Goal: Task Accomplishment & Management: Manage account settings

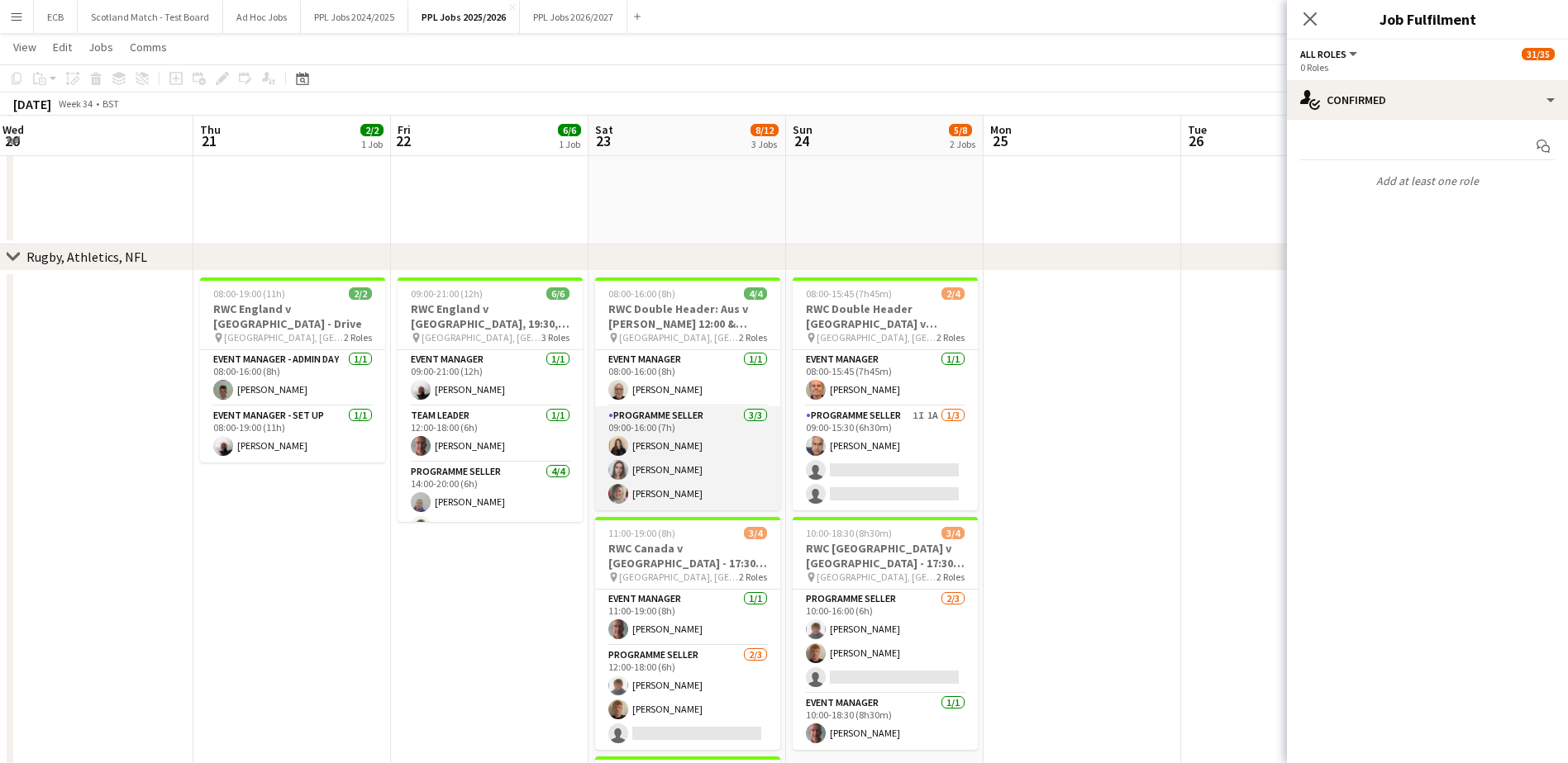
scroll to position [948, 0]
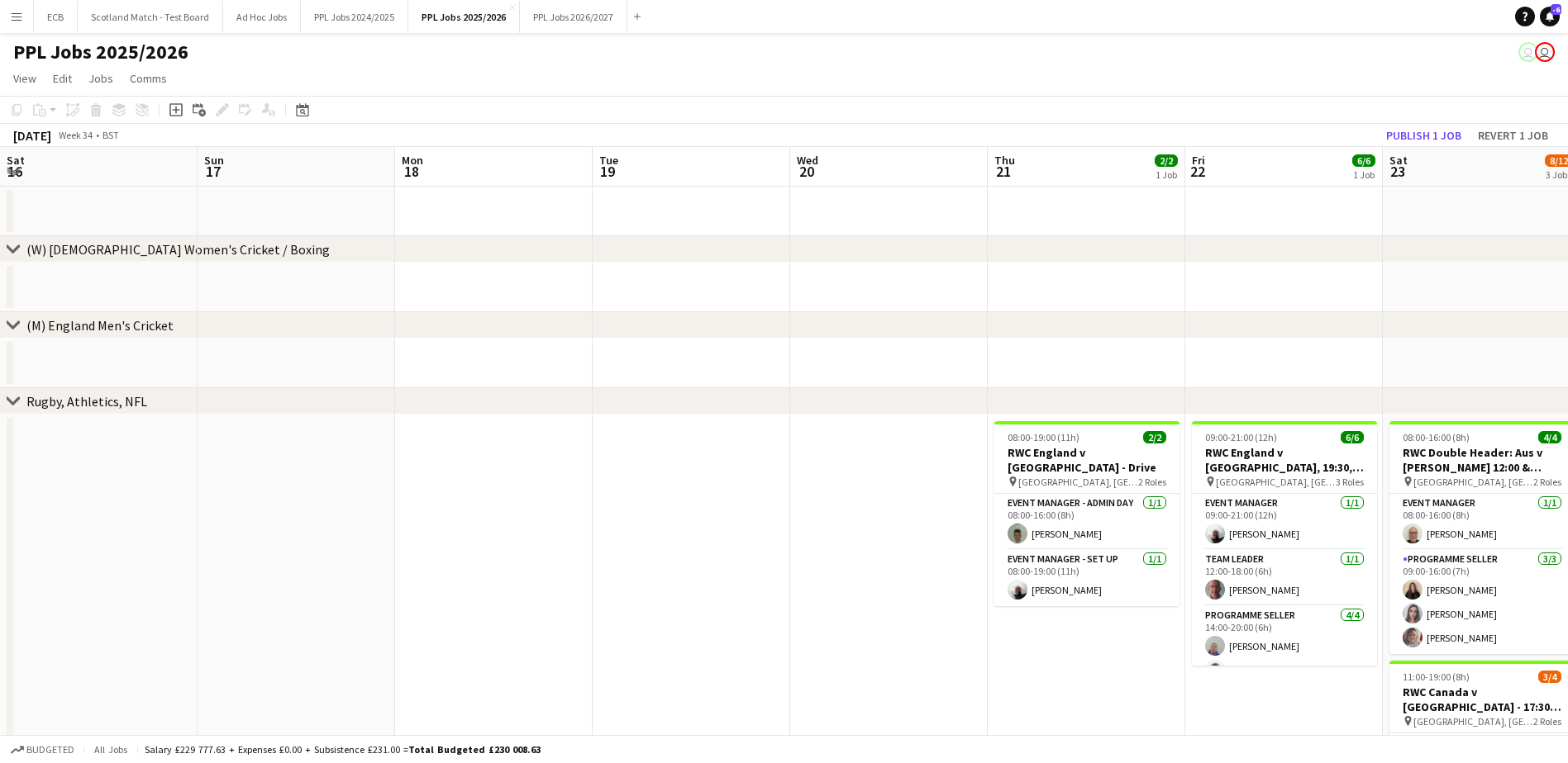
scroll to position [0, 466]
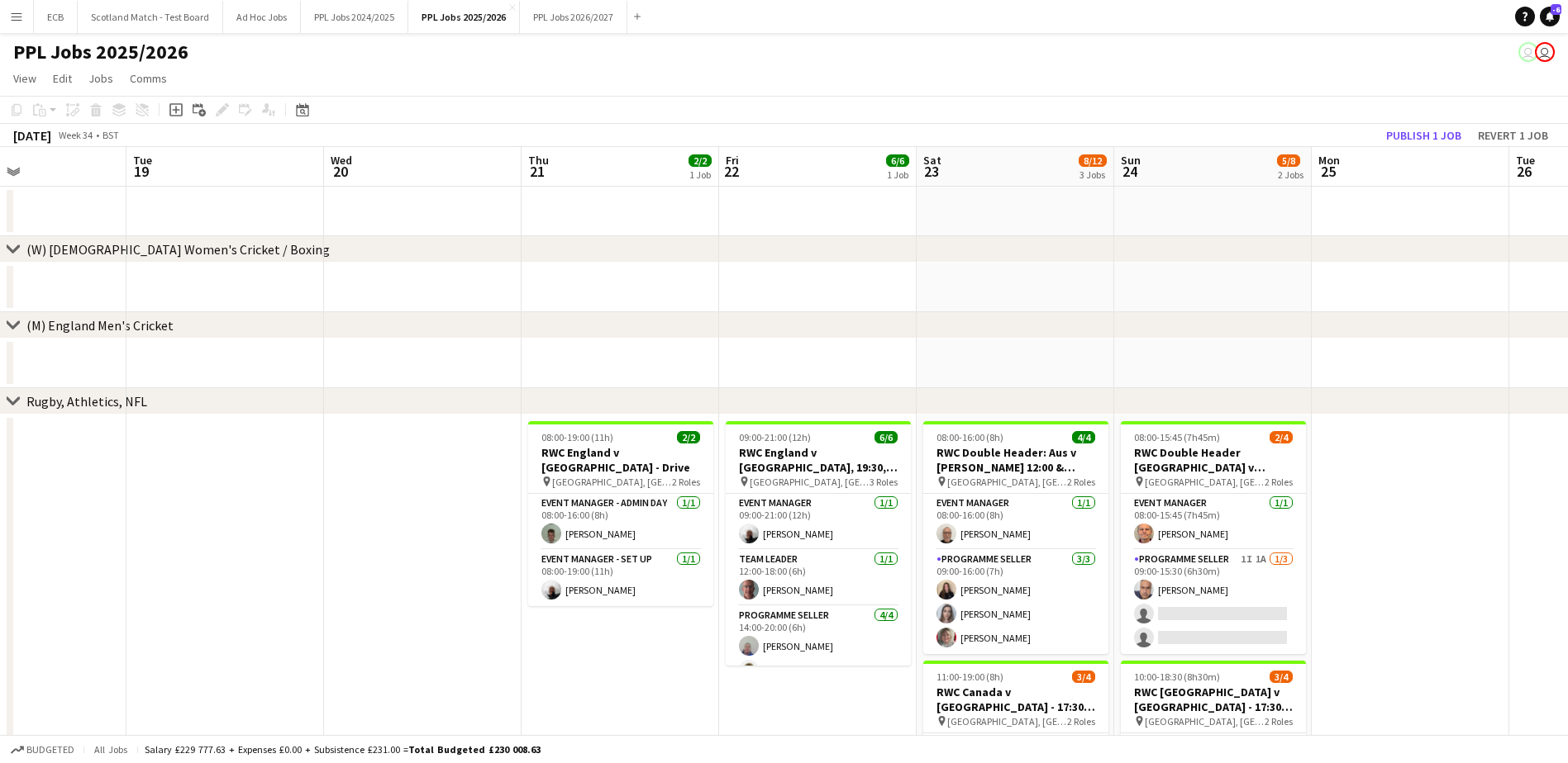
click at [1206, 254] on div "chevron-right (W) England Women's Cricket / Boxing" at bounding box center [784, 249] width 1568 height 27
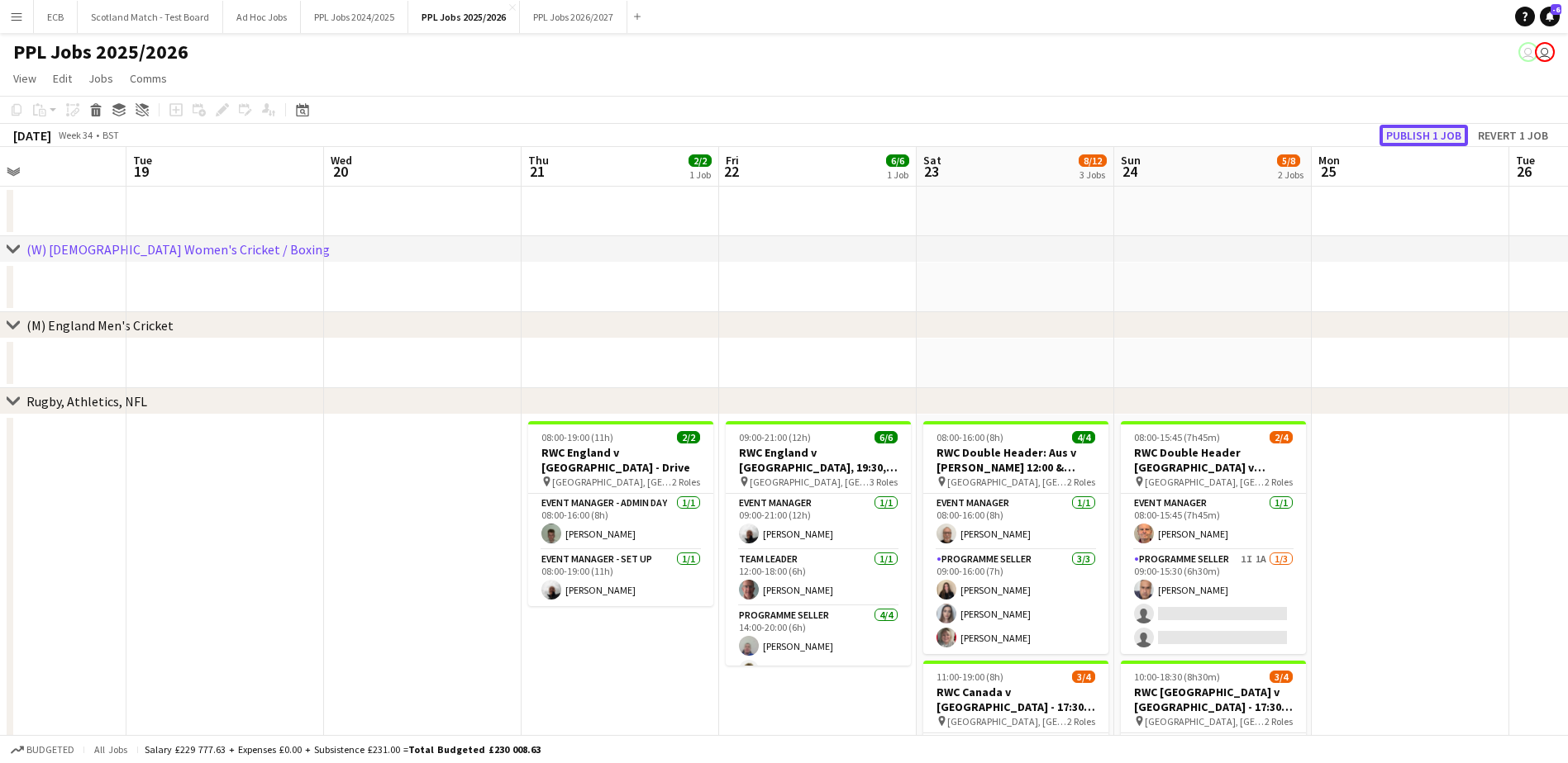
click at [1452, 133] on button "Publish 1 job" at bounding box center [1423, 135] width 88 height 21
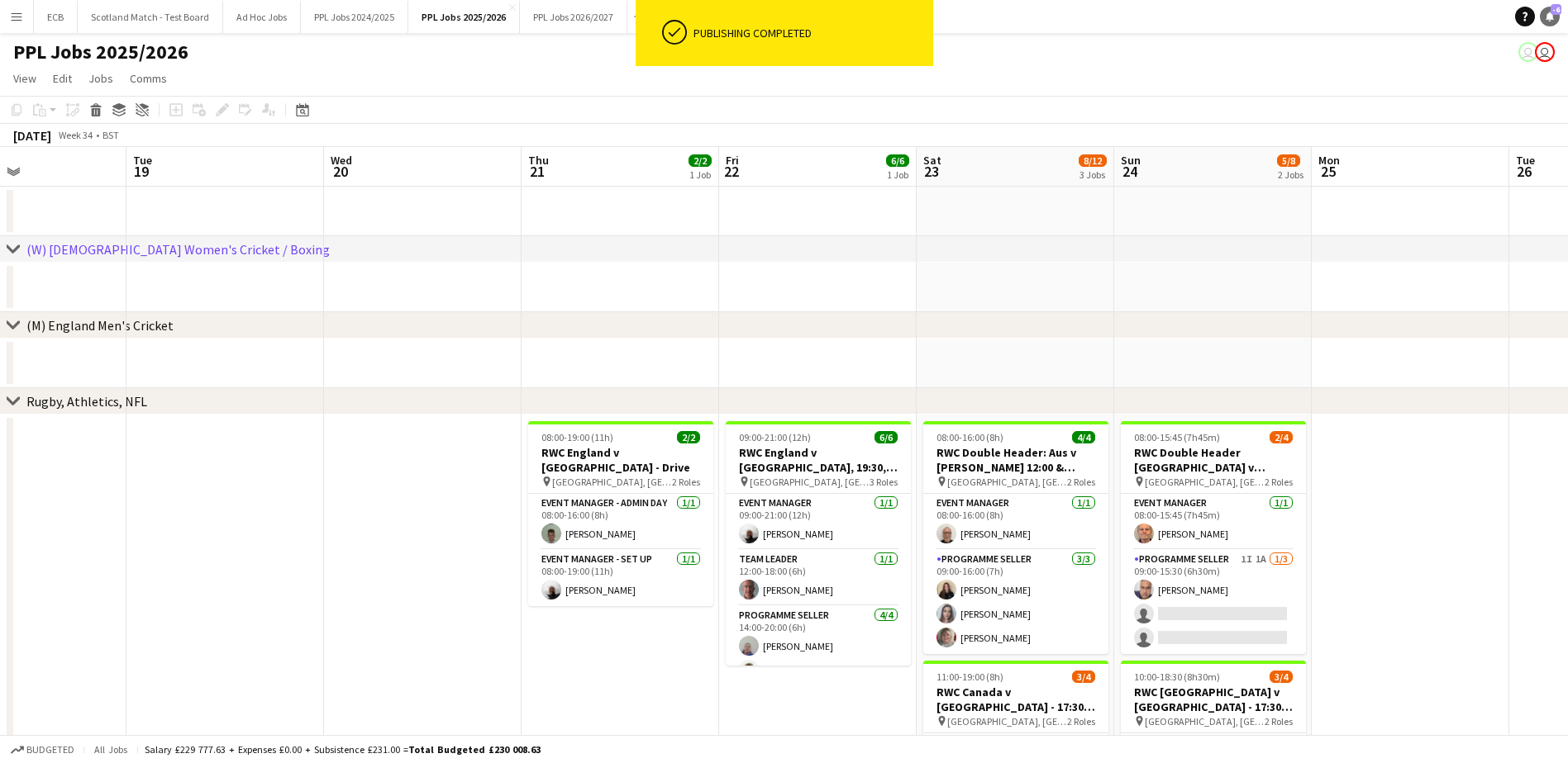
click at [1548, 15] on icon at bounding box center [1550, 16] width 8 height 8
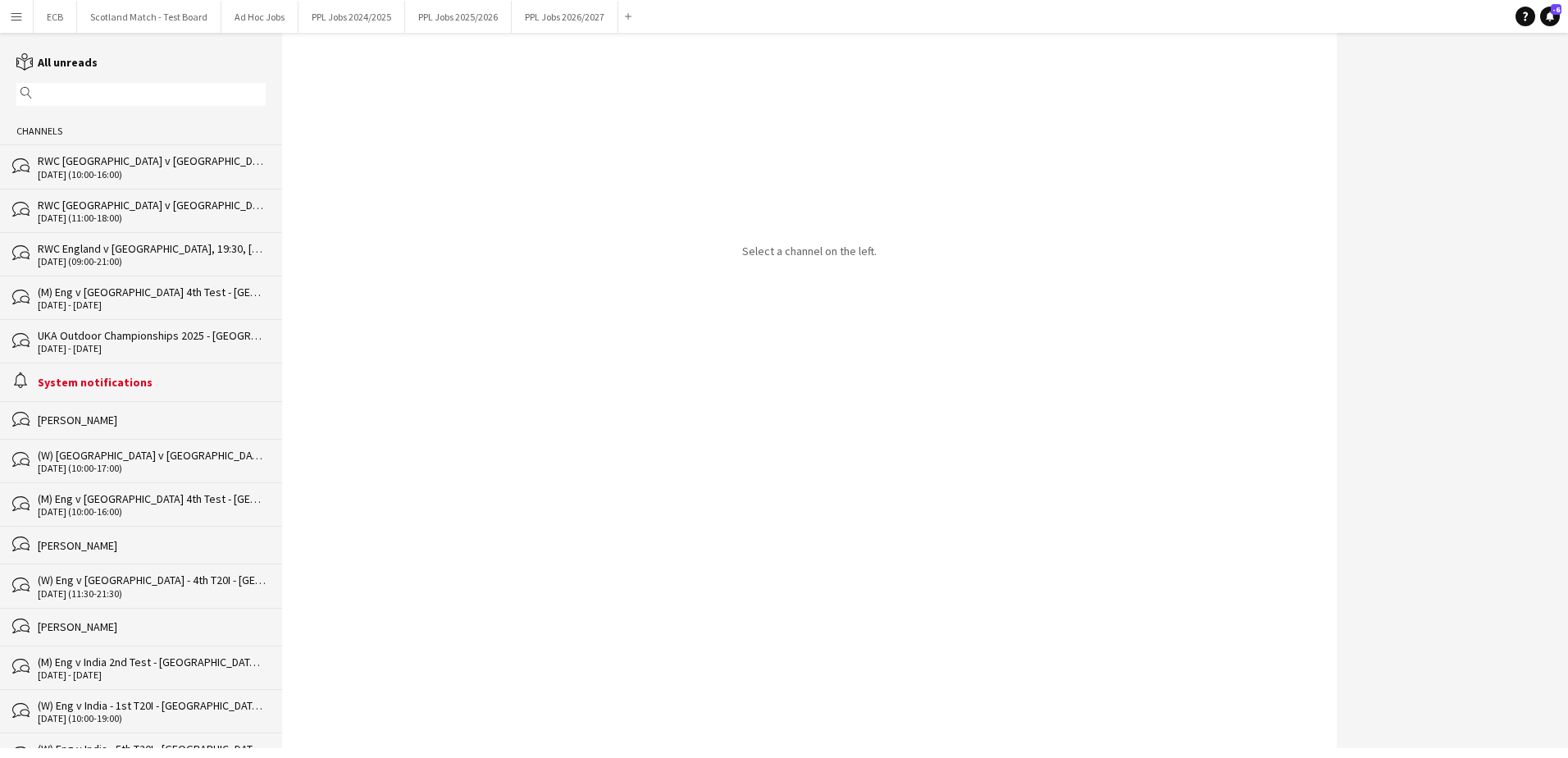
click at [90, 375] on div "System notifications" at bounding box center [152, 382] width 228 height 15
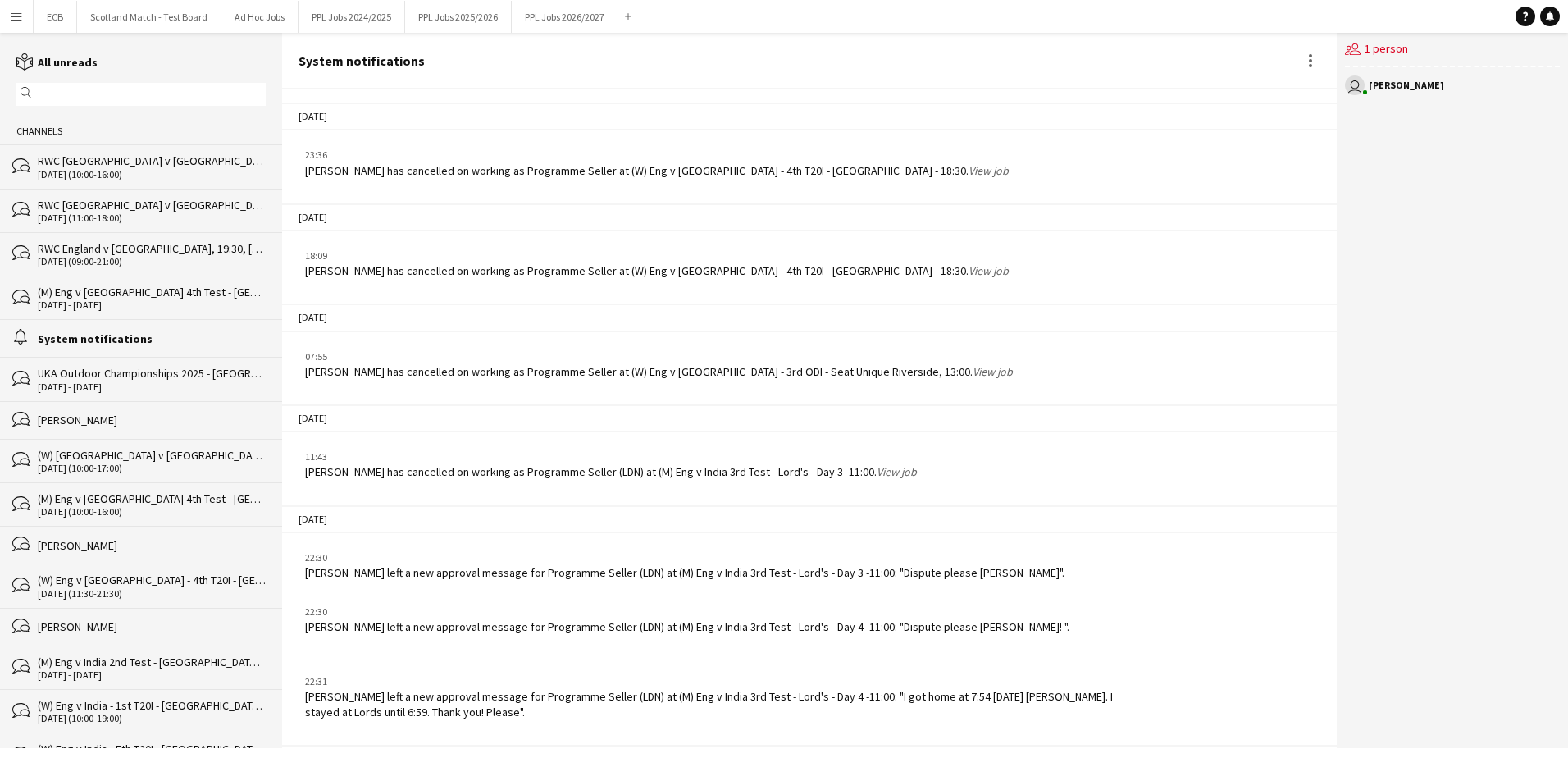
scroll to position [1951, 0]
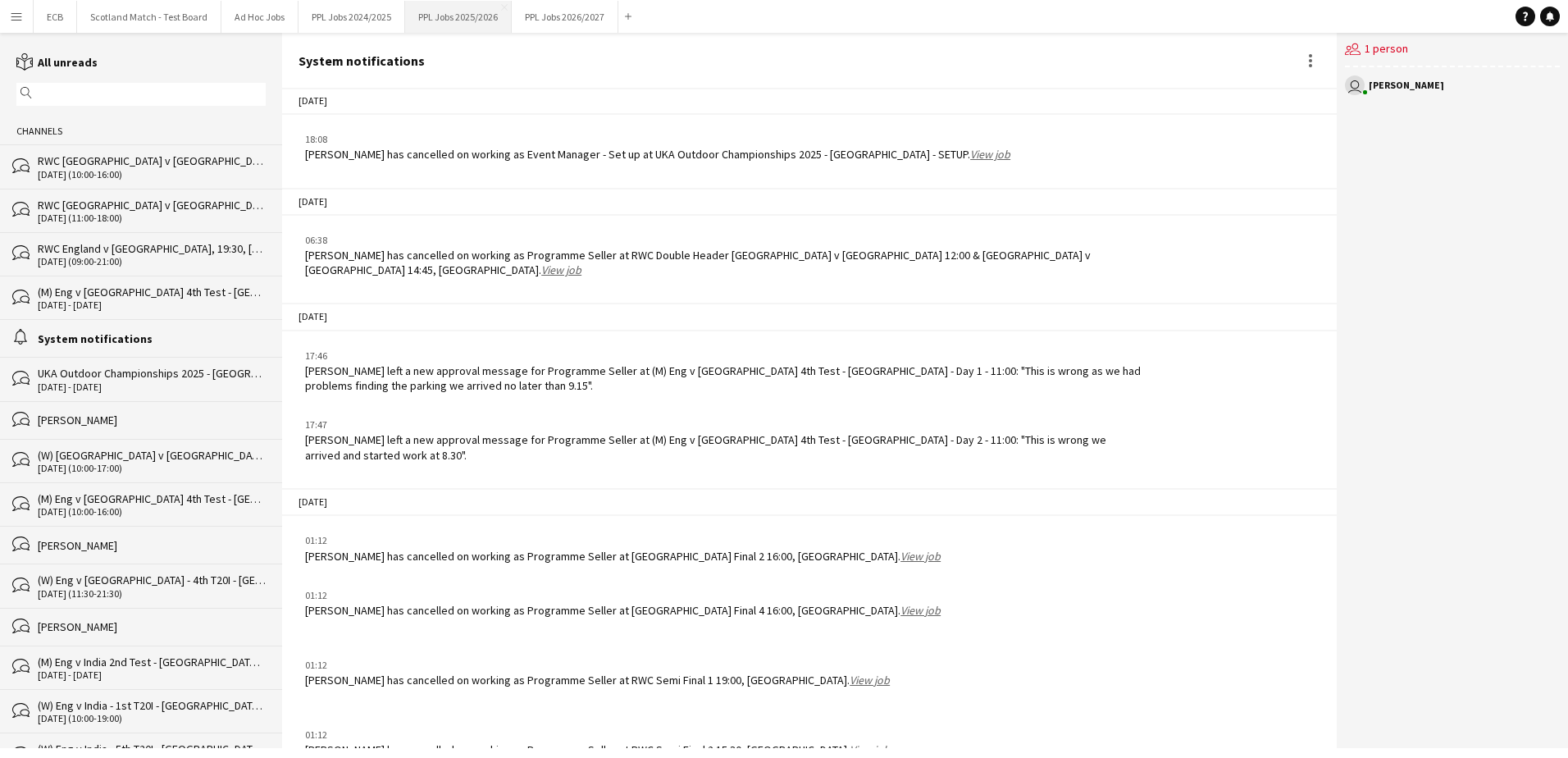
click at [468, 13] on button "PPL Jobs 2025/2026 Close" at bounding box center [458, 16] width 107 height 32
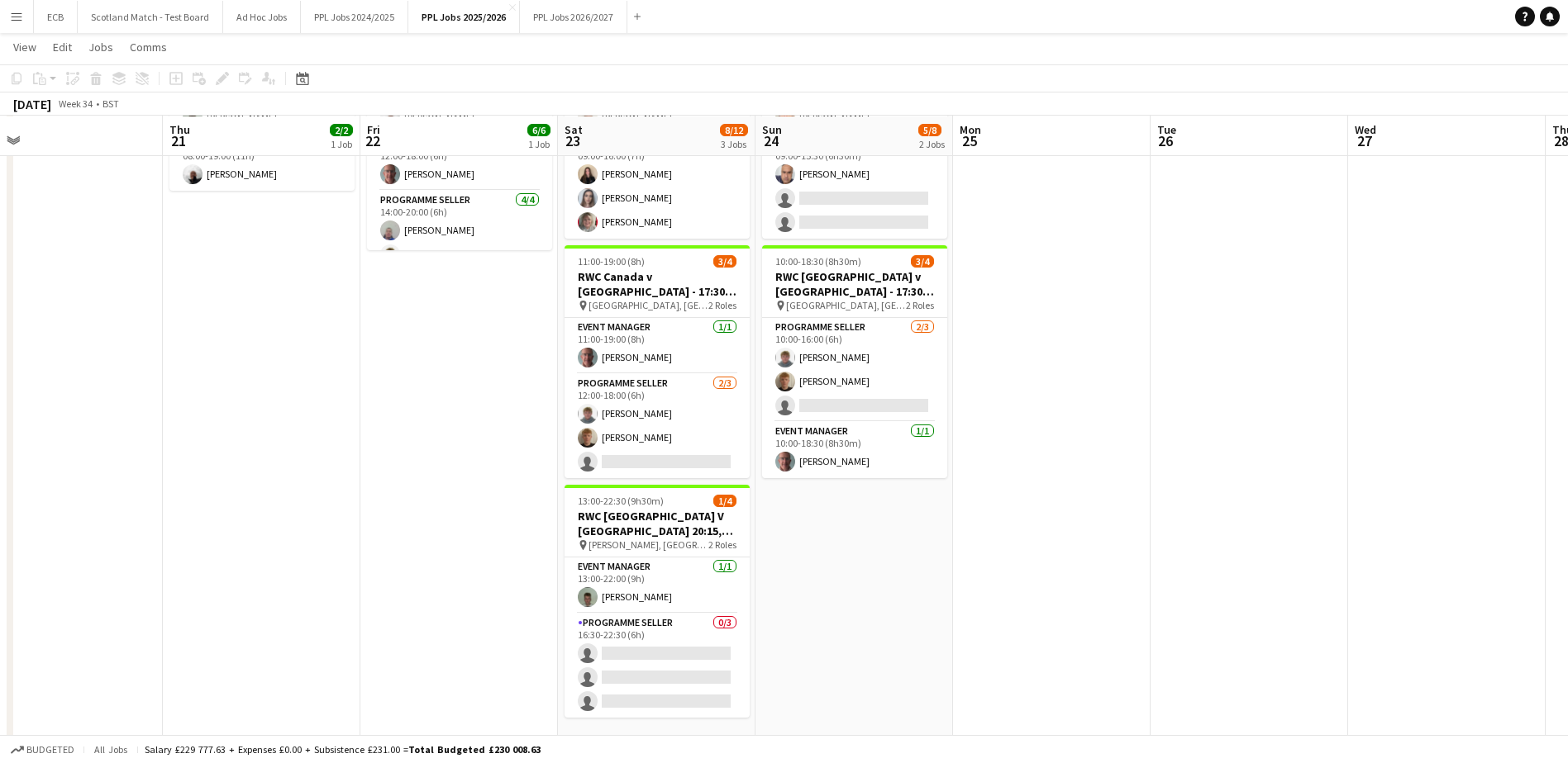
scroll to position [1312, 0]
click at [668, 633] on app-card-role "Programme Seller 0/3 16:30-22:30 (6h) single-neutral-actions single-neutral-act…" at bounding box center [656, 665] width 185 height 104
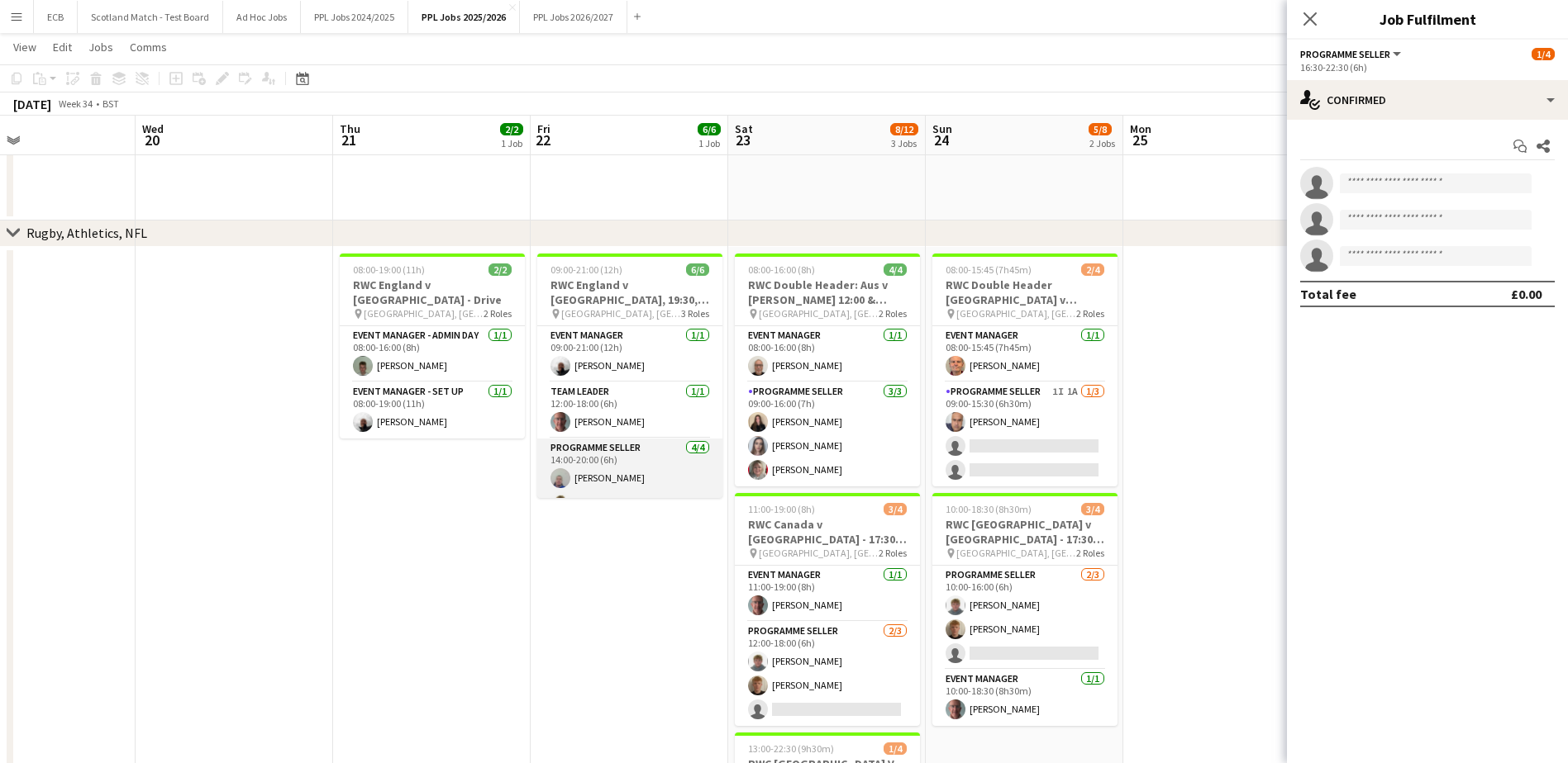
scroll to position [0, 459]
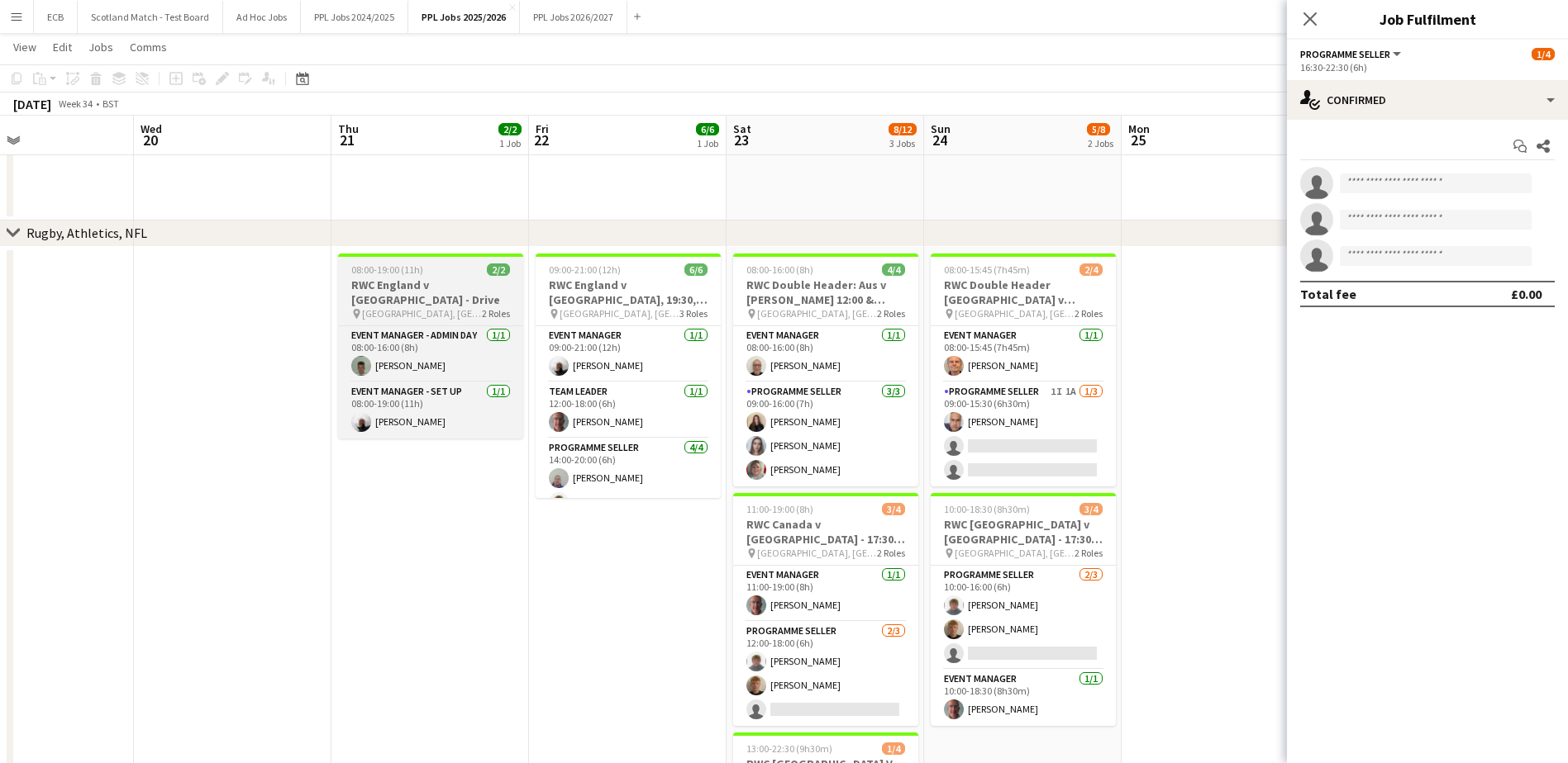
click at [376, 275] on span "08:00-19:00 (11h)" at bounding box center [387, 269] width 72 height 12
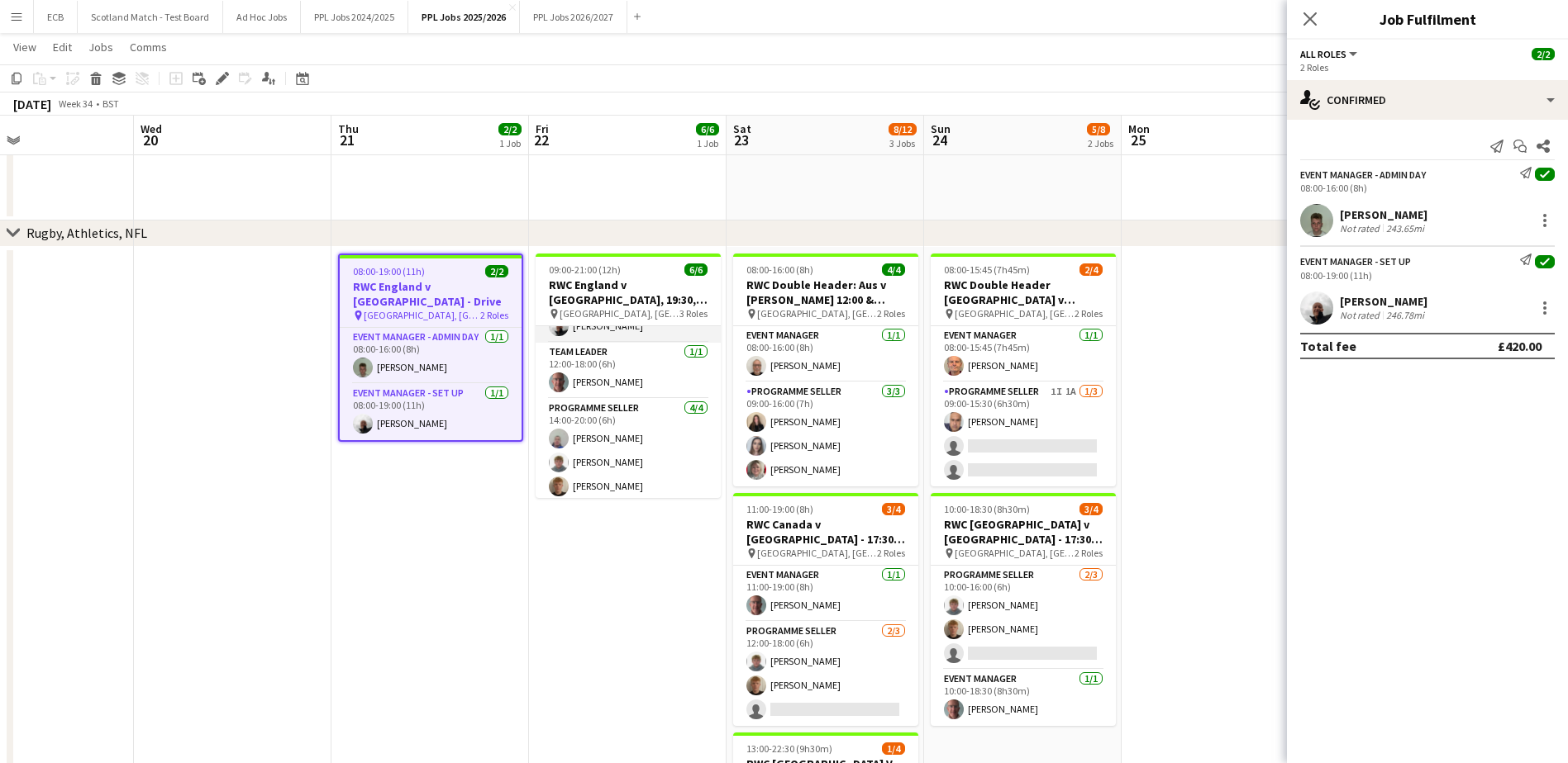
scroll to position [69, 0]
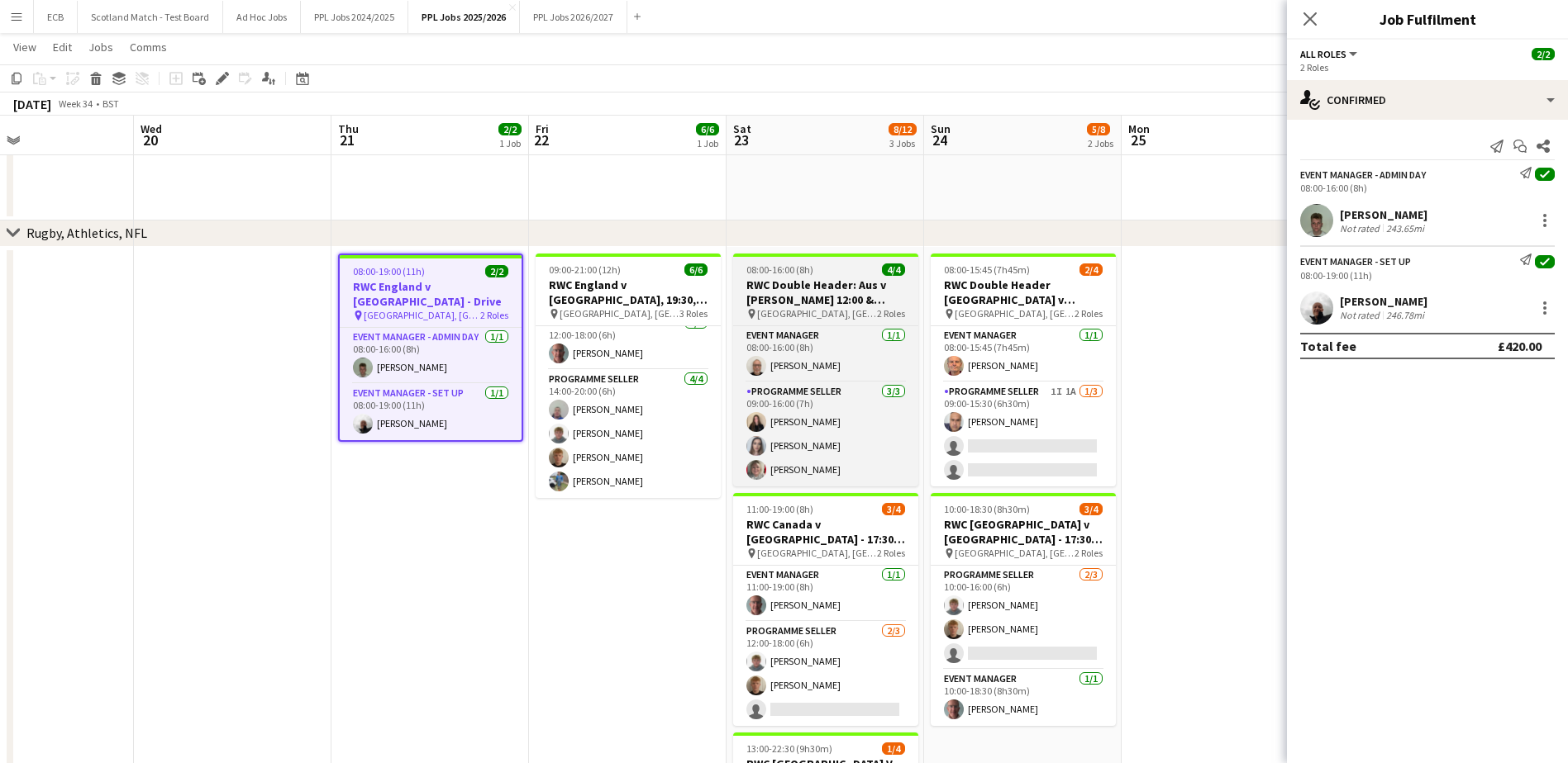
click at [823, 295] on h3 "RWC Double Header: Aus v [PERSON_NAME] 12:00 & [PERSON_NAME] v Wal 14:45 - [GEO…" at bounding box center [825, 293] width 185 height 29
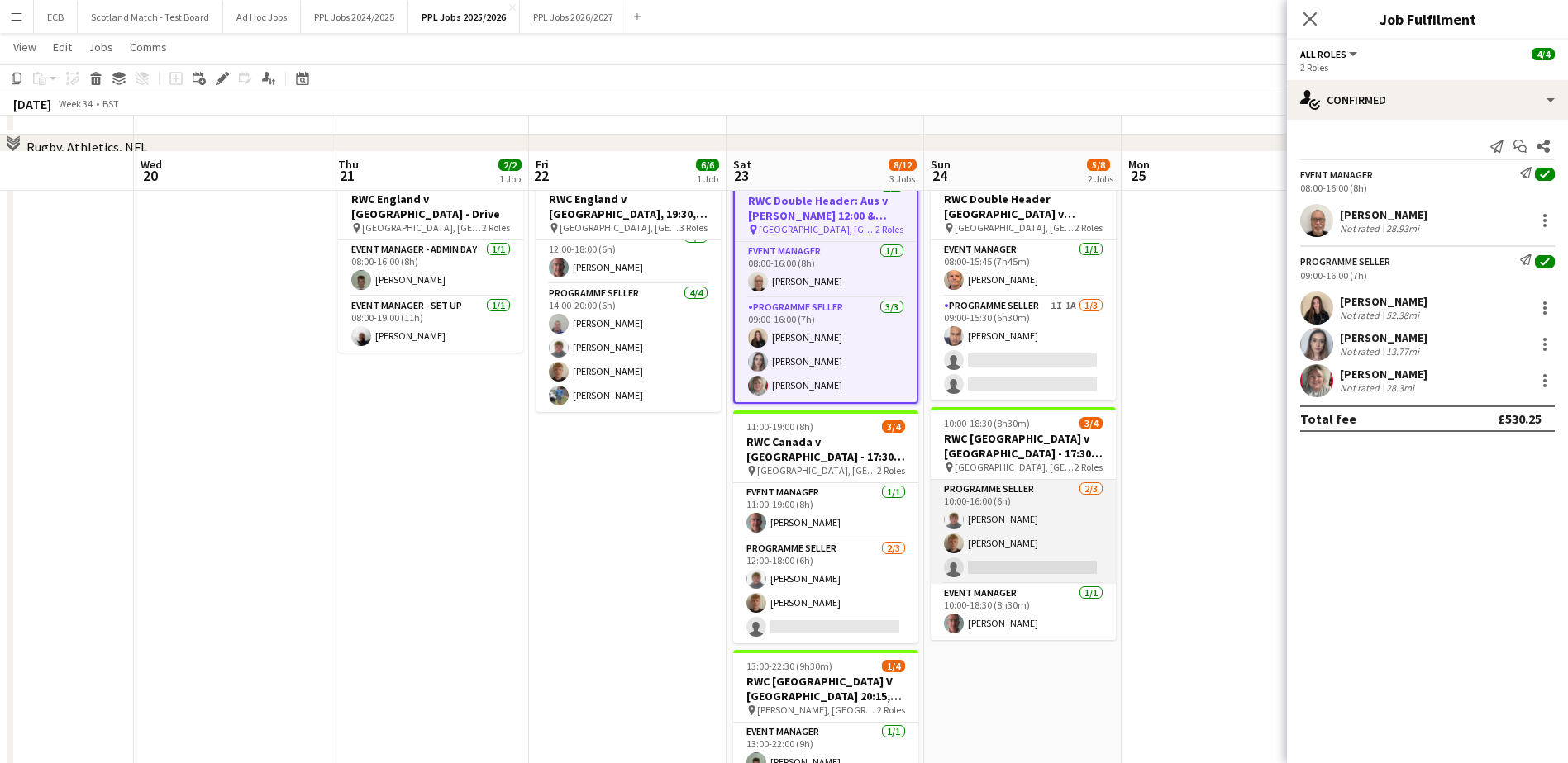
scroll to position [1199, 0]
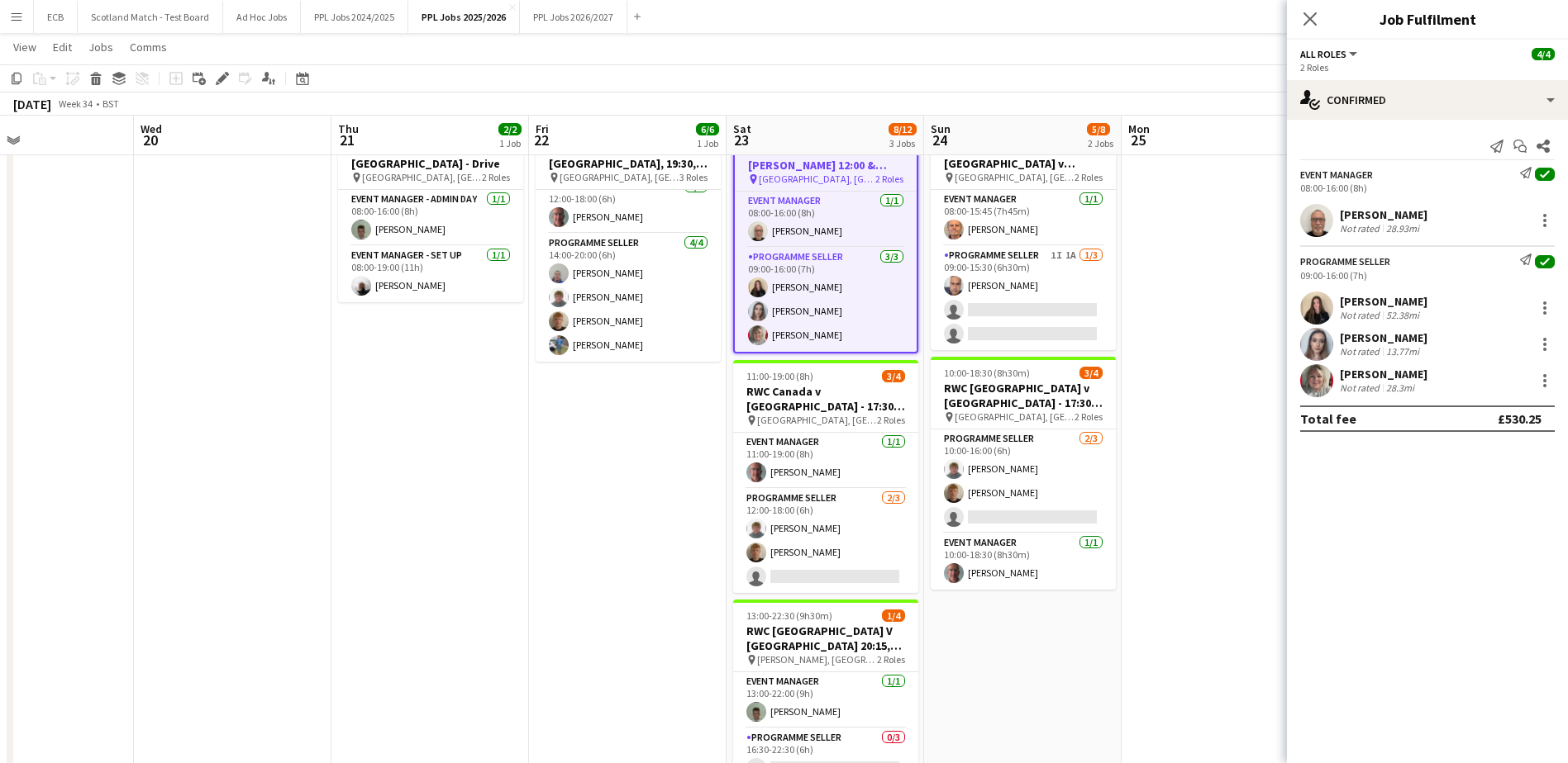
click at [1226, 315] on app-date-cell at bounding box center [1220, 499] width 198 height 777
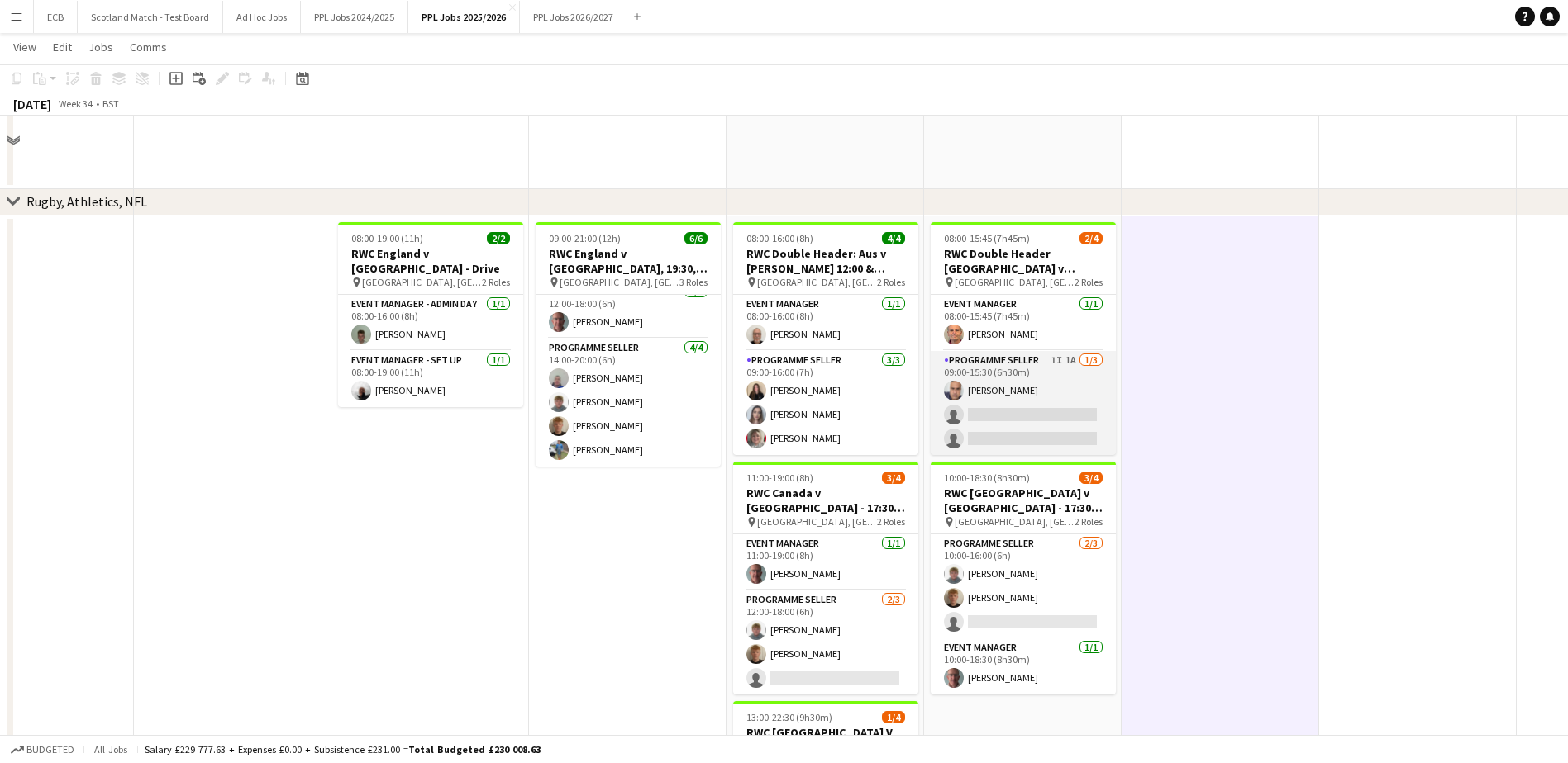
scroll to position [1038, 0]
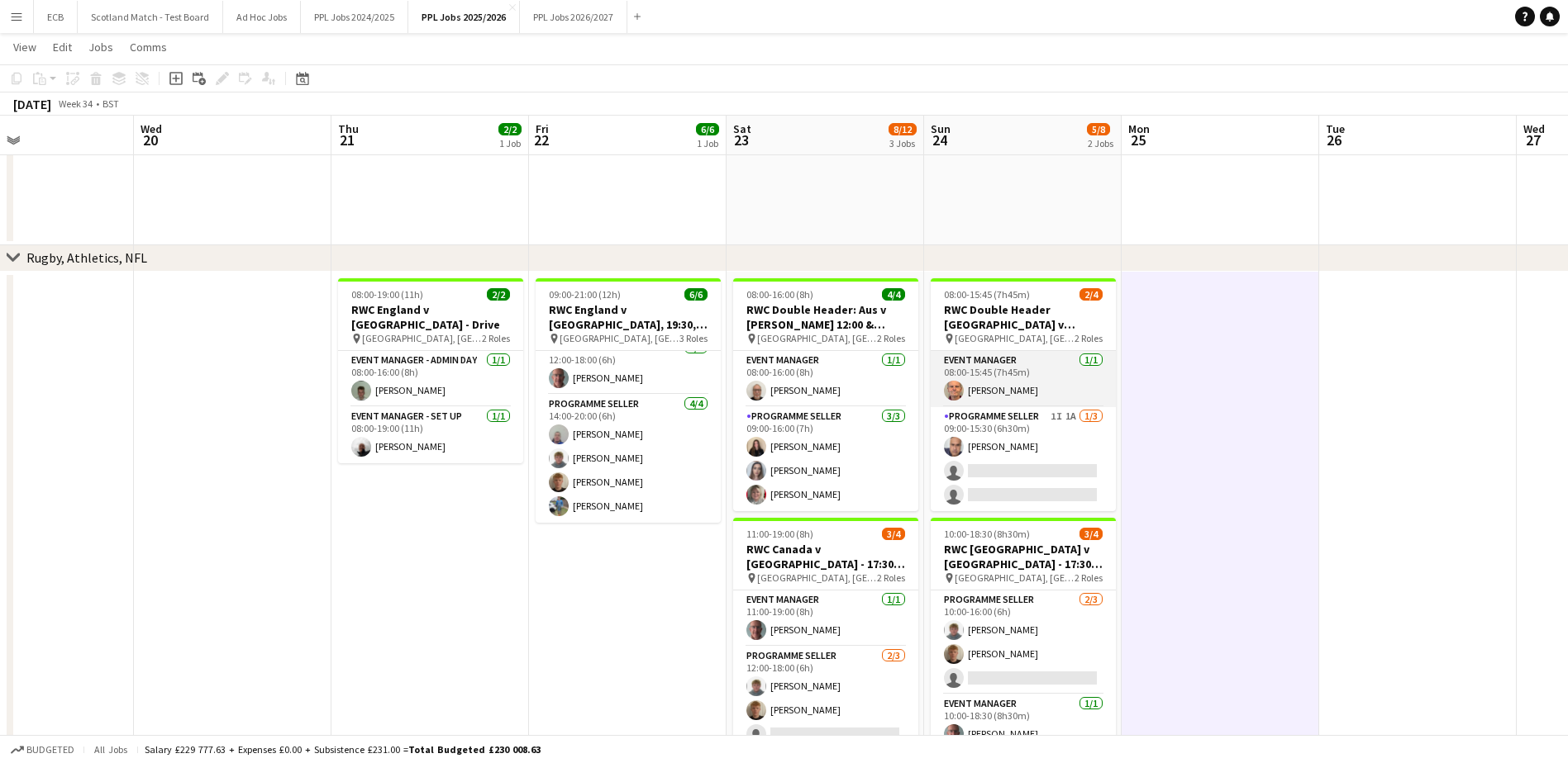
click at [1048, 360] on app-card-role "Event Manager [DATE] 08:00-15:45 (7h45m) [PERSON_NAME]" at bounding box center [1023, 378] width 185 height 56
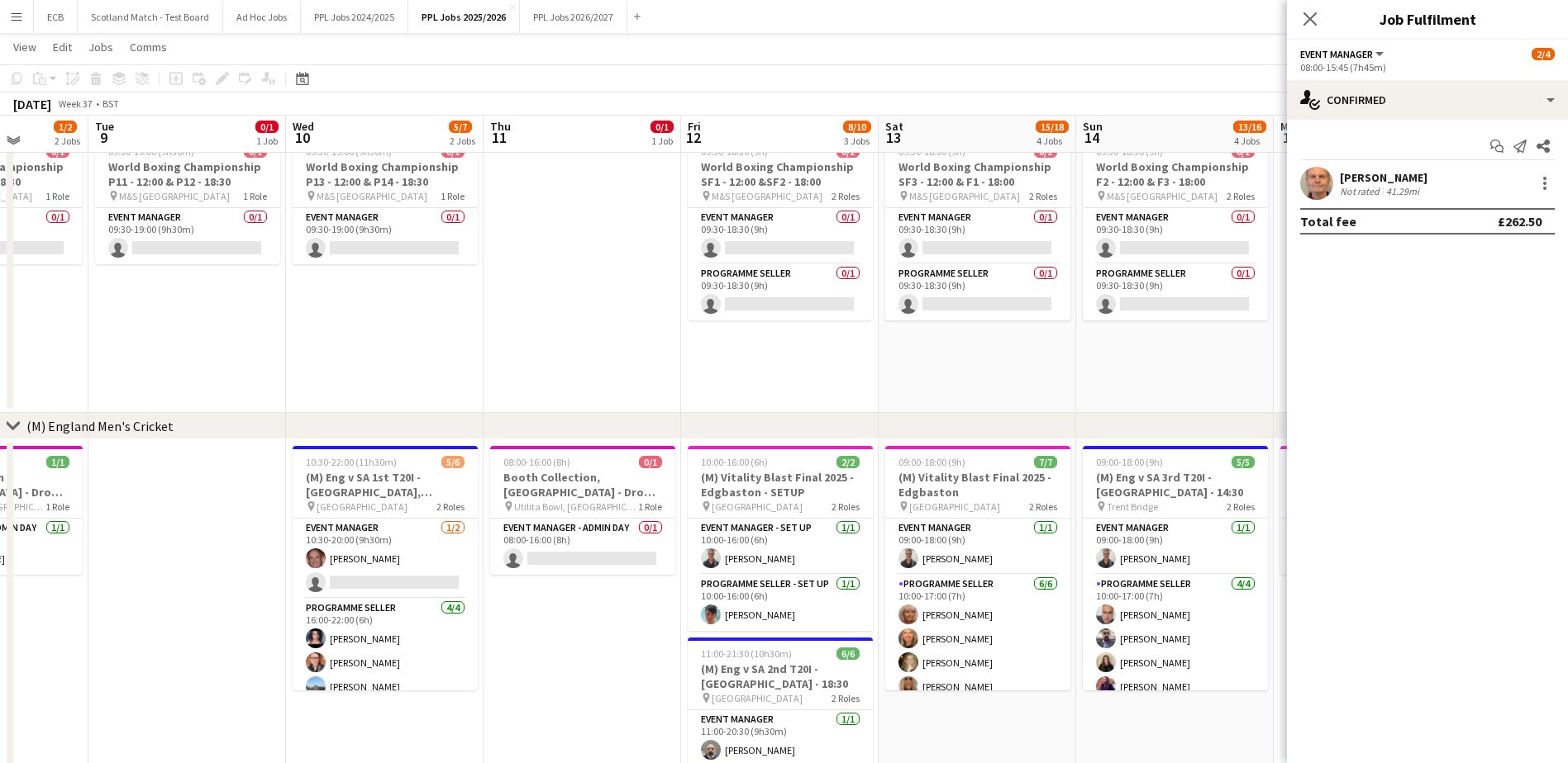
scroll to position [368, 0]
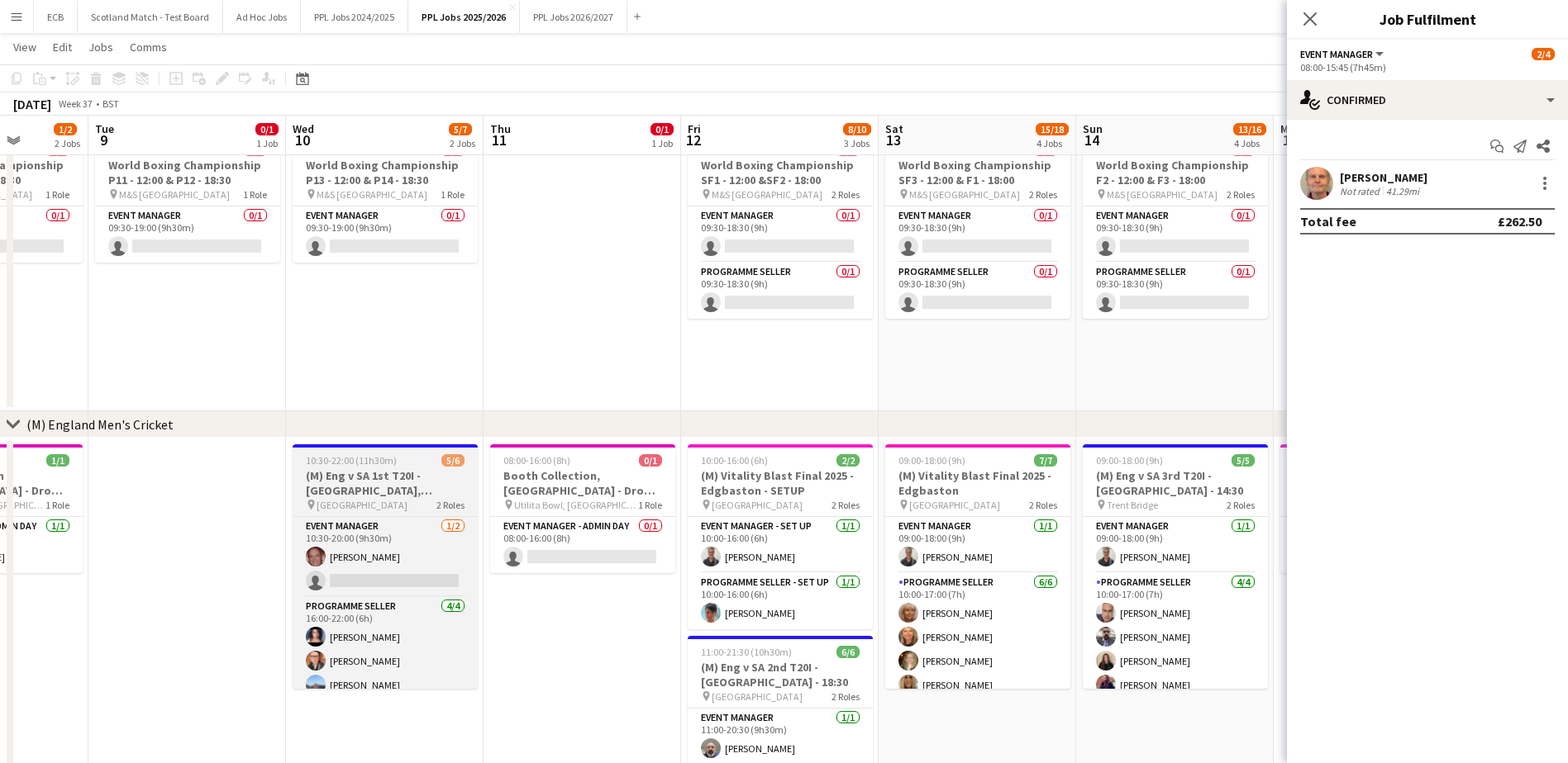
drag, startPoint x: 376, startPoint y: 484, endPoint x: 368, endPoint y: 488, distance: 8.9
click at [368, 488] on h3 "(M) Eng v SA 1st T20I - [GEOGRAPHIC_DATA], [GEOGRAPHIC_DATA] - 18:[GEOGRAPHIC_D…" at bounding box center [385, 483] width 185 height 29
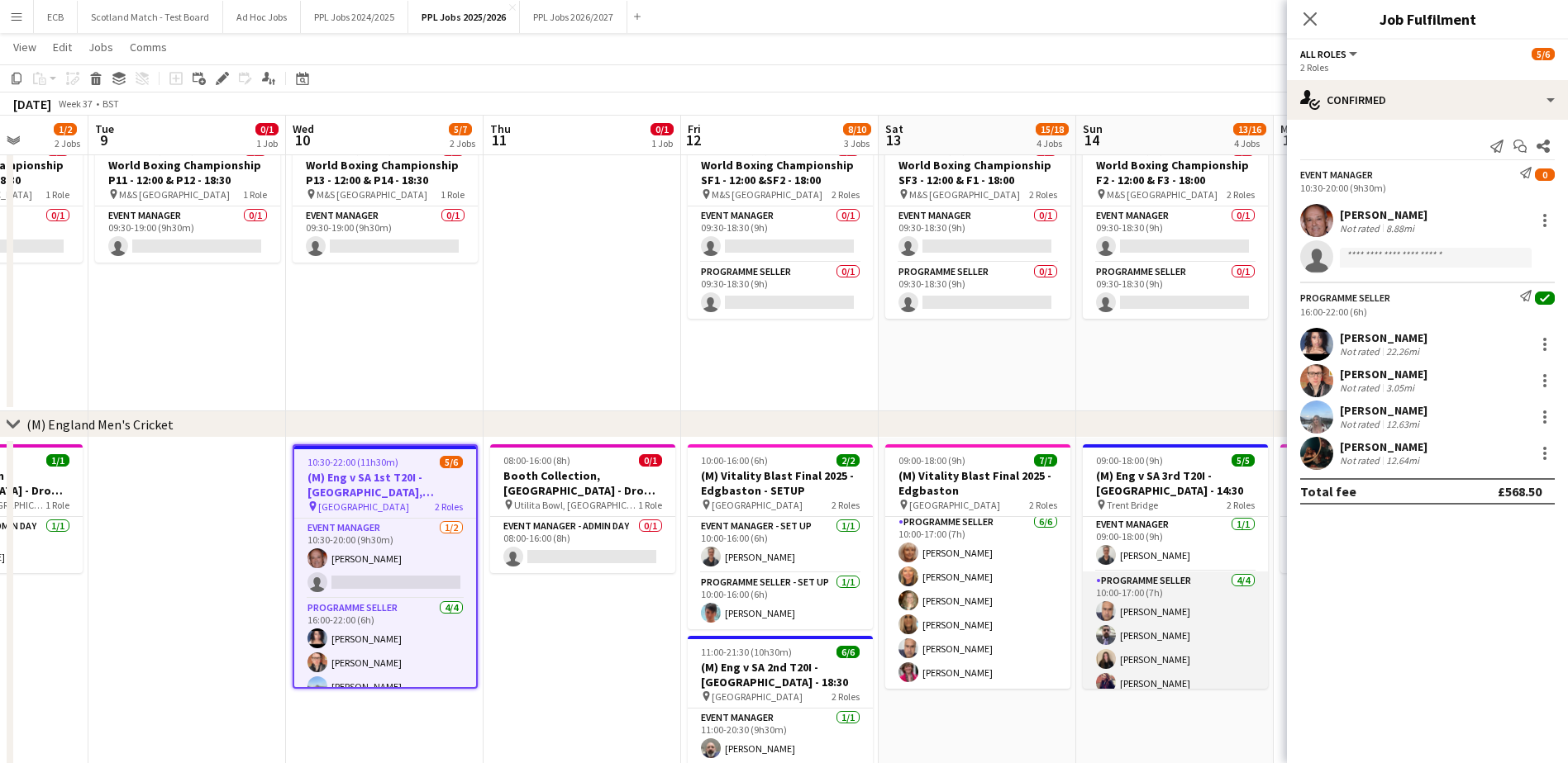
scroll to position [1, 0]
click at [560, 271] on app-date-cell at bounding box center [582, 269] width 198 height 284
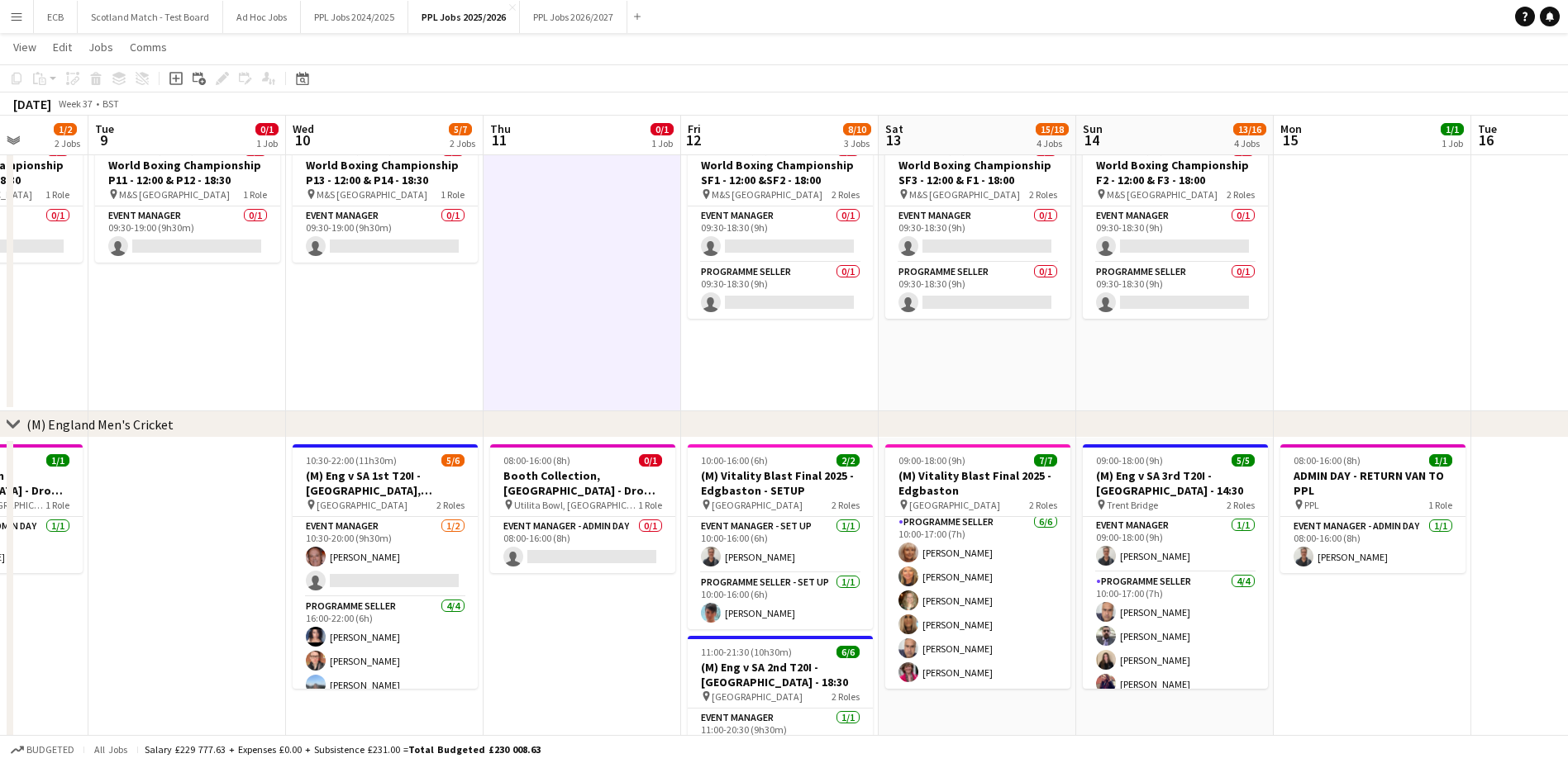
click at [560, 271] on app-date-cell at bounding box center [582, 269] width 198 height 284
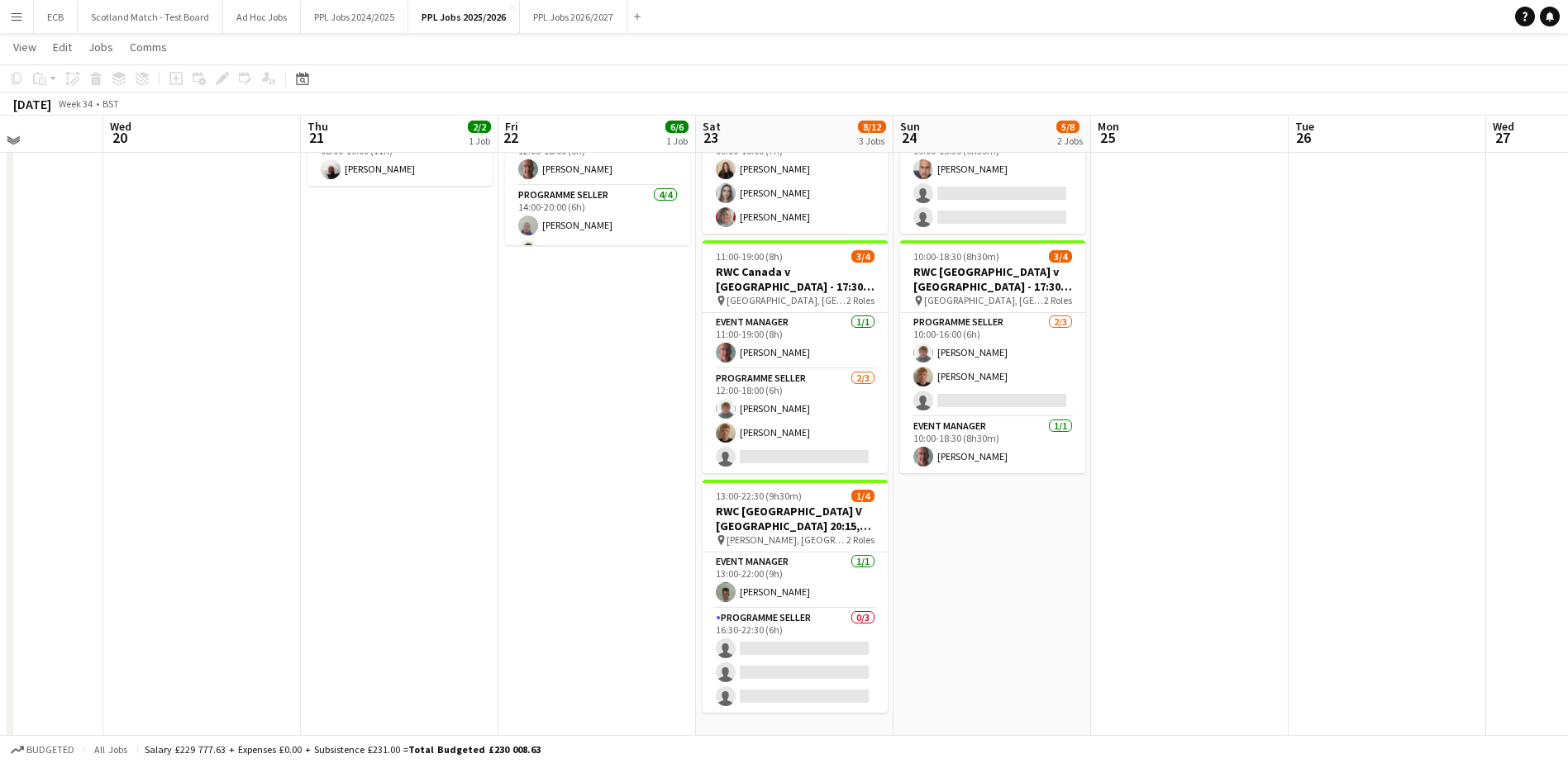
scroll to position [1318, 0]
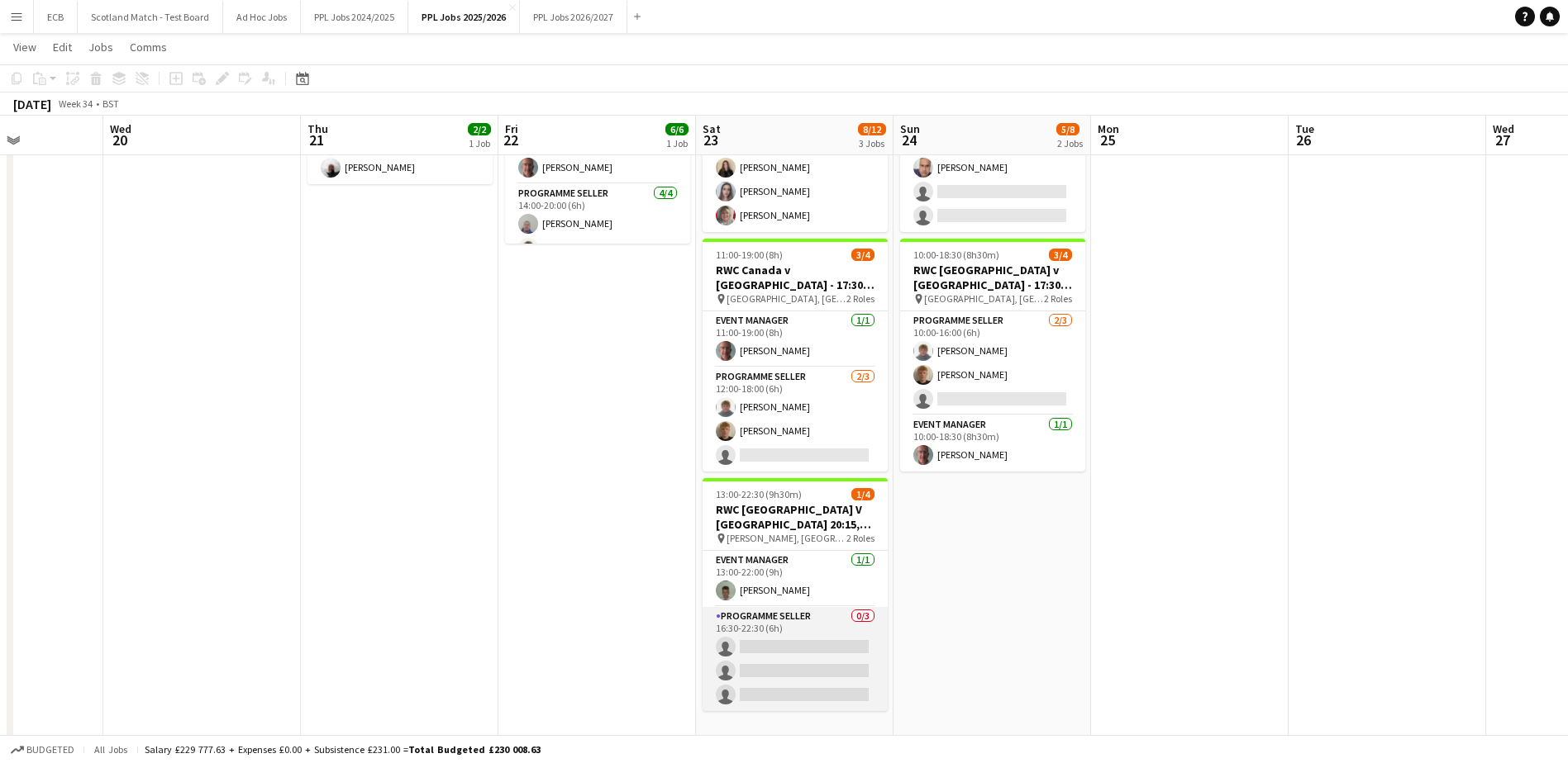
click at [791, 611] on app-card-role "Programme Seller 0/3 16:30-22:30 (6h) single-neutral-actions single-neutral-act…" at bounding box center [795, 659] width 185 height 104
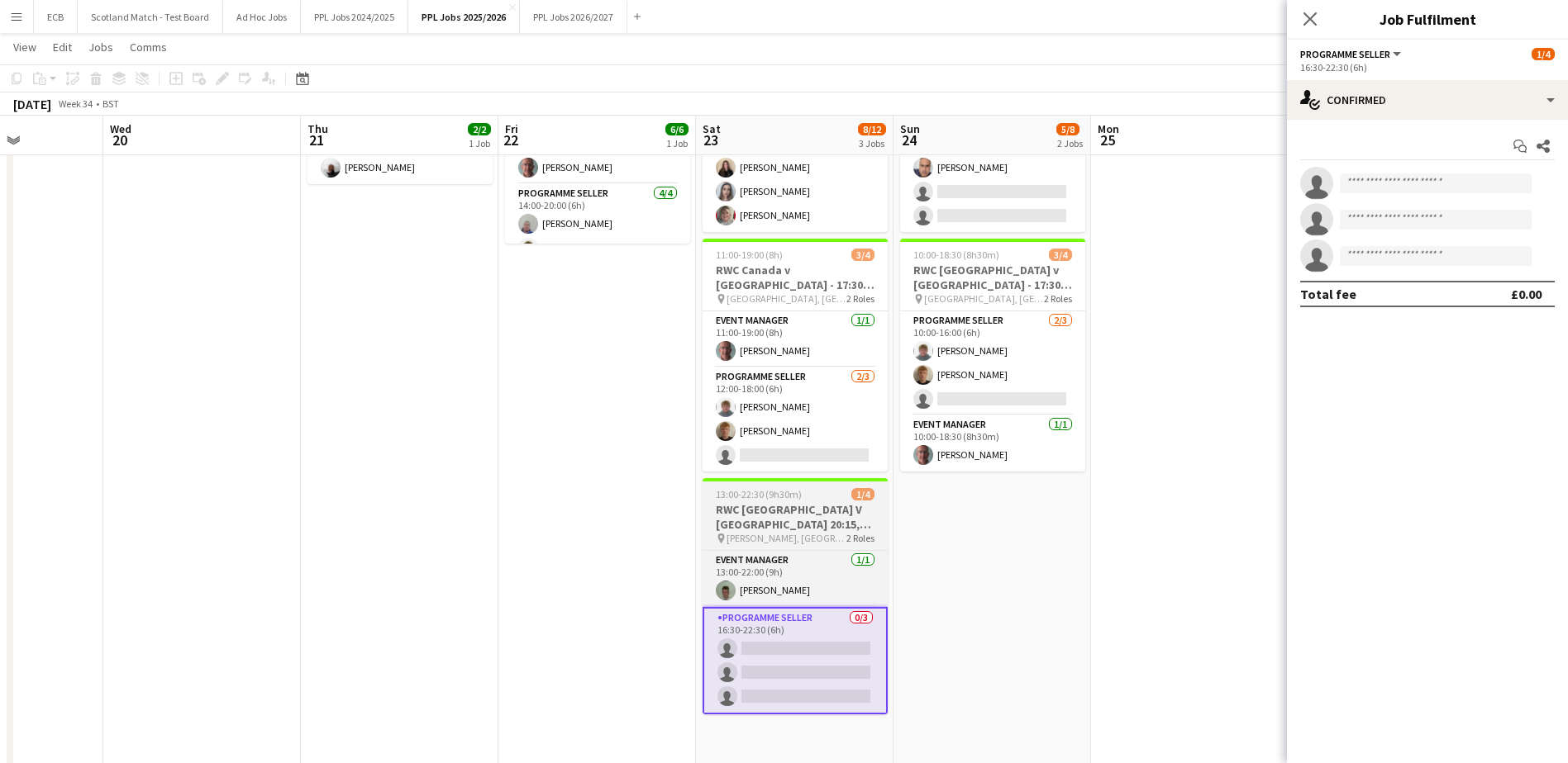
click at [784, 488] on span "13:00-22:30 (9h30m)" at bounding box center [758, 493] width 86 height 12
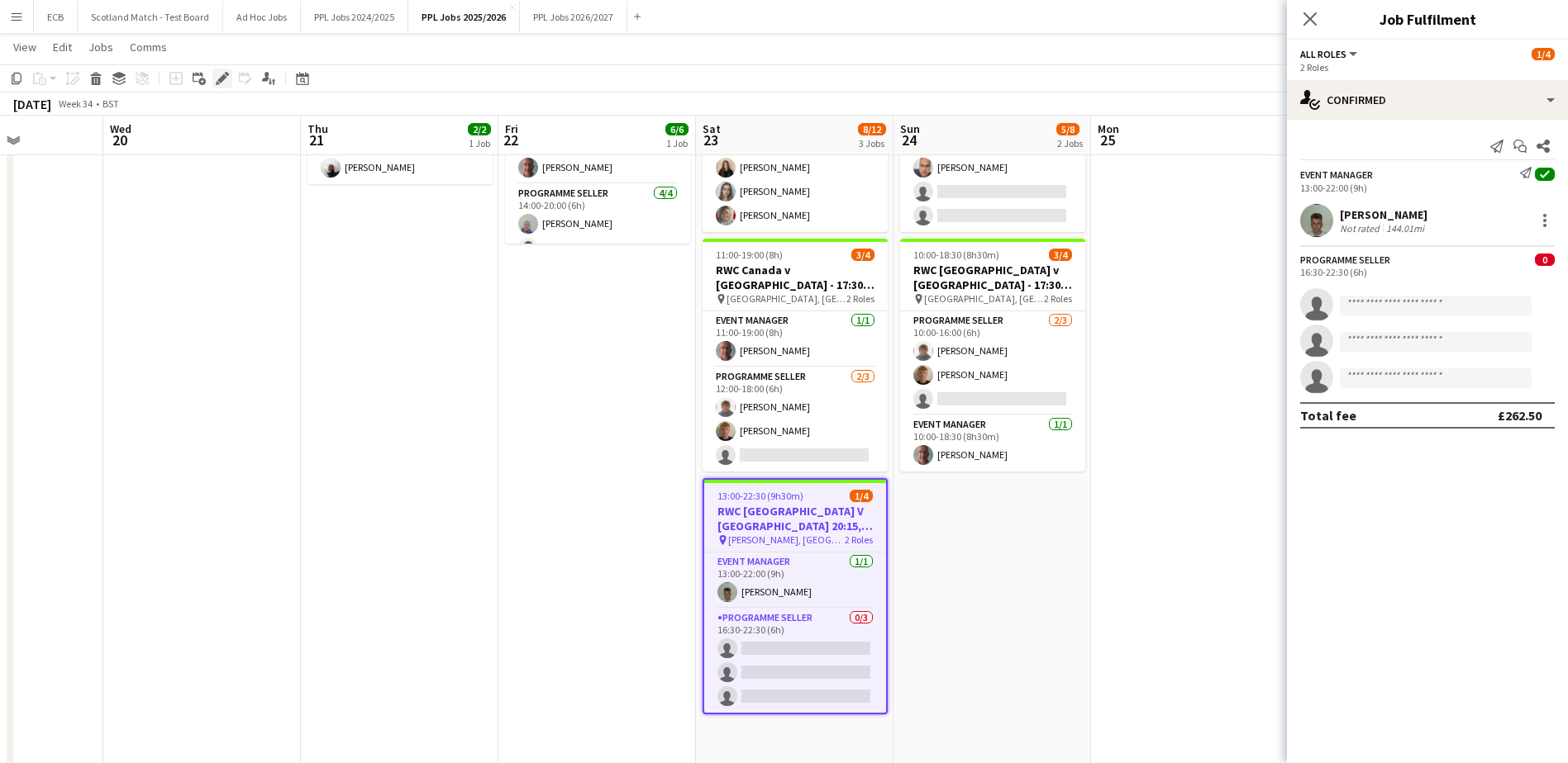
click at [216, 74] on icon "Edit" at bounding box center [222, 78] width 13 height 13
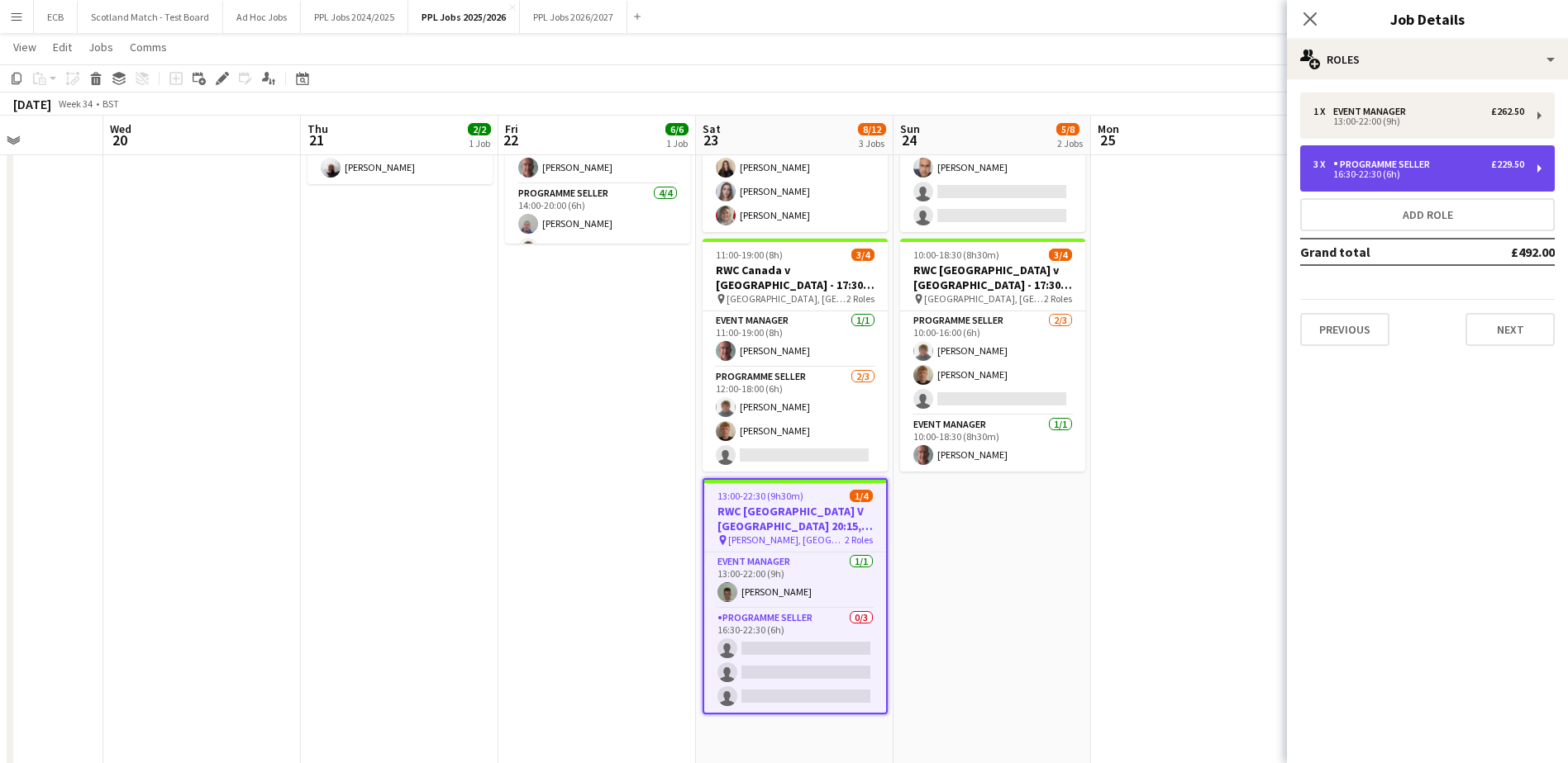
click at [1527, 160] on div "3 x Programme Seller £229.50 16:30-22:30 (6h)" at bounding box center [1427, 168] width 254 height 46
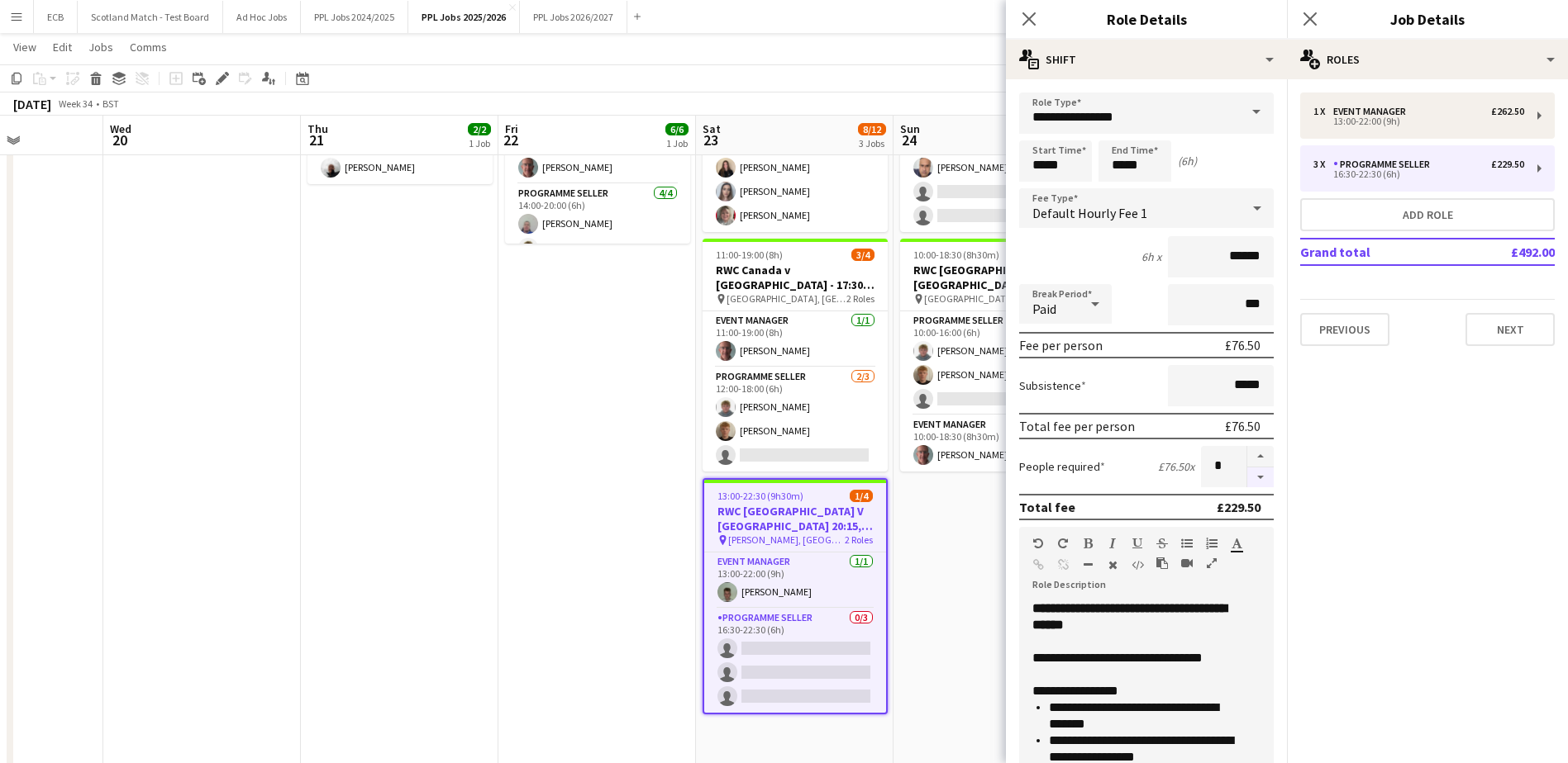
click at [1248, 476] on button "button" at bounding box center [1260, 478] width 27 height 20
type input "*"
click at [1385, 452] on mat-expansion-panel "pencil3 General details 1 x Event Manager £262.50 13:00-22:00 (9h) 3 x Programm…" at bounding box center [1427, 421] width 281 height 684
click at [973, 528] on app-date-cell "08:00-15:45 (7h45m) 2/4 RWC Double Header [GEOGRAPHIC_DATA] v [GEOGRAPHIC_DATA]…" at bounding box center [992, 381] width 198 height 777
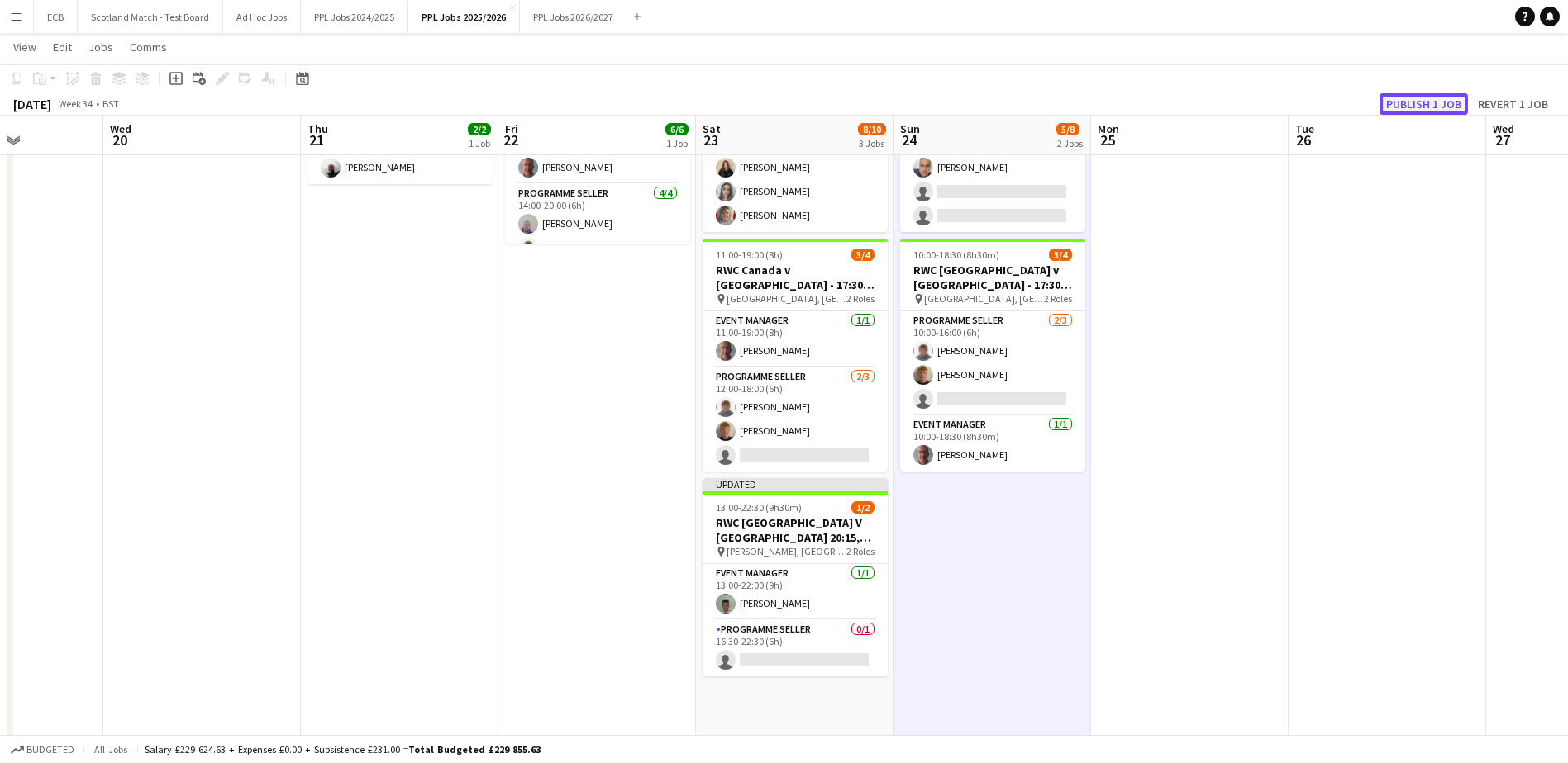
click at [1404, 102] on button "Publish 1 job" at bounding box center [1423, 103] width 88 height 21
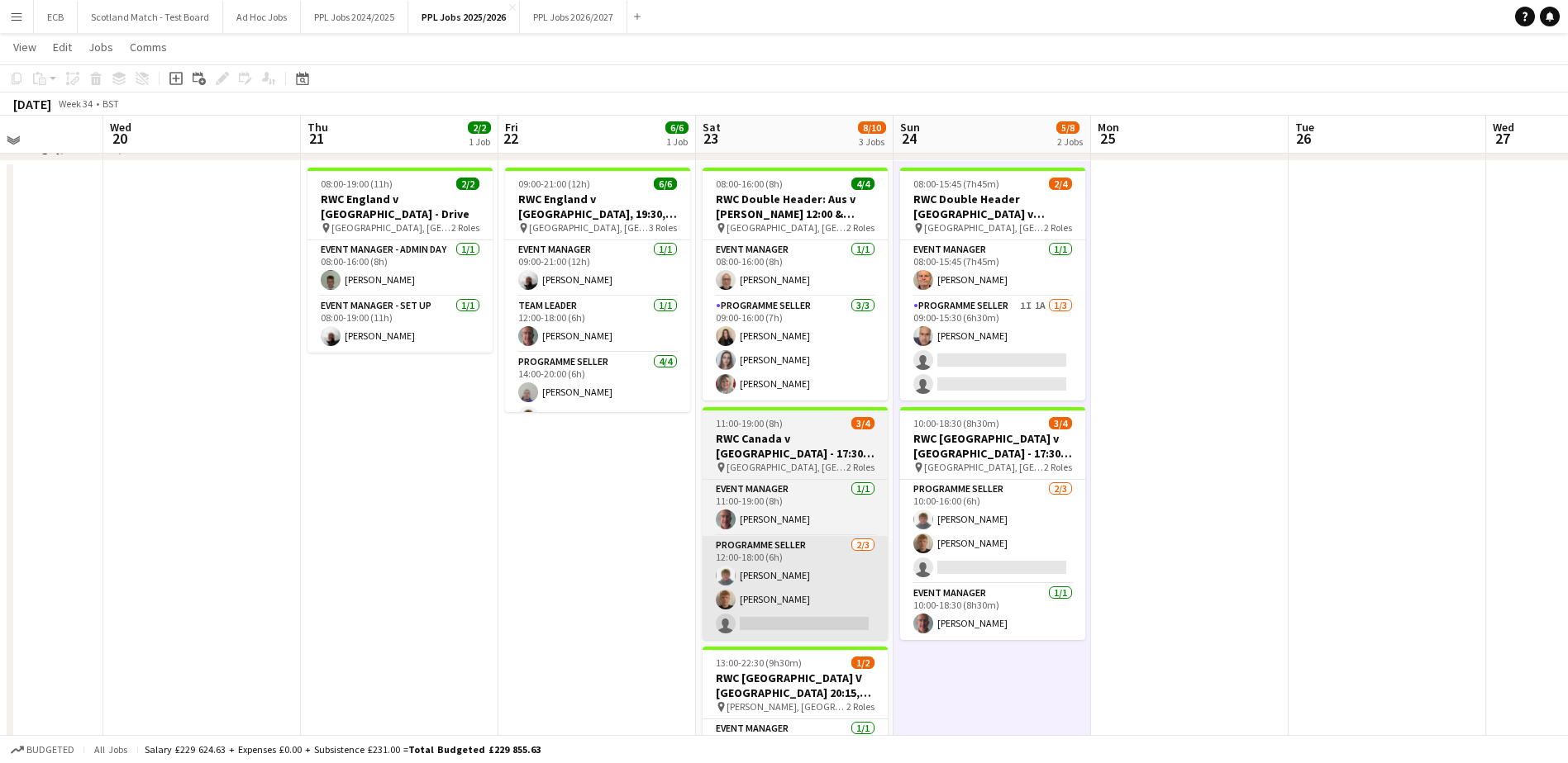
scroll to position [1149, 0]
click at [793, 435] on h3 "RWC Canada v [GEOGRAPHIC_DATA] - 17:30, [GEOGRAPHIC_DATA]" at bounding box center [795, 446] width 185 height 29
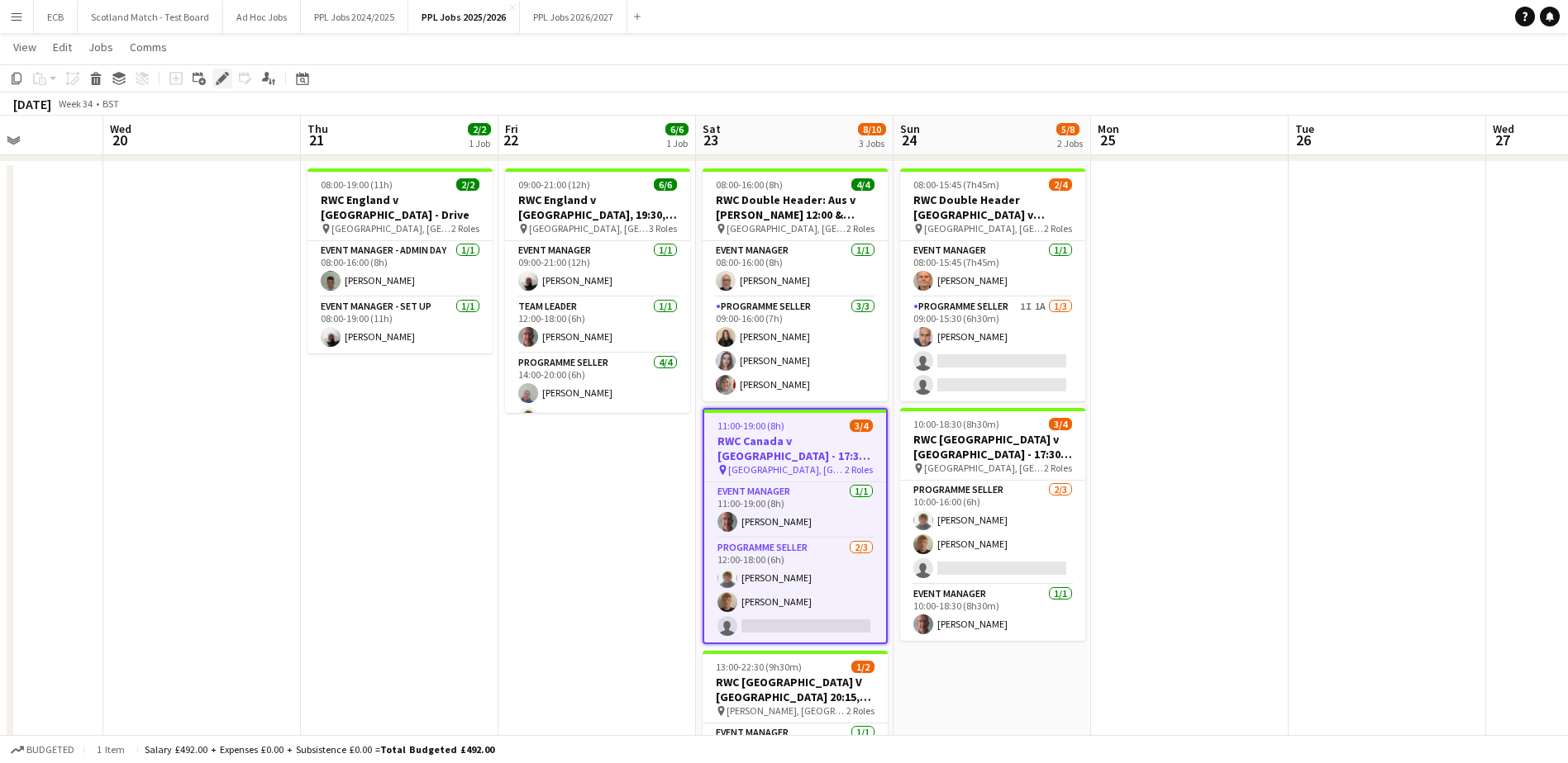
click at [217, 73] on icon "Edit" at bounding box center [222, 78] width 13 height 13
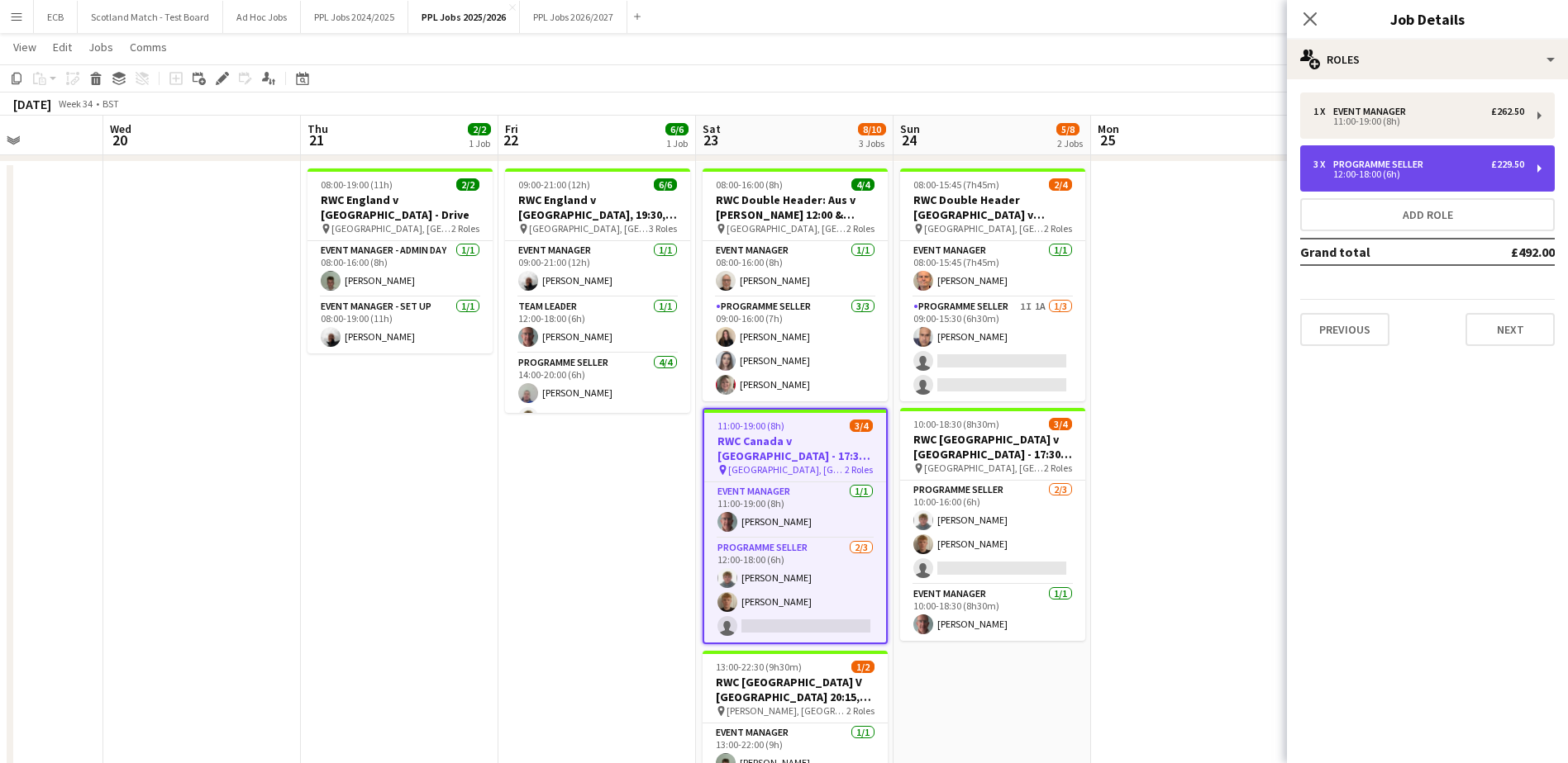
click at [1422, 162] on div "Programme Seller" at bounding box center [1381, 164] width 97 height 12
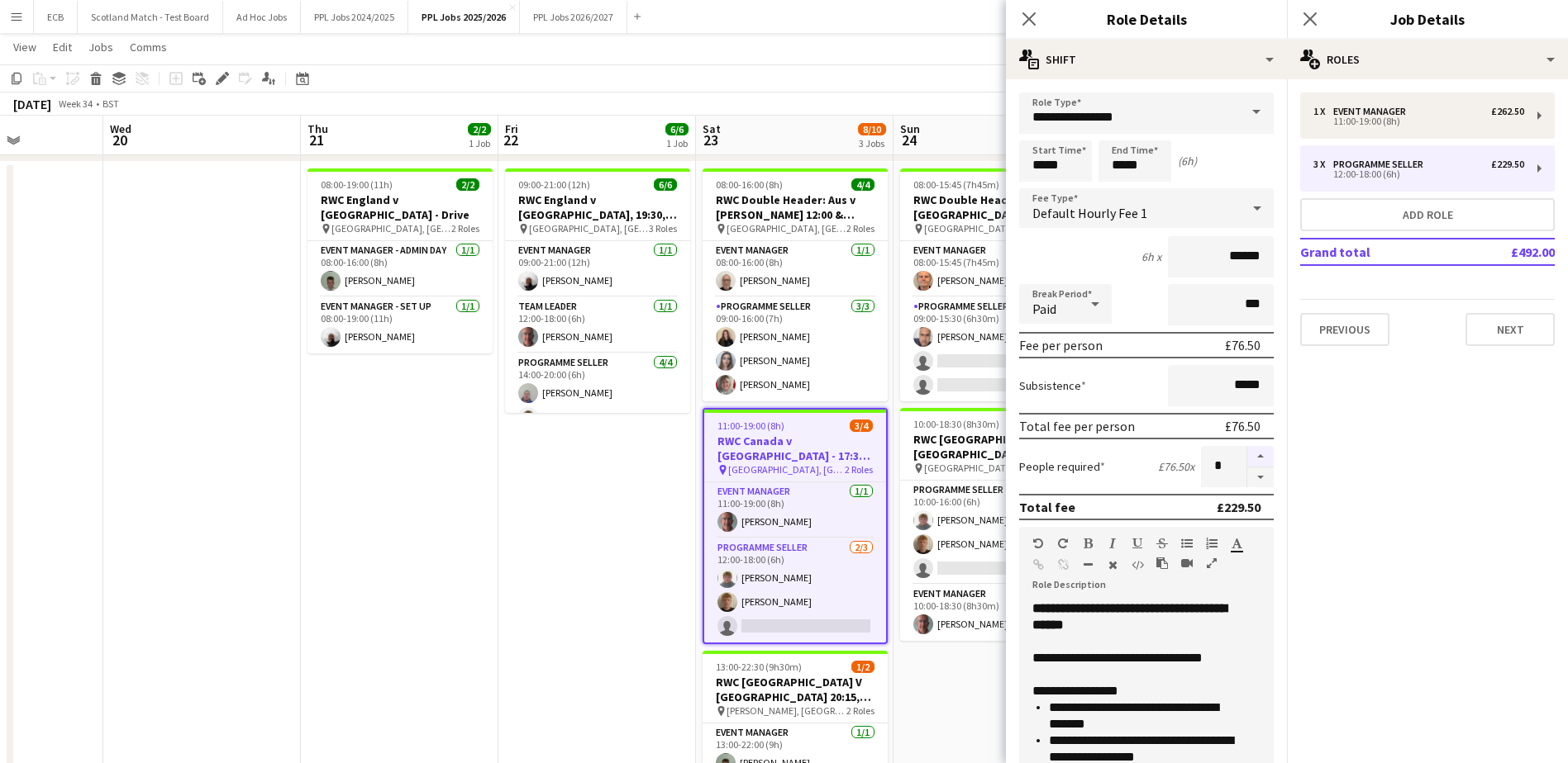
click at [1248, 453] on button "button" at bounding box center [1260, 457] width 27 height 21
click at [1248, 471] on button "button" at bounding box center [1260, 478] width 27 height 20
type input "*"
click at [951, 704] on app-date-cell "08:00-15:45 (7h45m) 2/4 RWC Double Header [GEOGRAPHIC_DATA] v [GEOGRAPHIC_DATA]…" at bounding box center [992, 550] width 198 height 777
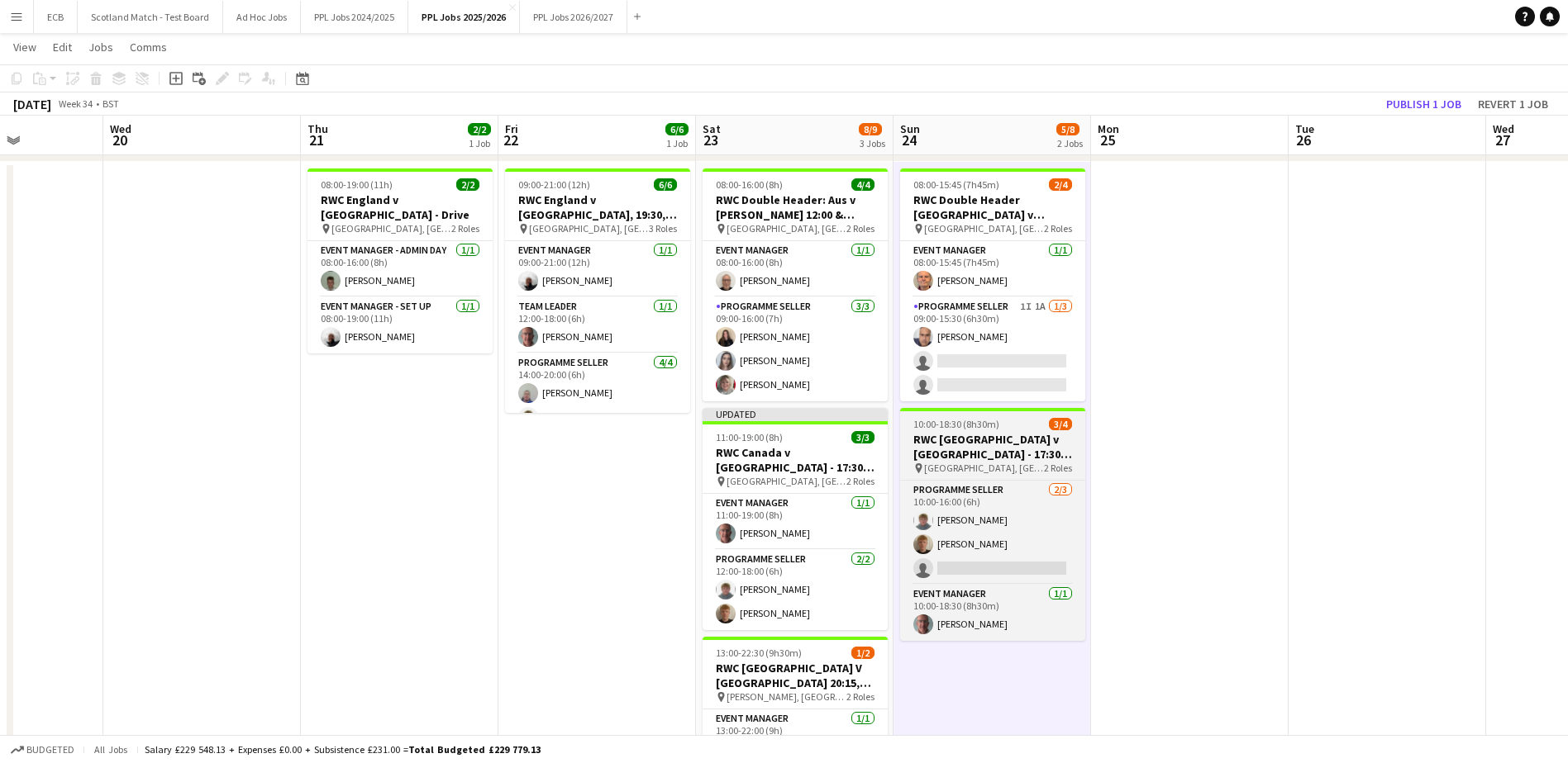
click at [983, 459] on h3 "RWC [GEOGRAPHIC_DATA] v [GEOGRAPHIC_DATA] - 17:30, [GEOGRAPHIC_DATA]" at bounding box center [993, 446] width 185 height 29
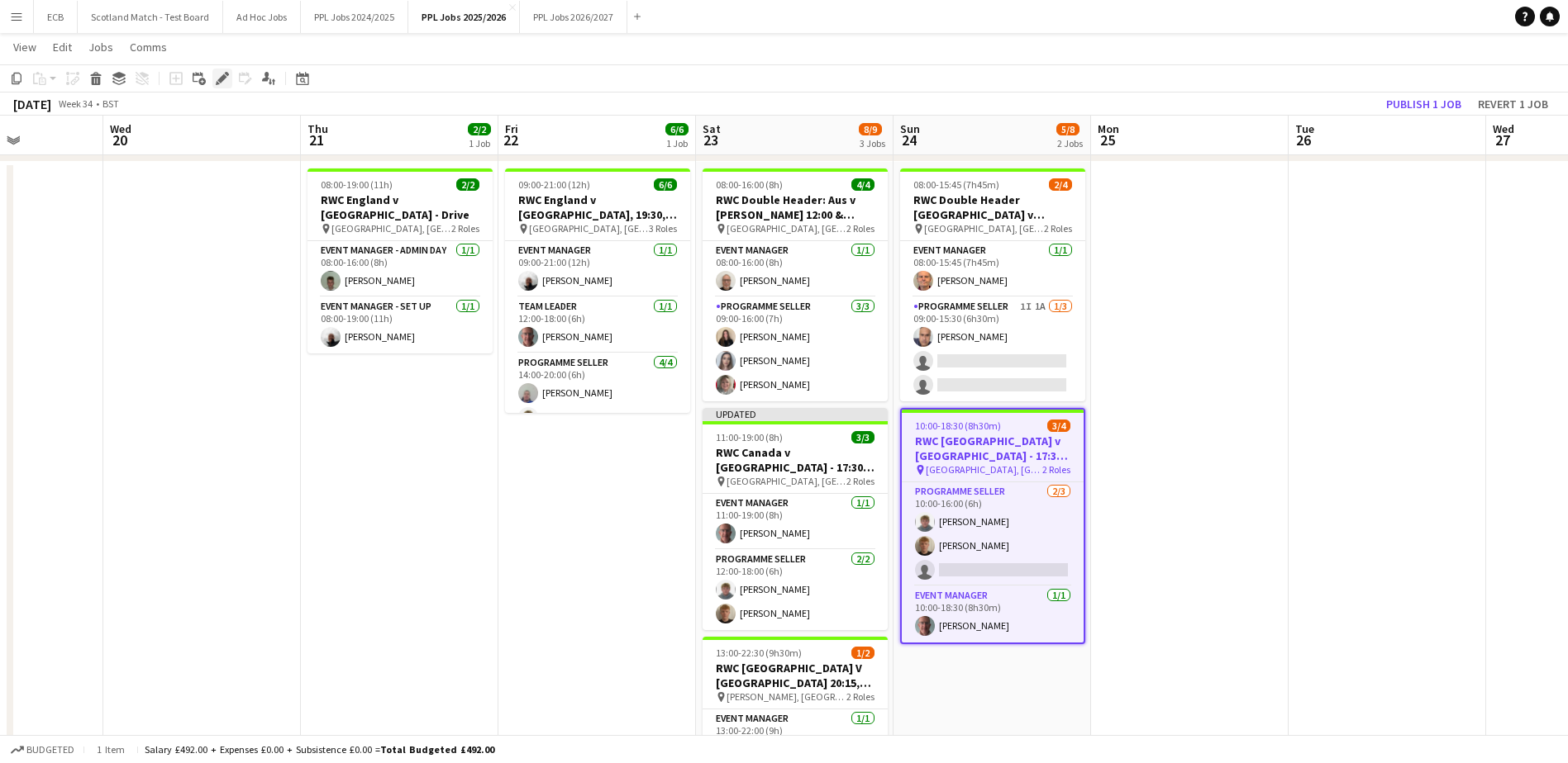
click at [221, 76] on icon "Edit" at bounding box center [222, 78] width 13 height 13
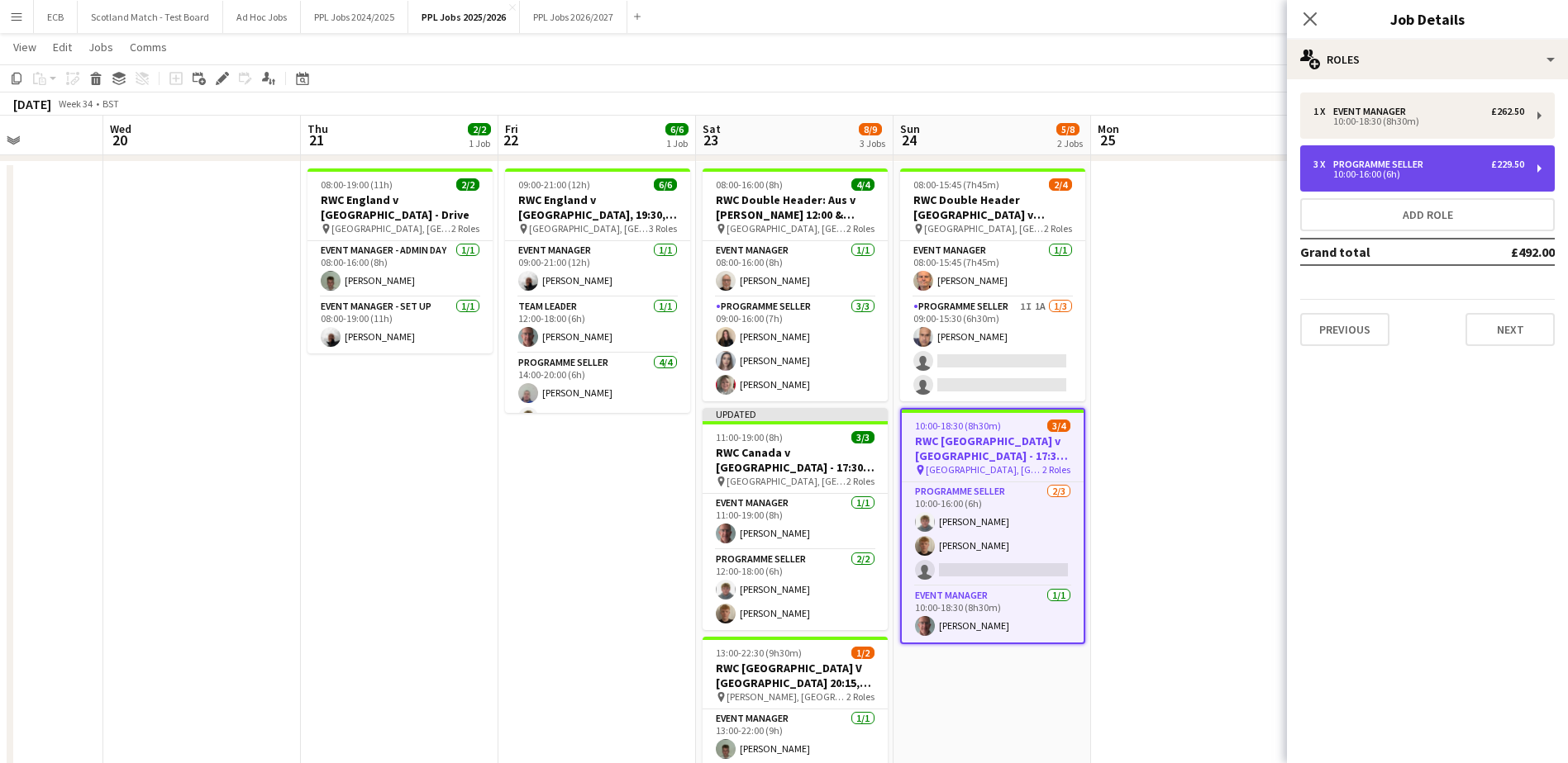
click at [1425, 166] on div "Programme Seller" at bounding box center [1381, 164] width 97 height 12
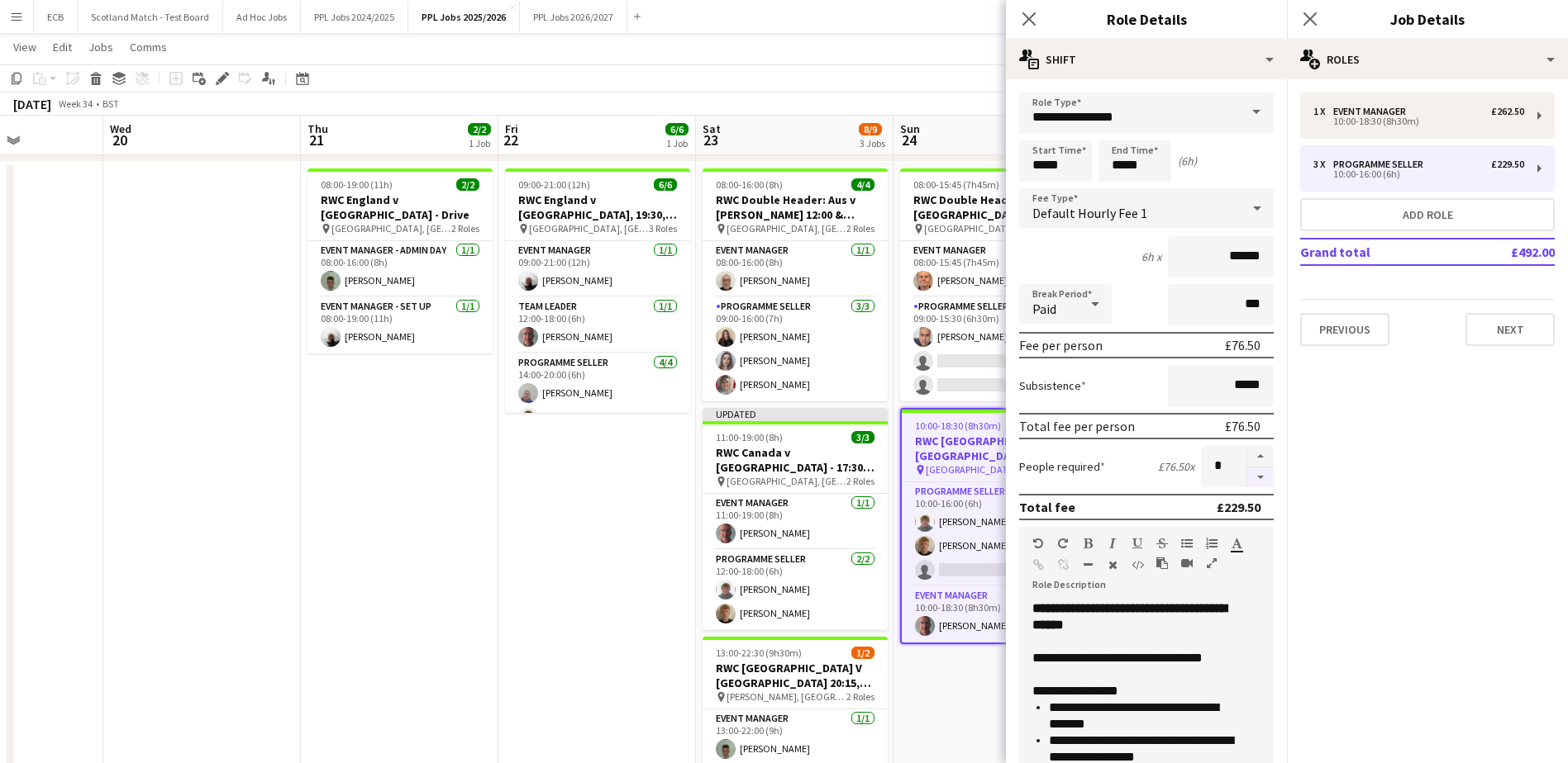
click at [1248, 477] on button "button" at bounding box center [1260, 478] width 27 height 20
type input "*"
click at [948, 690] on app-date-cell "08:00-15:45 (7h45m) 2/4 RWC Double Header [GEOGRAPHIC_DATA] v [GEOGRAPHIC_DATA]…" at bounding box center [992, 550] width 198 height 777
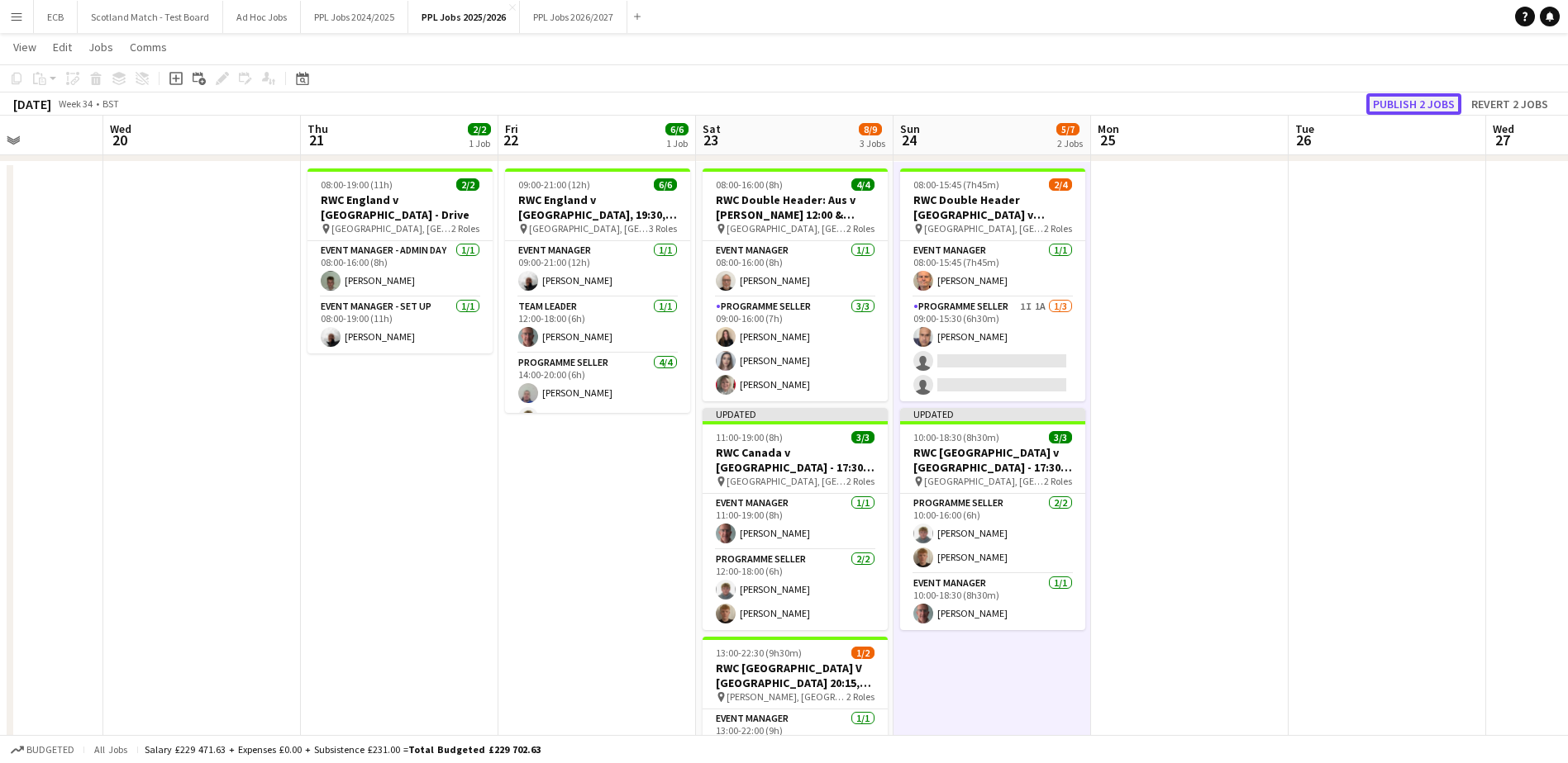
click at [1428, 96] on button "Publish 2 jobs" at bounding box center [1413, 103] width 95 height 21
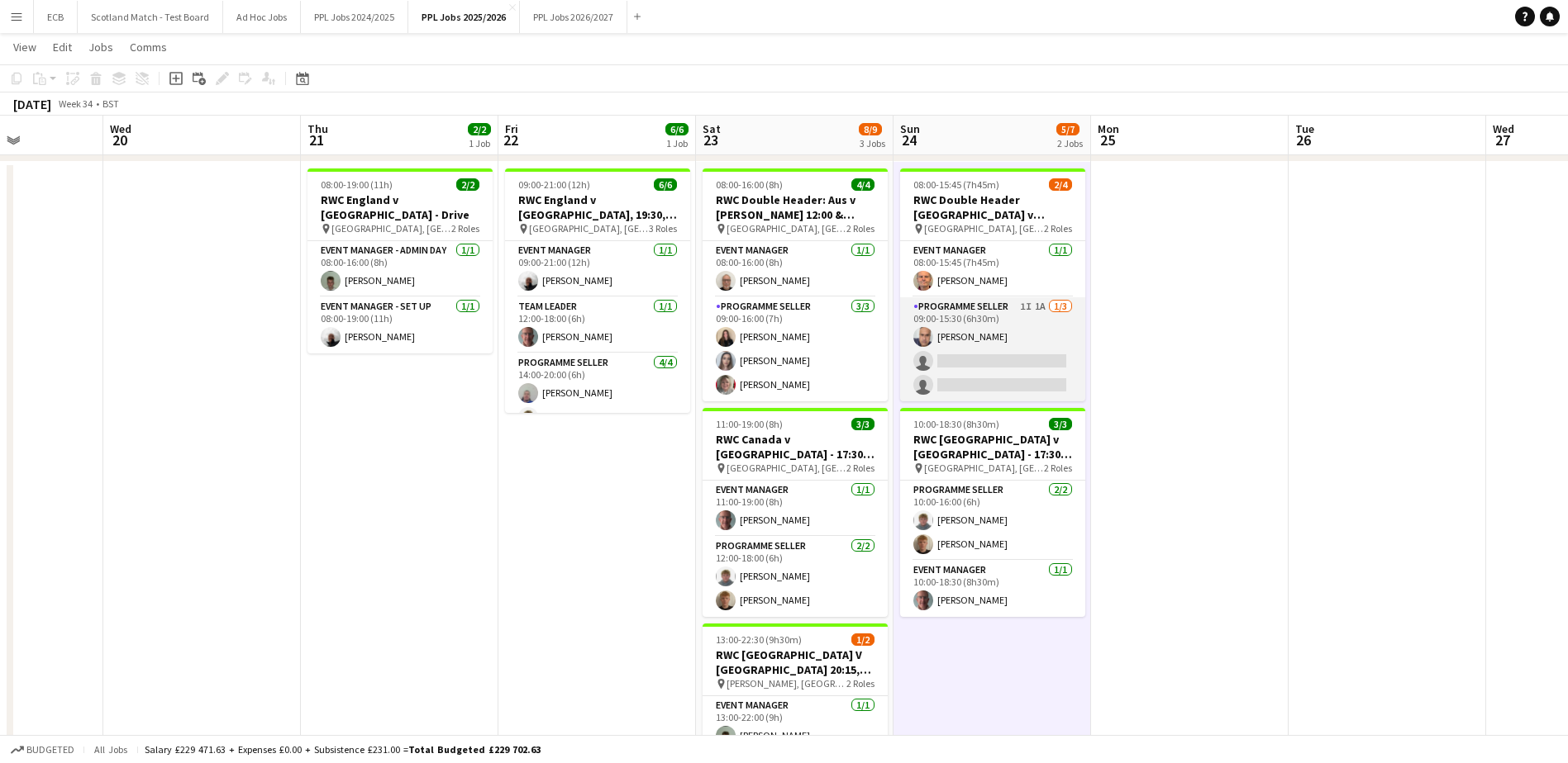
click at [964, 315] on app-card-role "Programme Seller 1I 1A [DATE] 09:00-15:30 (6h30m) [PERSON_NAME] single-neutral-…" at bounding box center [993, 349] width 185 height 104
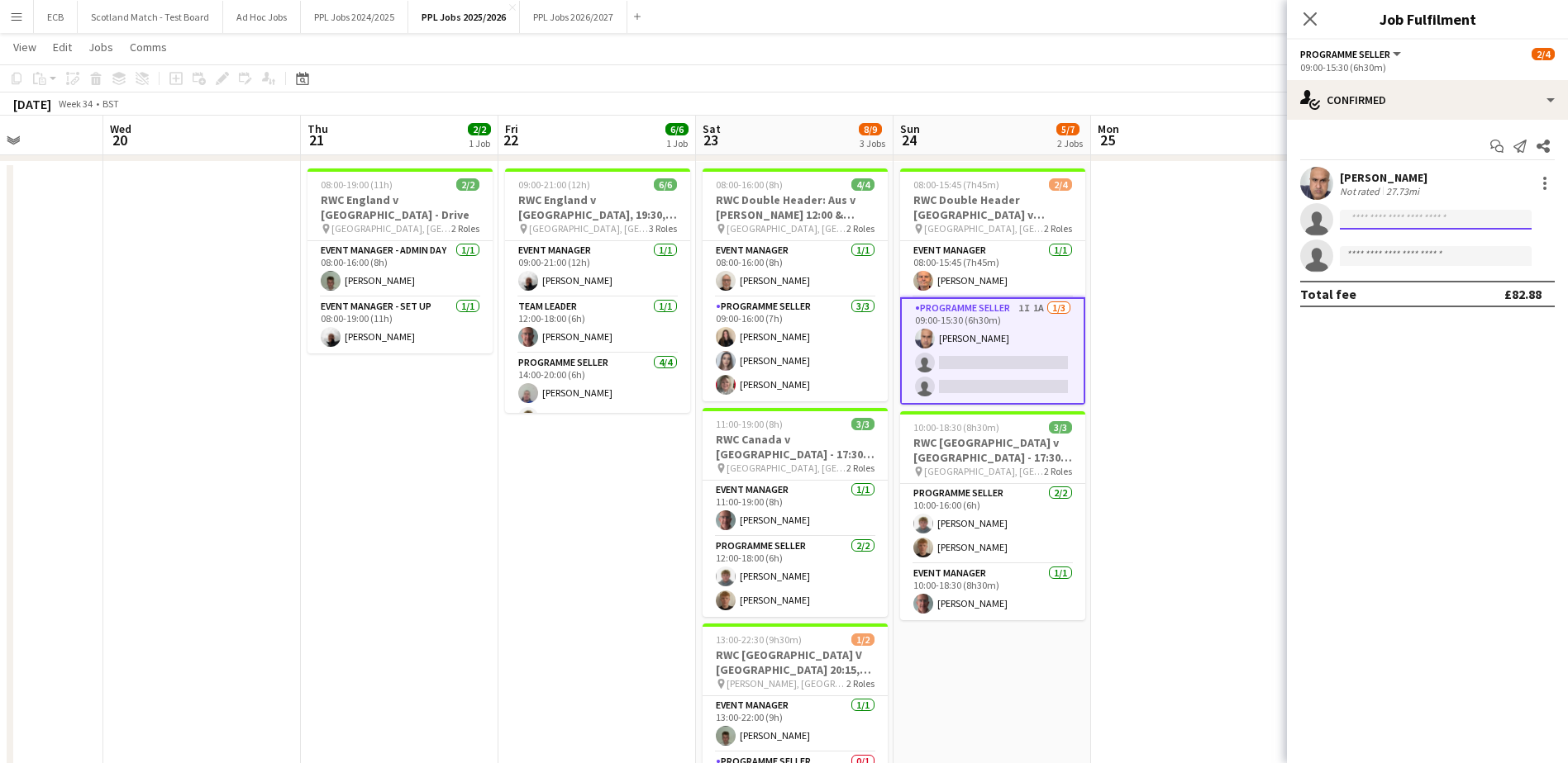
click at [1509, 214] on input at bounding box center [1435, 220] width 192 height 20
click at [996, 319] on app-card-role "Programme Seller 1I 1A [DATE] 09:00-15:30 (6h30m) [PERSON_NAME] single-neutral-…" at bounding box center [993, 351] width 185 height 108
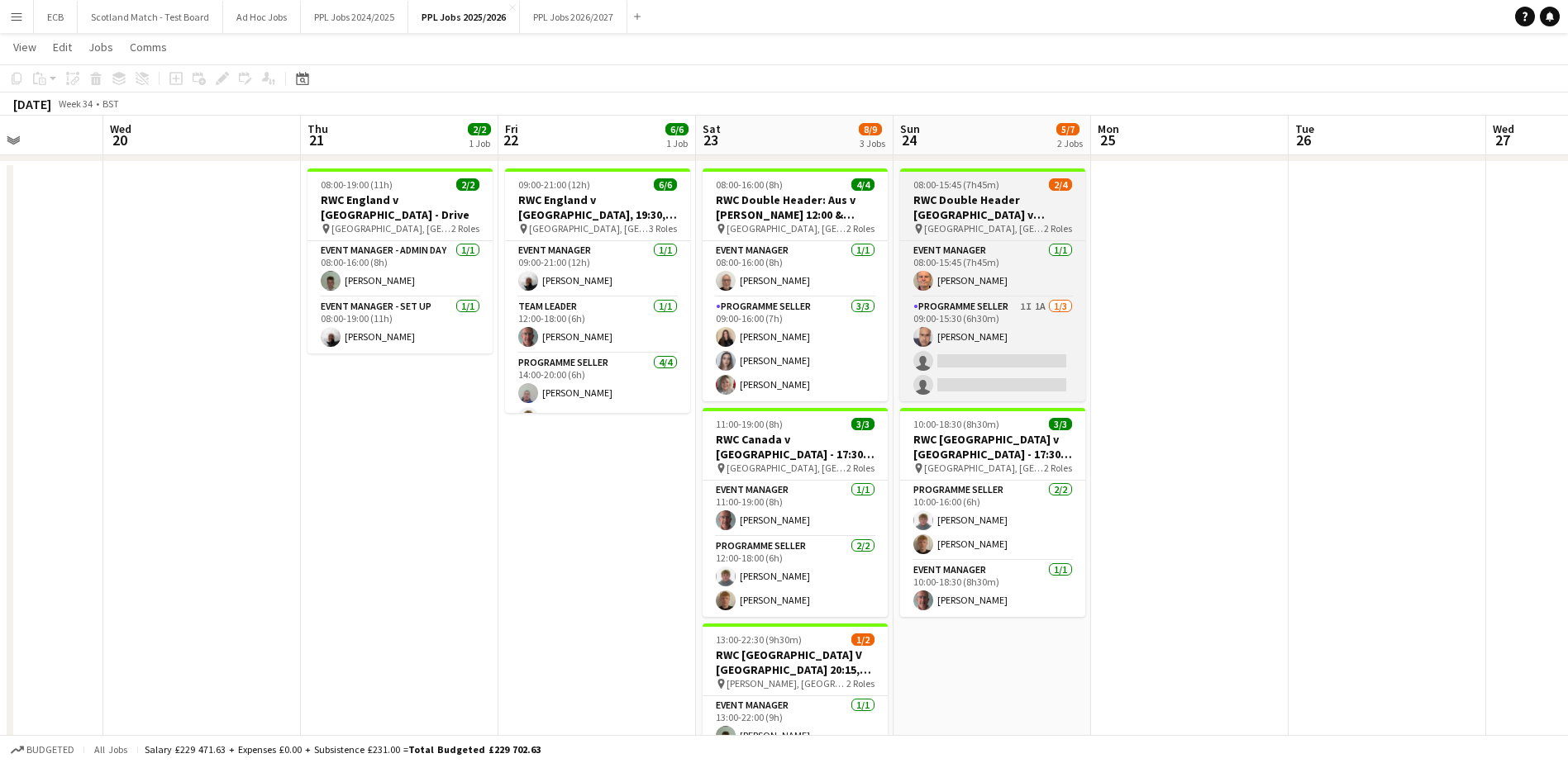
click at [964, 172] on app-job-card "08:00-15:45 (7h45m) 2/4 RWC Double Header [GEOGRAPHIC_DATA] v [GEOGRAPHIC_DATA]…" at bounding box center [993, 284] width 185 height 233
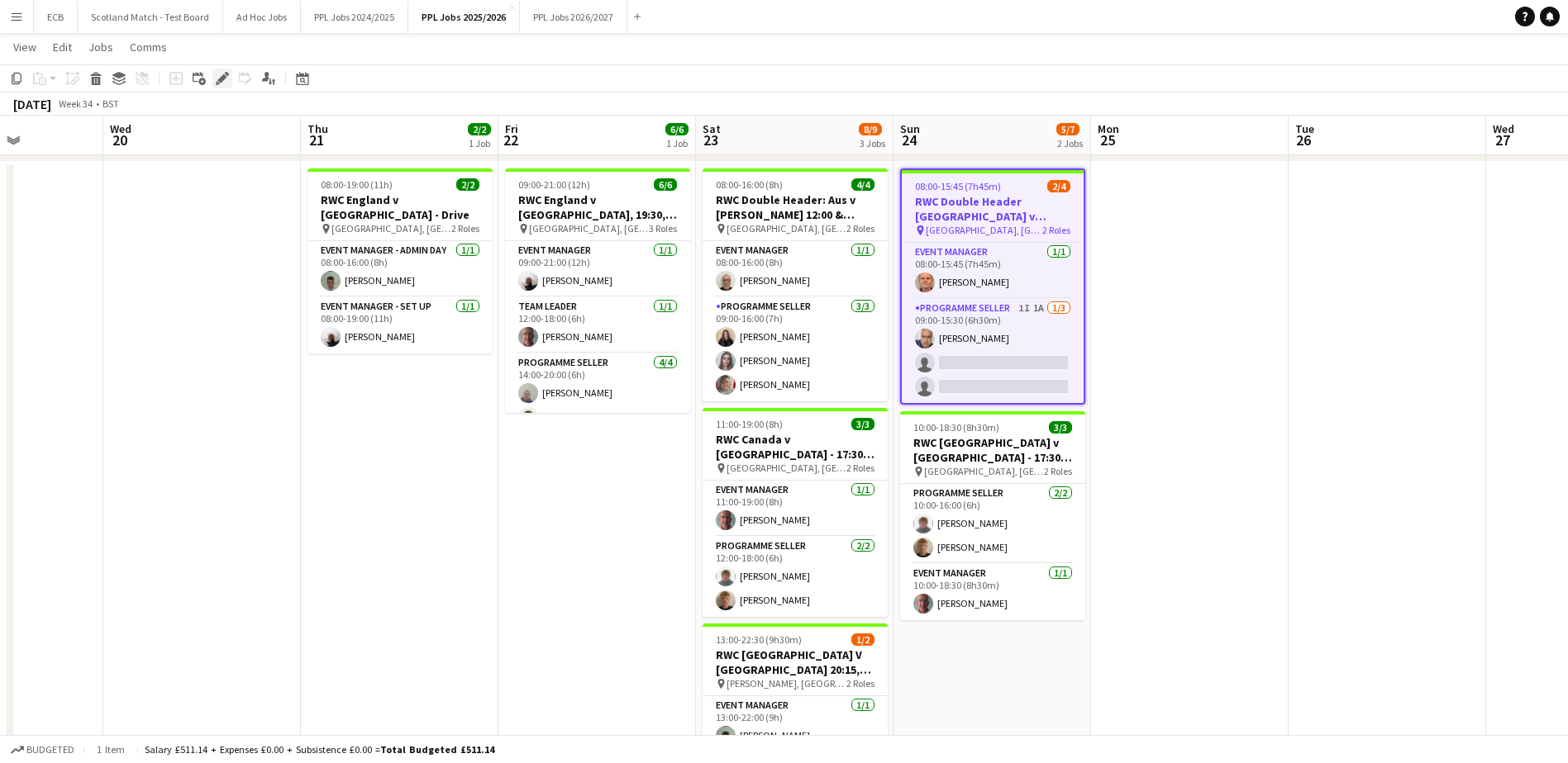
click at [214, 78] on div "Edit" at bounding box center [223, 79] width 20 height 20
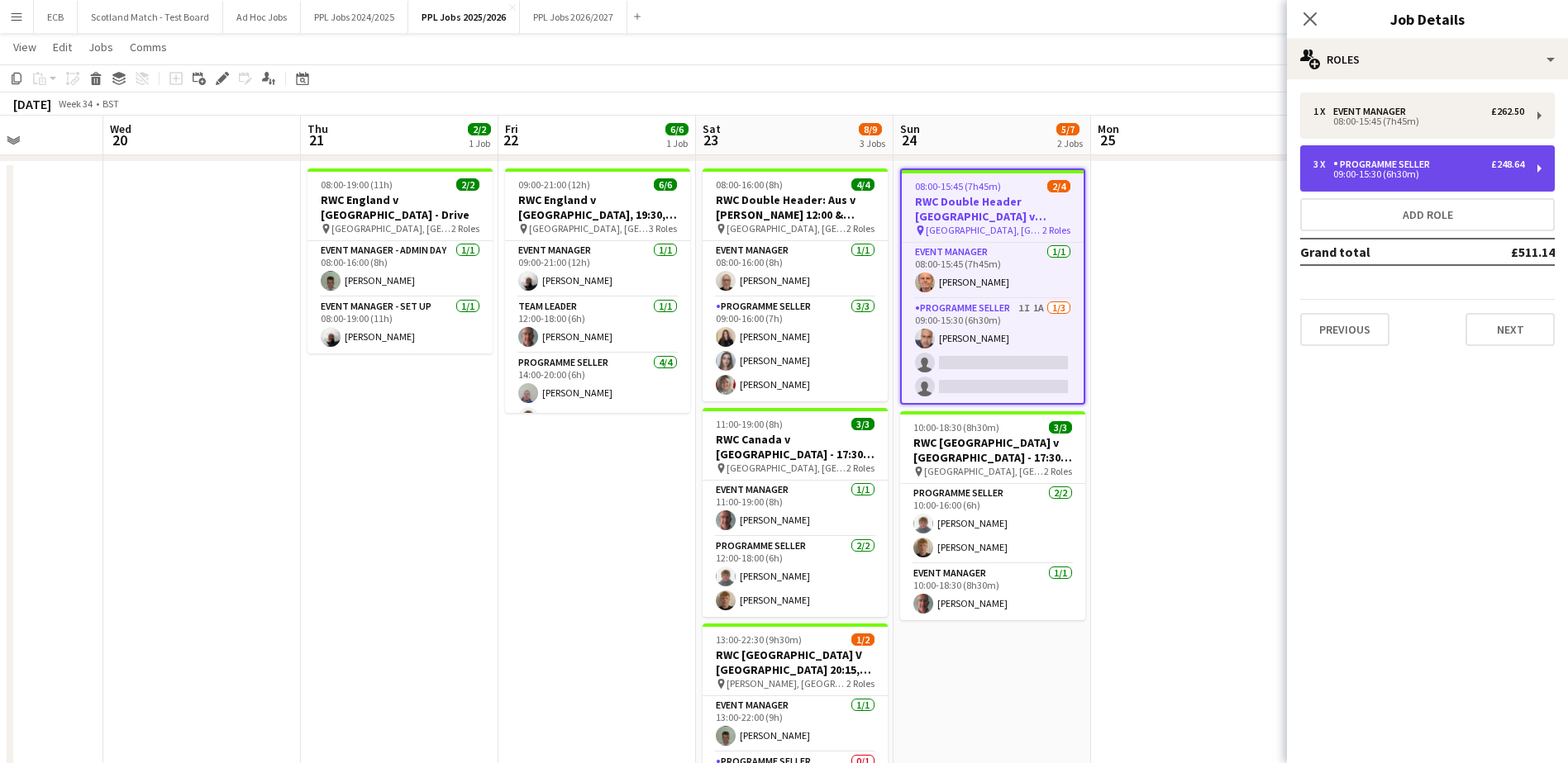
click at [1418, 166] on div "Programme Seller" at bounding box center [1385, 164] width 103 height 12
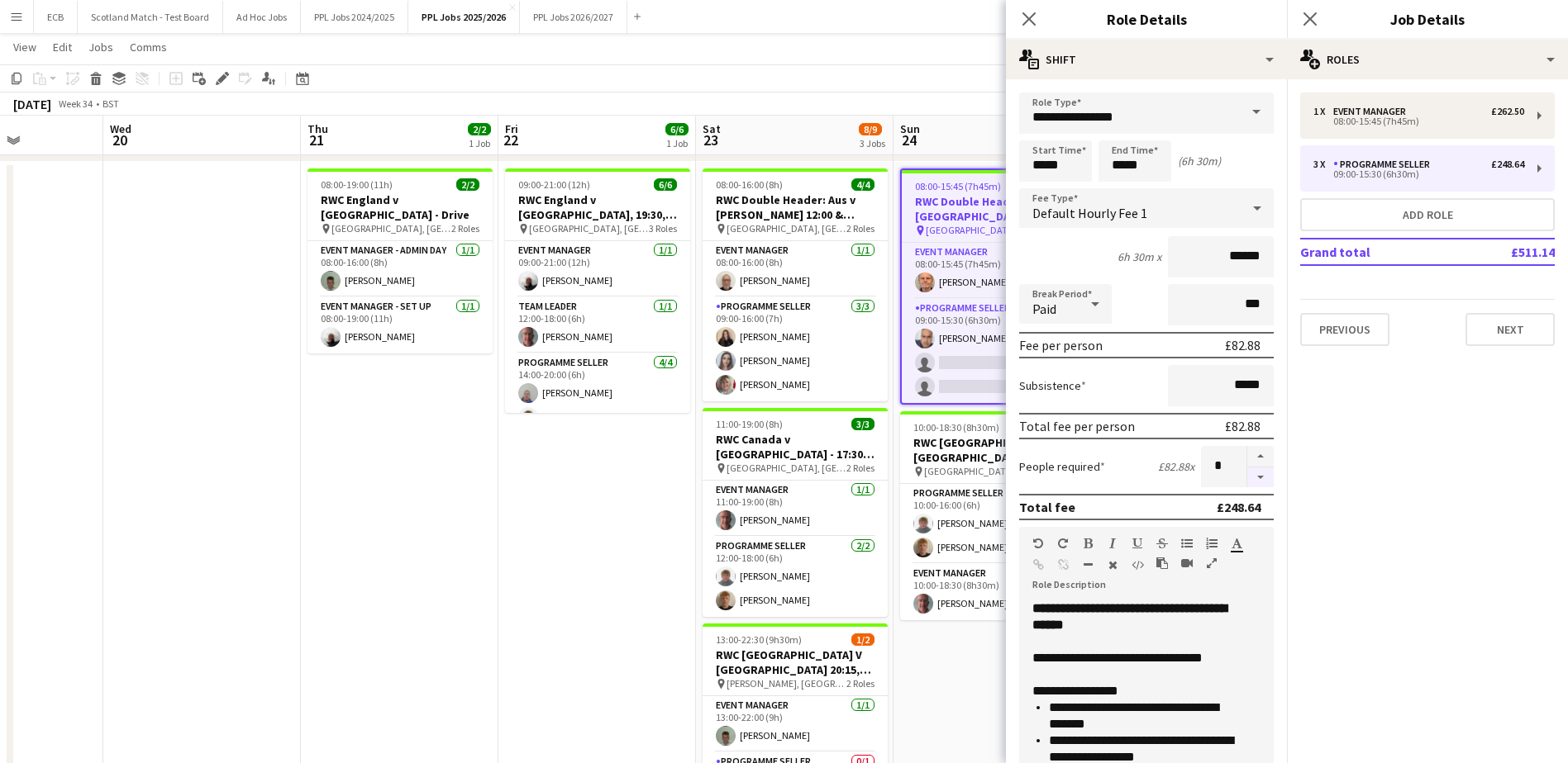
click at [1248, 480] on button "button" at bounding box center [1260, 478] width 27 height 20
type input "*"
click at [958, 688] on app-date-cell "08:00-15:45 (7h45m) 2/4 RWC Double Header [GEOGRAPHIC_DATA] v [GEOGRAPHIC_DATA]…" at bounding box center [992, 550] width 198 height 777
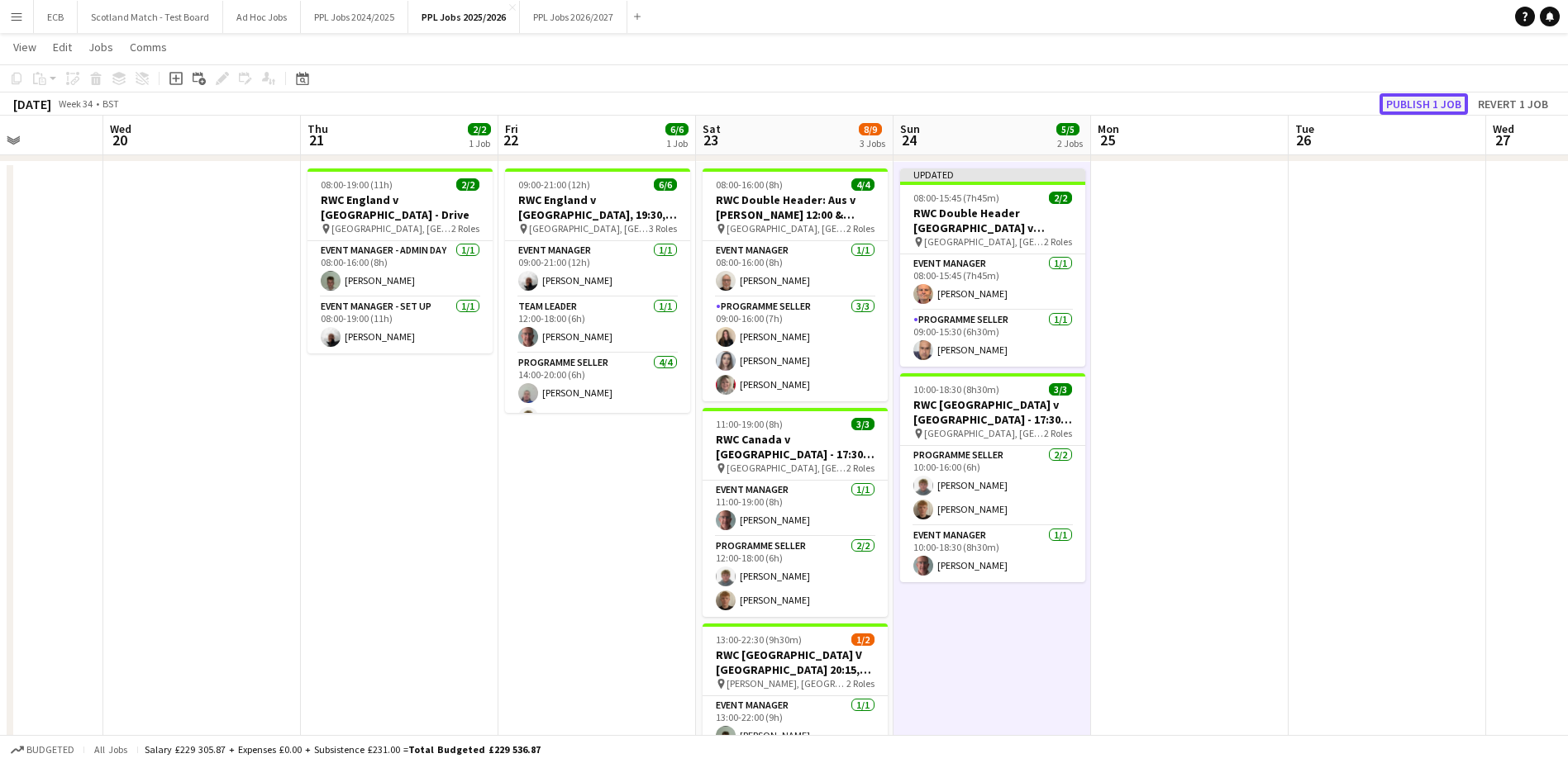
click at [1407, 107] on button "Publish 1 job" at bounding box center [1423, 103] width 88 height 21
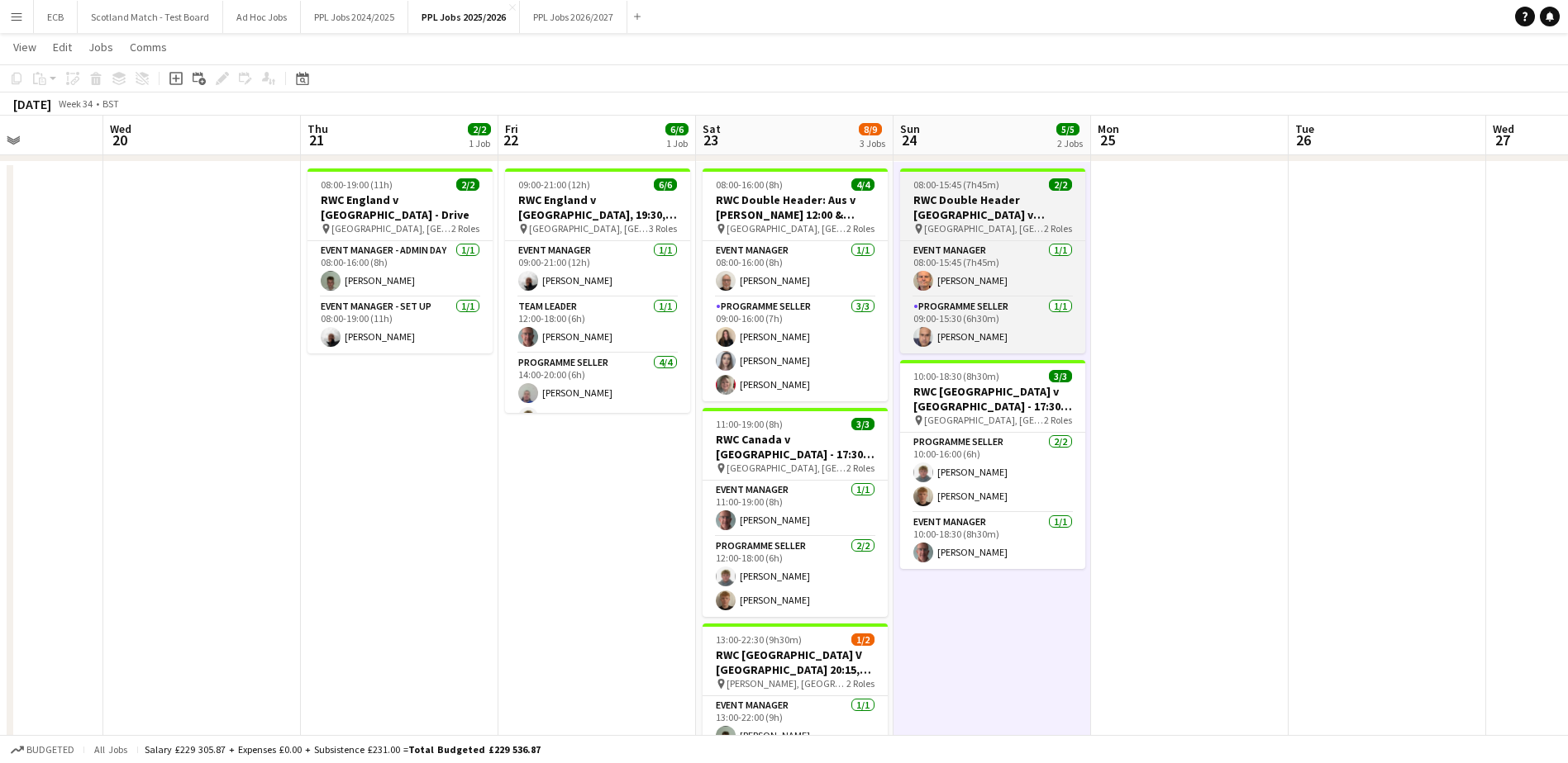
click at [968, 197] on h3 "RWC Double Header [GEOGRAPHIC_DATA] v [GEOGRAPHIC_DATA] 12:00 & [GEOGRAPHIC_DAT…" at bounding box center [993, 207] width 185 height 29
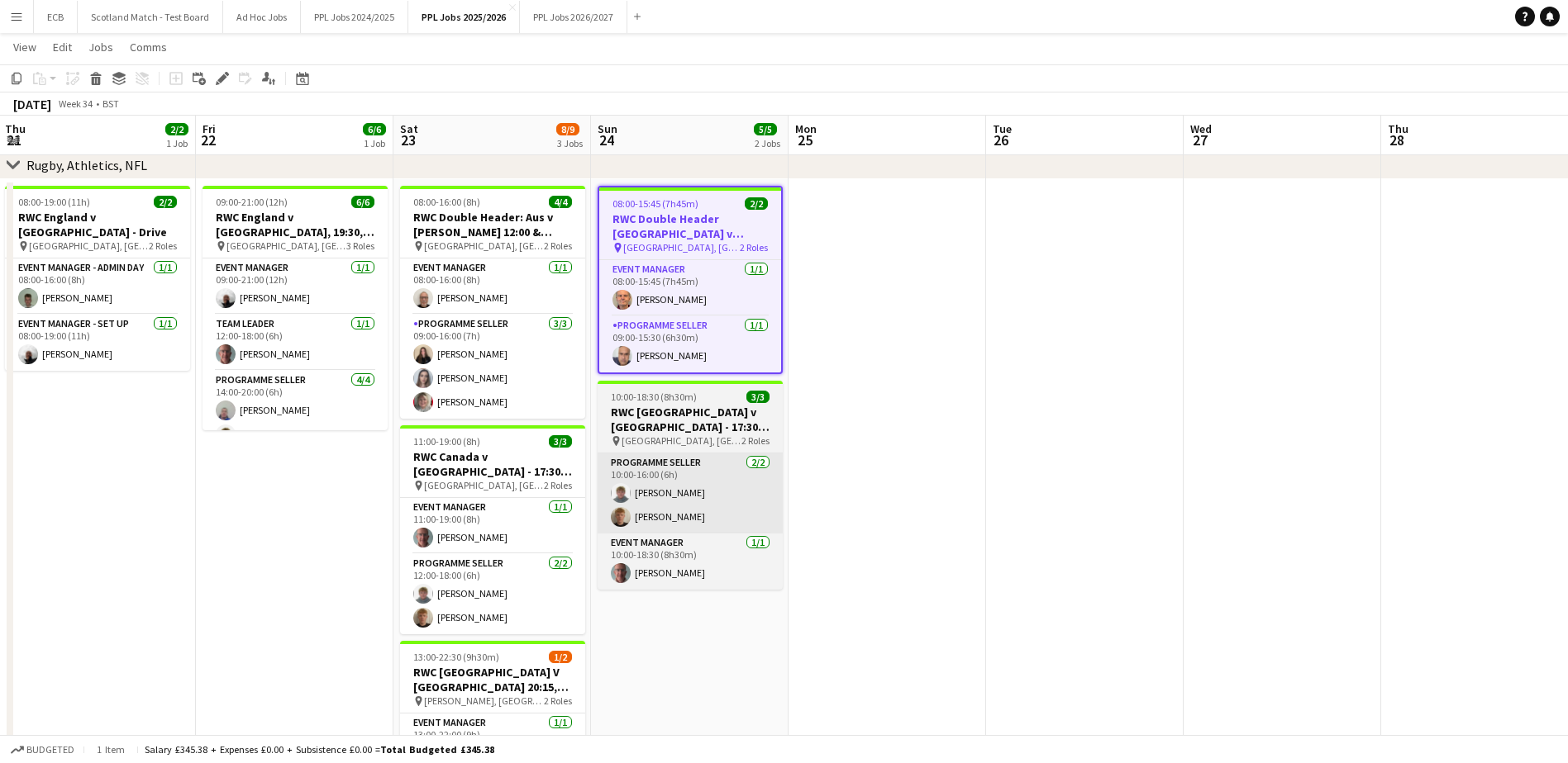
scroll to position [0, 397]
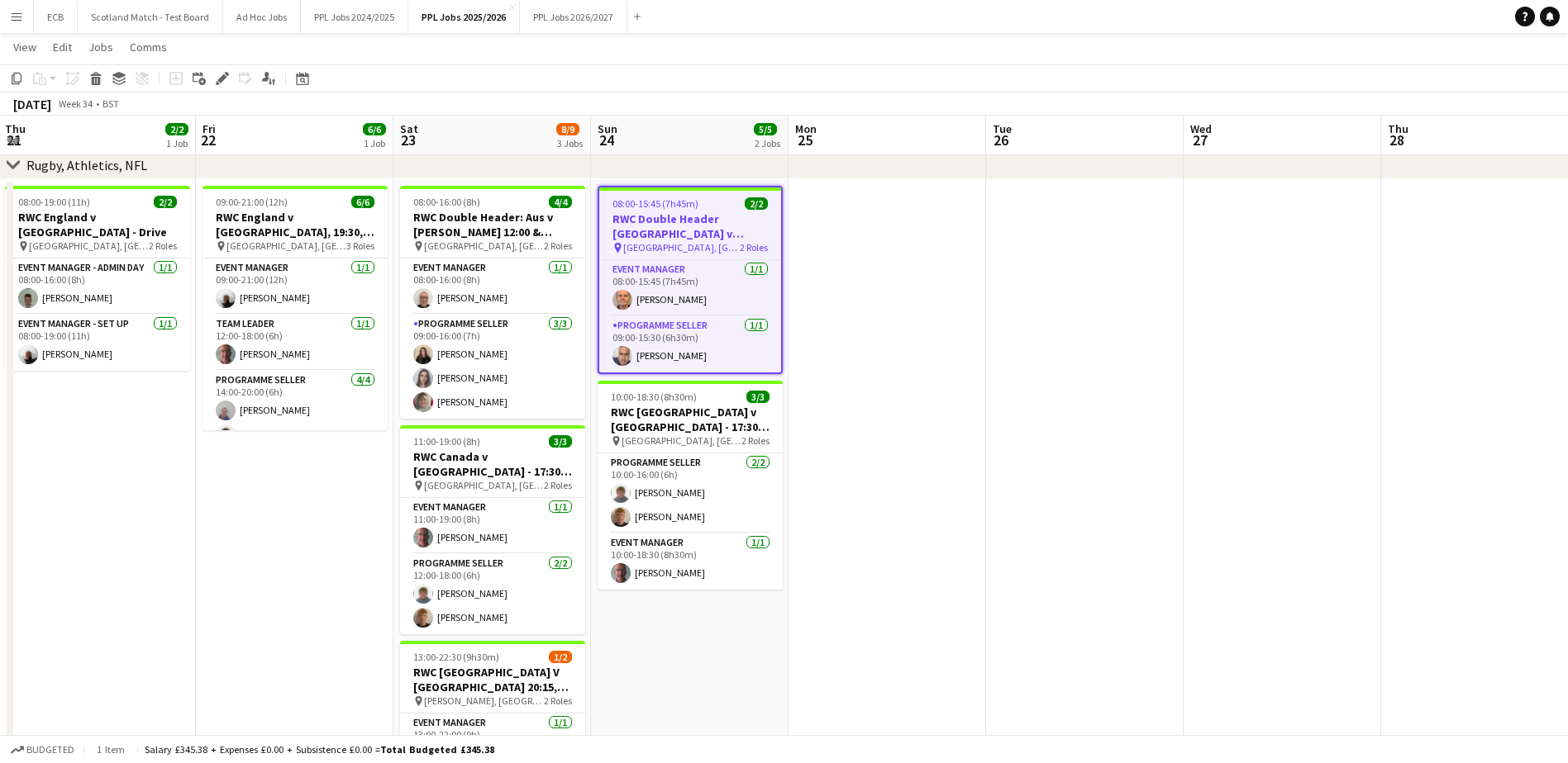
drag, startPoint x: 1231, startPoint y: 9, endPoint x: 1125, endPoint y: 37, distance: 109.6
drag, startPoint x: 1125, startPoint y: 37, endPoint x: 1202, endPoint y: 94, distance: 95.8
click at [1202, 94] on div "[DATE] Week 34 • BST" at bounding box center [784, 104] width 1568 height 23
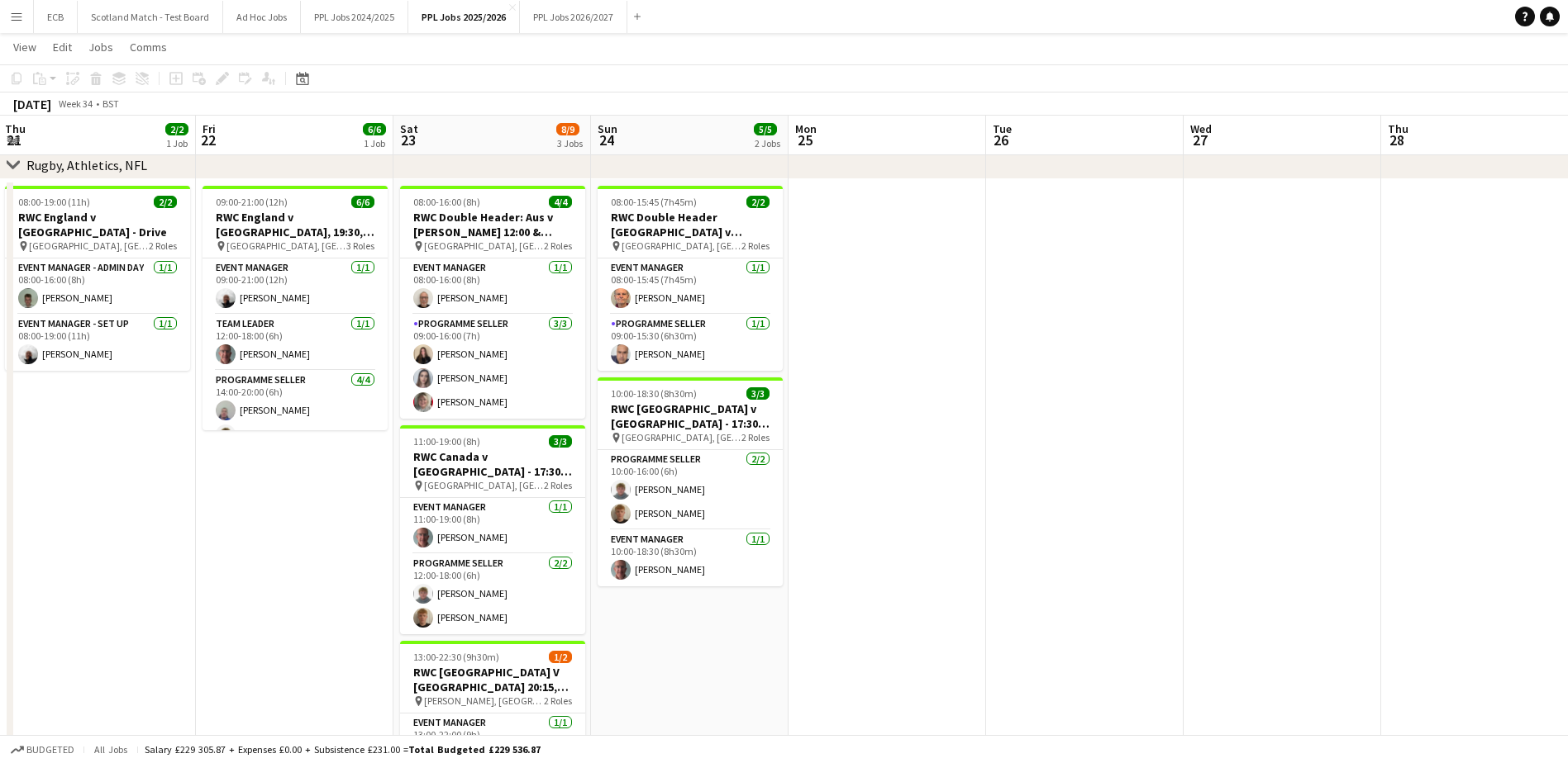
click at [1051, 362] on app-date-cell at bounding box center [1085, 568] width 198 height 777
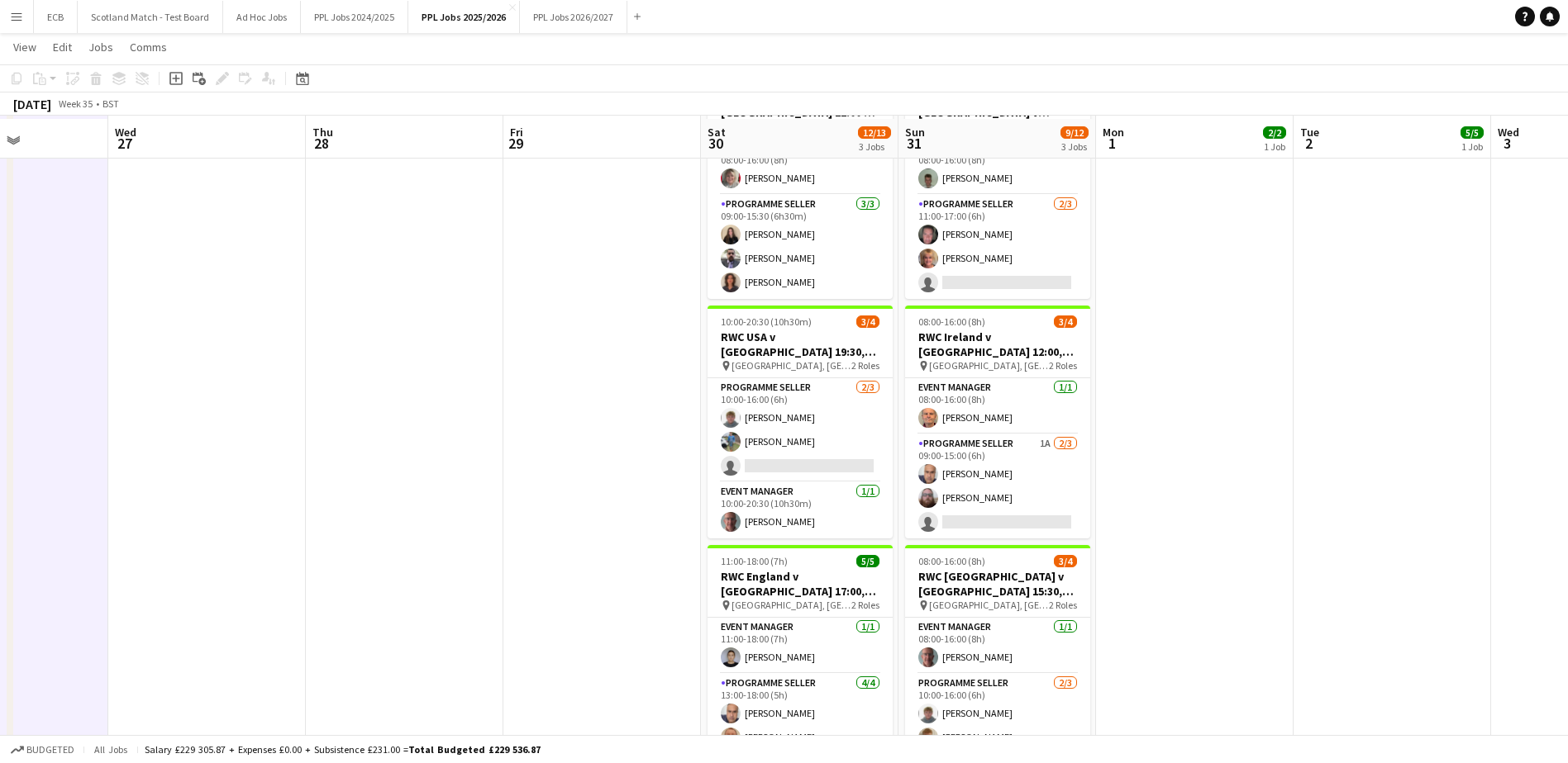
scroll to position [1254, 0]
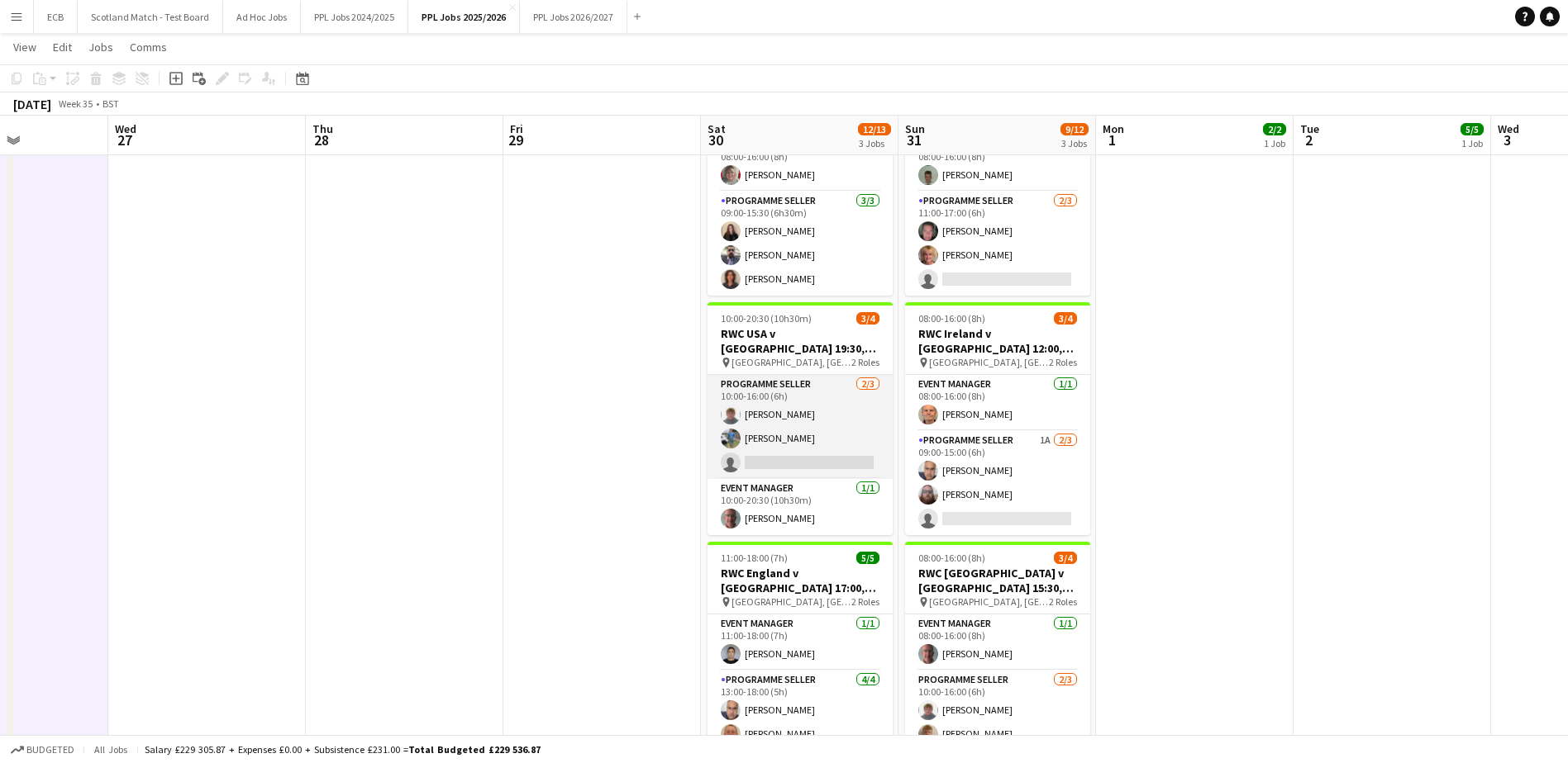
click at [819, 421] on app-card-role "Programme Seller [DATE] 10:00-16:00 (6h) [PERSON_NAME] [PERSON_NAME] single-neu…" at bounding box center [799, 427] width 185 height 104
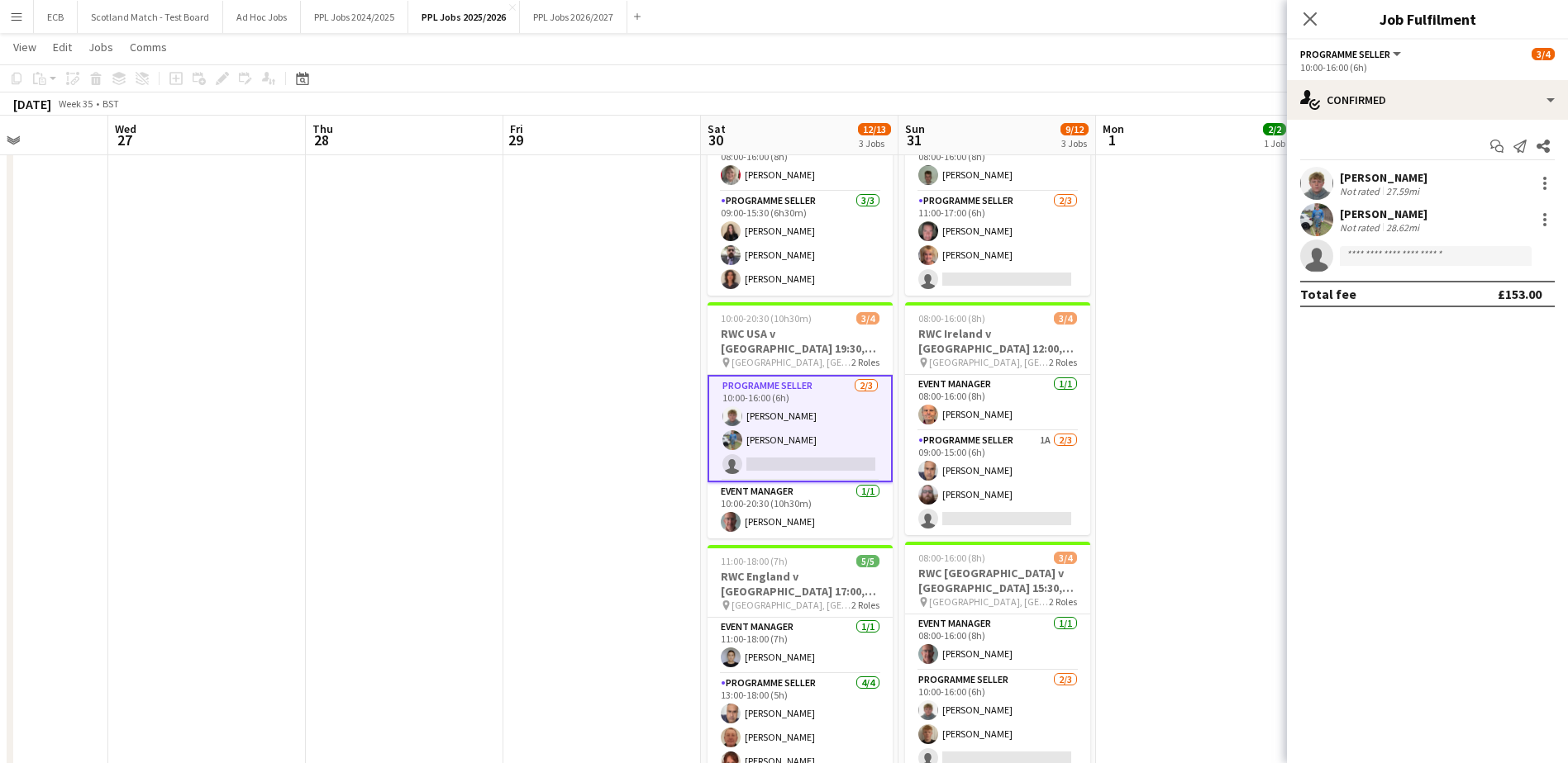
drag, startPoint x: 1288, startPoint y: 220, endPoint x: 1098, endPoint y: 281, distance: 199.6
click at [1098, 281] on body "Menu Boards Boards Boards All jobs Status Workforce Workforce My Workforce Recr…" at bounding box center [784, 306] width 1568 height 3120
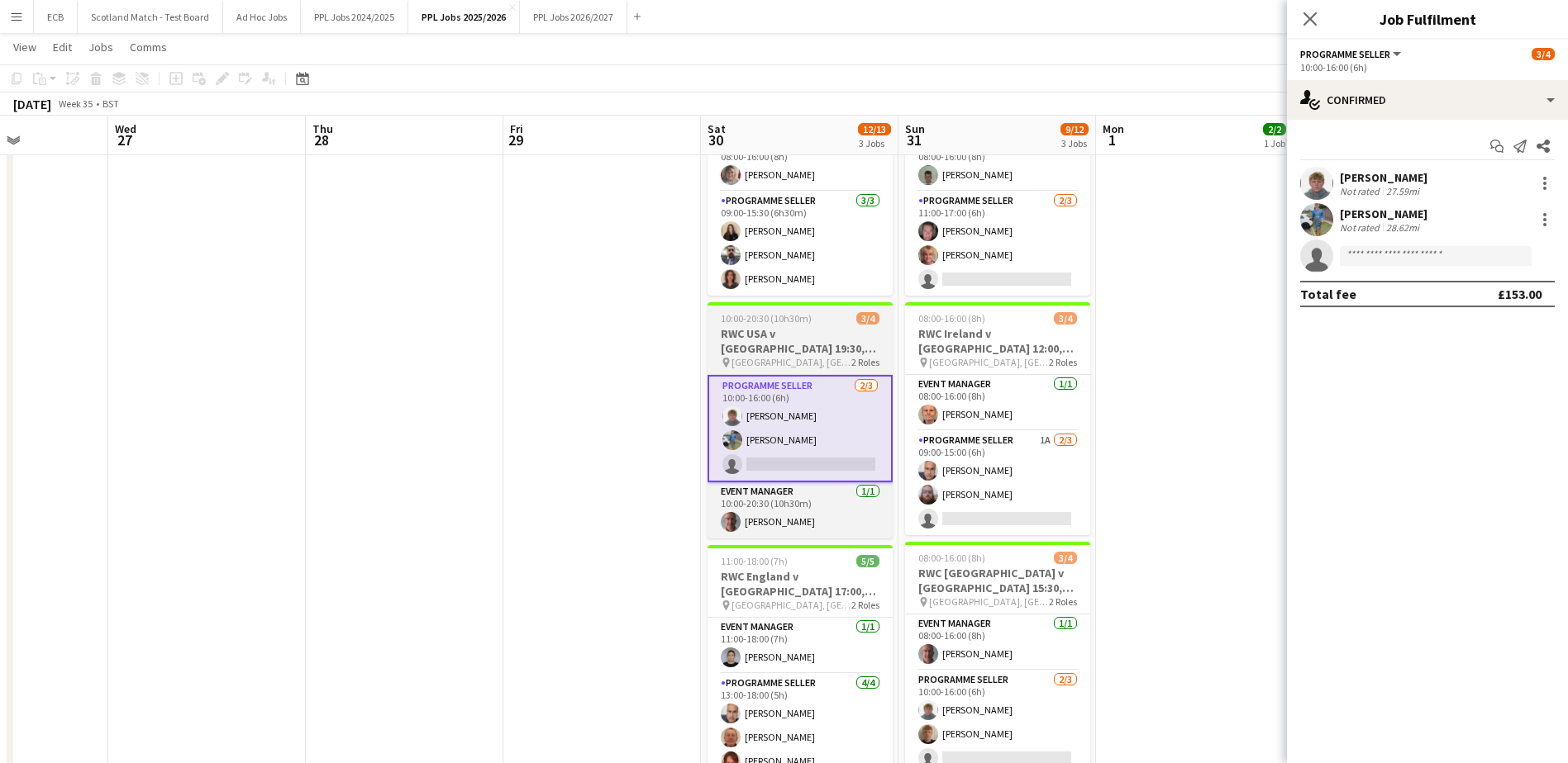
click at [821, 328] on h3 "RWC USA v [GEOGRAPHIC_DATA] 19:30, [GEOGRAPHIC_DATA]" at bounding box center [799, 341] width 185 height 29
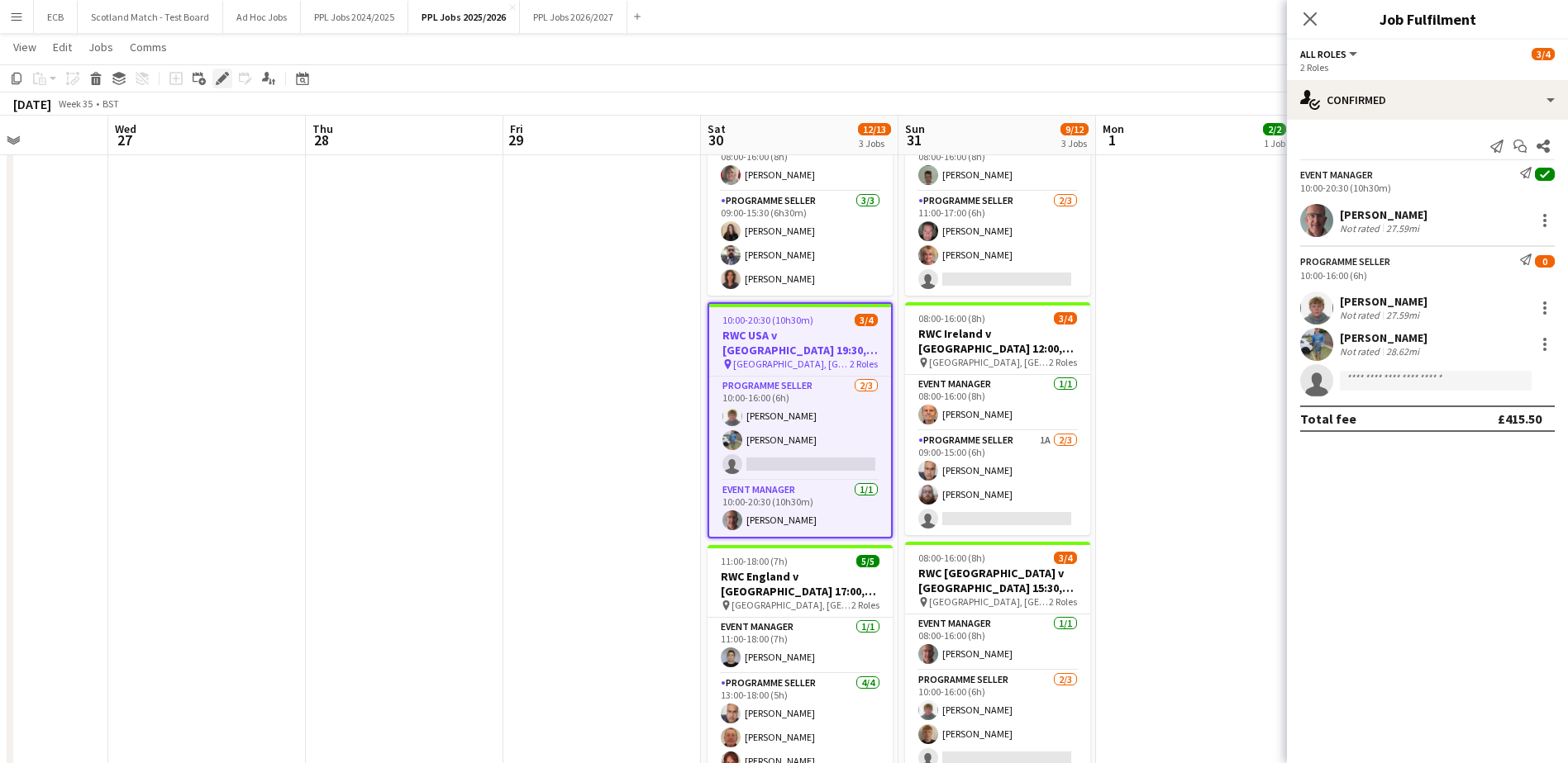
click at [221, 75] on icon "Edit" at bounding box center [222, 78] width 13 height 13
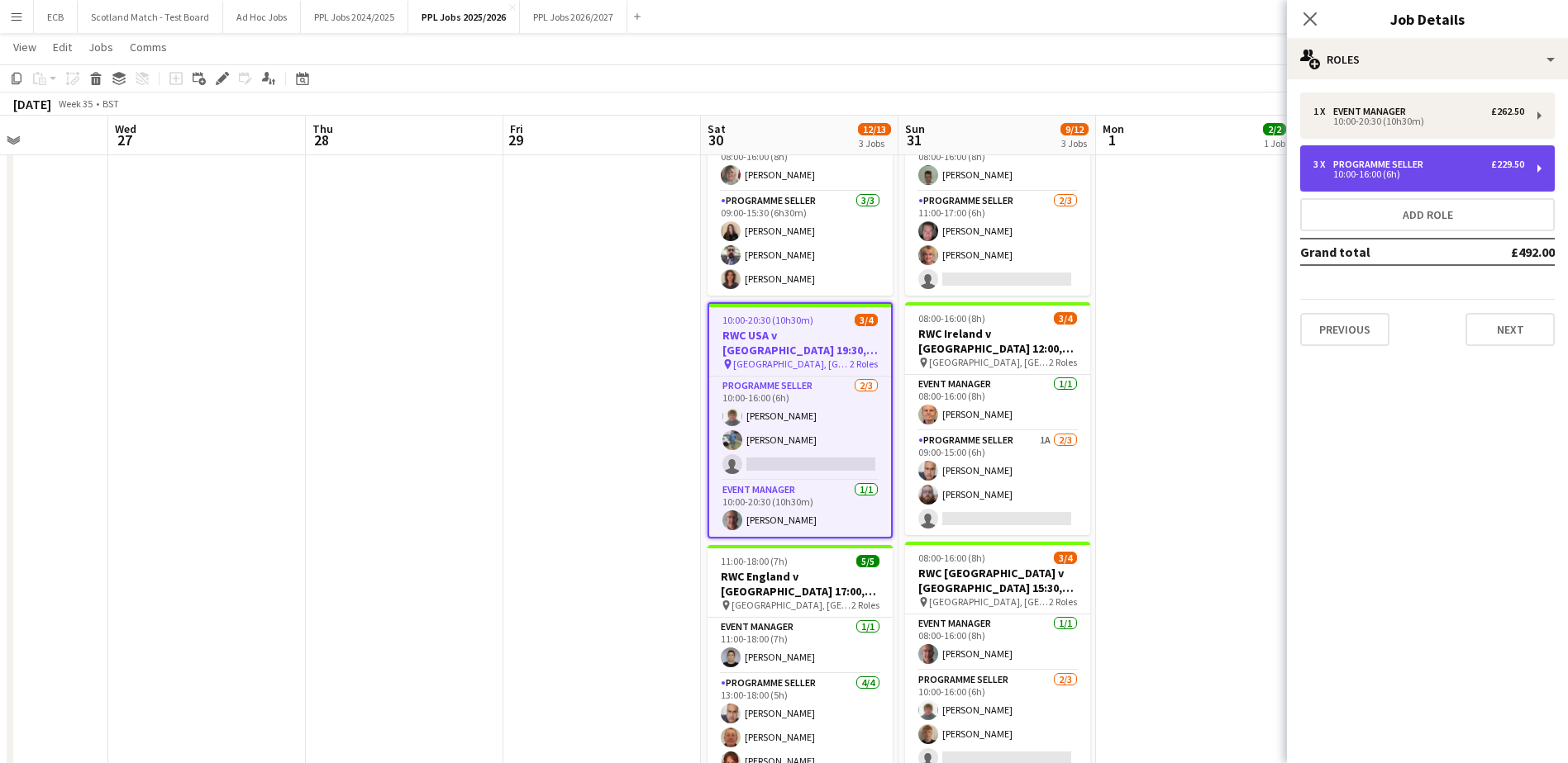
click at [1507, 173] on div "10:00-16:00 (6h)" at bounding box center [1418, 174] width 211 height 8
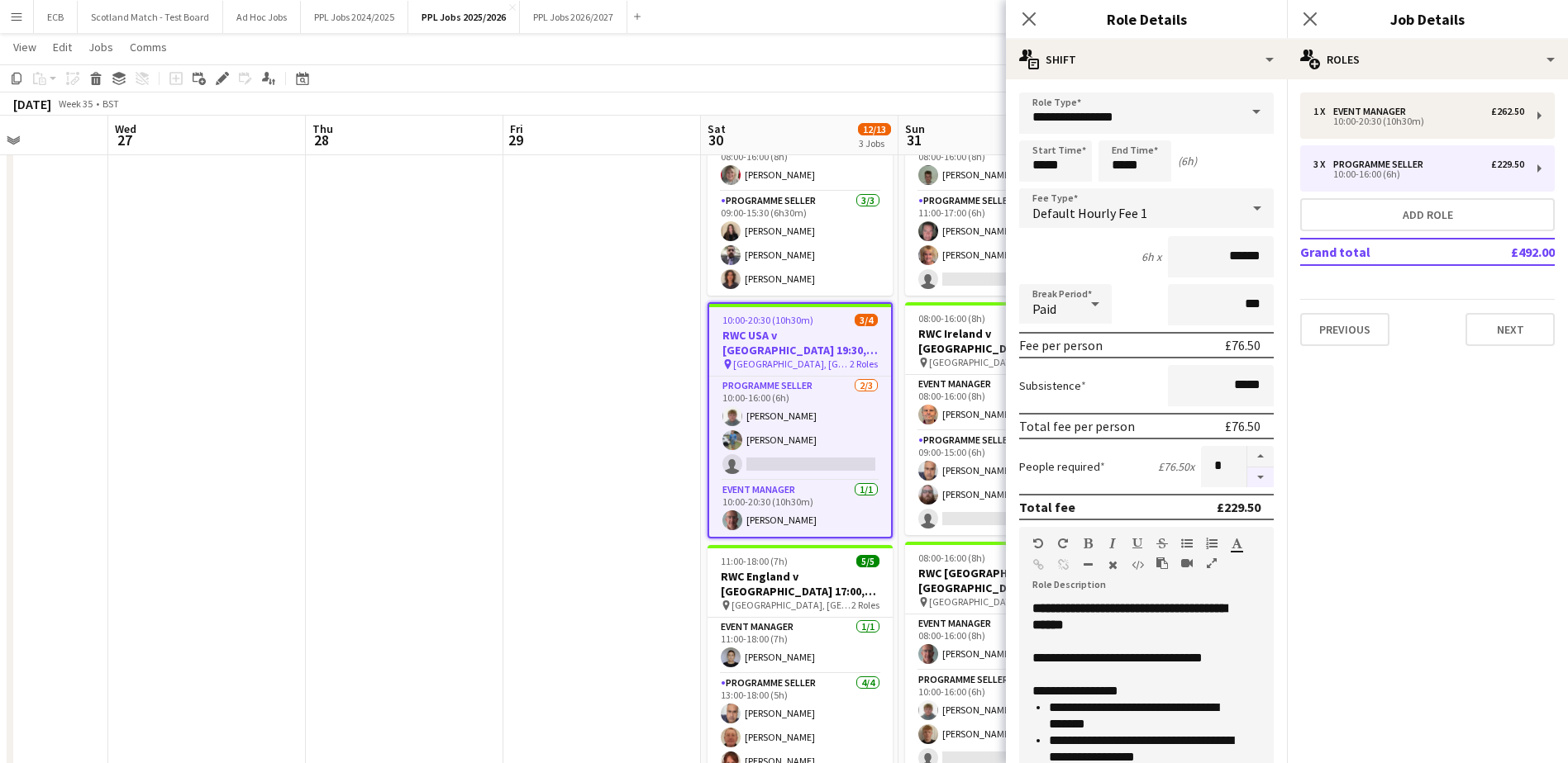
click at [1248, 477] on button "button" at bounding box center [1260, 478] width 27 height 20
type input "*"
click at [1366, 452] on mat-expansion-panel "pencil3 General details 1 x Event Manager £262.50 10:00-20:30 (10h30m) 3 x Prog…" at bounding box center [1427, 421] width 281 height 684
click at [632, 482] on app-date-cell at bounding box center [602, 445] width 198 height 777
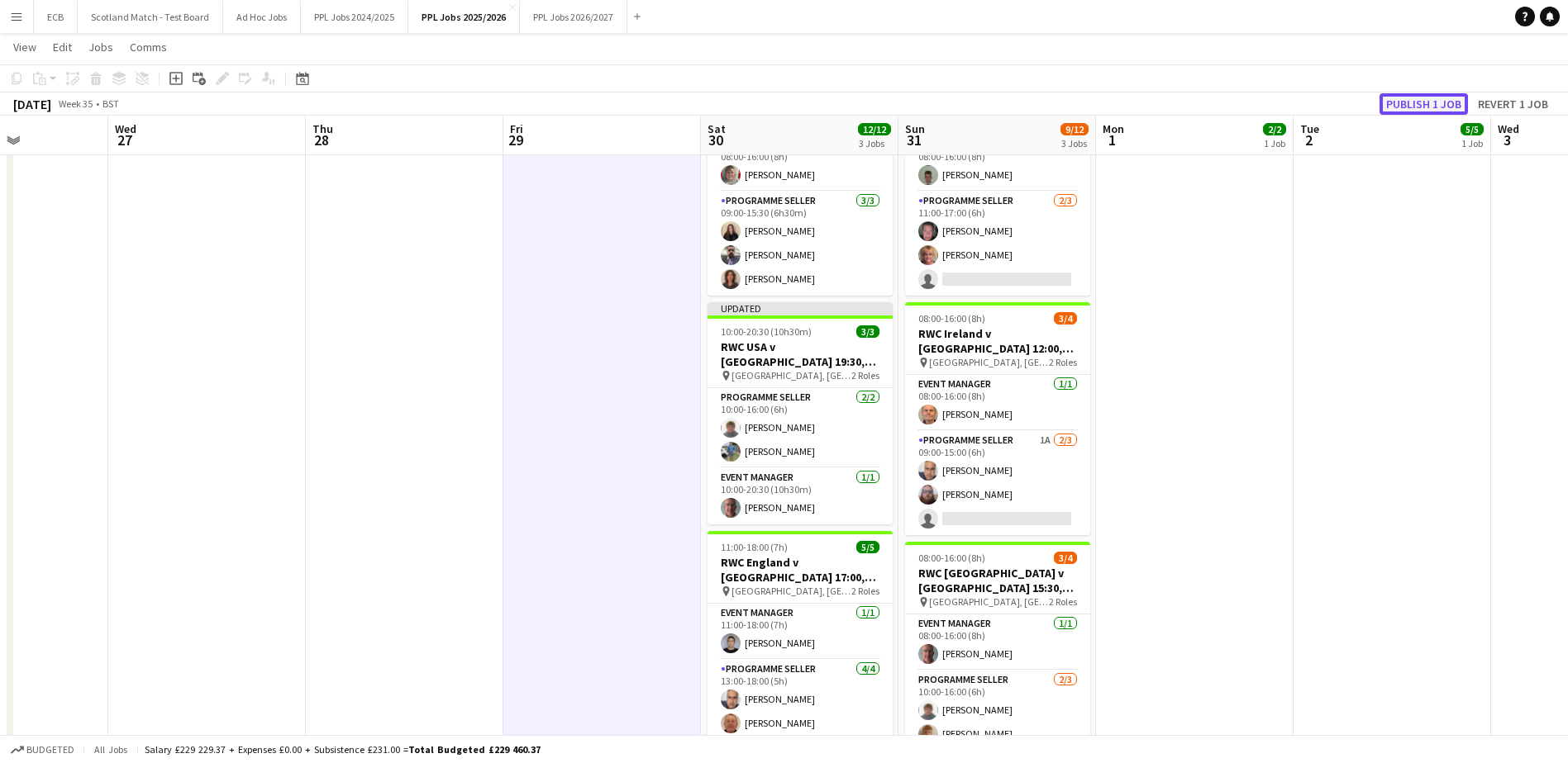
click at [1414, 101] on button "Publish 1 job" at bounding box center [1423, 103] width 88 height 21
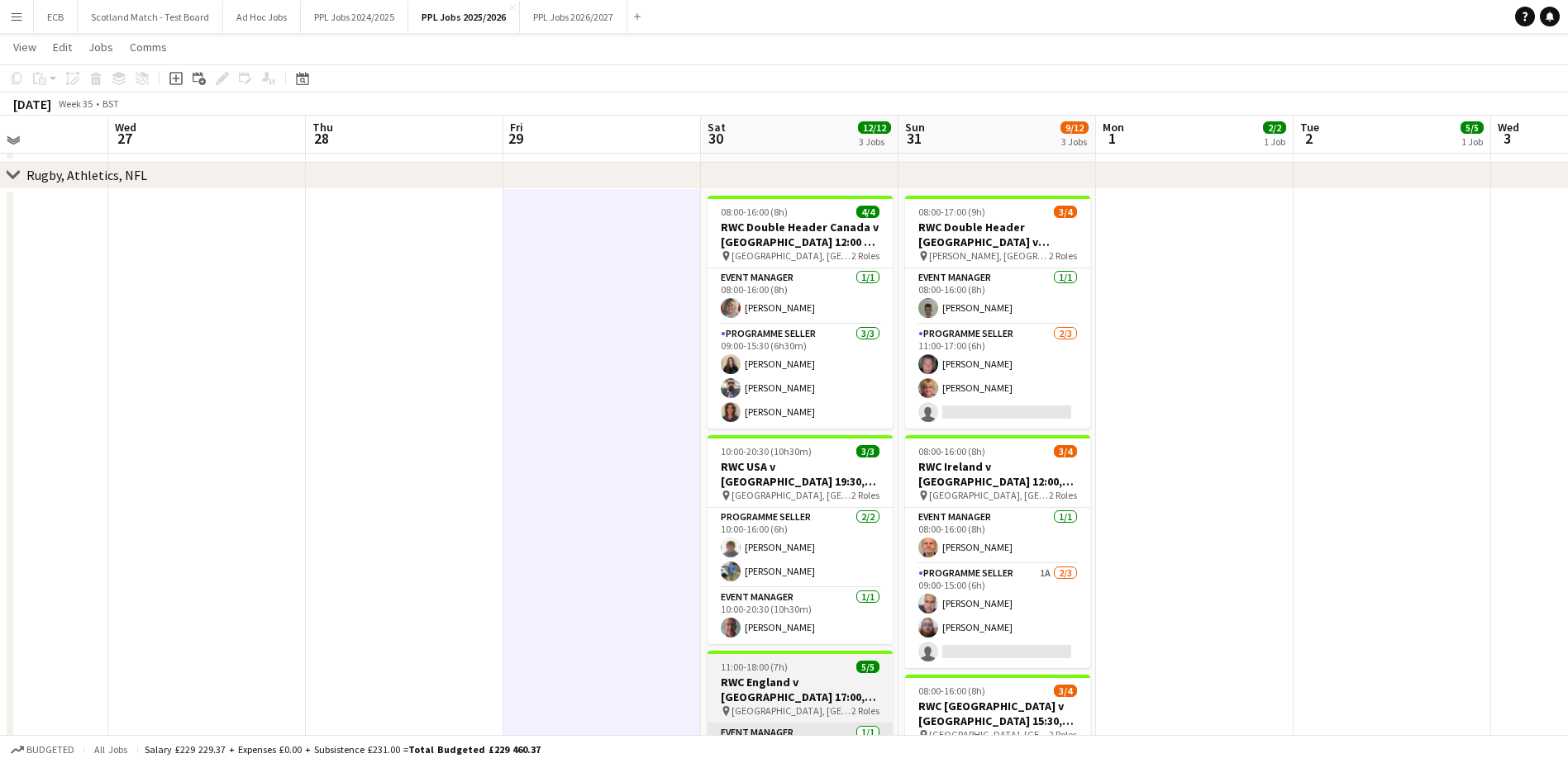
scroll to position [1119, 0]
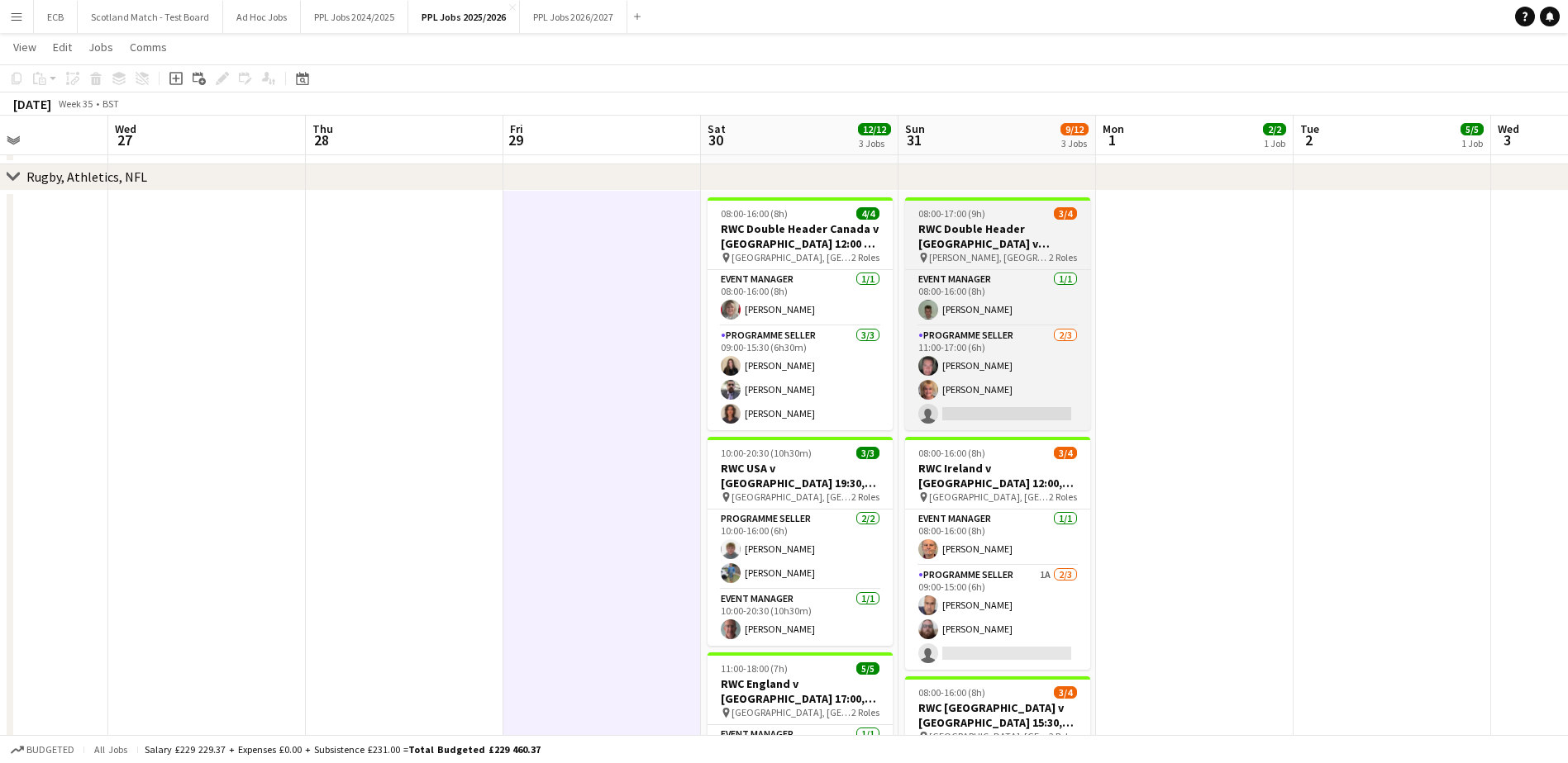
click at [993, 230] on h3 "RWC Double Header [GEOGRAPHIC_DATA] v [GEOGRAPHIC_DATA] 14:00 & France v [GEOGR…" at bounding box center [997, 237] width 185 height 29
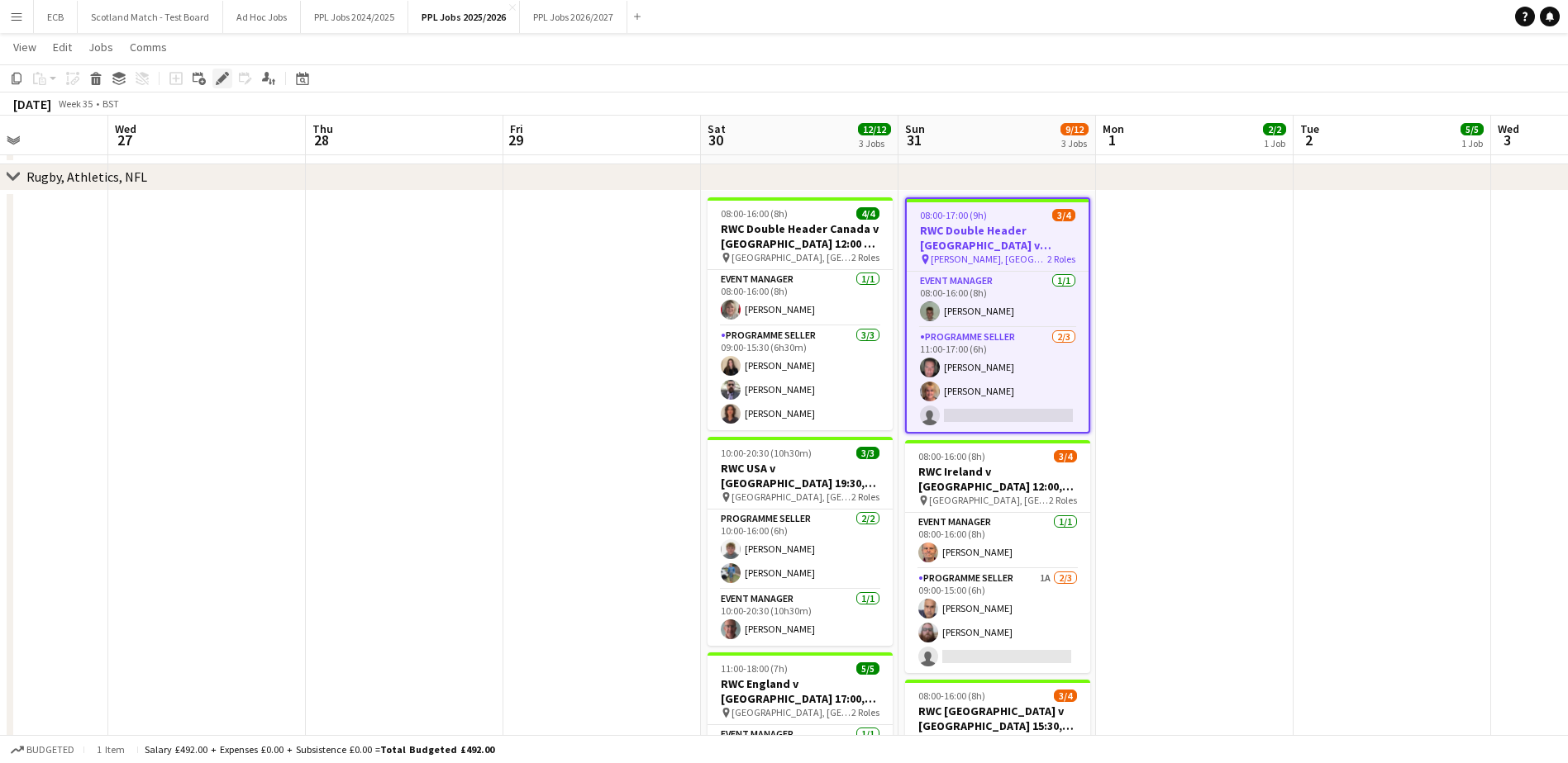
click at [222, 78] on icon at bounding box center [222, 79] width 9 height 9
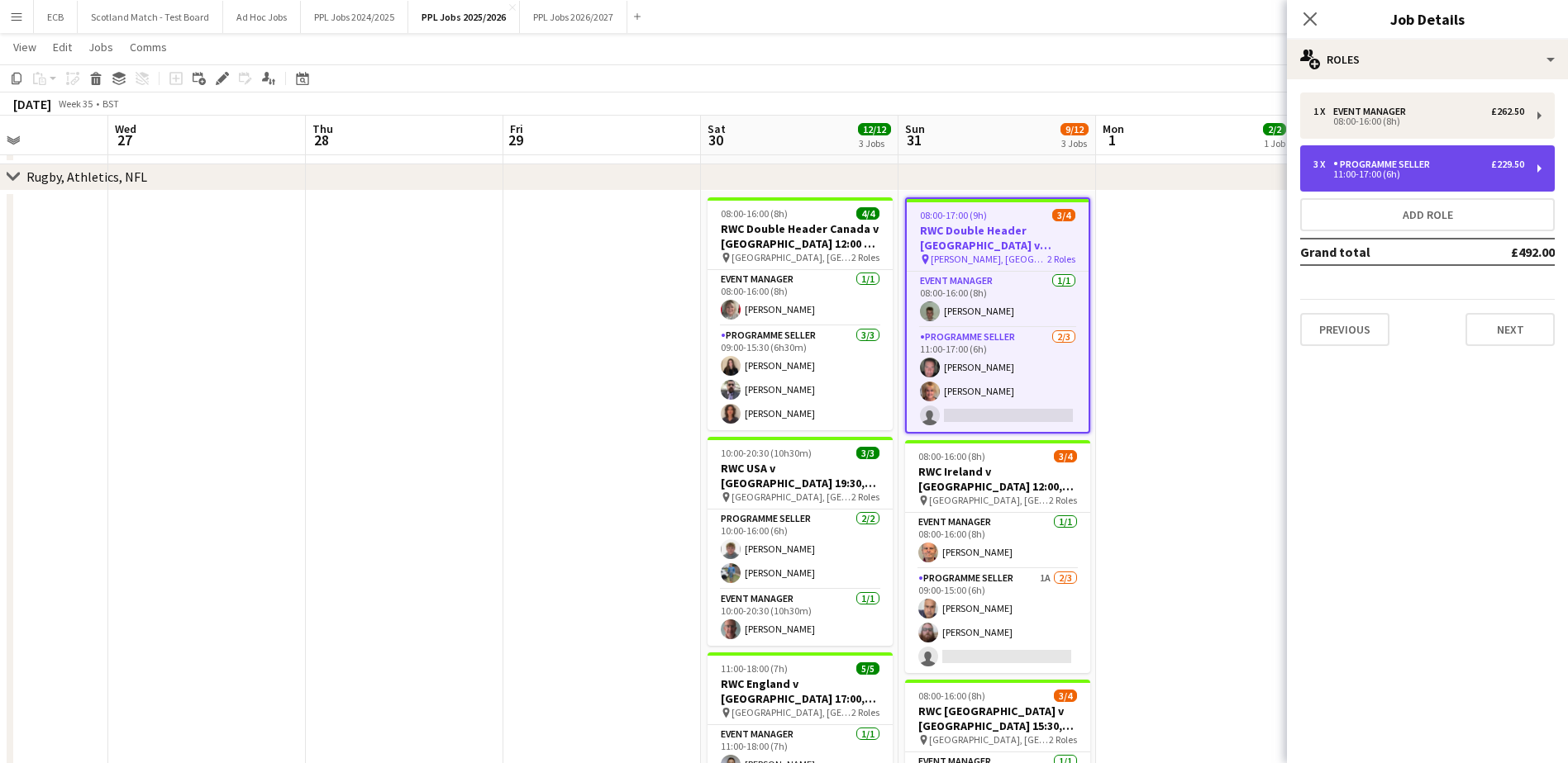
click at [1484, 168] on div "3 x Programme Seller £229.50" at bounding box center [1418, 164] width 211 height 12
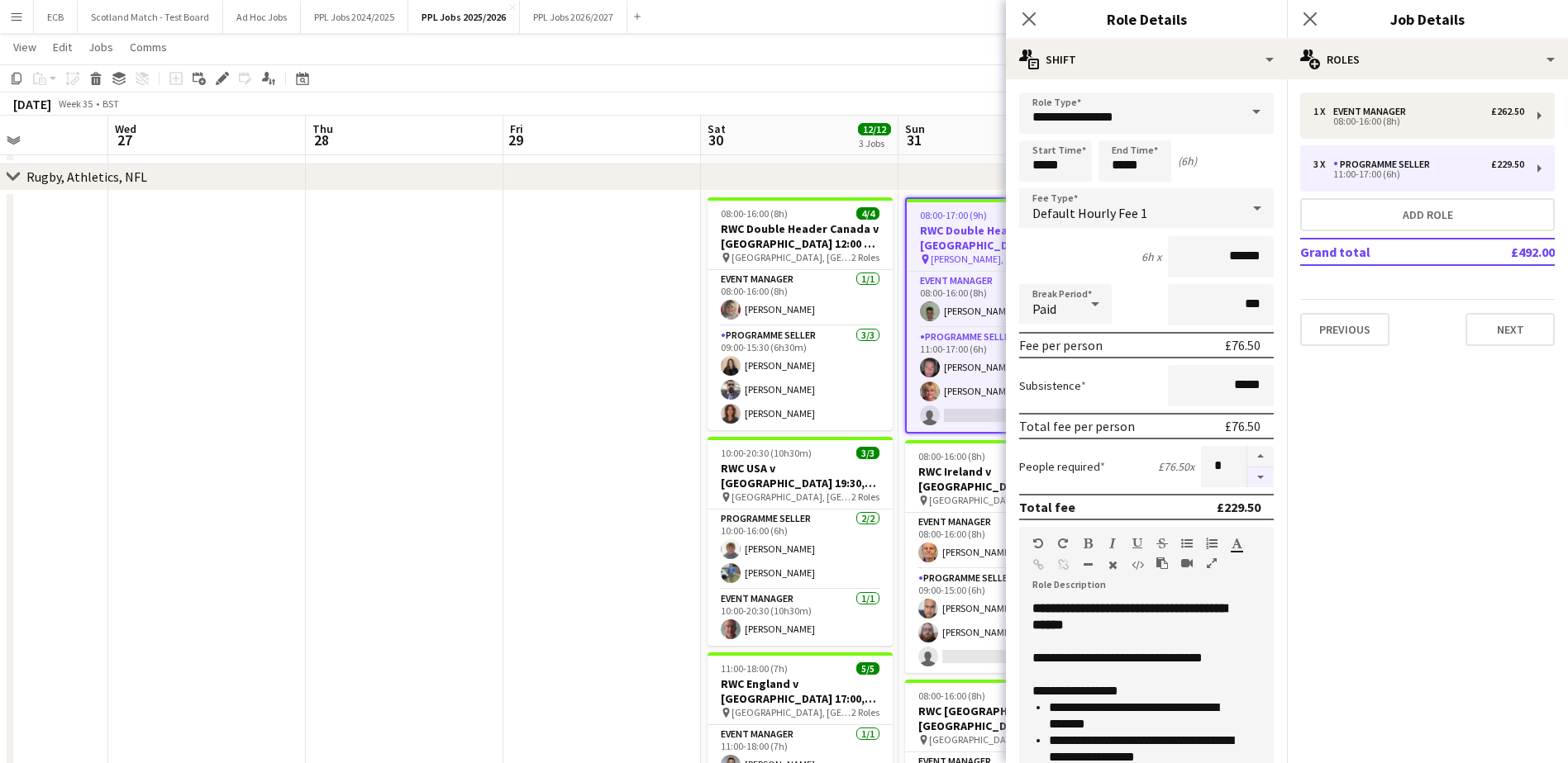
click at [1248, 474] on button "button" at bounding box center [1260, 478] width 27 height 20
type input "*"
click at [558, 506] on app-date-cell at bounding box center [602, 579] width 198 height 777
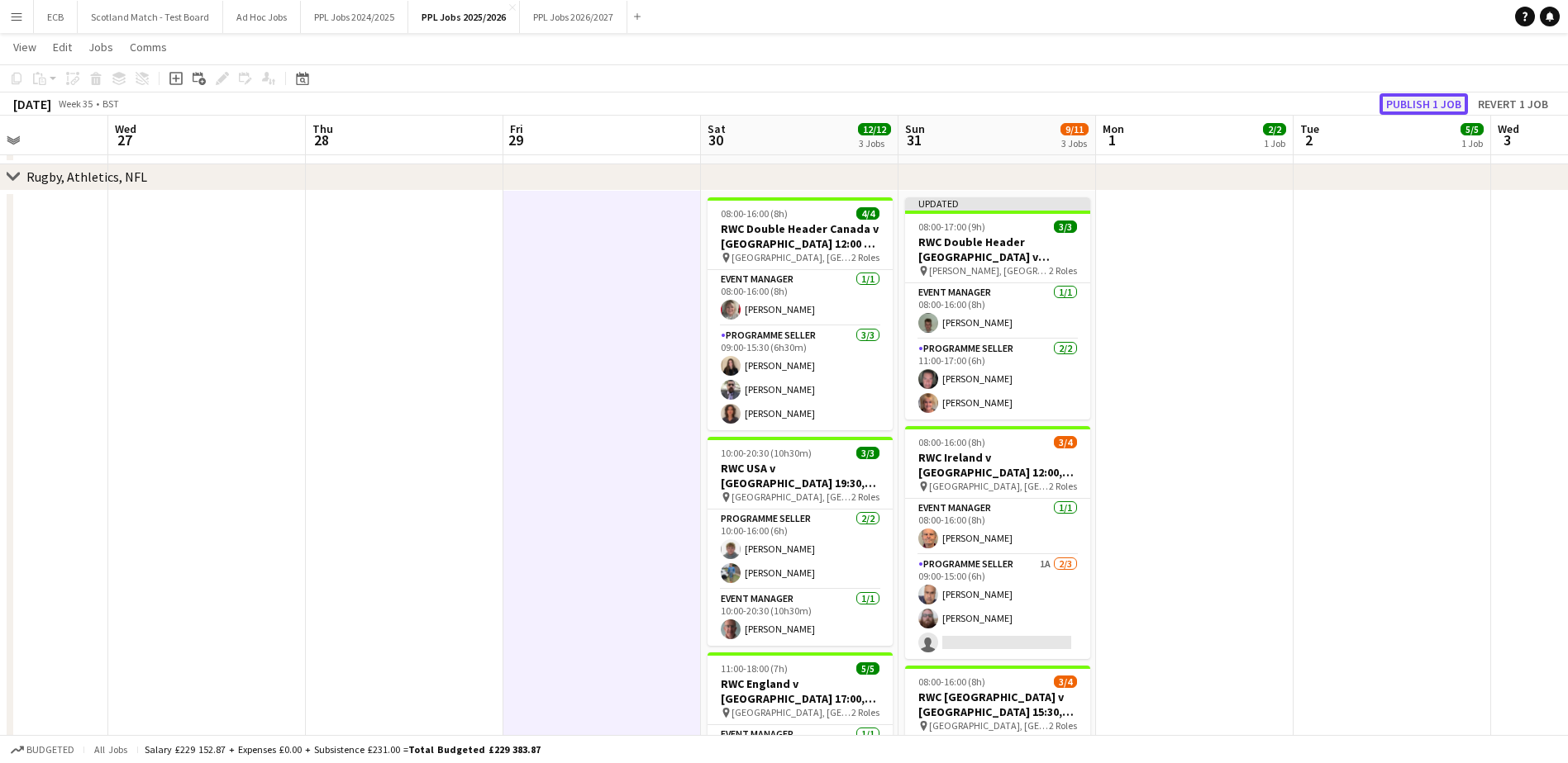
click at [1434, 96] on button "Publish 1 job" at bounding box center [1423, 103] width 88 height 21
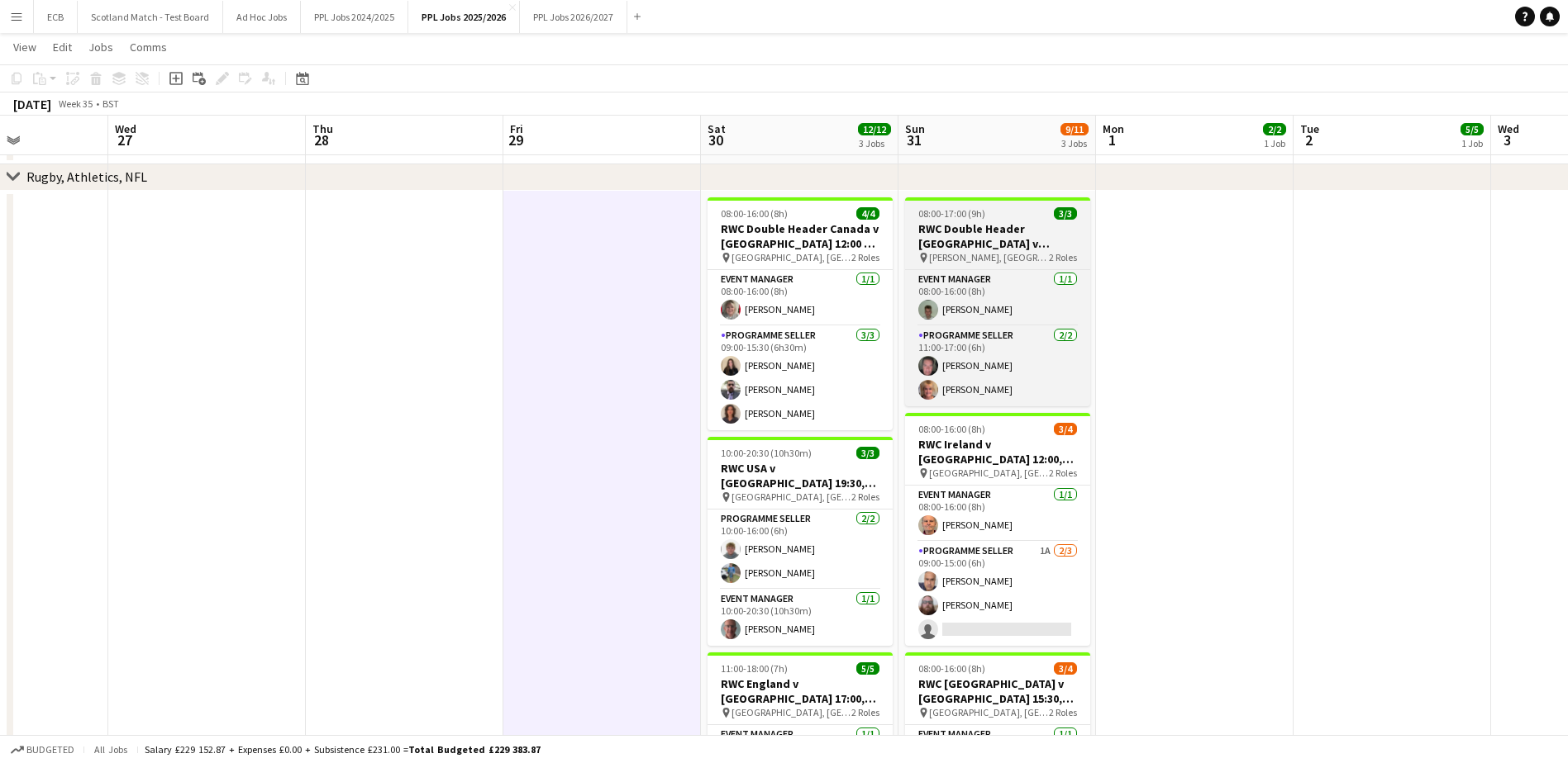
click at [981, 214] on span "08:00-17:00 (9h)" at bounding box center [951, 213] width 67 height 12
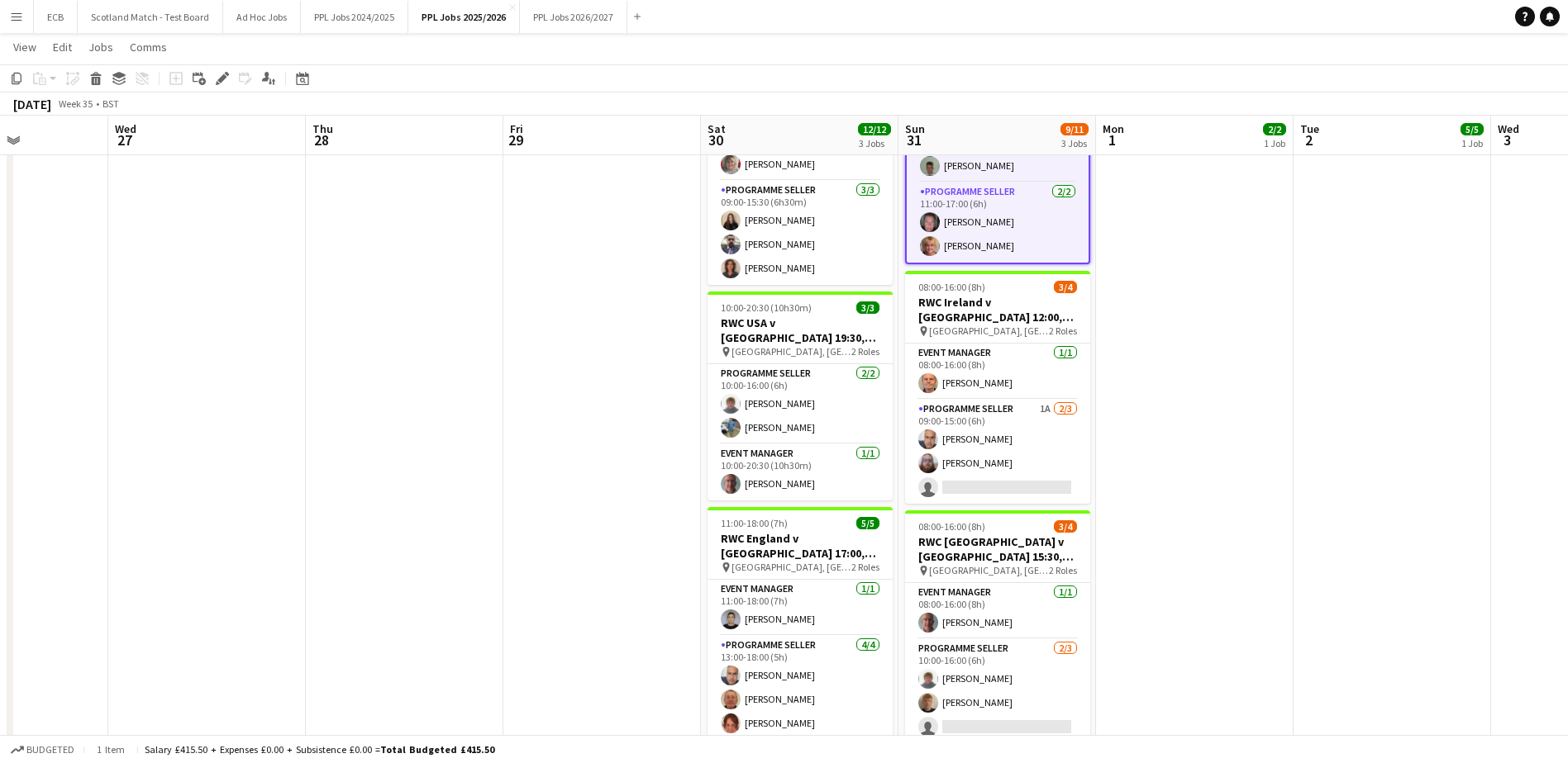
scroll to position [1264, 0]
click at [1005, 406] on app-card-role "Programme Seller 1A [DATE] 09:00-15:00 (6h) [PERSON_NAME] [PERSON_NAME] single-…" at bounding box center [997, 452] width 185 height 104
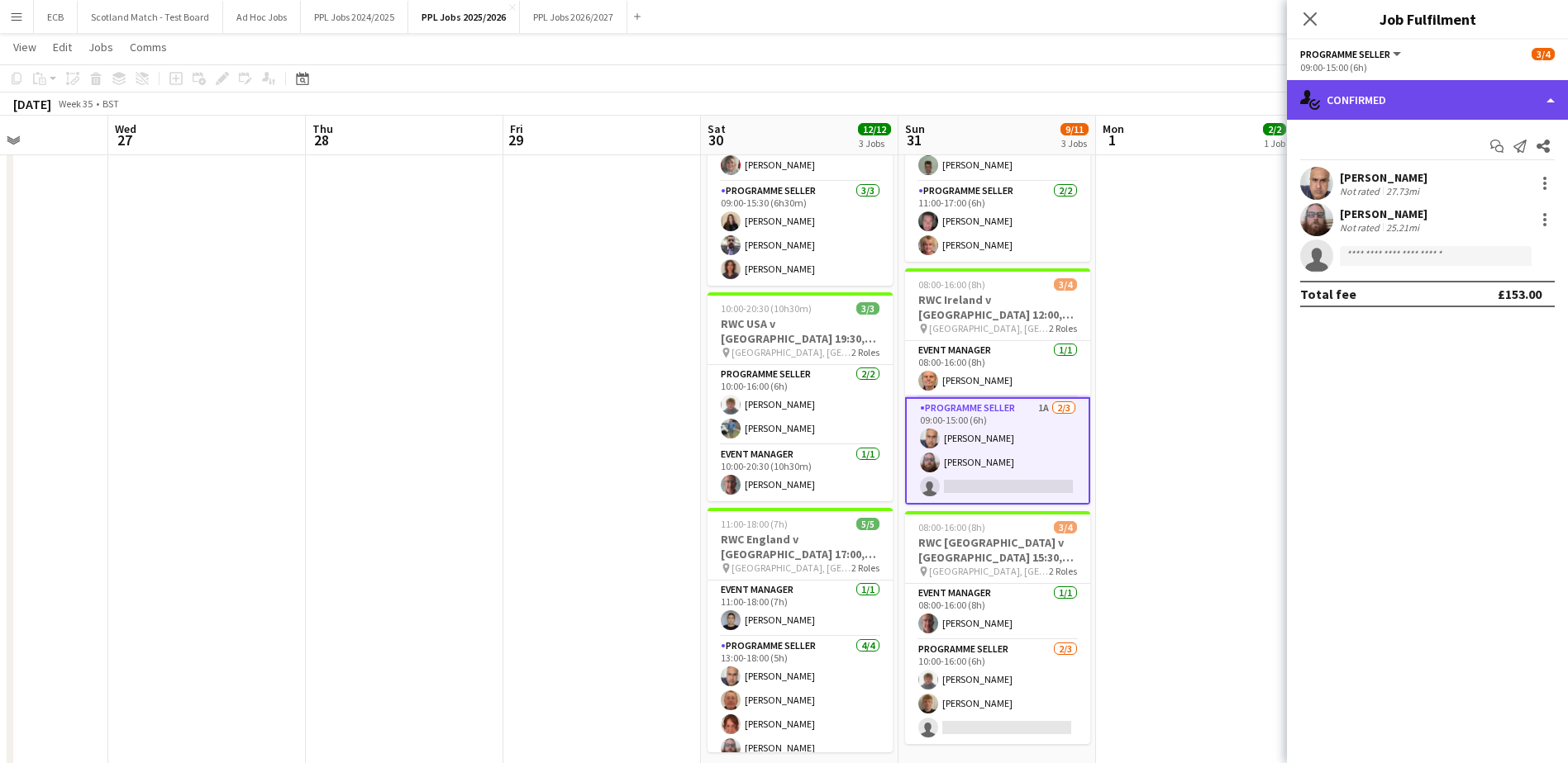
click at [1429, 88] on div "single-neutral-actions-check-2 Confirmed" at bounding box center [1427, 99] width 281 height 40
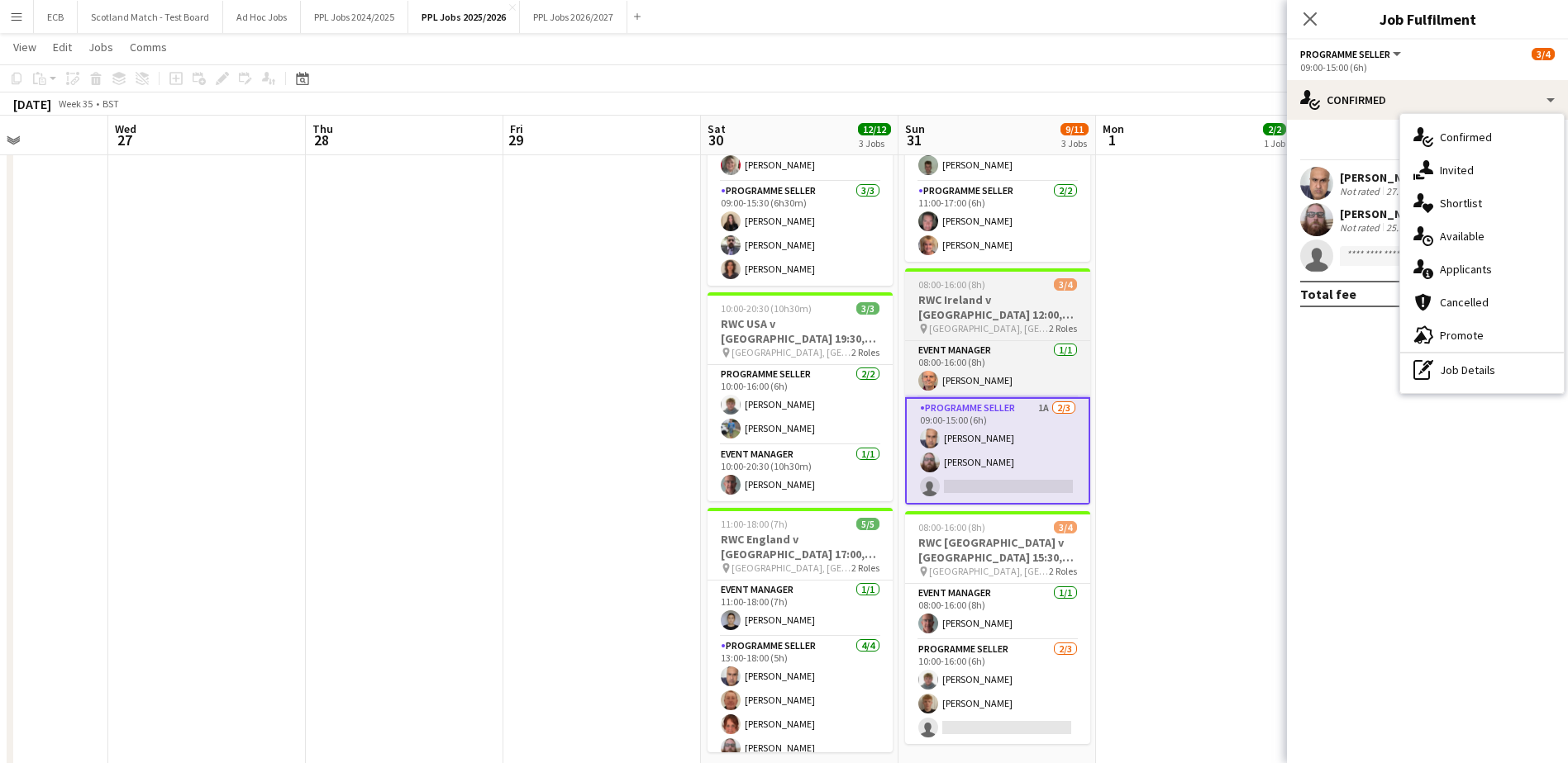
click at [967, 306] on h3 "RWC Ireland v [GEOGRAPHIC_DATA] 12:00, [GEOGRAPHIC_DATA]" at bounding box center [997, 307] width 185 height 29
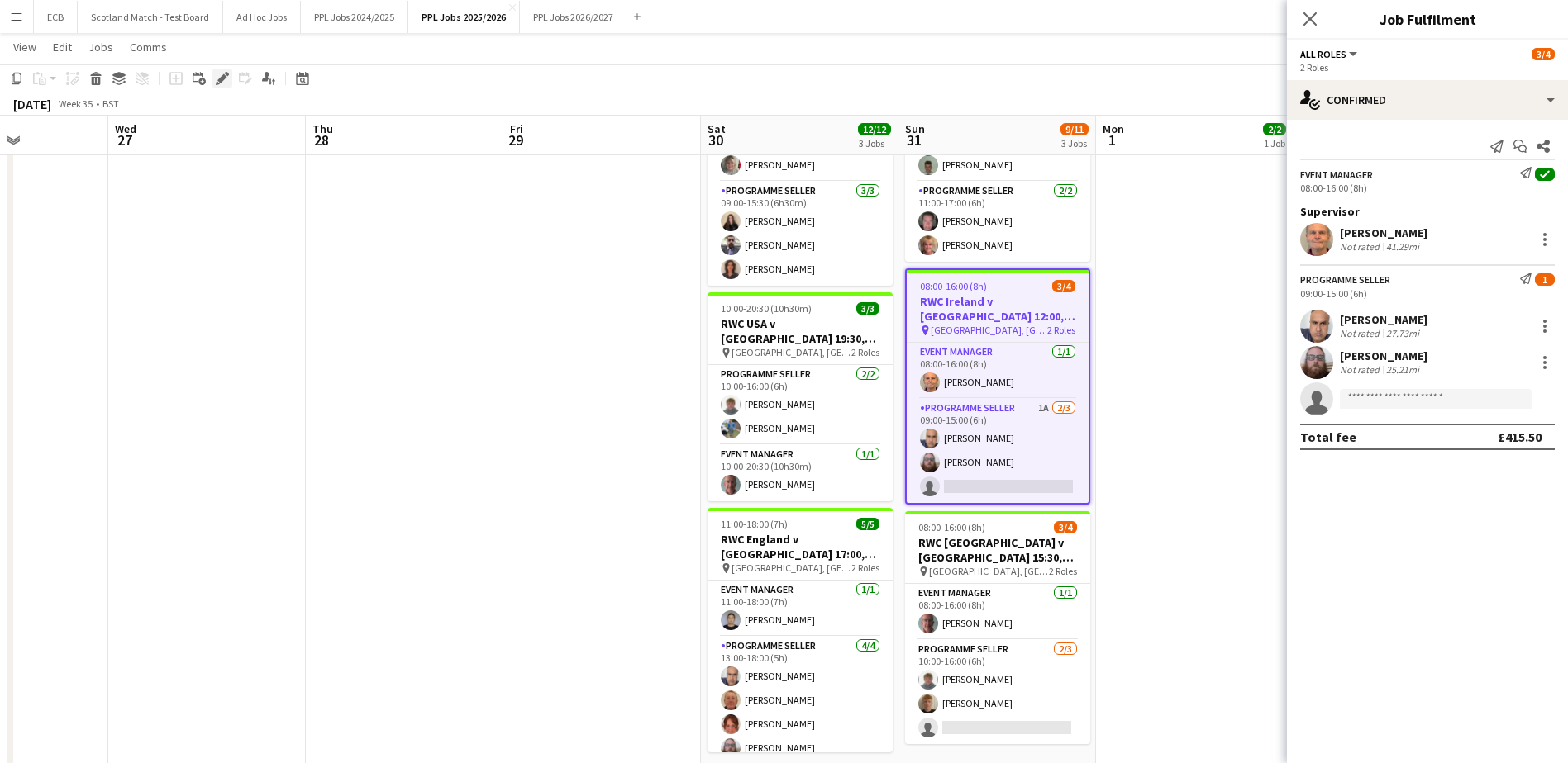
click at [216, 75] on icon "Edit" at bounding box center [222, 78] width 13 height 13
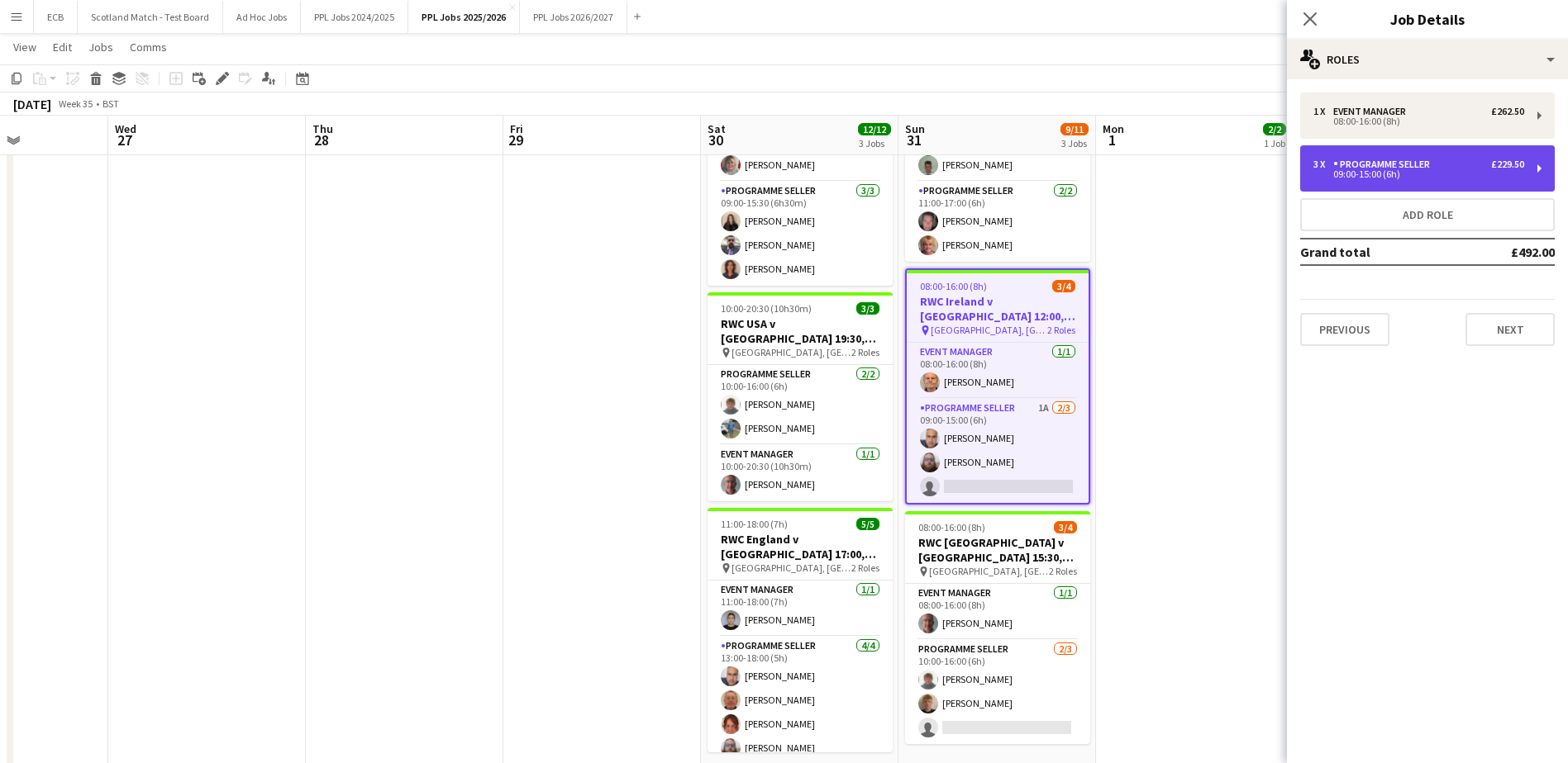
click at [1441, 170] on div "09:00-15:00 (6h)" at bounding box center [1418, 174] width 211 height 8
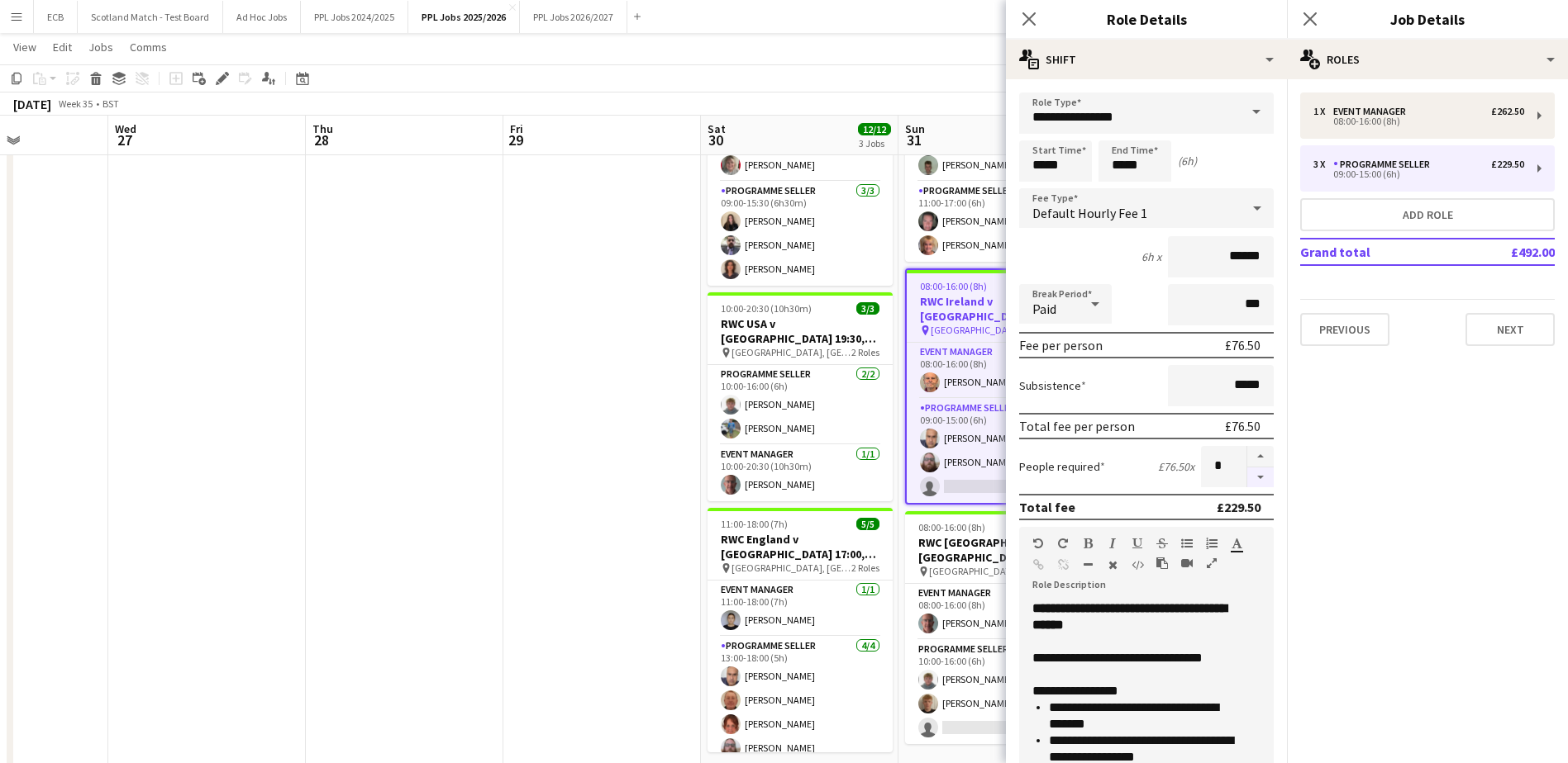
click at [1248, 479] on button "button" at bounding box center [1260, 478] width 27 height 20
type input "*"
click at [1358, 465] on mat-expansion-panel "pencil3 General details 1 x Event Manager £262.50 08:00-16:00 (8h) 3 x Programm…" at bounding box center [1427, 421] width 281 height 684
click at [553, 339] on app-date-cell at bounding box center [602, 434] width 198 height 777
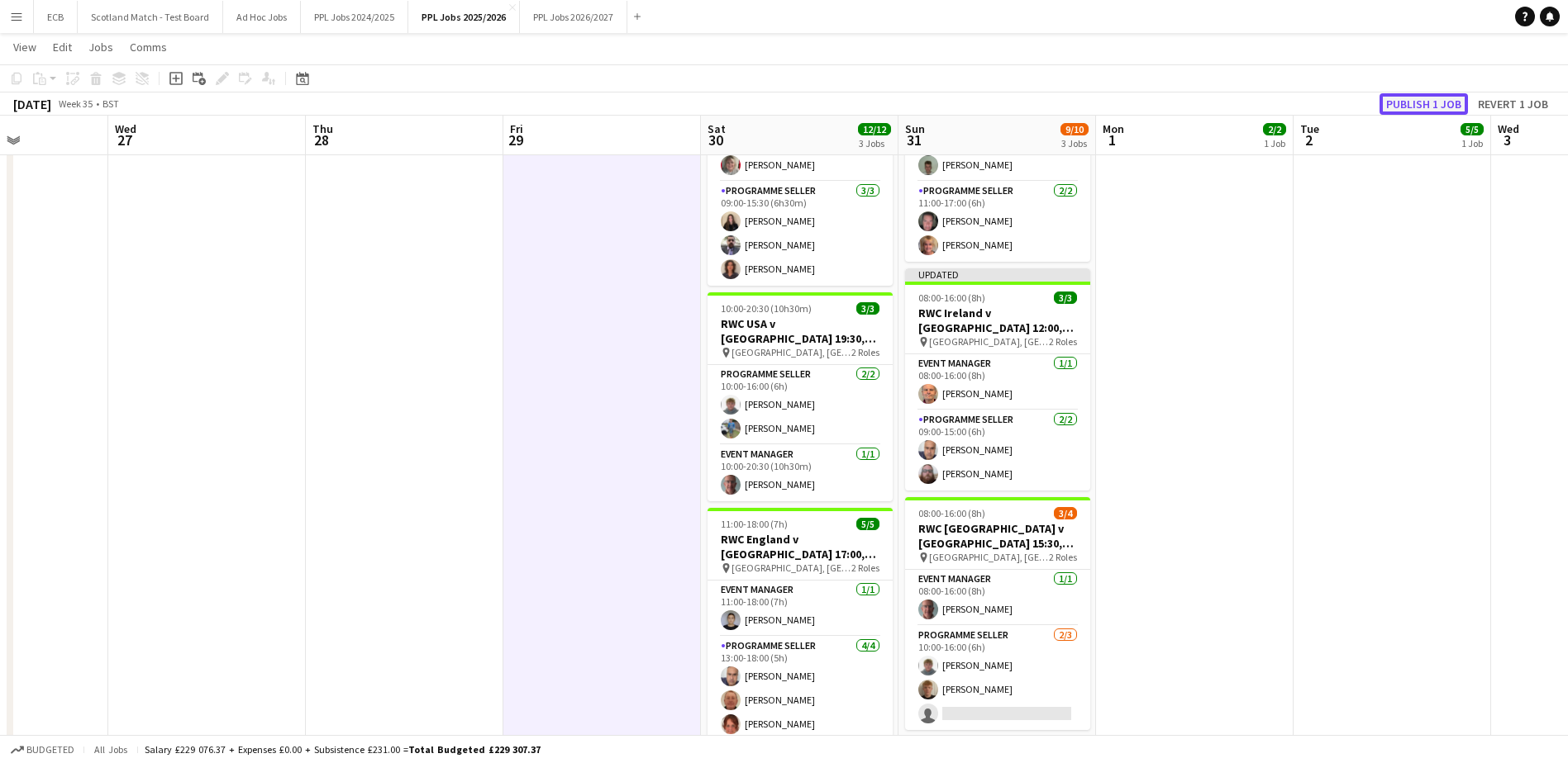
click at [1415, 104] on button "Publish 1 job" at bounding box center [1423, 103] width 88 height 21
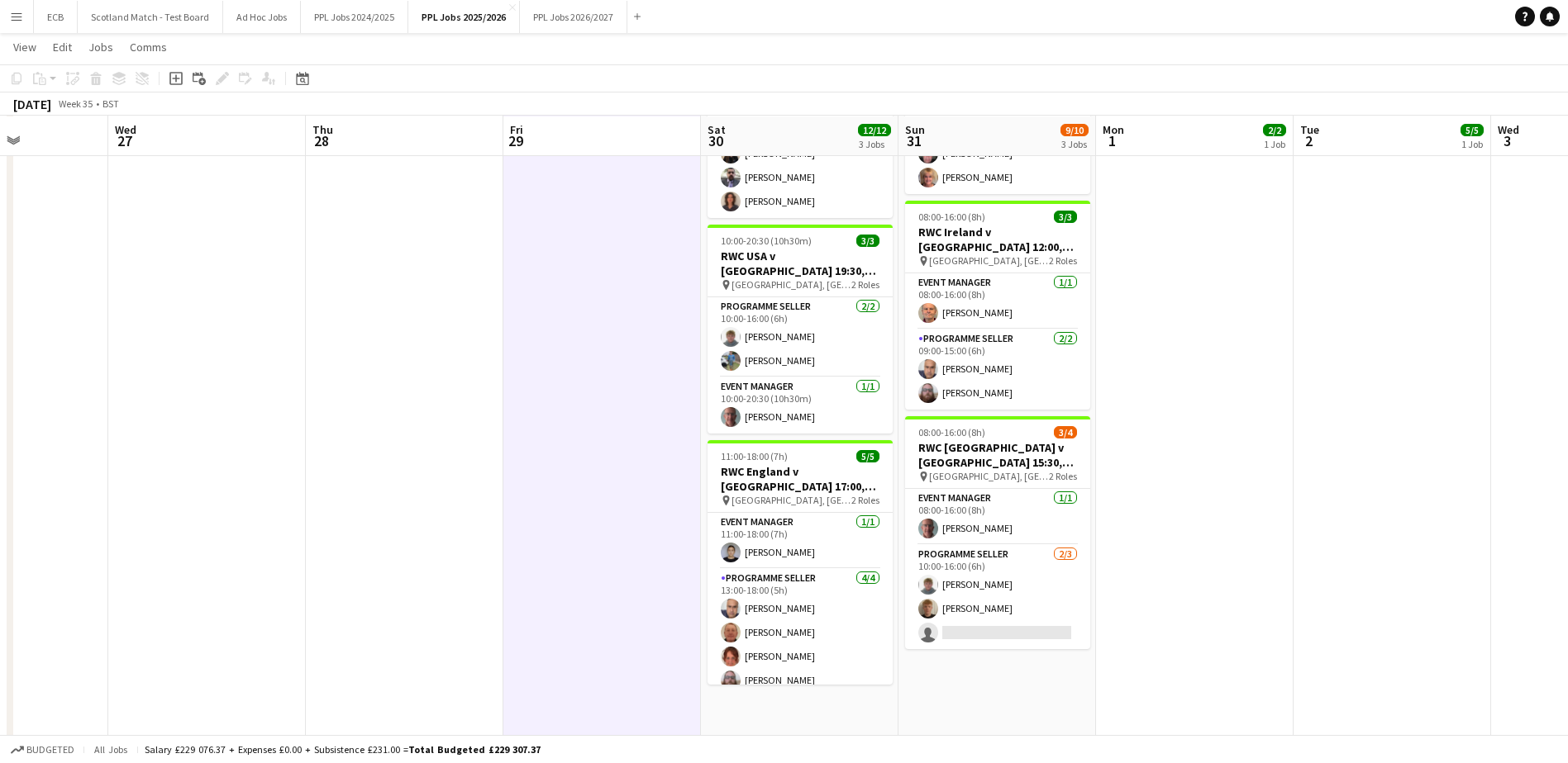
scroll to position [1333, 0]
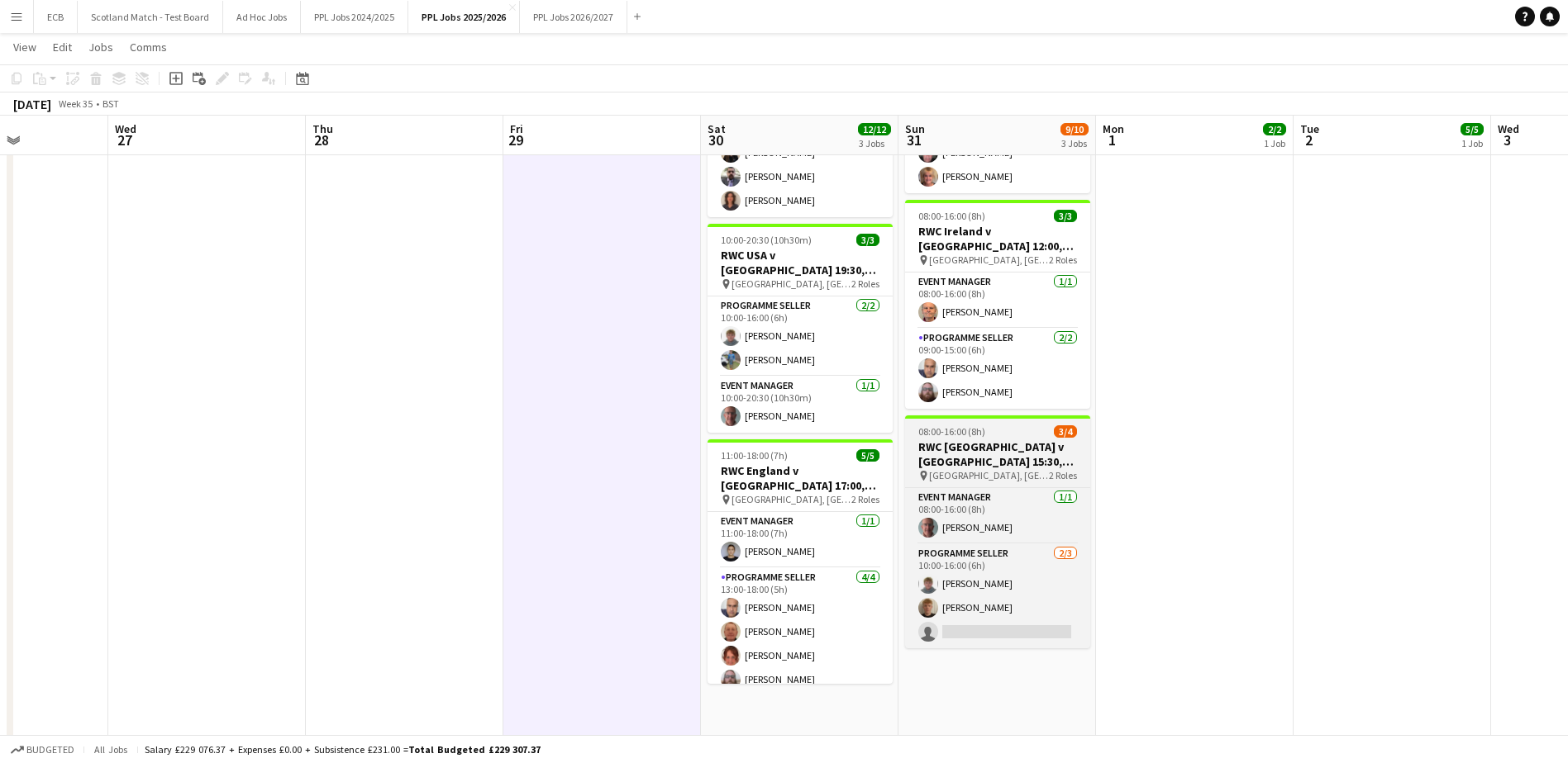
click at [992, 472] on span "[GEOGRAPHIC_DATA], [GEOGRAPHIC_DATA]" at bounding box center [989, 475] width 120 height 12
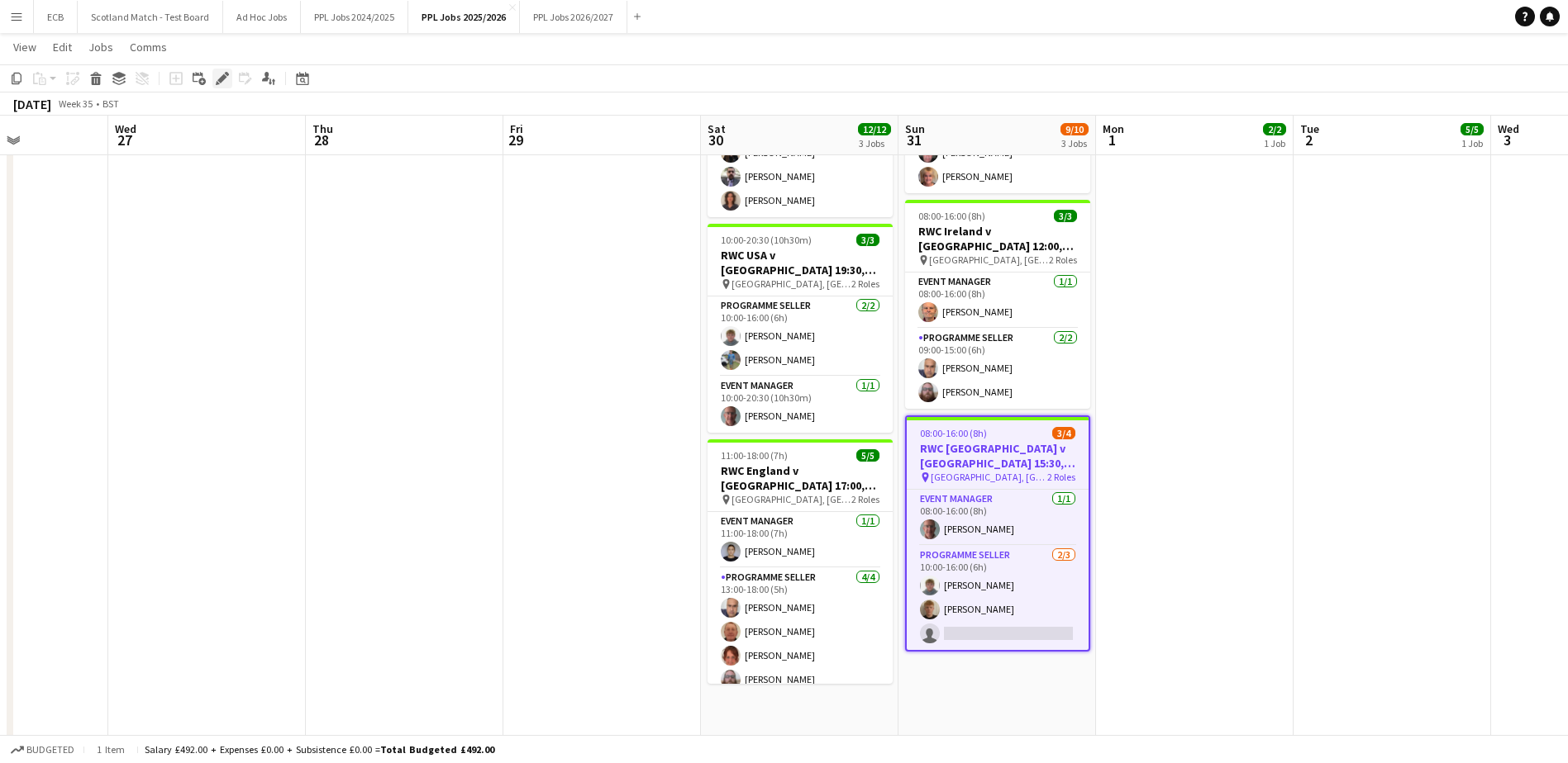
click at [225, 75] on icon "Edit" at bounding box center [222, 78] width 13 height 13
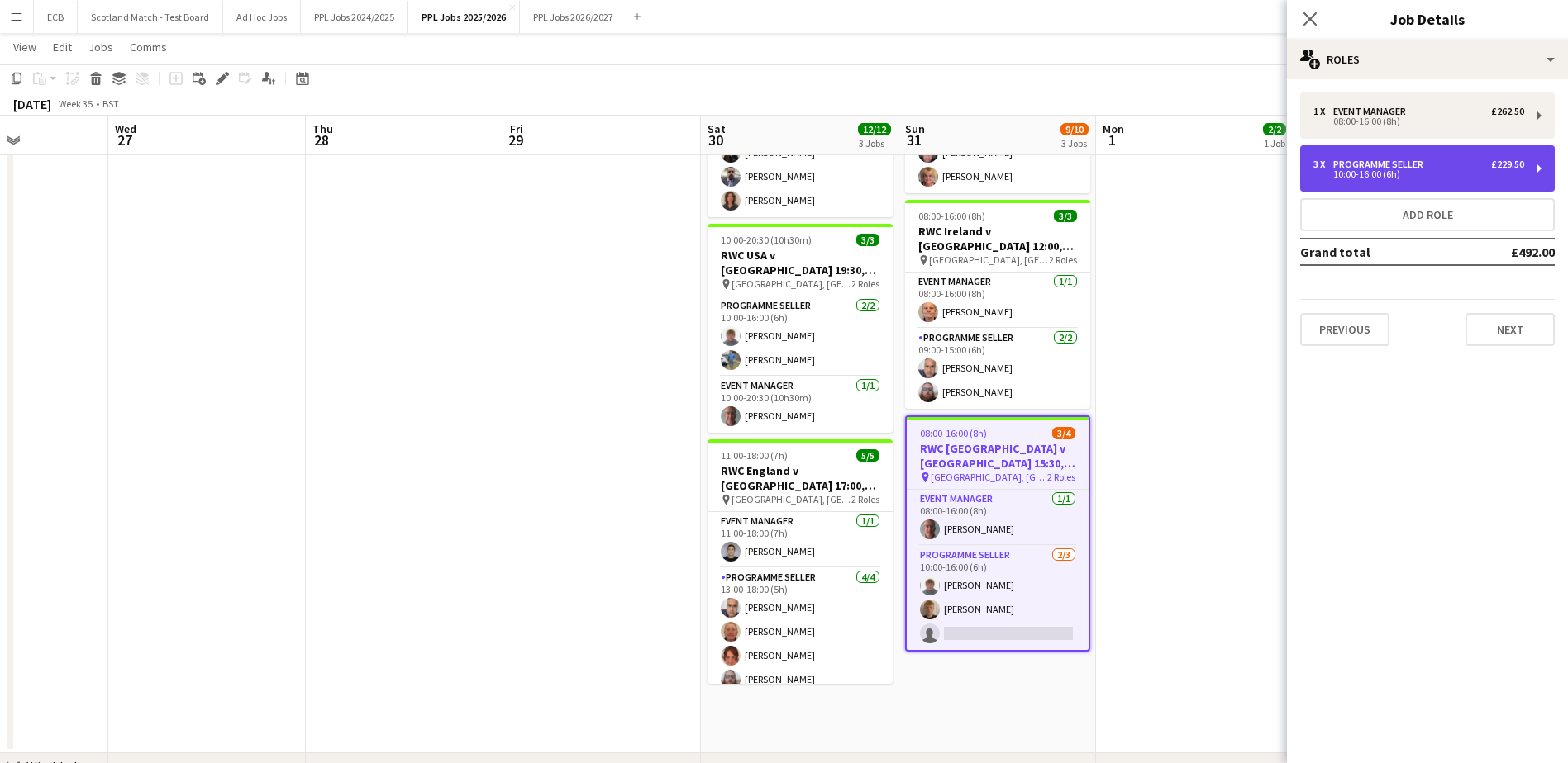
click at [1454, 164] on div "3 x Programme Seller £229.50" at bounding box center [1418, 164] width 211 height 12
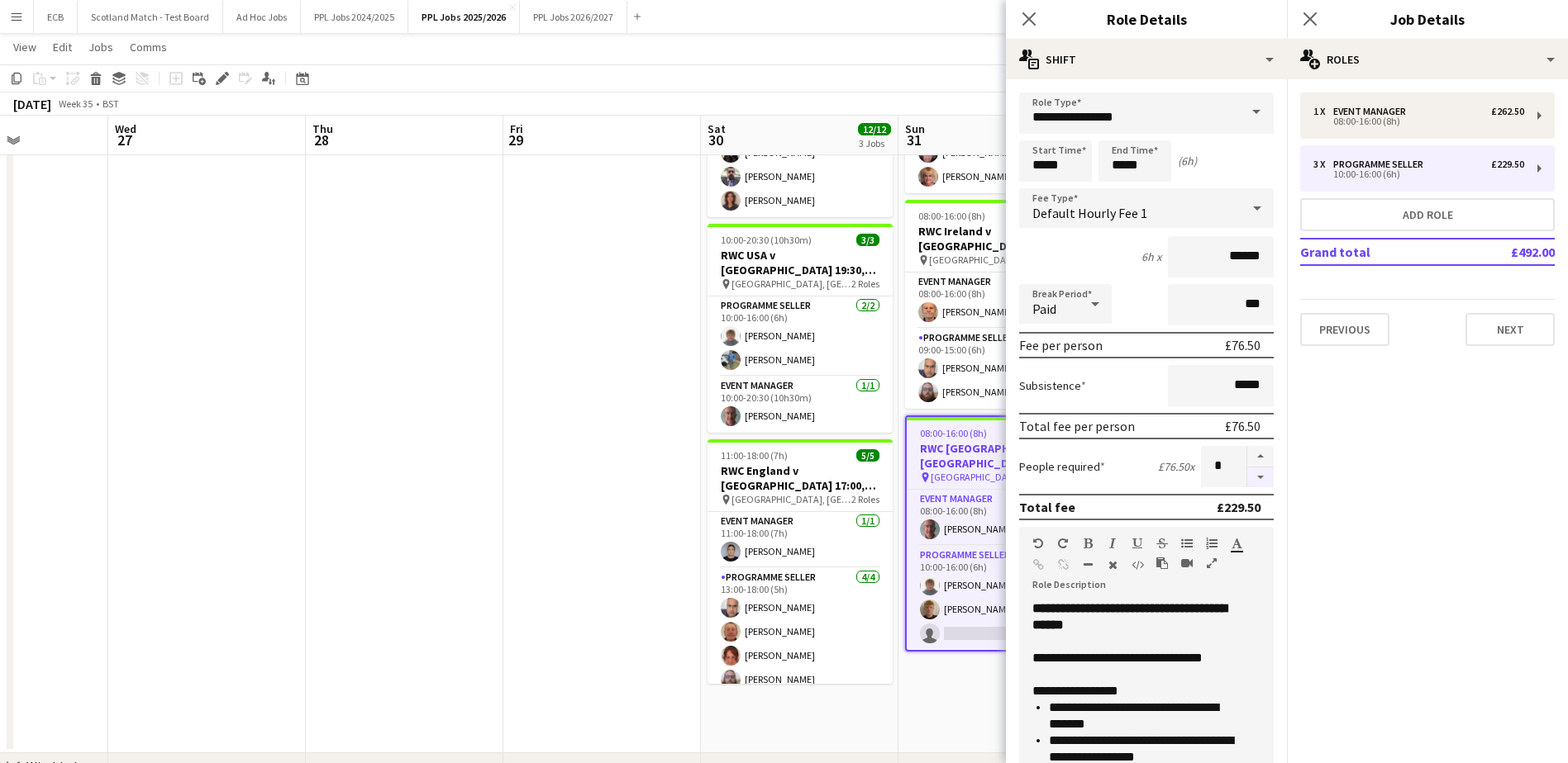
click at [1248, 477] on button "button" at bounding box center [1260, 478] width 27 height 20
type input "*"
drag, startPoint x: 975, startPoint y: 675, endPoint x: 1062, endPoint y: 637, distance: 94.9
click at [1385, 471] on mat-expansion-panel "pencil3 General details 1 x Event Manager £262.50 08:00-16:00 (8h) 3 x Programm…" at bounding box center [1427, 421] width 281 height 684
click at [945, 693] on app-date-cell "08:00-17:00 (9h) 3/3 RWC Double Header [GEOGRAPHIC_DATA] v [GEOGRAPHIC_DATA] 14…" at bounding box center [997, 366] width 198 height 777
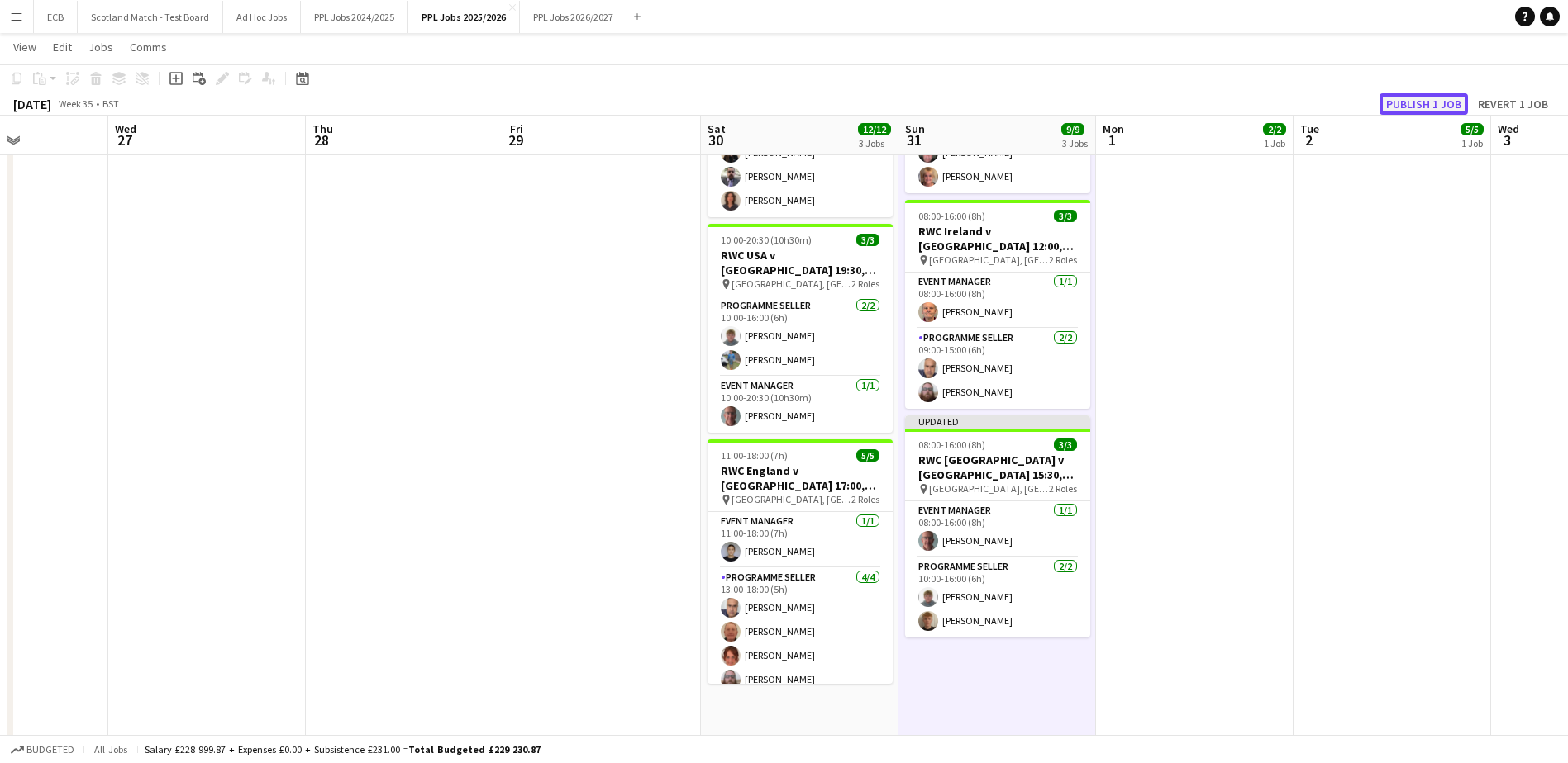
click at [1433, 98] on button "Publish 1 job" at bounding box center [1423, 103] width 88 height 21
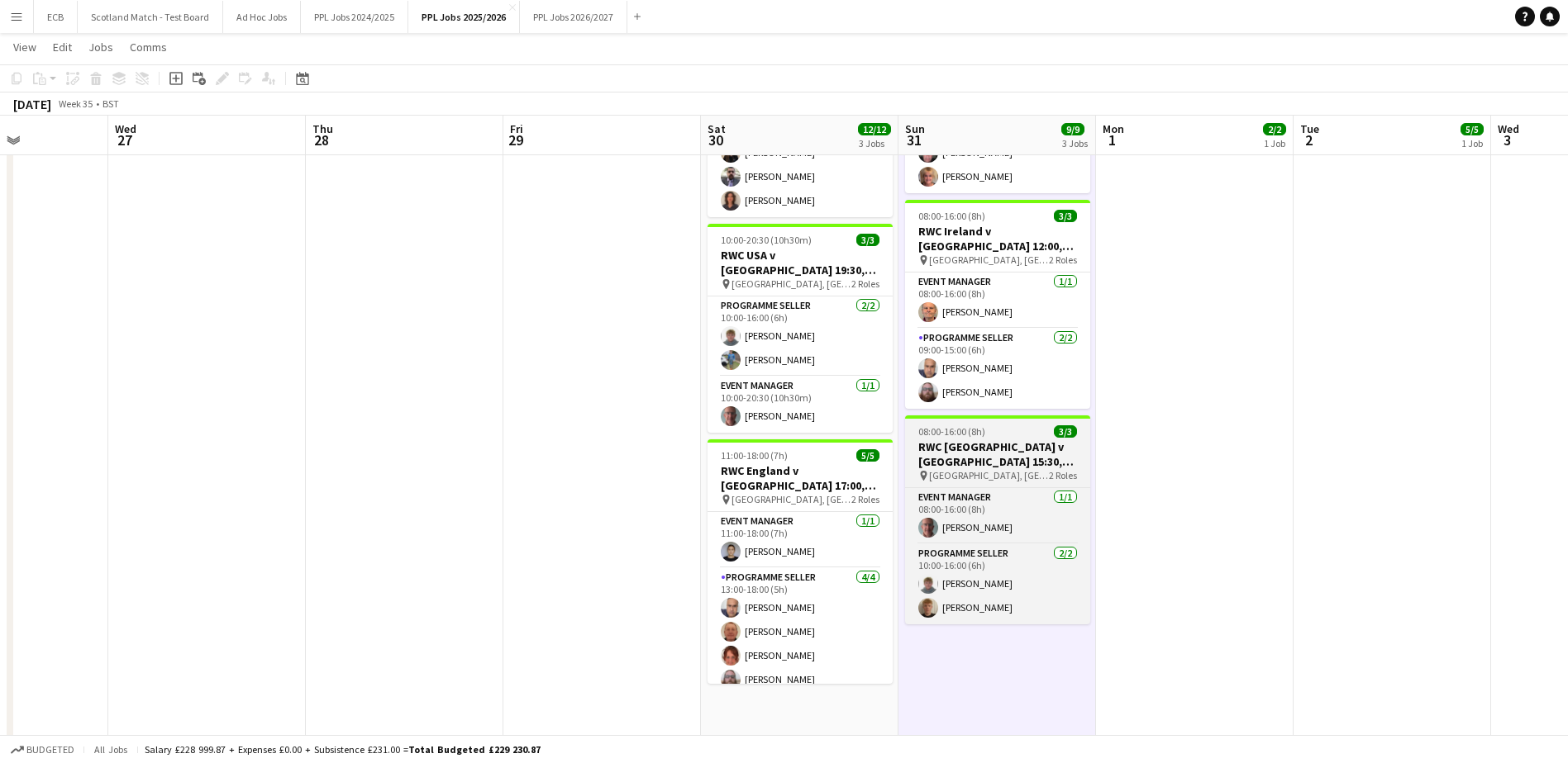
click at [971, 464] on h3 "RWC [GEOGRAPHIC_DATA] v [GEOGRAPHIC_DATA] 15:30, [GEOGRAPHIC_DATA]" at bounding box center [997, 455] width 185 height 29
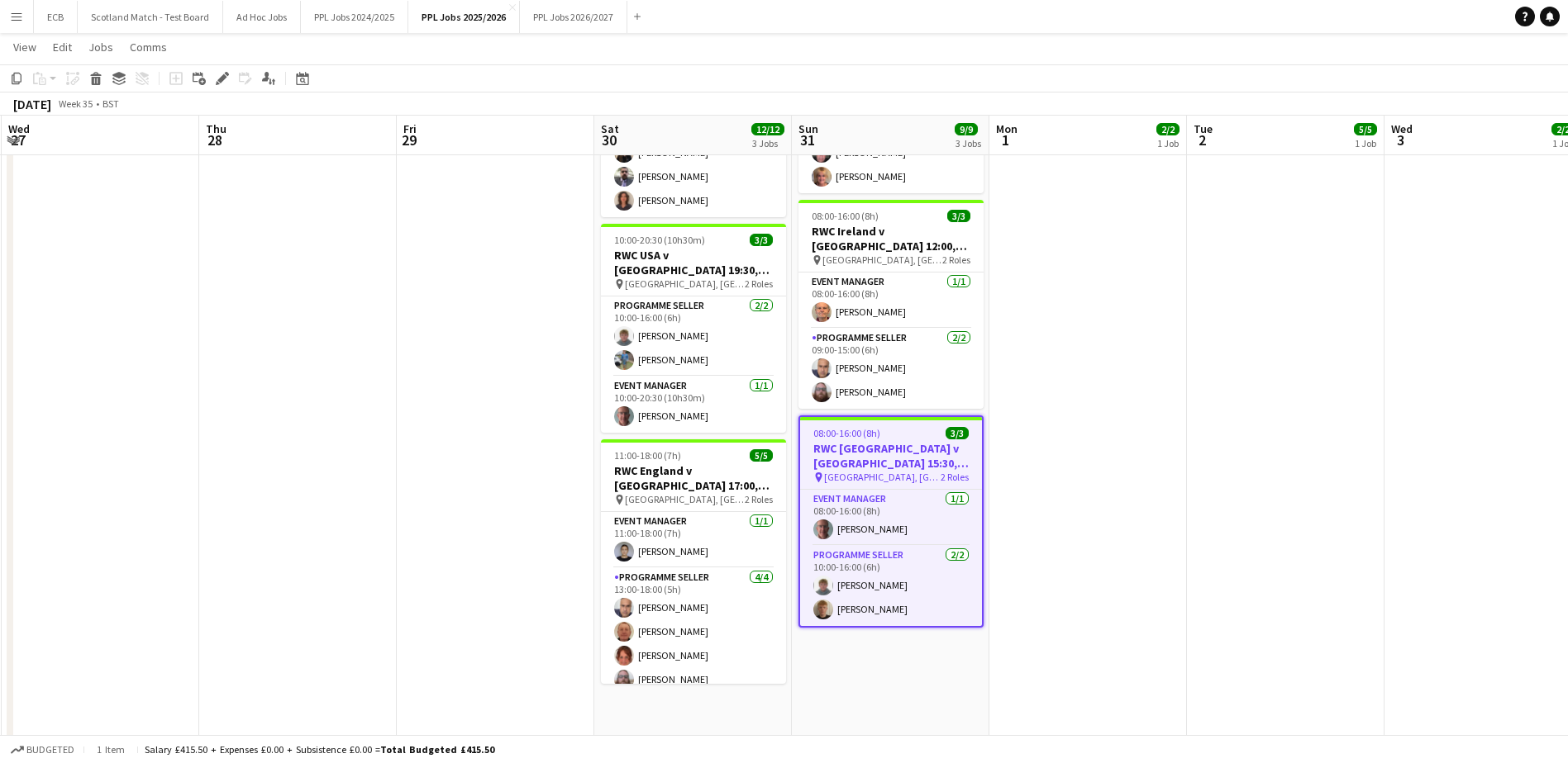
scroll to position [0, 394]
click at [948, 666] on app-date-cell "08:00-17:00 (9h) 3/3 RWC Double Header [GEOGRAPHIC_DATA] v [GEOGRAPHIC_DATA] 14…" at bounding box center [889, 366] width 198 height 777
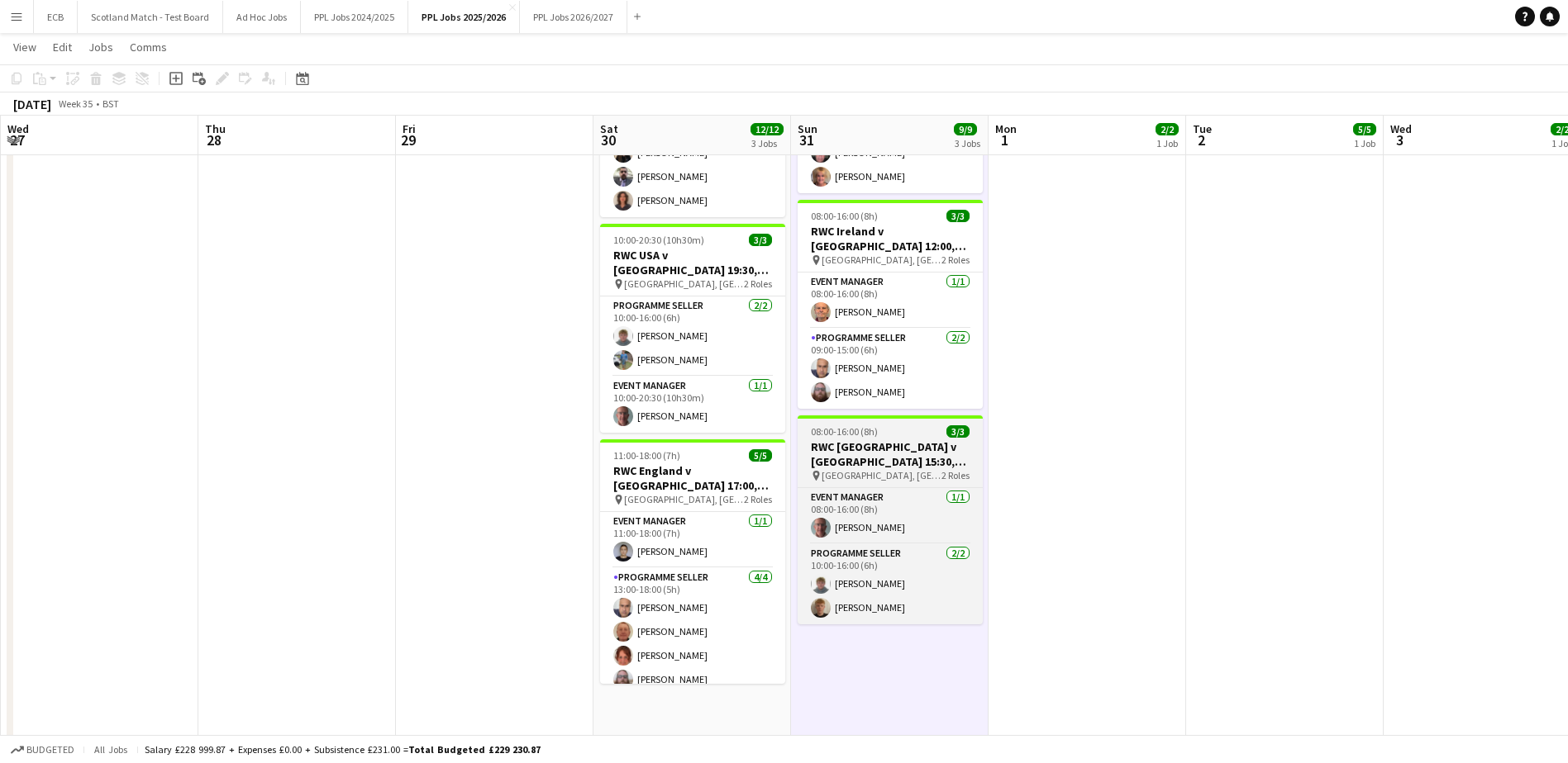
click at [889, 456] on h3 "RWC [GEOGRAPHIC_DATA] v [GEOGRAPHIC_DATA] 15:30, [GEOGRAPHIC_DATA]" at bounding box center [889, 455] width 185 height 29
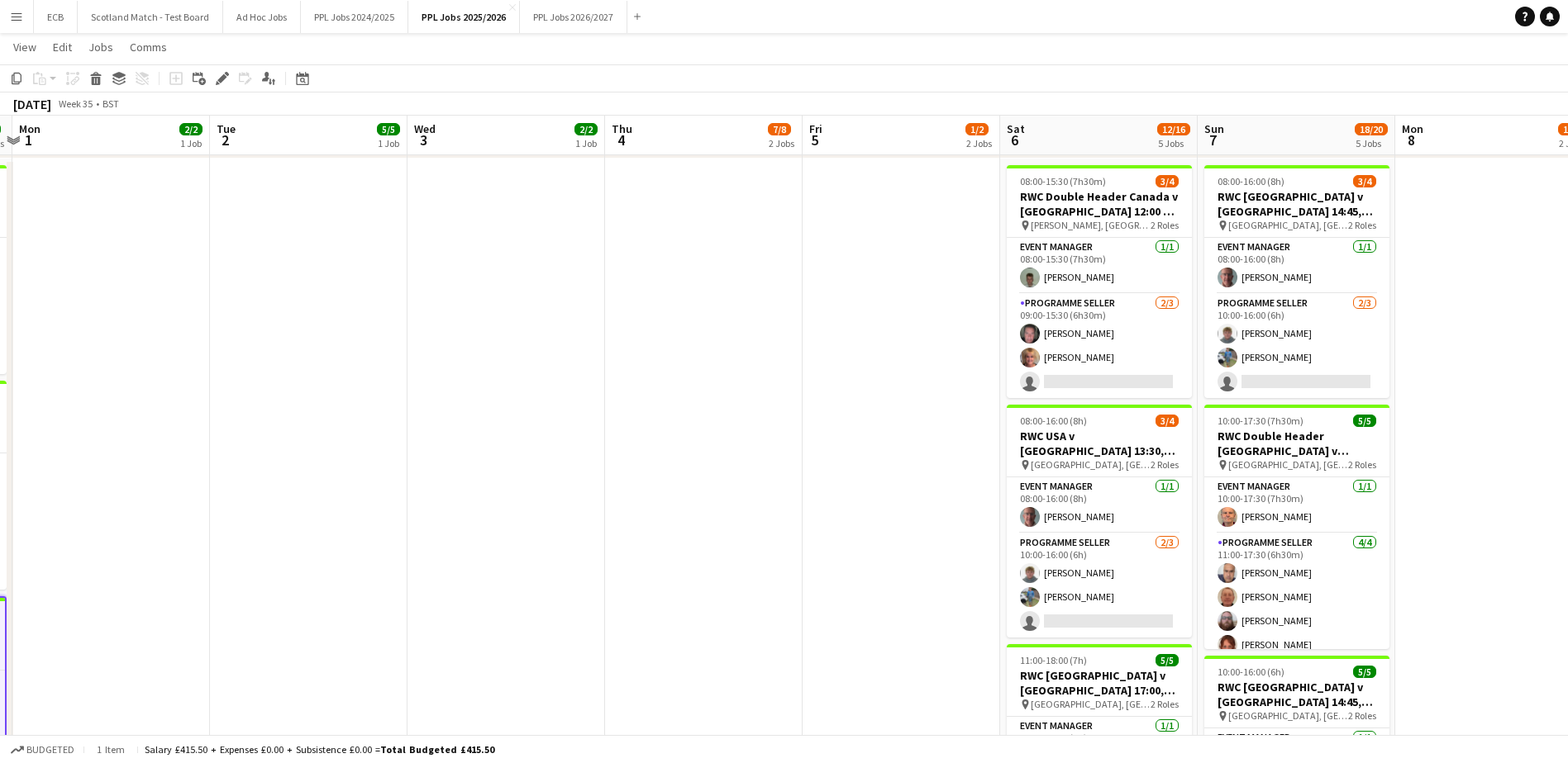
scroll to position [1150, 0]
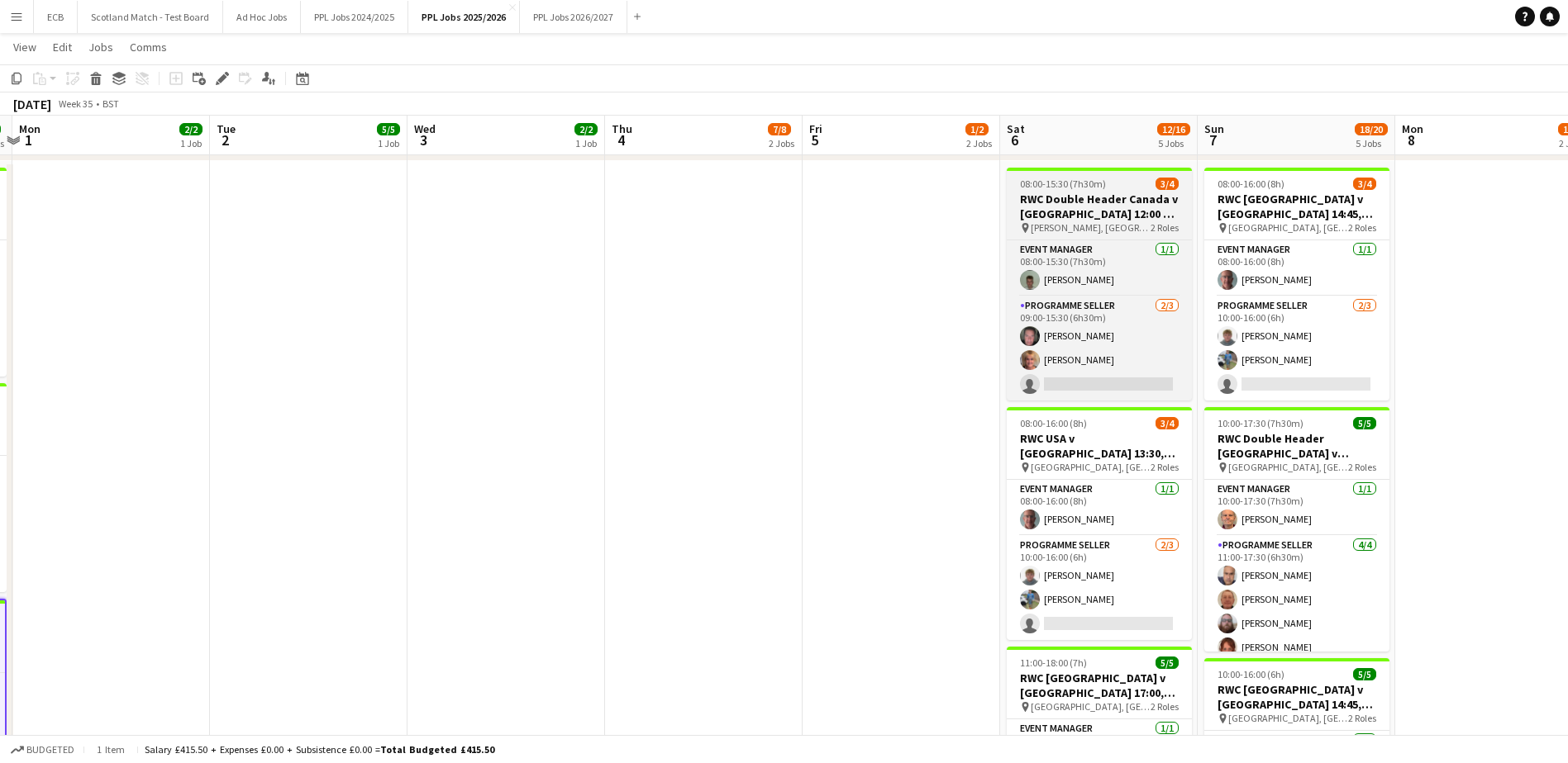
click at [1098, 198] on h3 "RWC Double Header Canada v [GEOGRAPHIC_DATA] 12:00 & Wales v [GEOGRAPHIC_DATA] …" at bounding box center [1098, 206] width 185 height 29
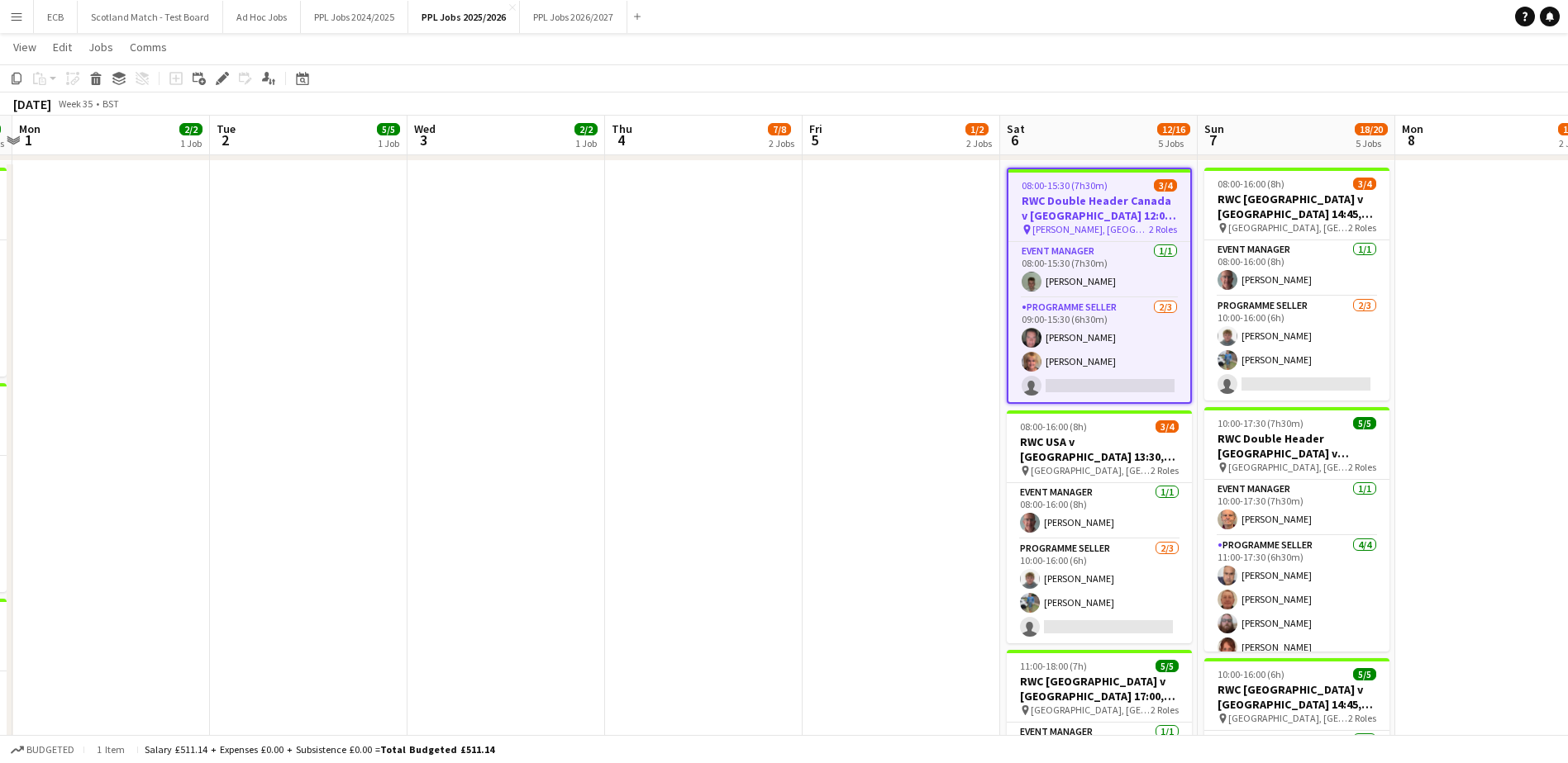
click at [237, 80] on div "Add job Add linked Job Edit Edit linked Job Applicants" at bounding box center [215, 79] width 126 height 20
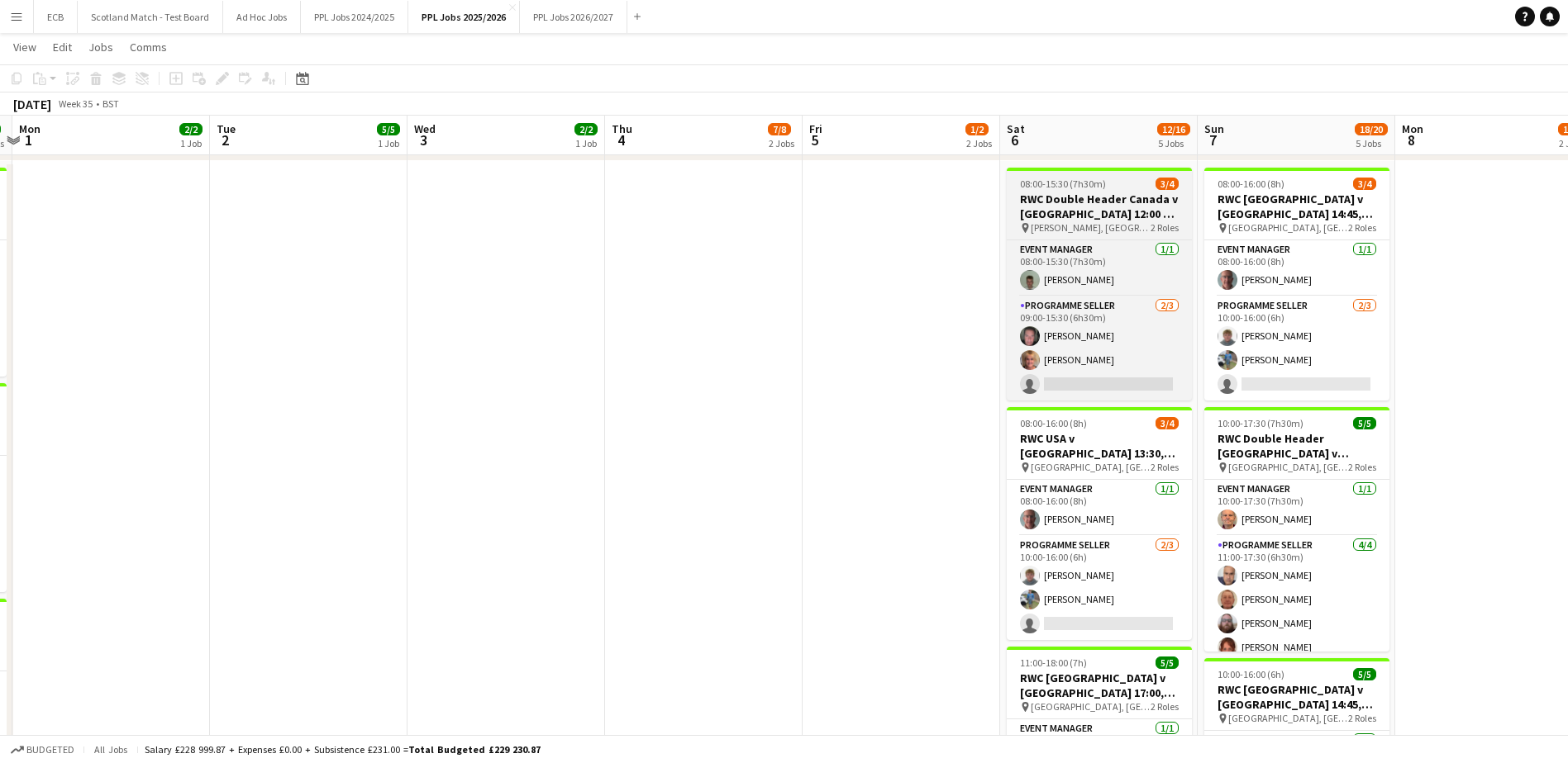
click at [1066, 200] on h3 "RWC Double Header Canada v [GEOGRAPHIC_DATA] 12:00 & Wales v [GEOGRAPHIC_DATA] …" at bounding box center [1098, 206] width 185 height 29
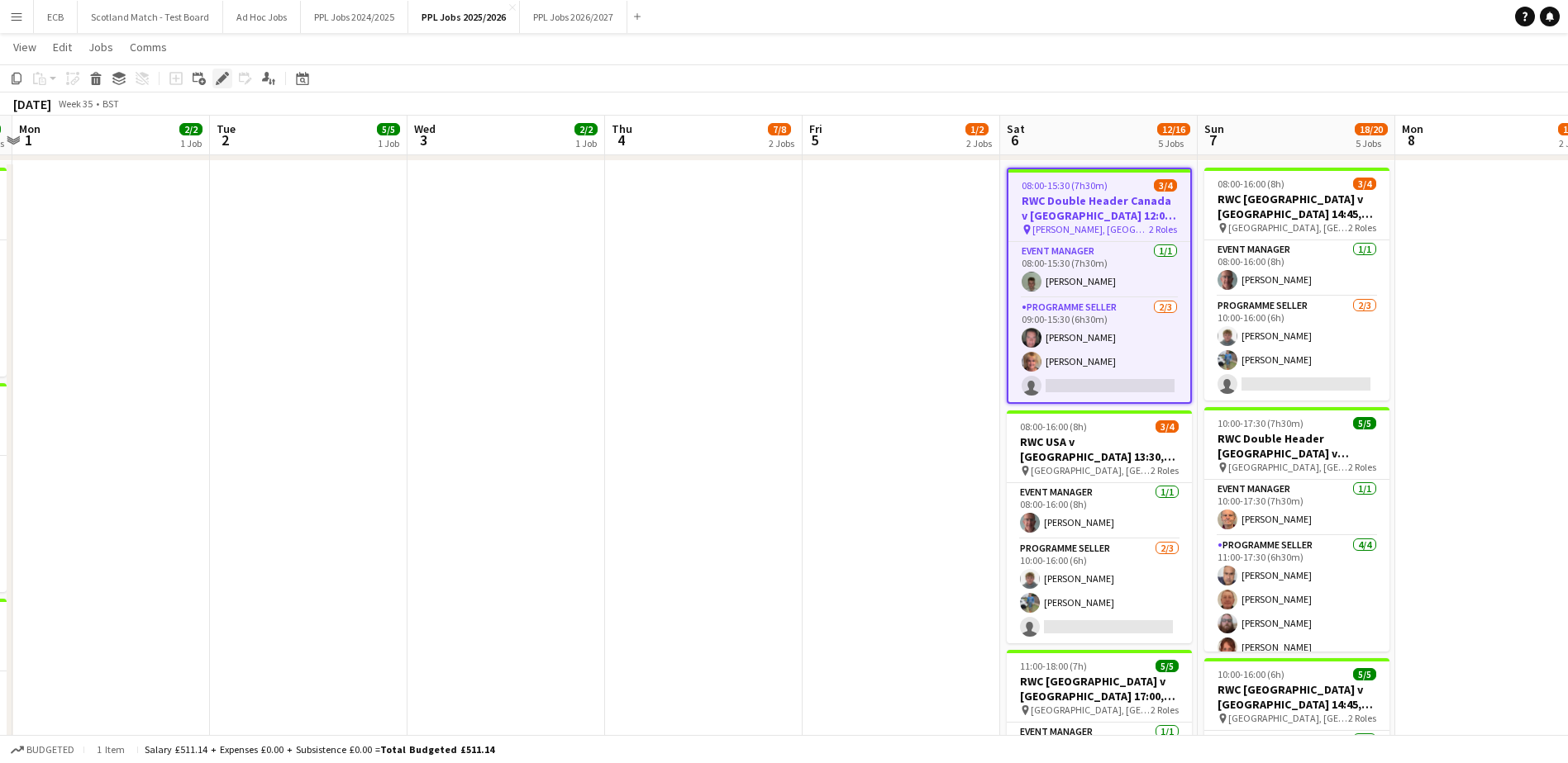
click at [215, 76] on icon "Edit" at bounding box center [222, 78] width 13 height 13
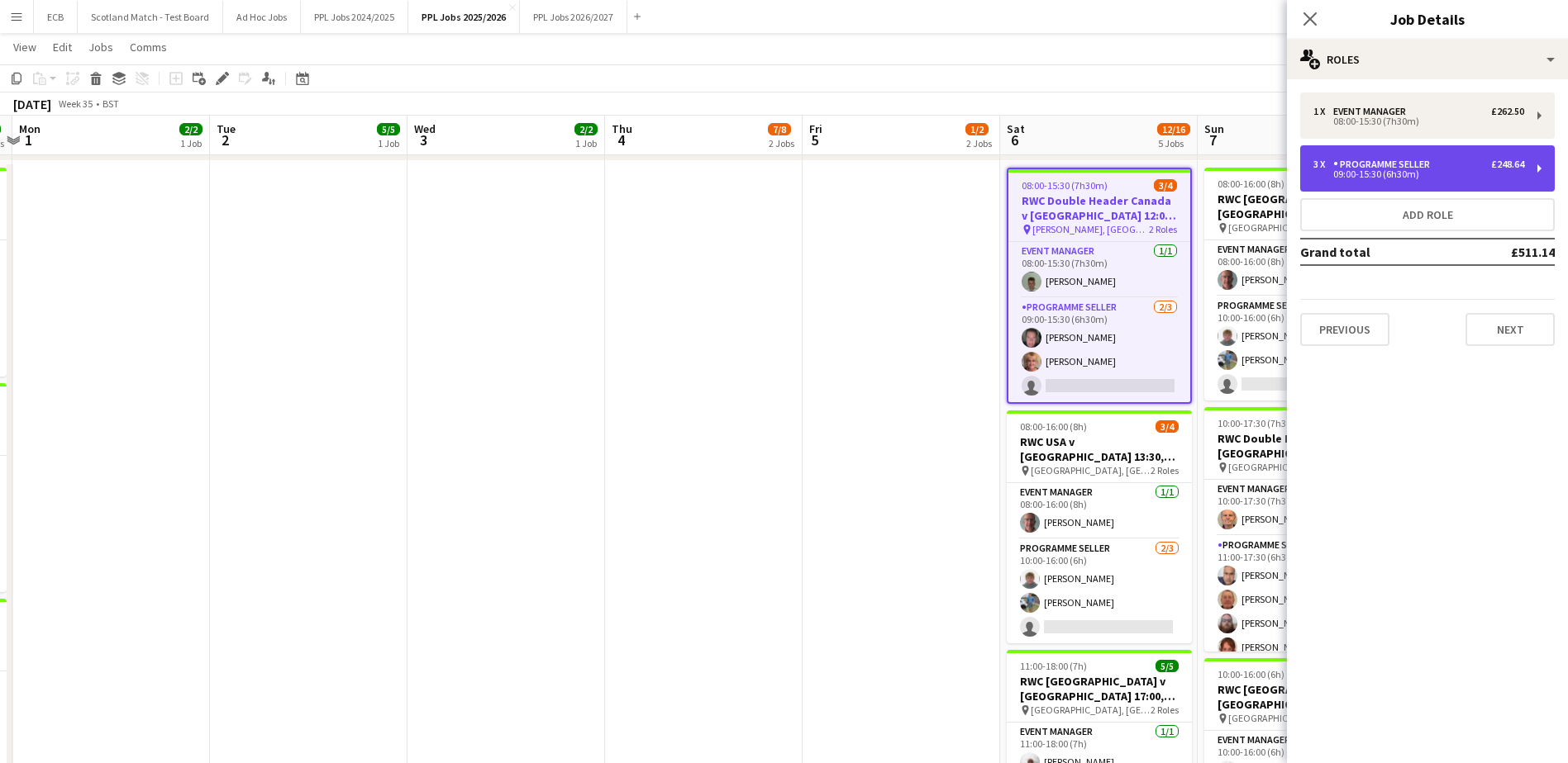
click at [1370, 163] on div "Programme Seller" at bounding box center [1385, 164] width 103 height 12
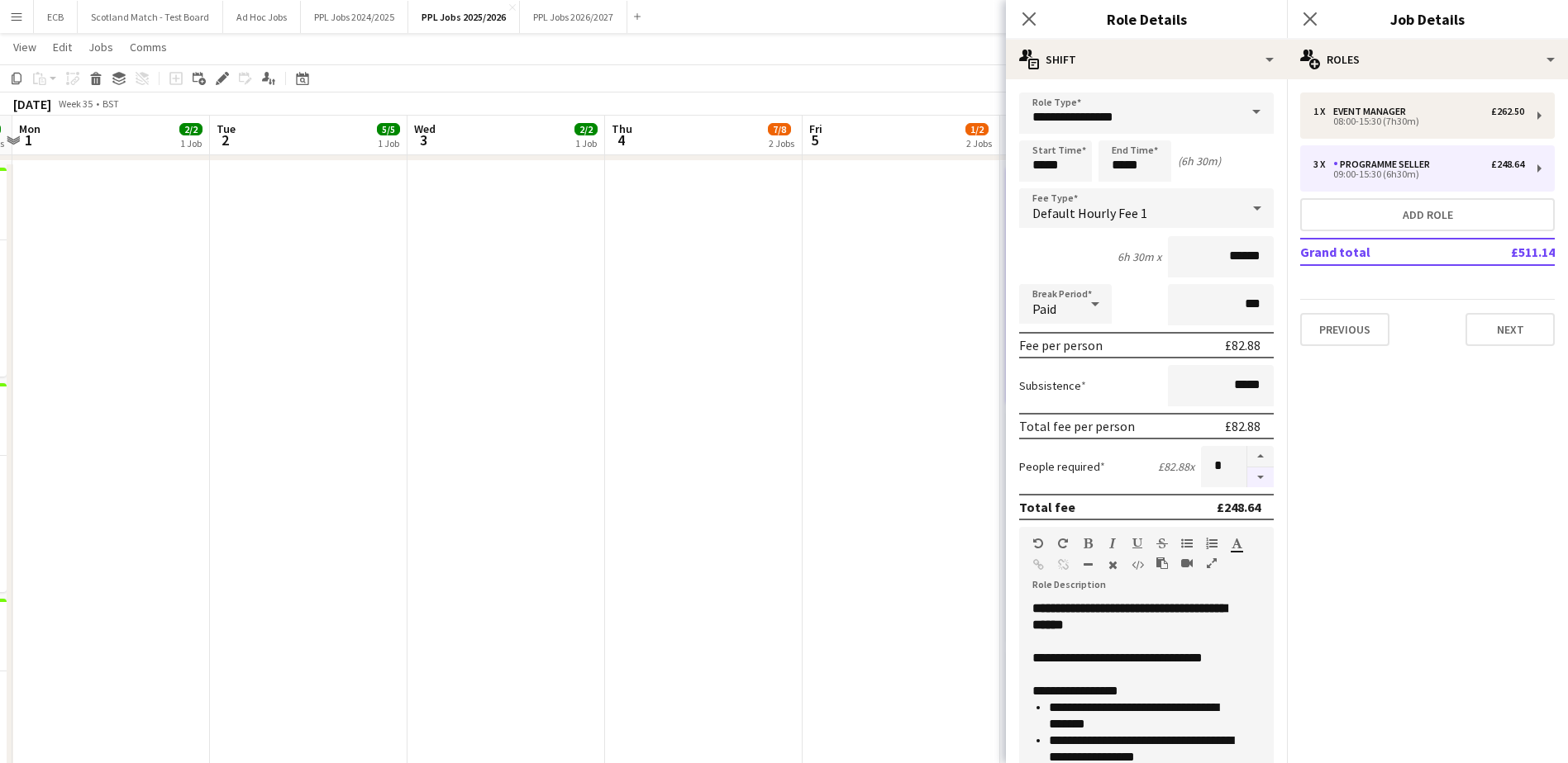
click at [1248, 478] on button "button" at bounding box center [1260, 478] width 27 height 20
type input "*"
click at [873, 457] on app-date-cell at bounding box center [901, 549] width 198 height 777
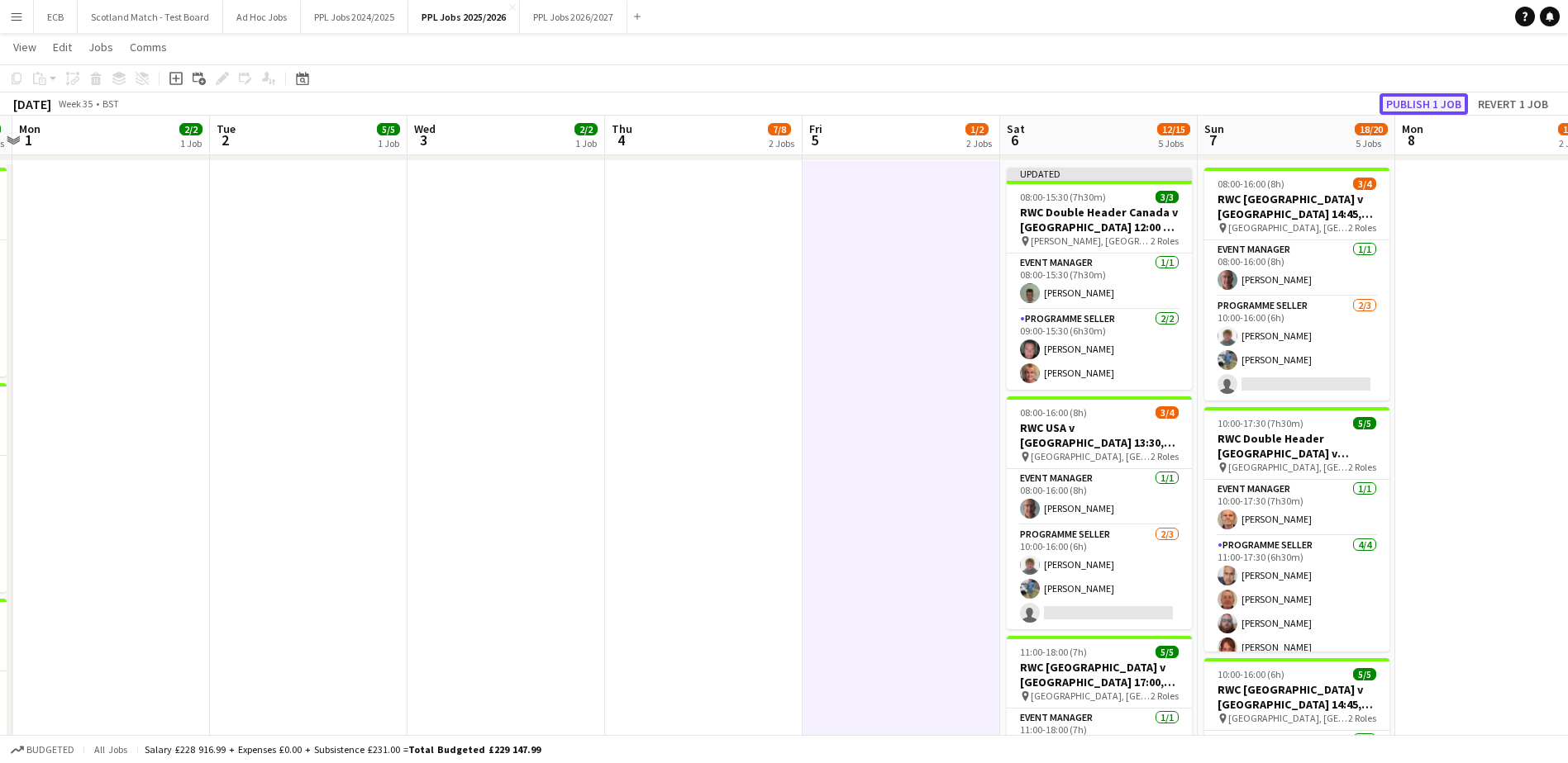
click at [1413, 98] on button "Publish 1 job" at bounding box center [1423, 103] width 88 height 21
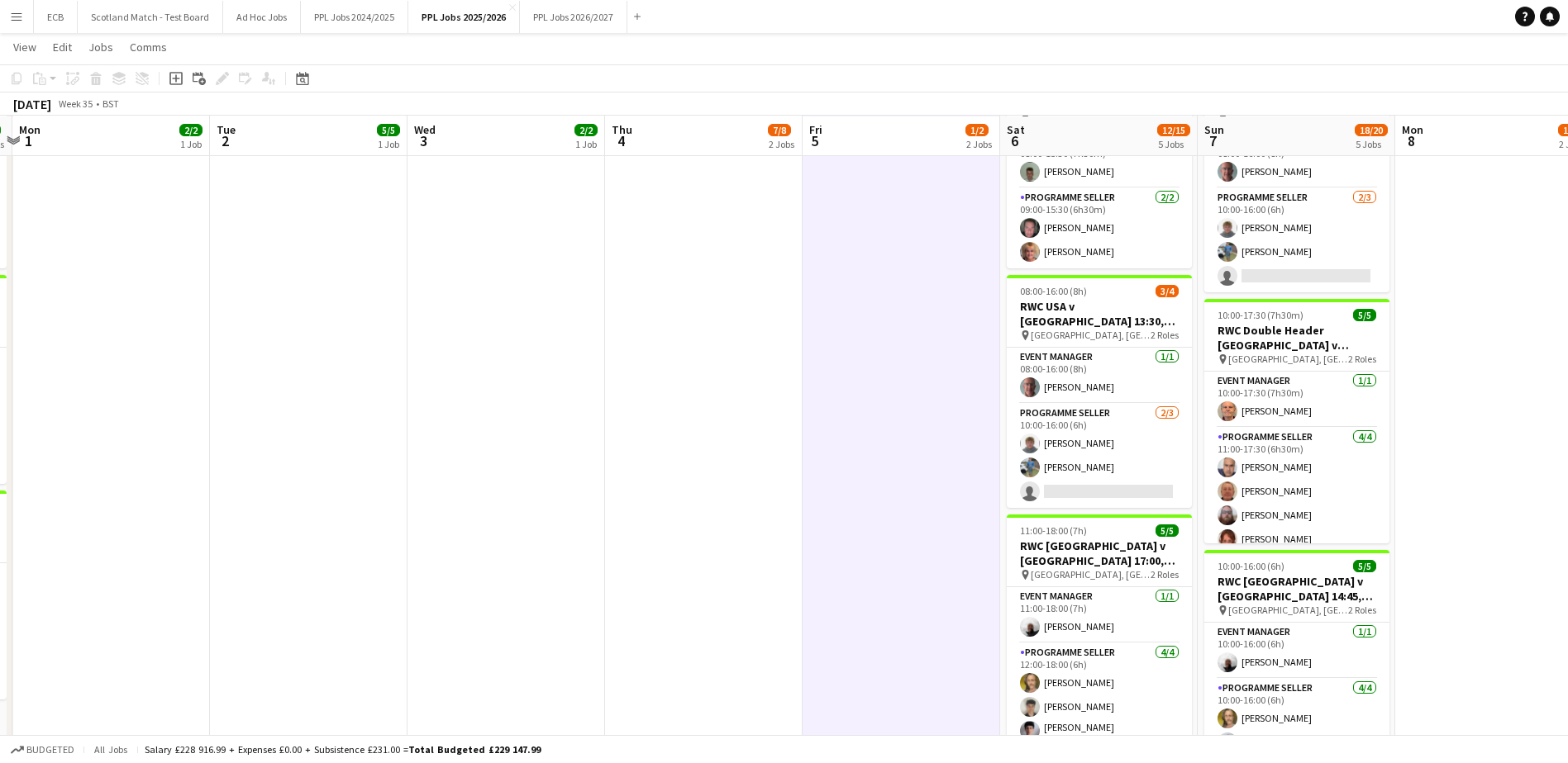
scroll to position [1258, 0]
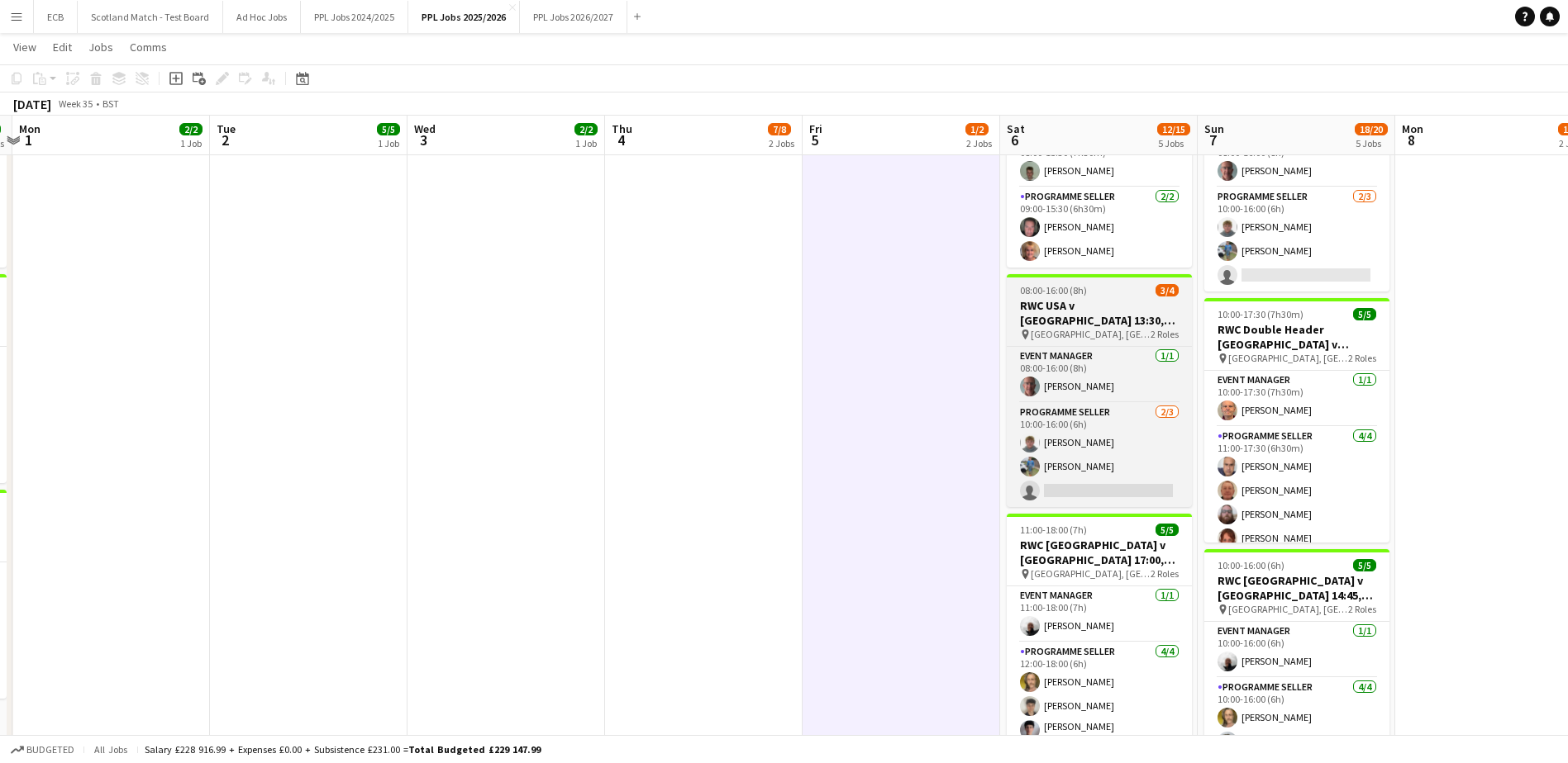
click at [1079, 304] on h3 "RWC USA v [GEOGRAPHIC_DATA] 13:30, [GEOGRAPHIC_DATA]" at bounding box center [1098, 313] width 185 height 29
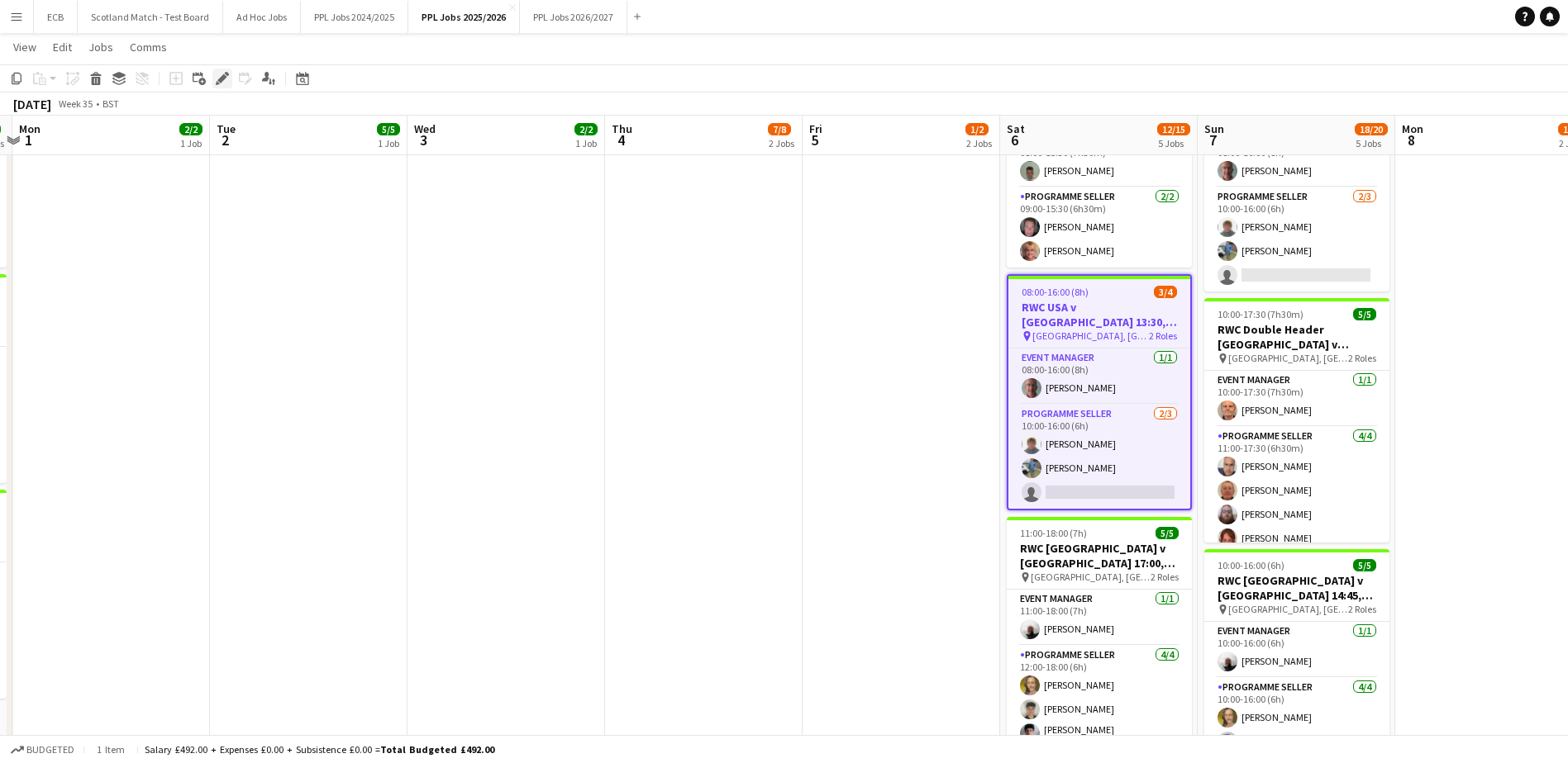
click at [226, 77] on icon at bounding box center [222, 79] width 9 height 9
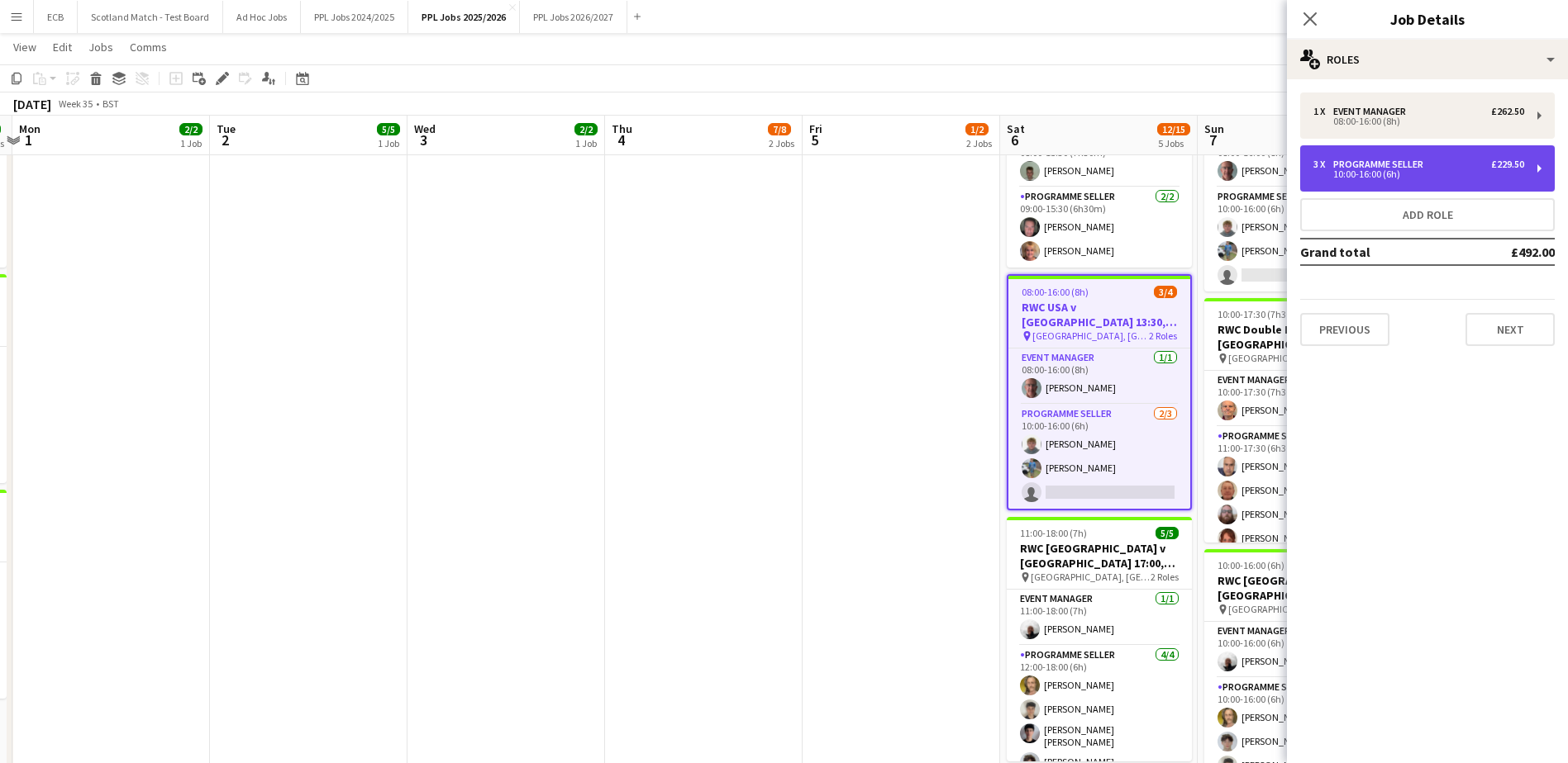
click at [1432, 180] on div "3 x Programme Seller £229.50 10:00-16:00 (6h)" at bounding box center [1427, 168] width 254 height 46
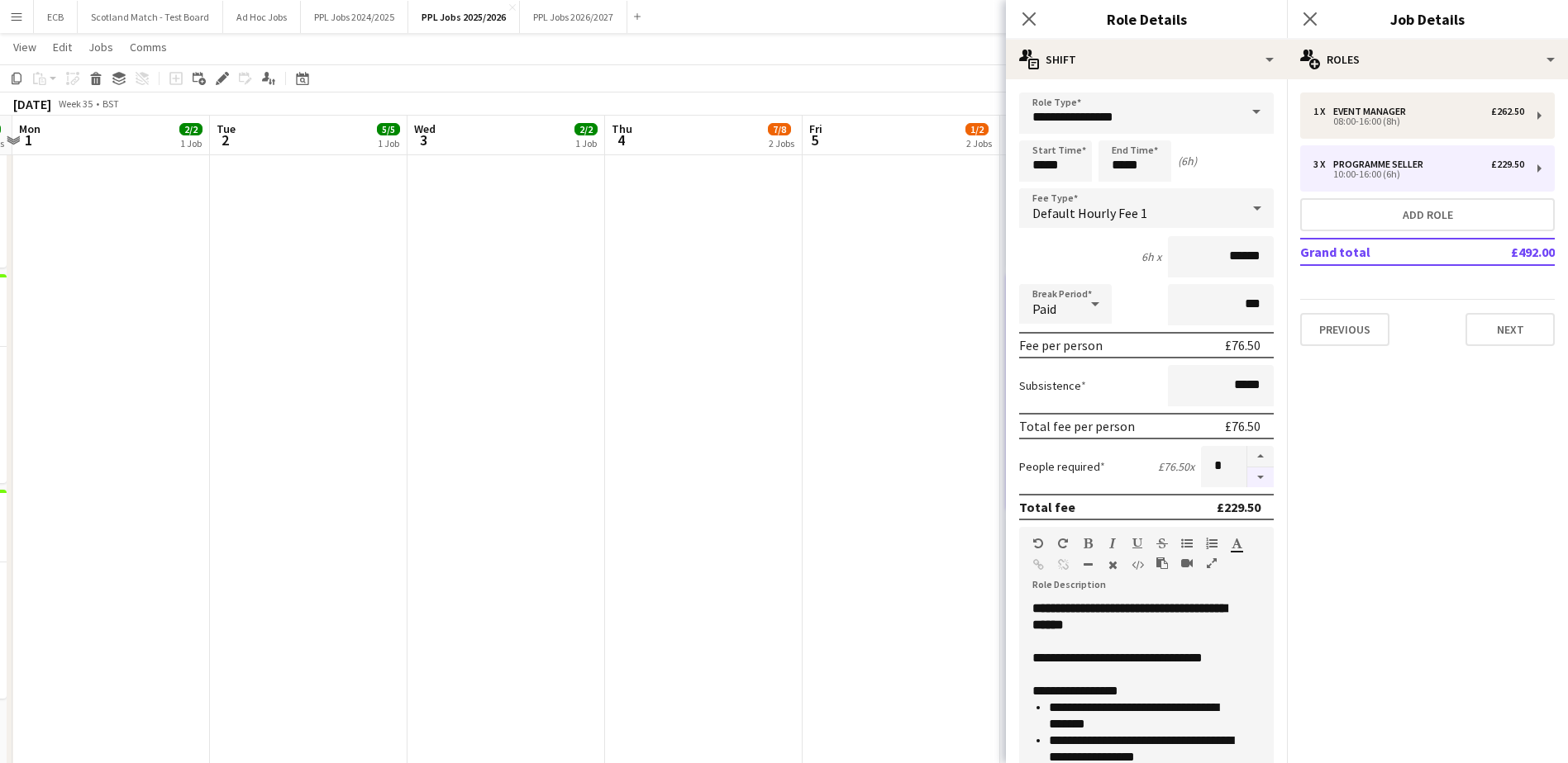
click at [1248, 477] on button "button" at bounding box center [1260, 478] width 27 height 20
type input "*"
click at [807, 572] on app-date-cell at bounding box center [901, 441] width 198 height 777
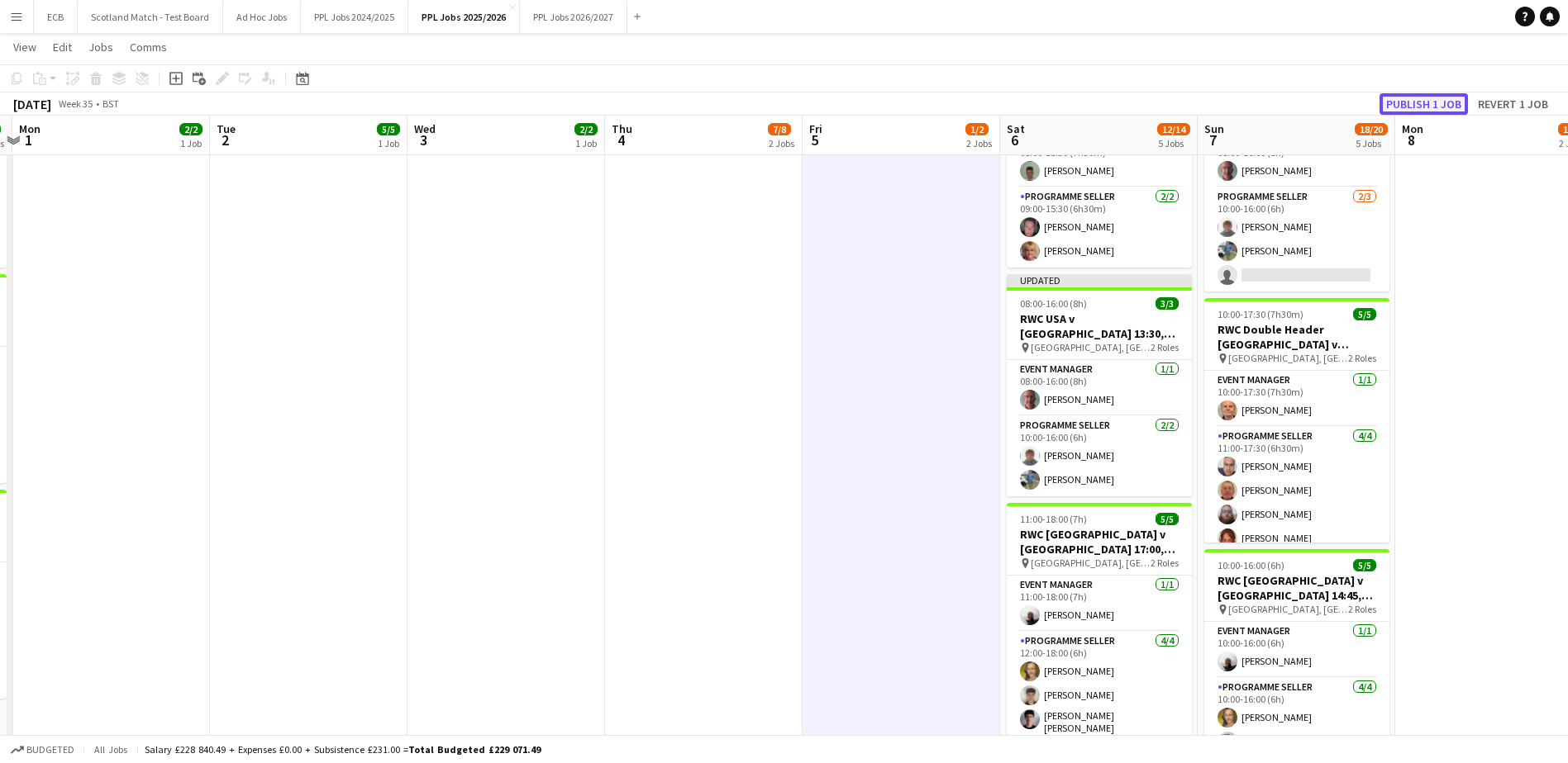
click at [1410, 106] on button "Publish 1 job" at bounding box center [1423, 103] width 88 height 21
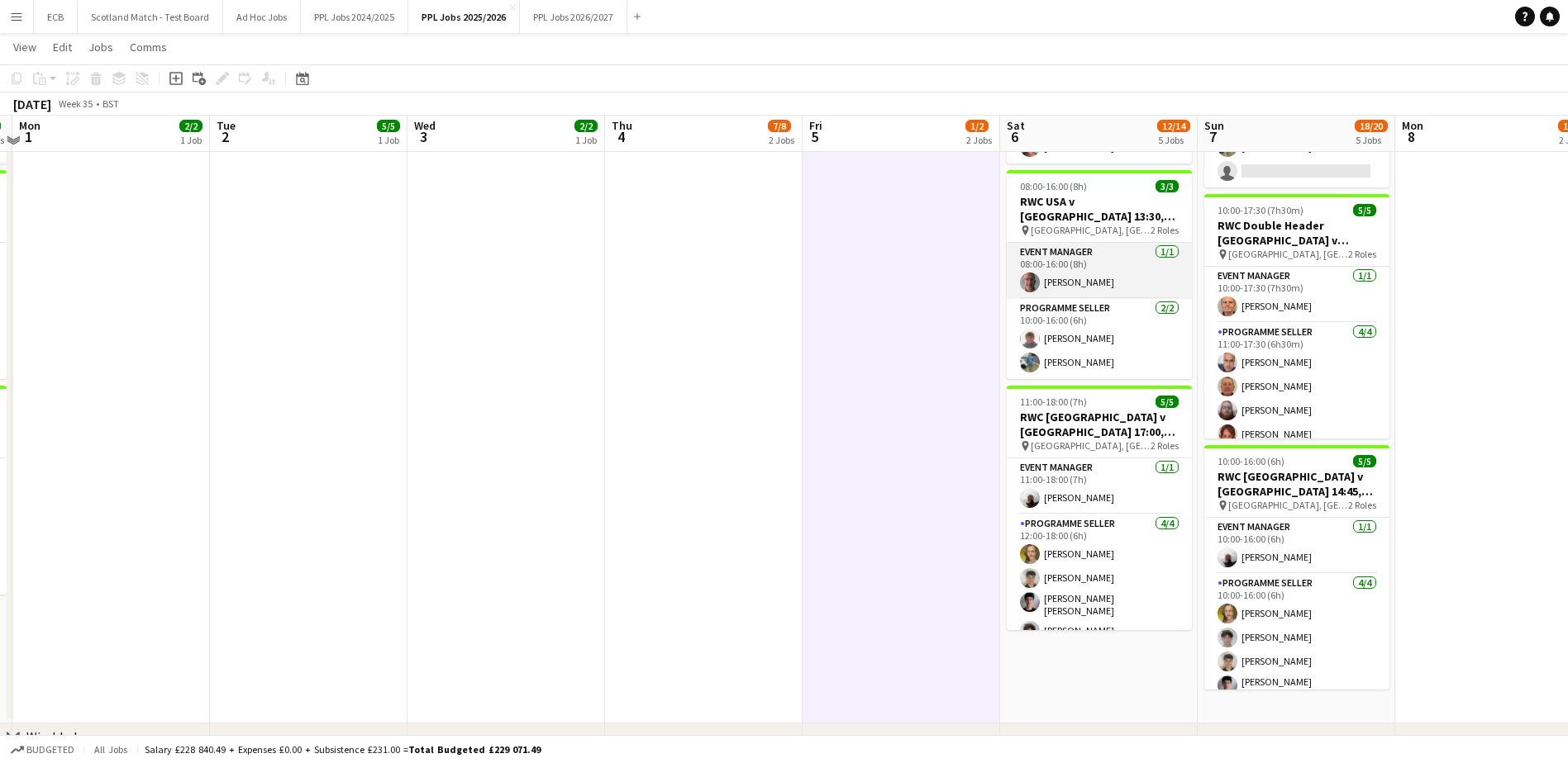
scroll to position [1363, 0]
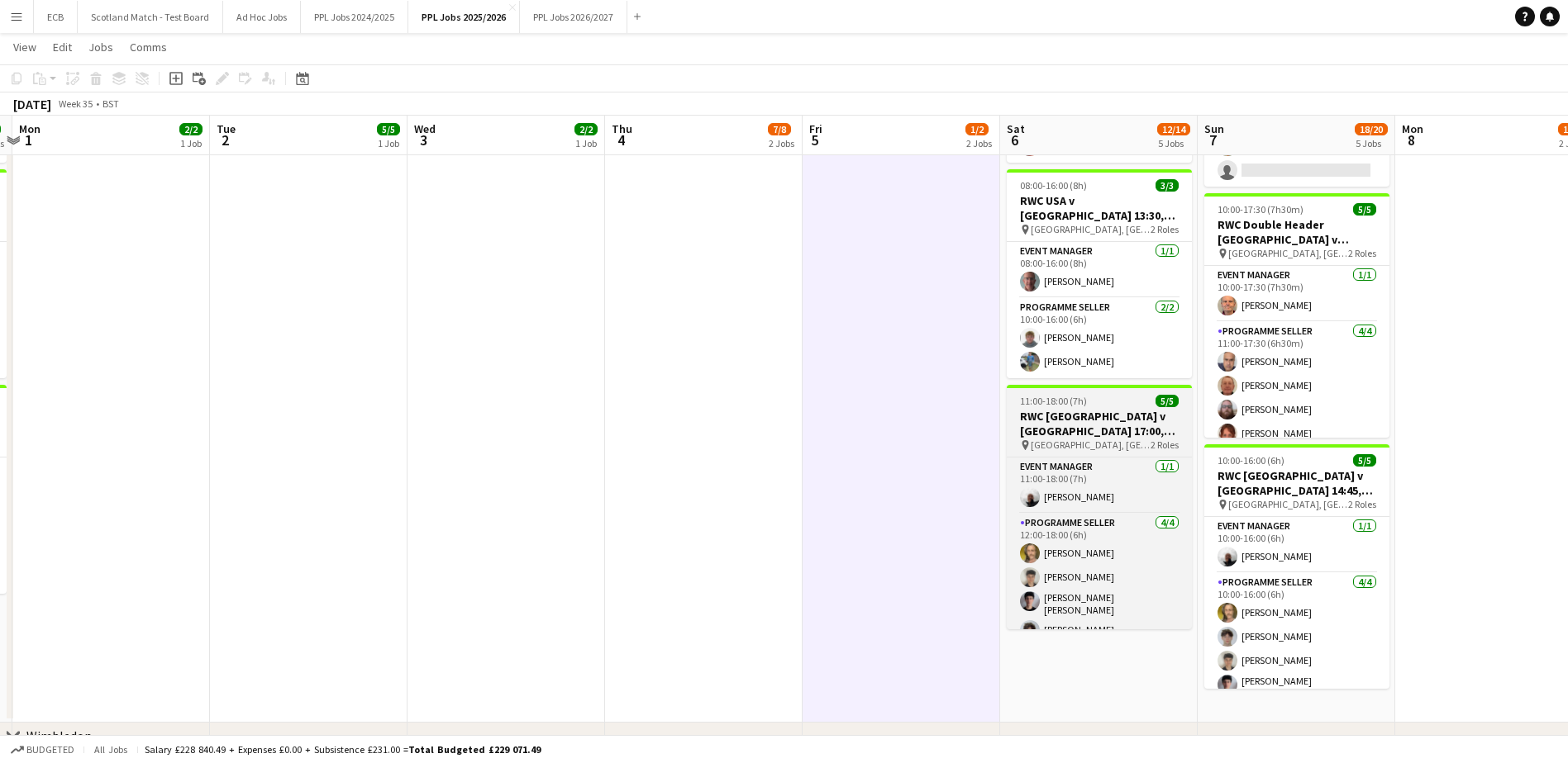
click at [1116, 416] on h3 "RWC [GEOGRAPHIC_DATA] v [GEOGRAPHIC_DATA] 17:00, [GEOGRAPHIC_DATA]" at bounding box center [1098, 423] width 185 height 29
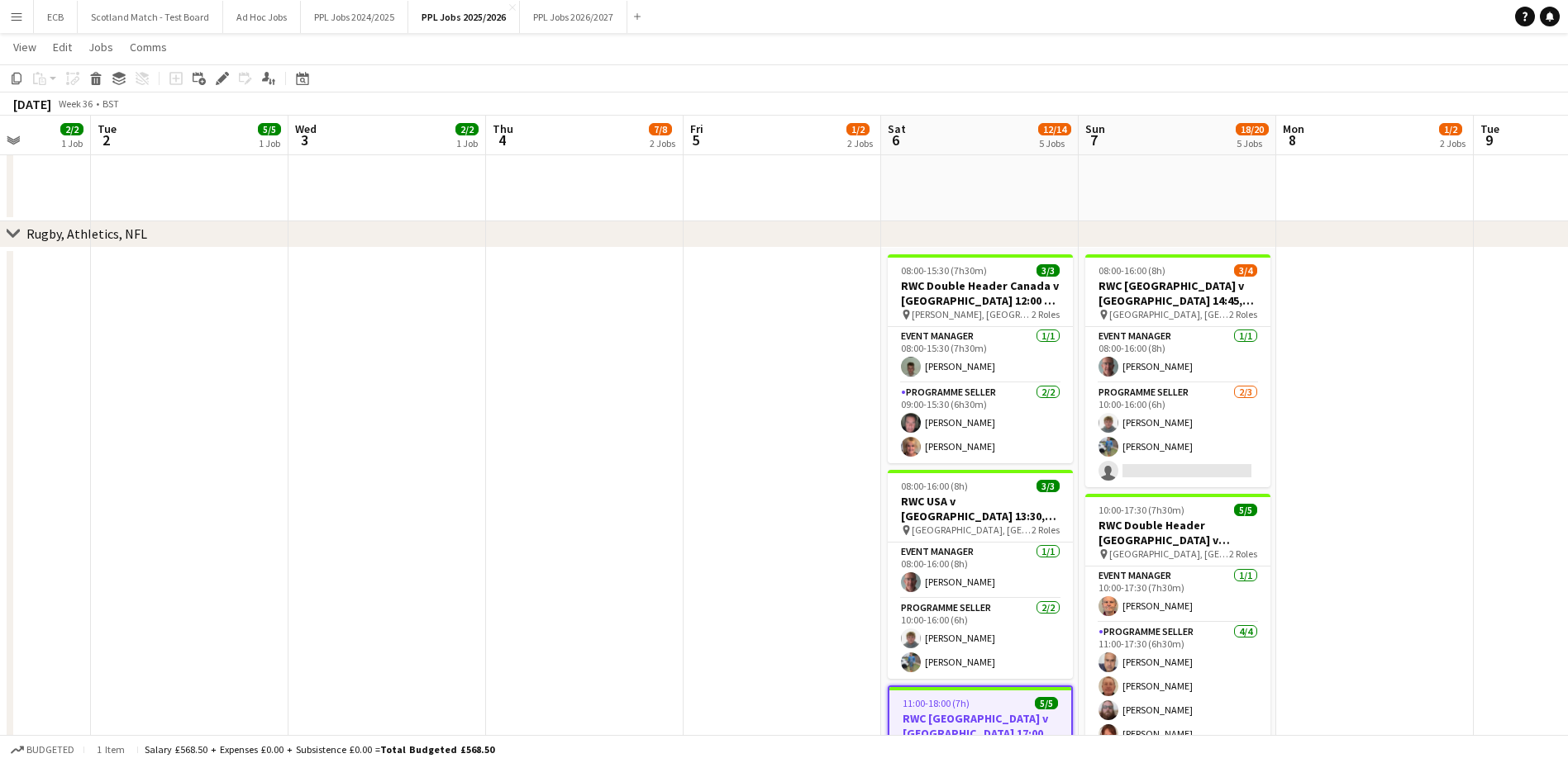
scroll to position [1061, 0]
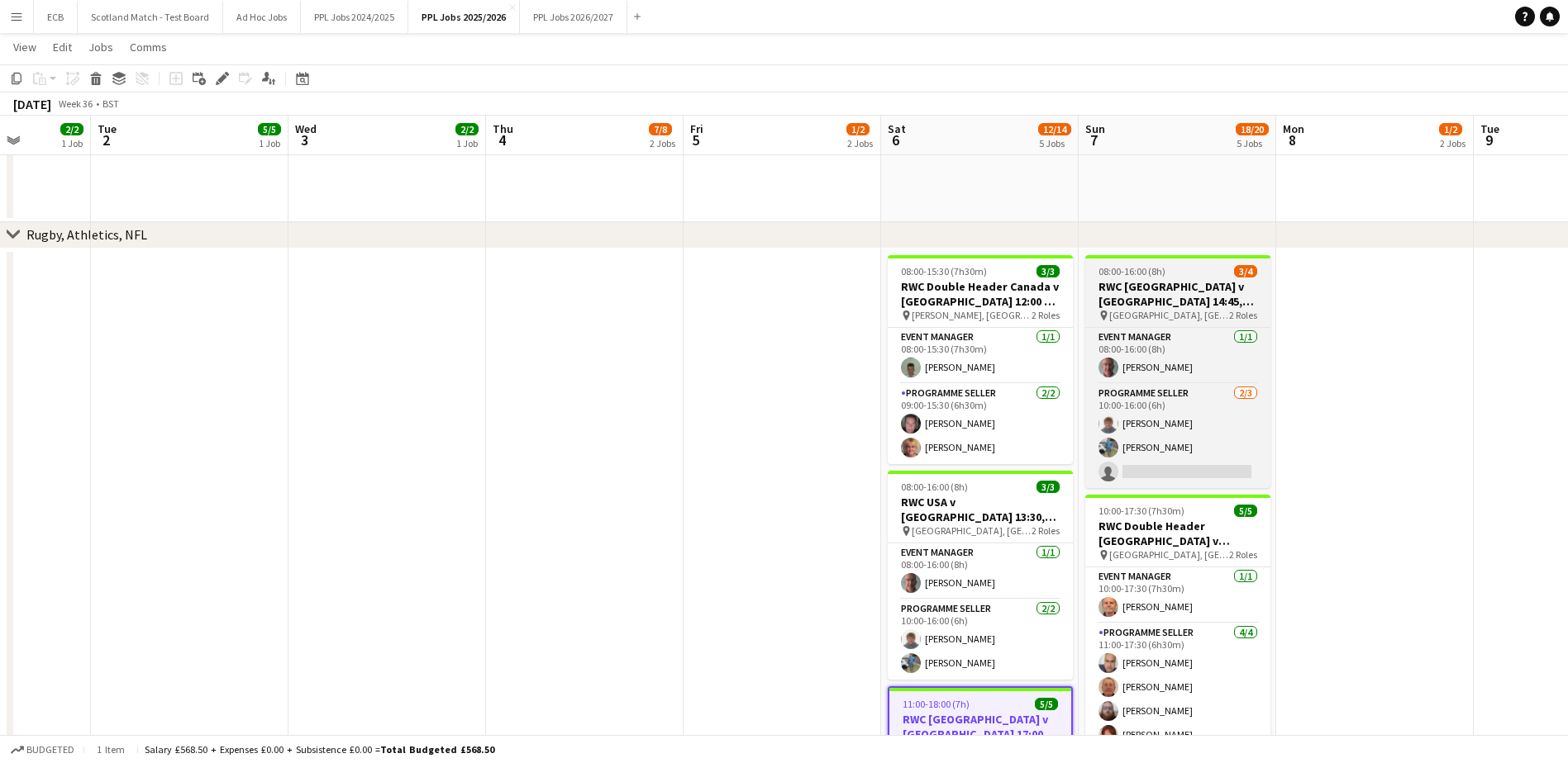
click at [1164, 295] on h3 "RWC [GEOGRAPHIC_DATA] v [GEOGRAPHIC_DATA] 14:45, [GEOGRAPHIC_DATA]" at bounding box center [1178, 294] width 185 height 29
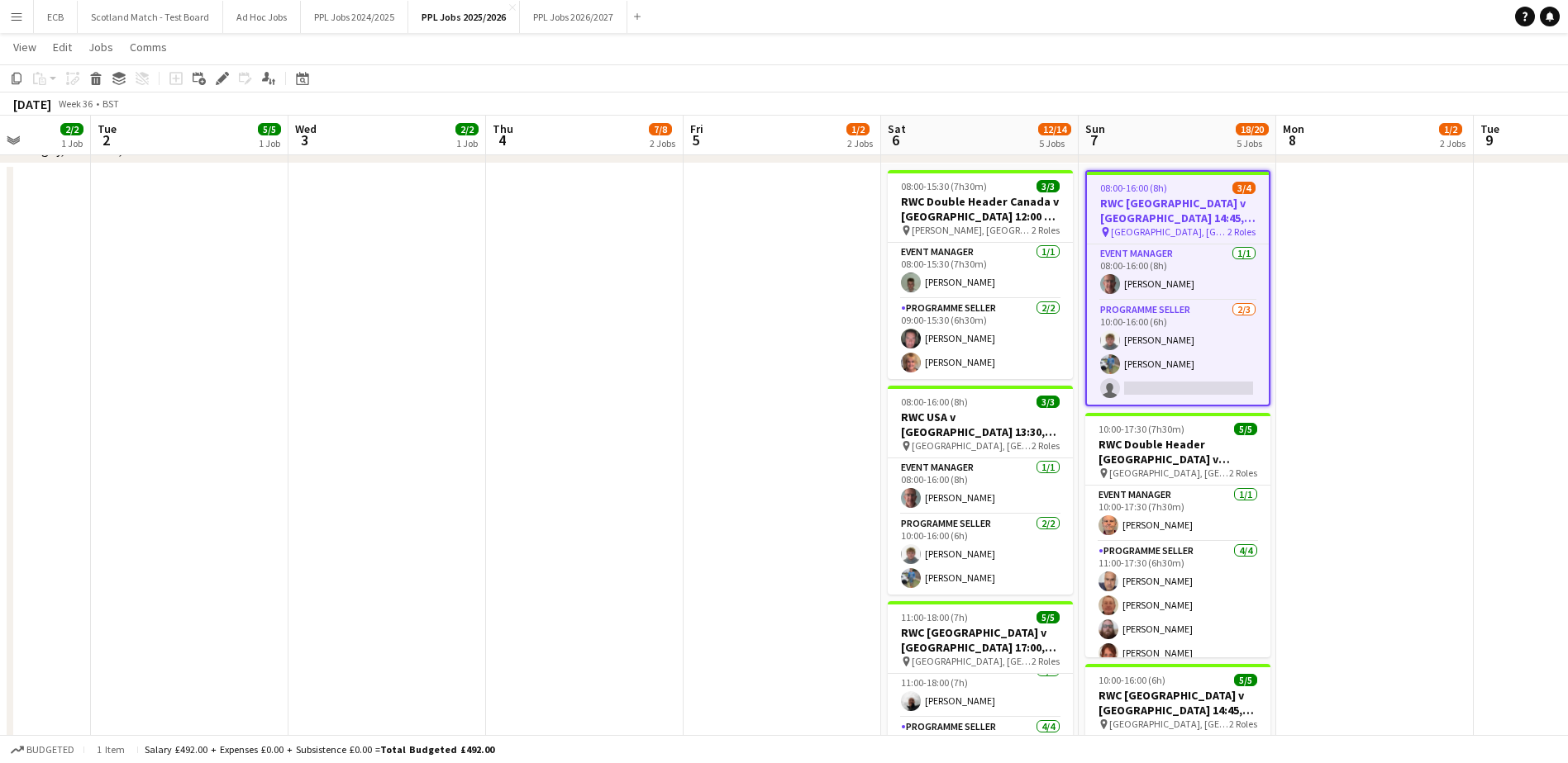
scroll to position [1148, 0]
drag, startPoint x: 1159, startPoint y: 194, endPoint x: 1134, endPoint y: 207, distance: 28.2
click at [1134, 207] on h3 "RWC [GEOGRAPHIC_DATA] v [GEOGRAPHIC_DATA] 14:45, [GEOGRAPHIC_DATA]" at bounding box center [1177, 210] width 181 height 29
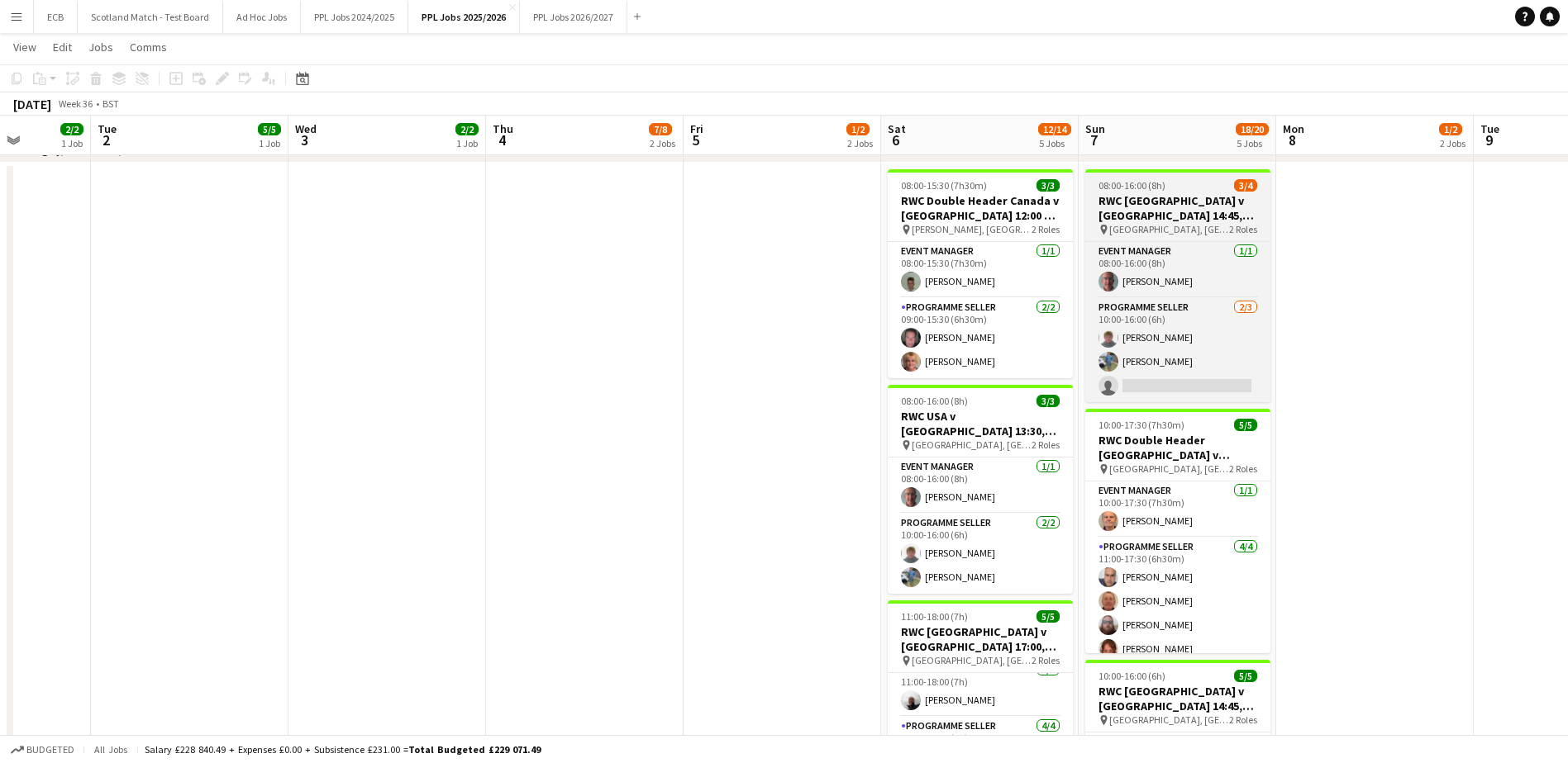
click at [1146, 186] on span "08:00-16:00 (8h)" at bounding box center [1132, 185] width 67 height 12
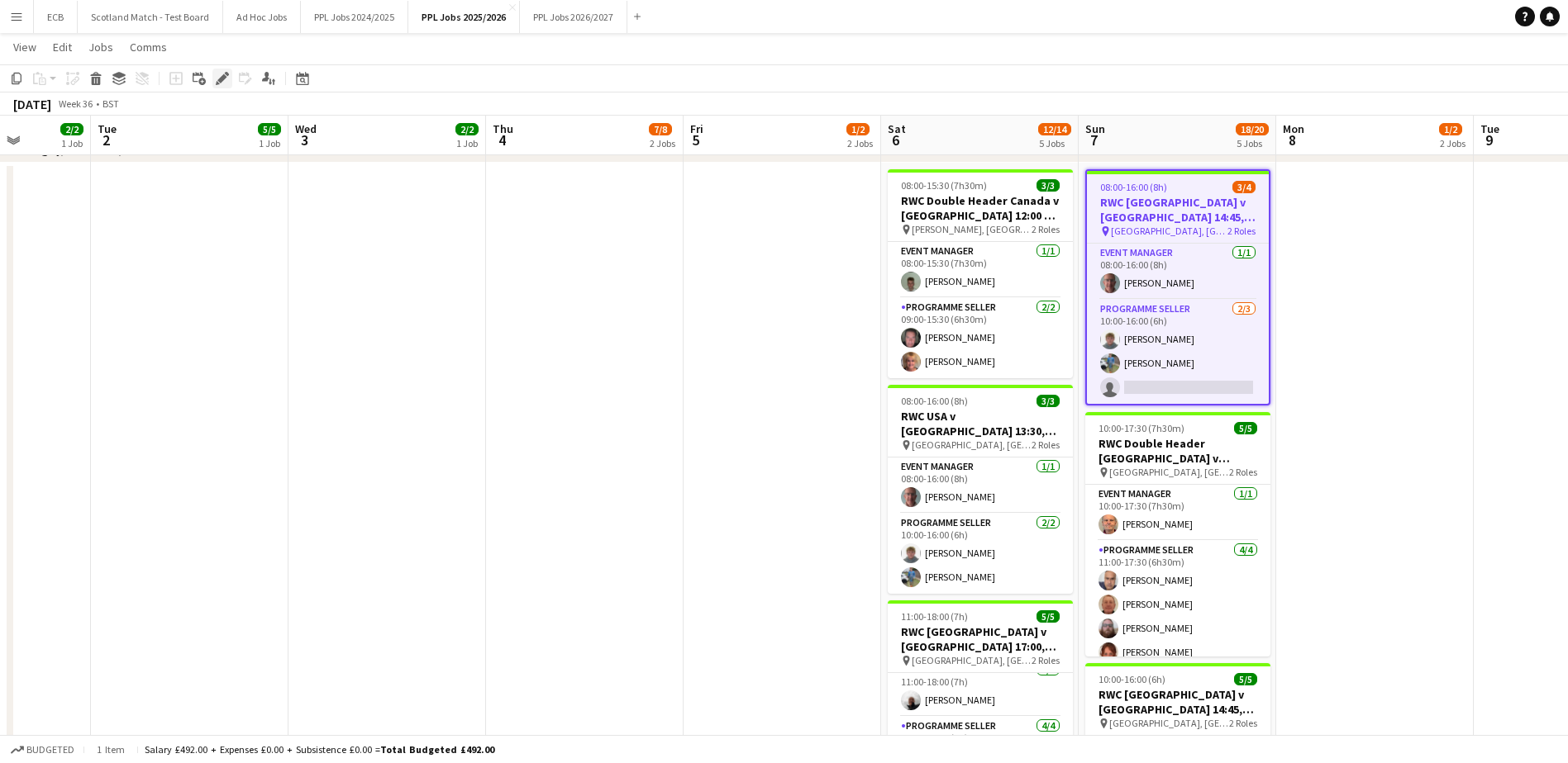
click at [217, 78] on icon "Edit" at bounding box center [222, 78] width 13 height 13
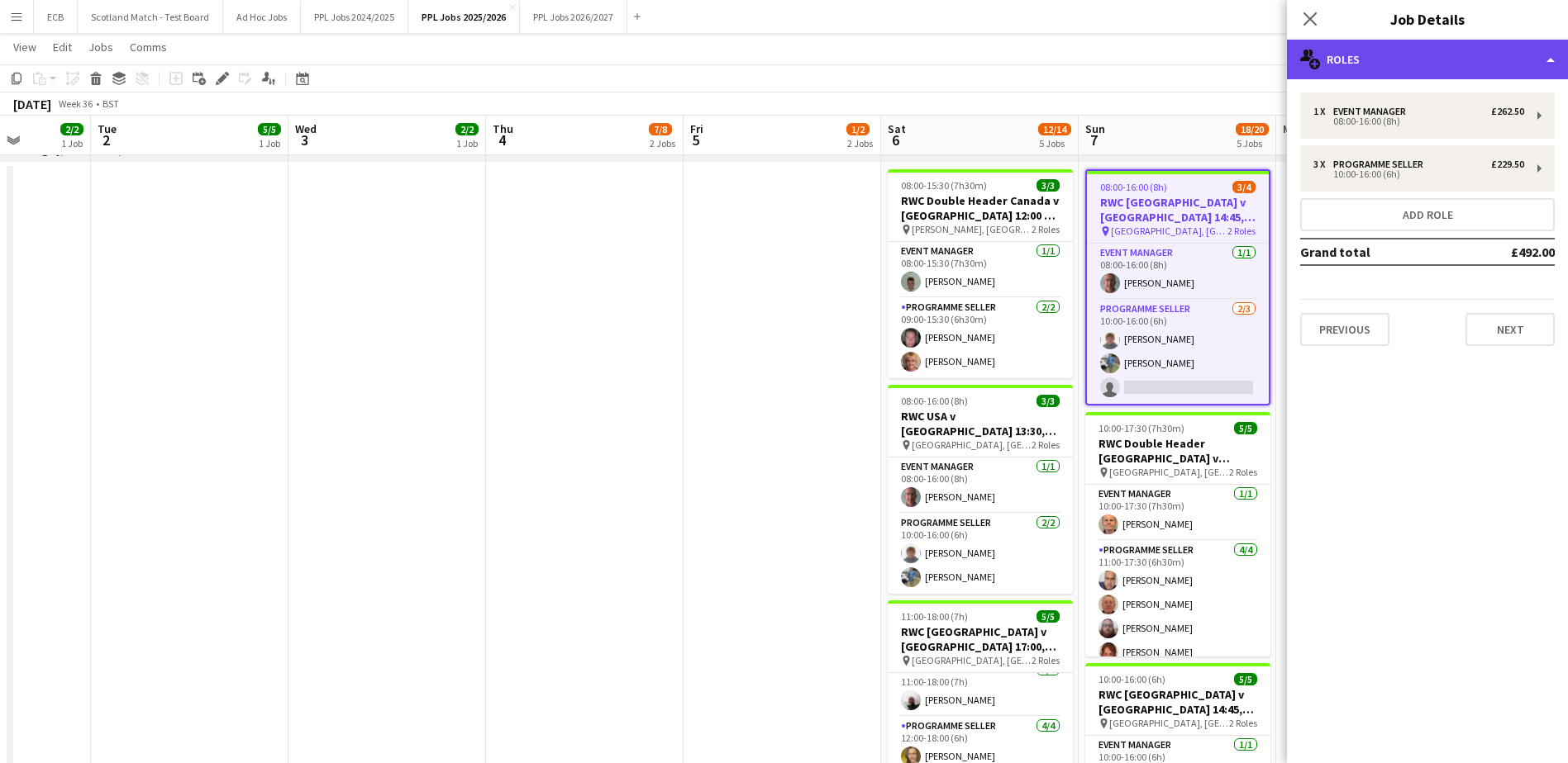
click at [1435, 73] on div "multiple-users-add Roles" at bounding box center [1427, 59] width 281 height 40
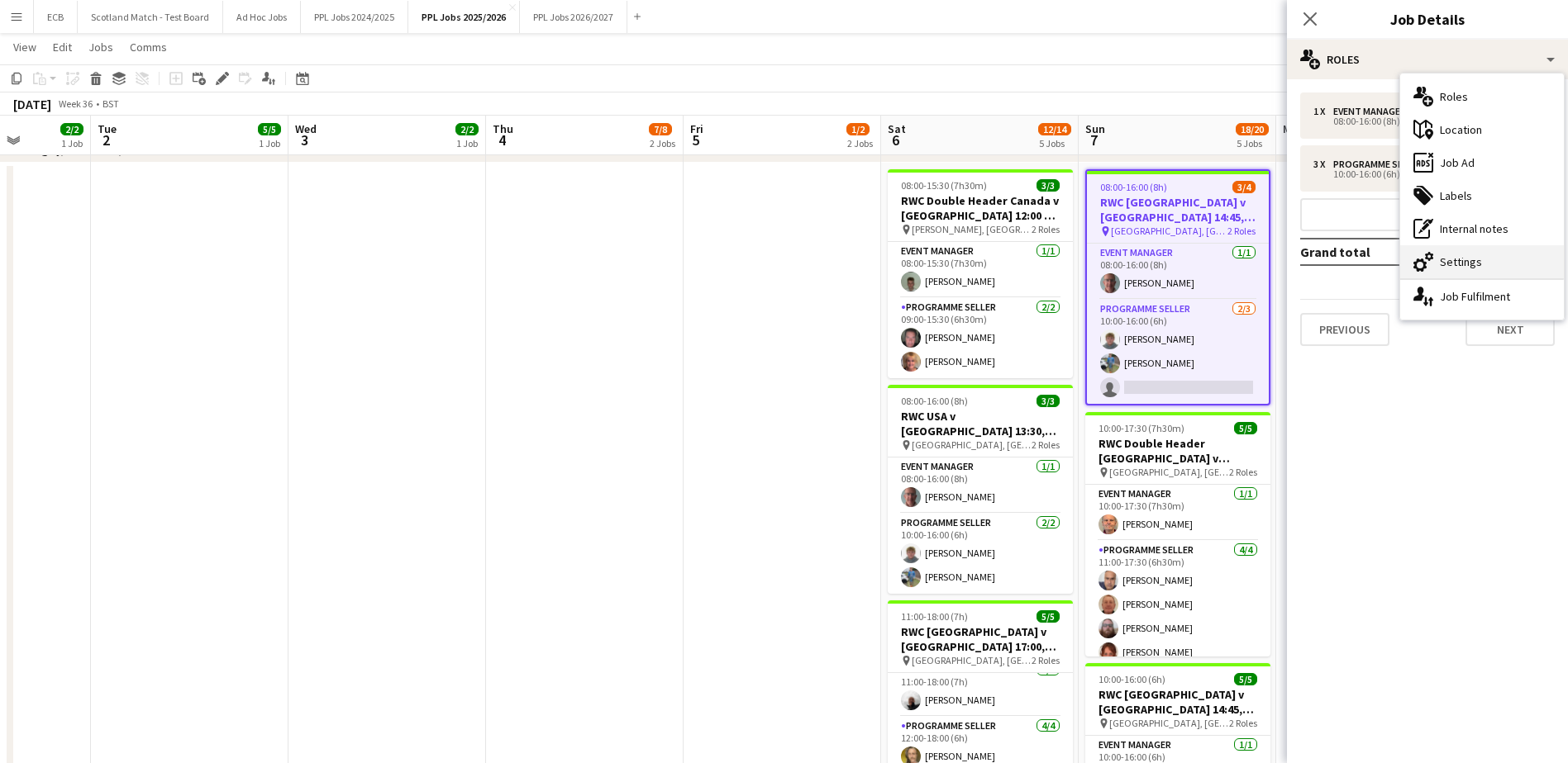
click at [1477, 259] on div "cog-double-3 Settings" at bounding box center [1482, 262] width 164 height 33
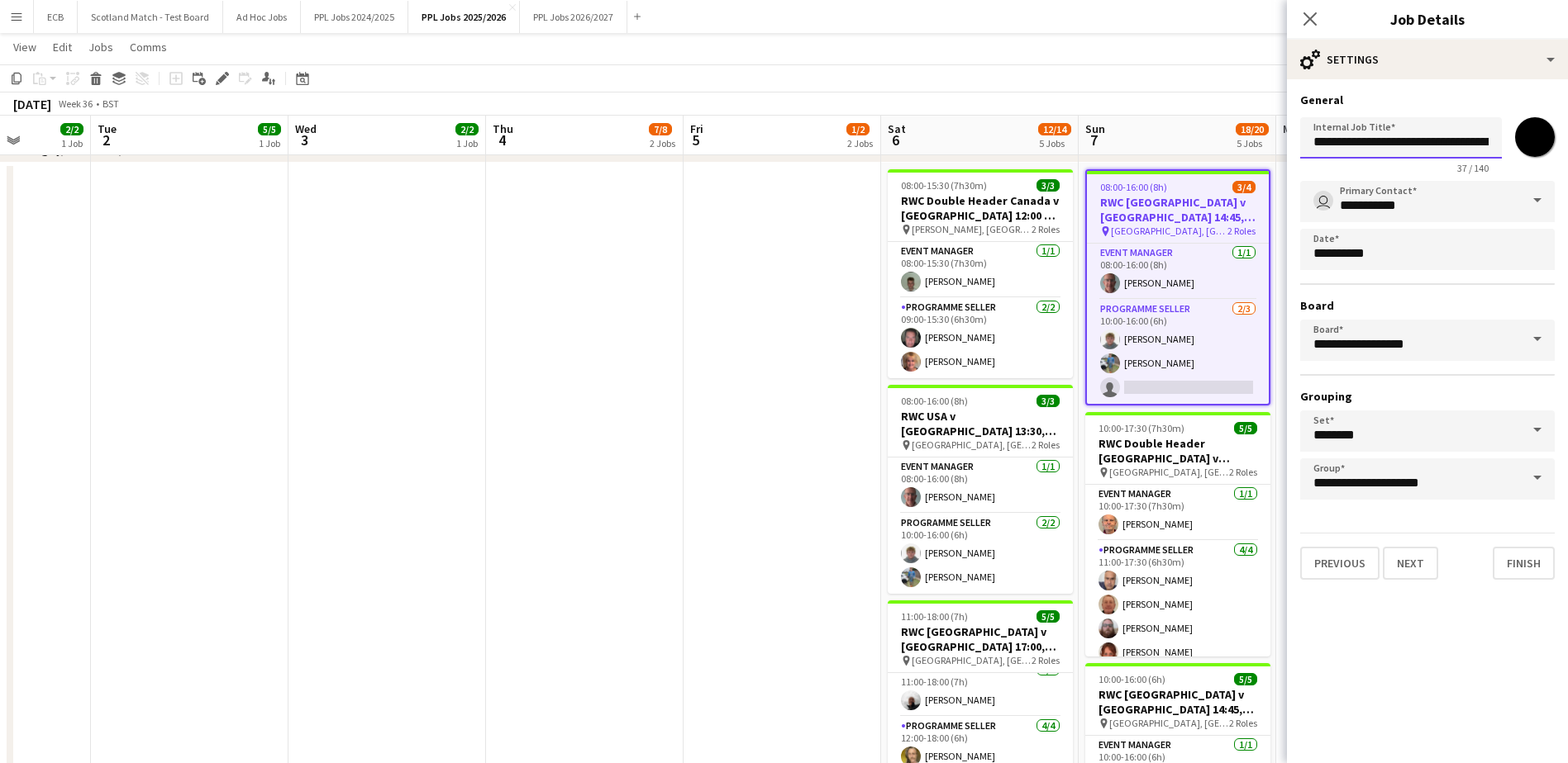
click at [1342, 143] on input "**********" at bounding box center [1400, 137] width 202 height 41
type input "**********"
click at [1518, 569] on button "Finish" at bounding box center [1523, 563] width 62 height 33
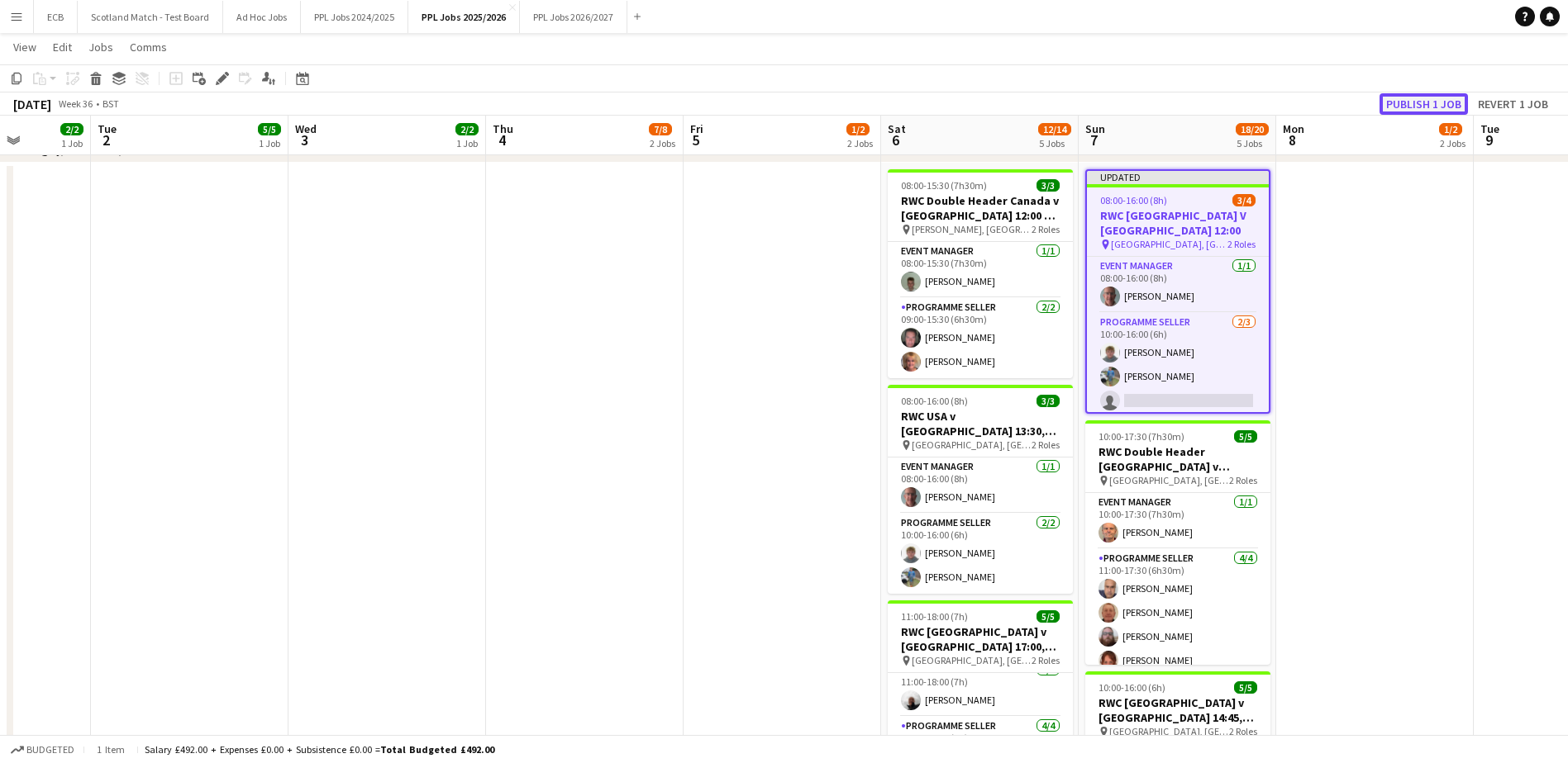
click at [1430, 100] on button "Publish 1 job" at bounding box center [1423, 103] width 88 height 21
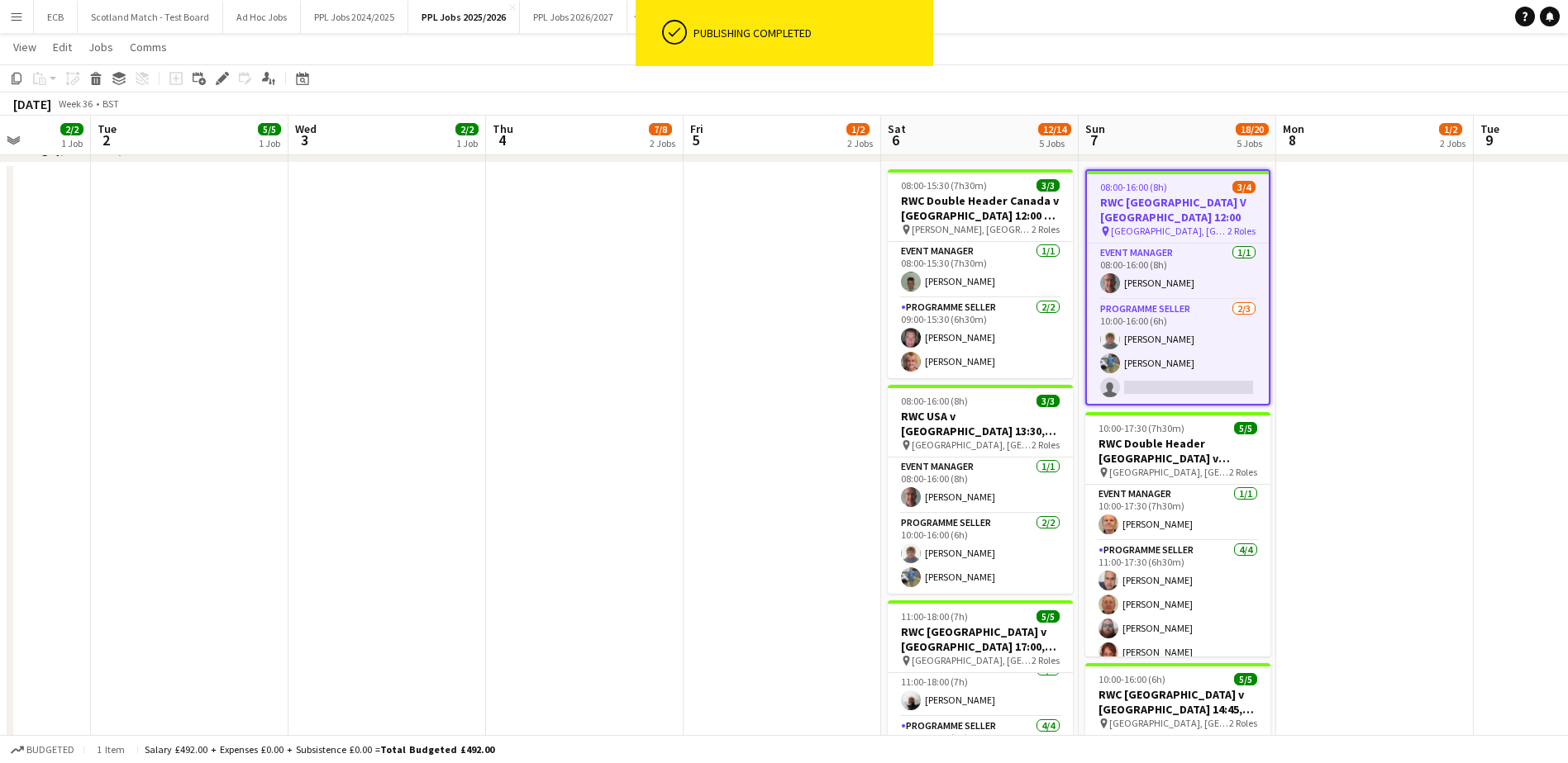
click at [1165, 206] on h3 "RWC [GEOGRAPHIC_DATA] V [GEOGRAPHIC_DATA] 12:00" at bounding box center [1177, 210] width 181 height 29
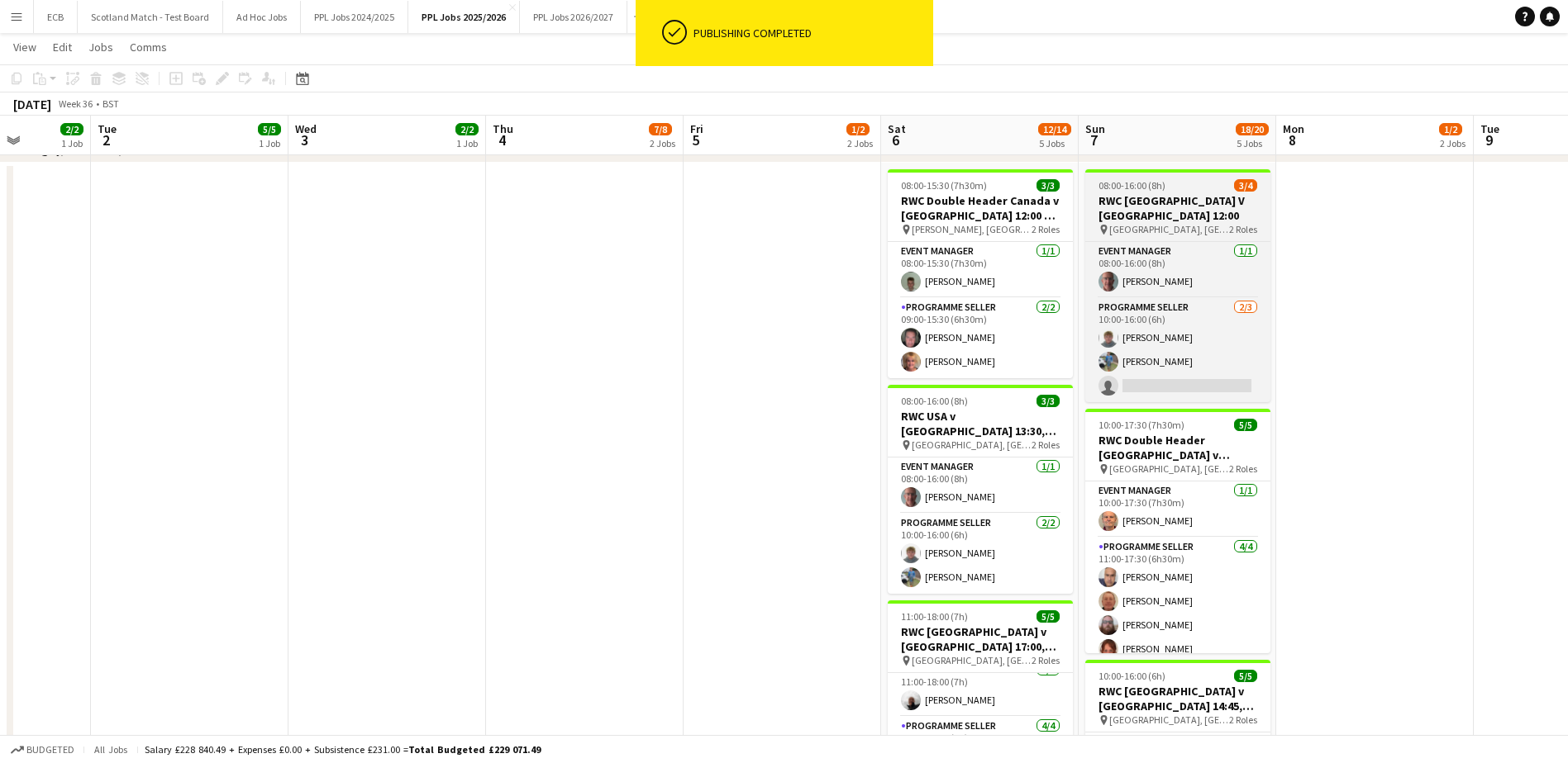
drag, startPoint x: 1165, startPoint y: 206, endPoint x: 1110, endPoint y: 191, distance: 57.0
click at [1110, 191] on span "08:00-16:00 (8h)" at bounding box center [1132, 185] width 67 height 12
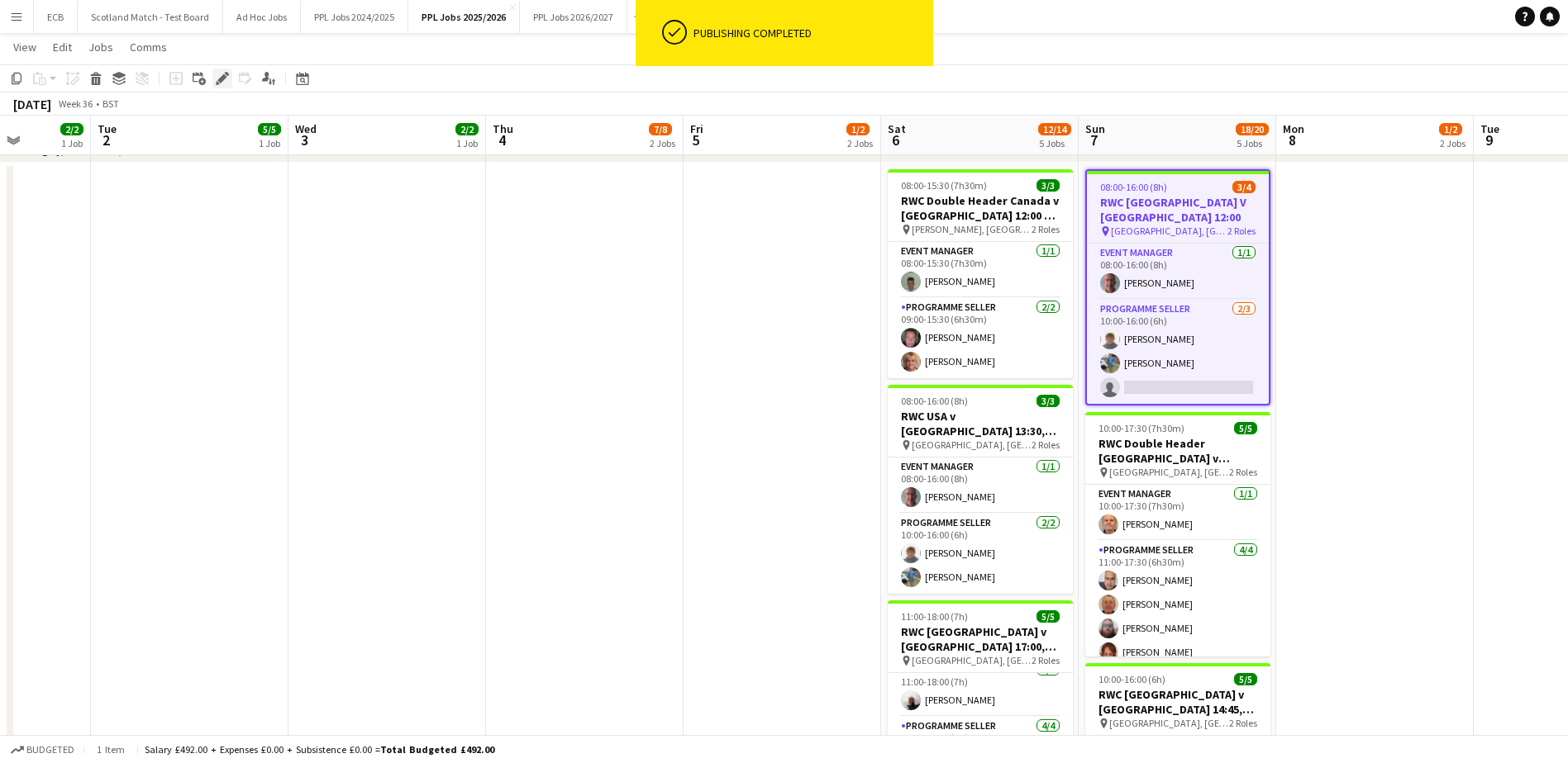
click at [219, 76] on icon "Edit" at bounding box center [222, 78] width 13 height 13
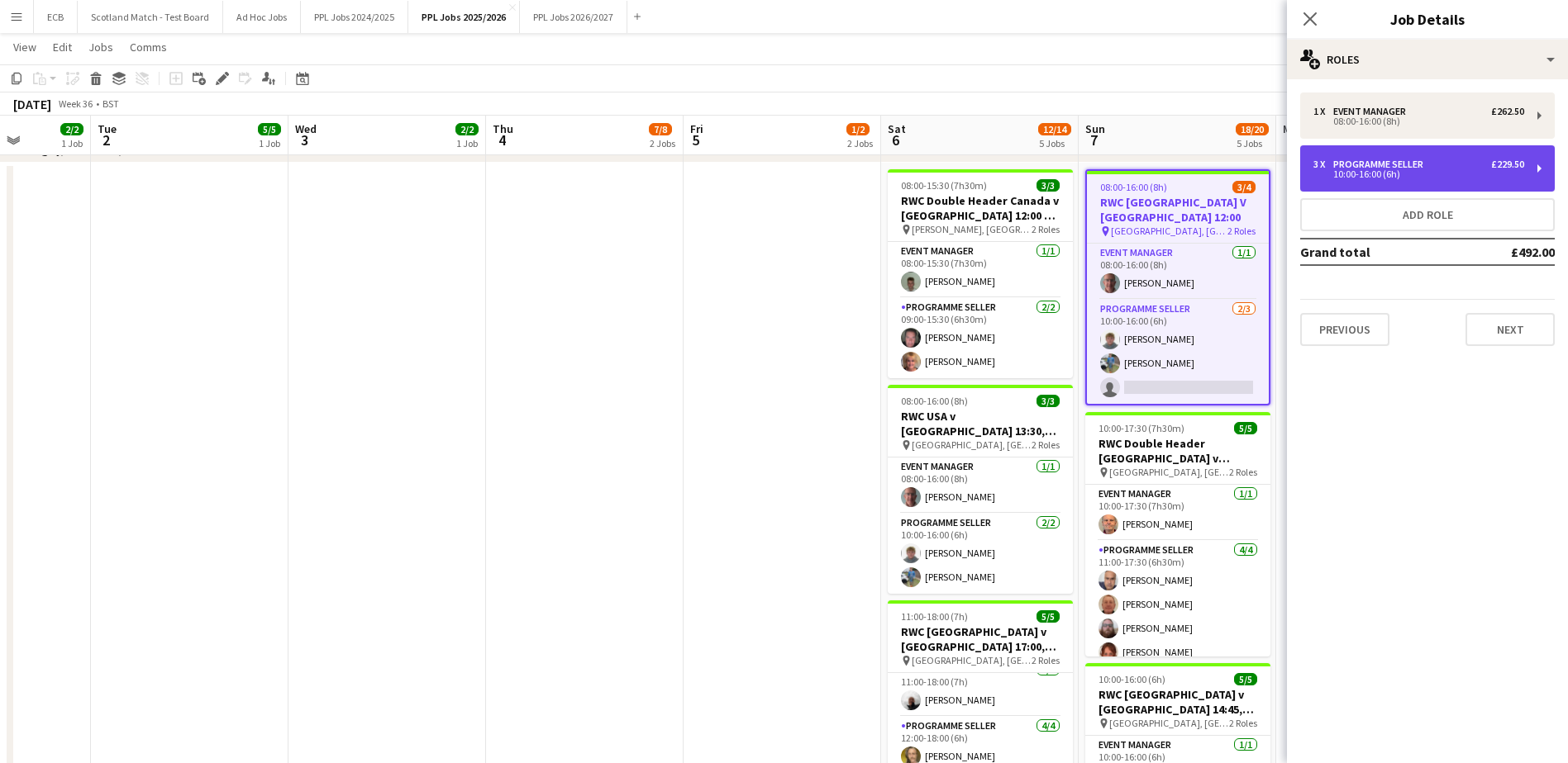
click at [1378, 170] on div "10:00-16:00 (6h)" at bounding box center [1418, 174] width 211 height 8
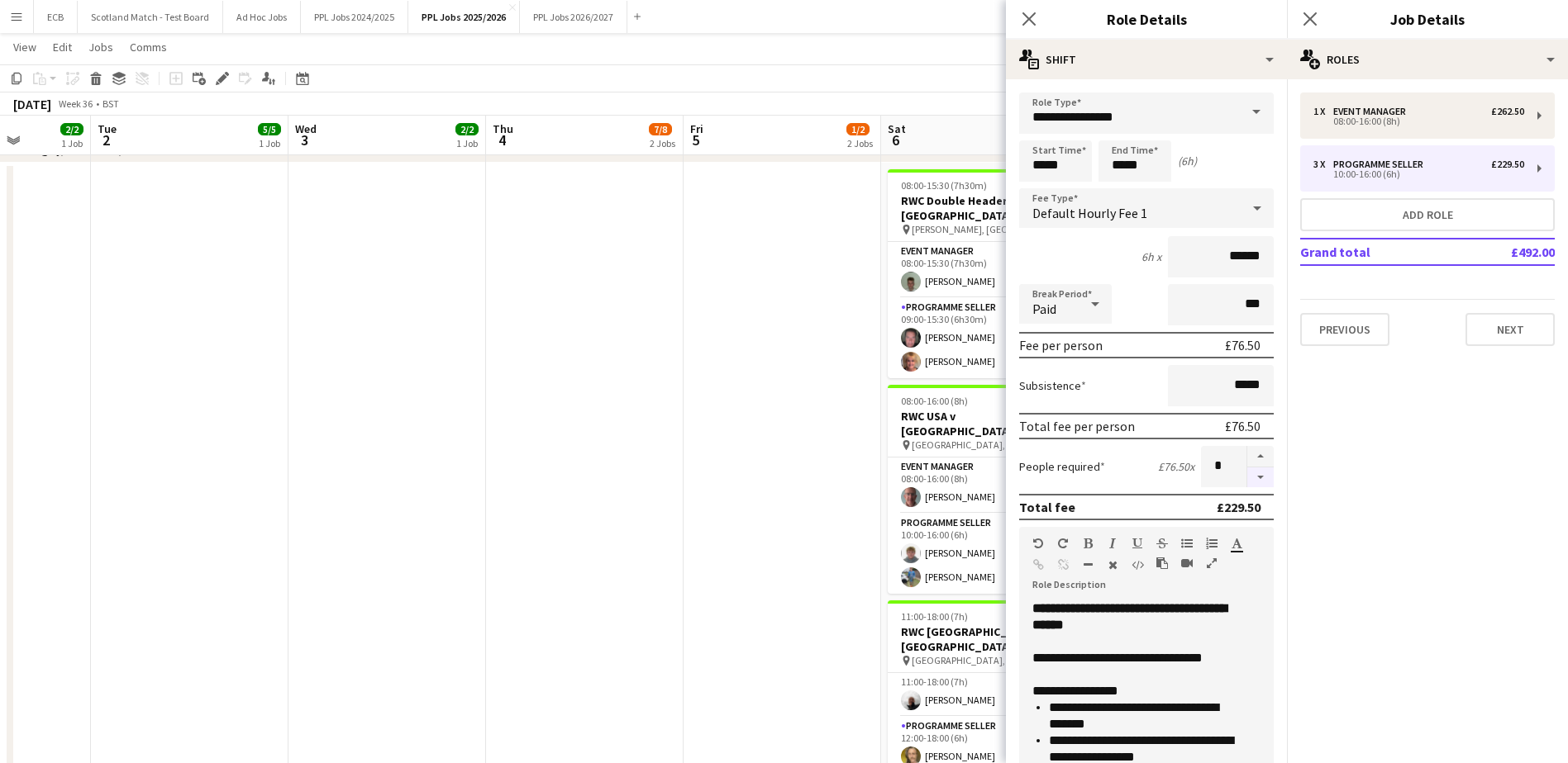
click at [1248, 470] on button "button" at bounding box center [1260, 478] width 27 height 20
type input "*"
click at [799, 429] on app-date-cell at bounding box center [782, 551] width 198 height 777
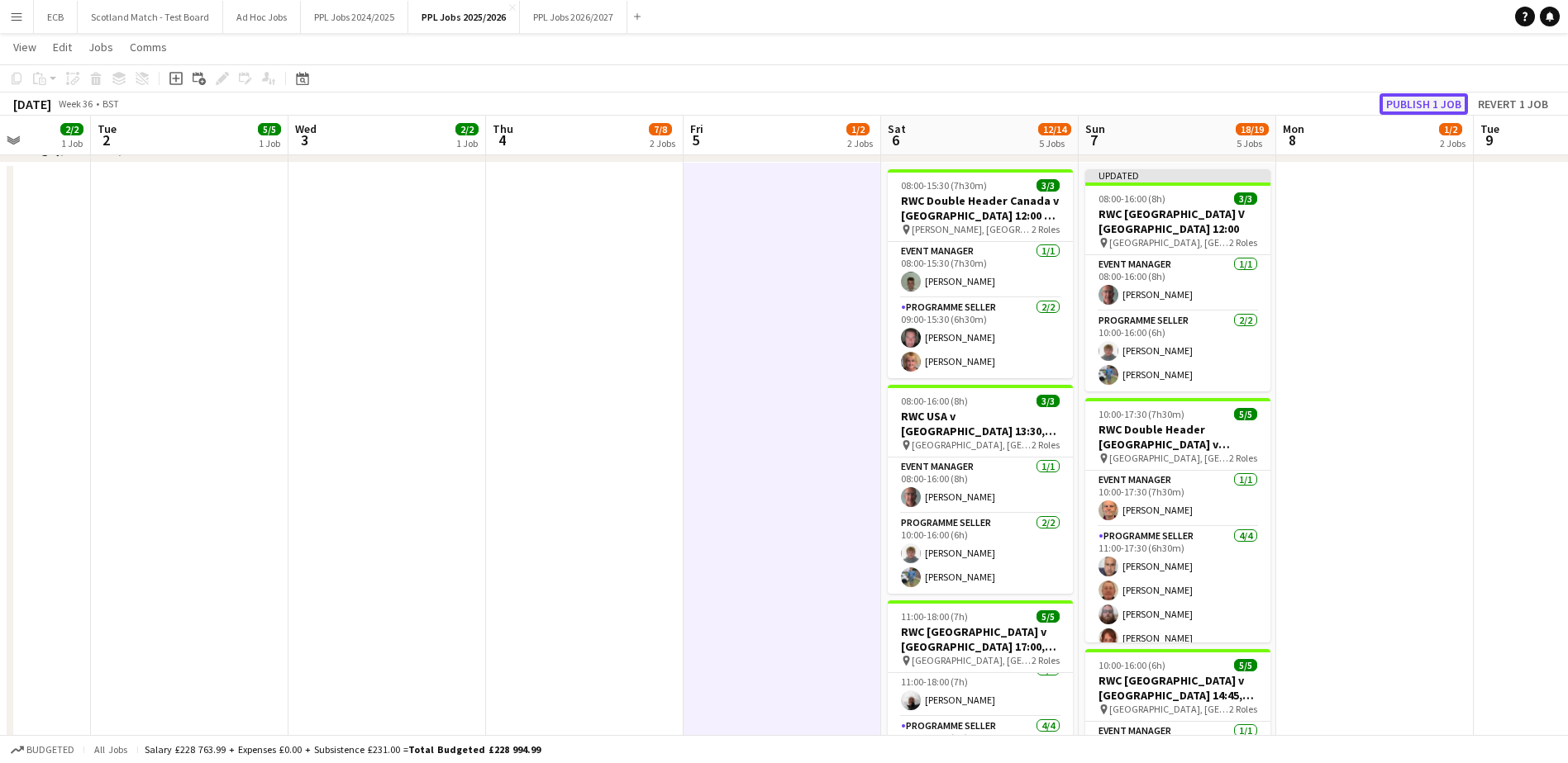
click at [1412, 102] on button "Publish 1 job" at bounding box center [1423, 103] width 88 height 21
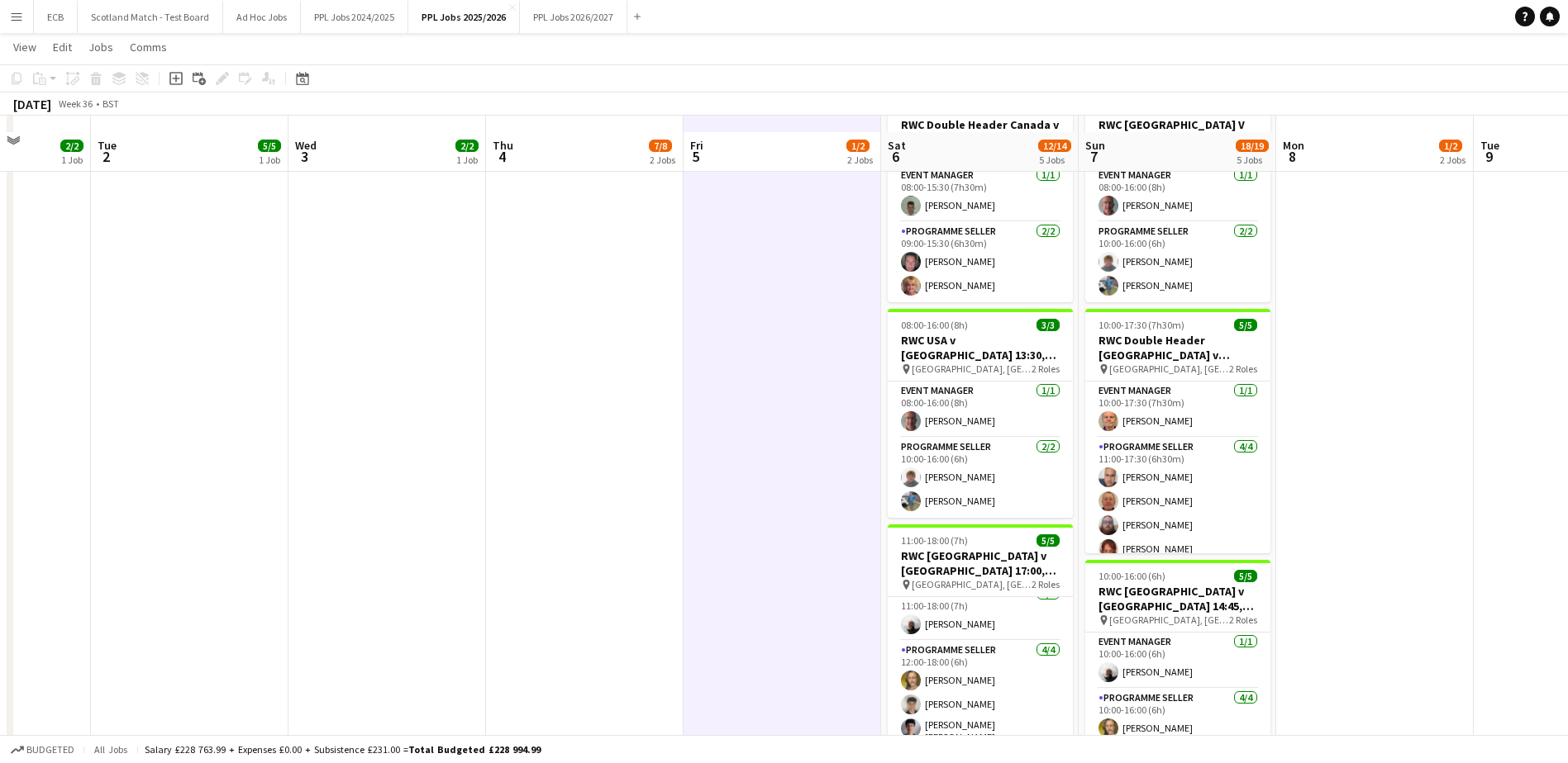
scroll to position [1243, 0]
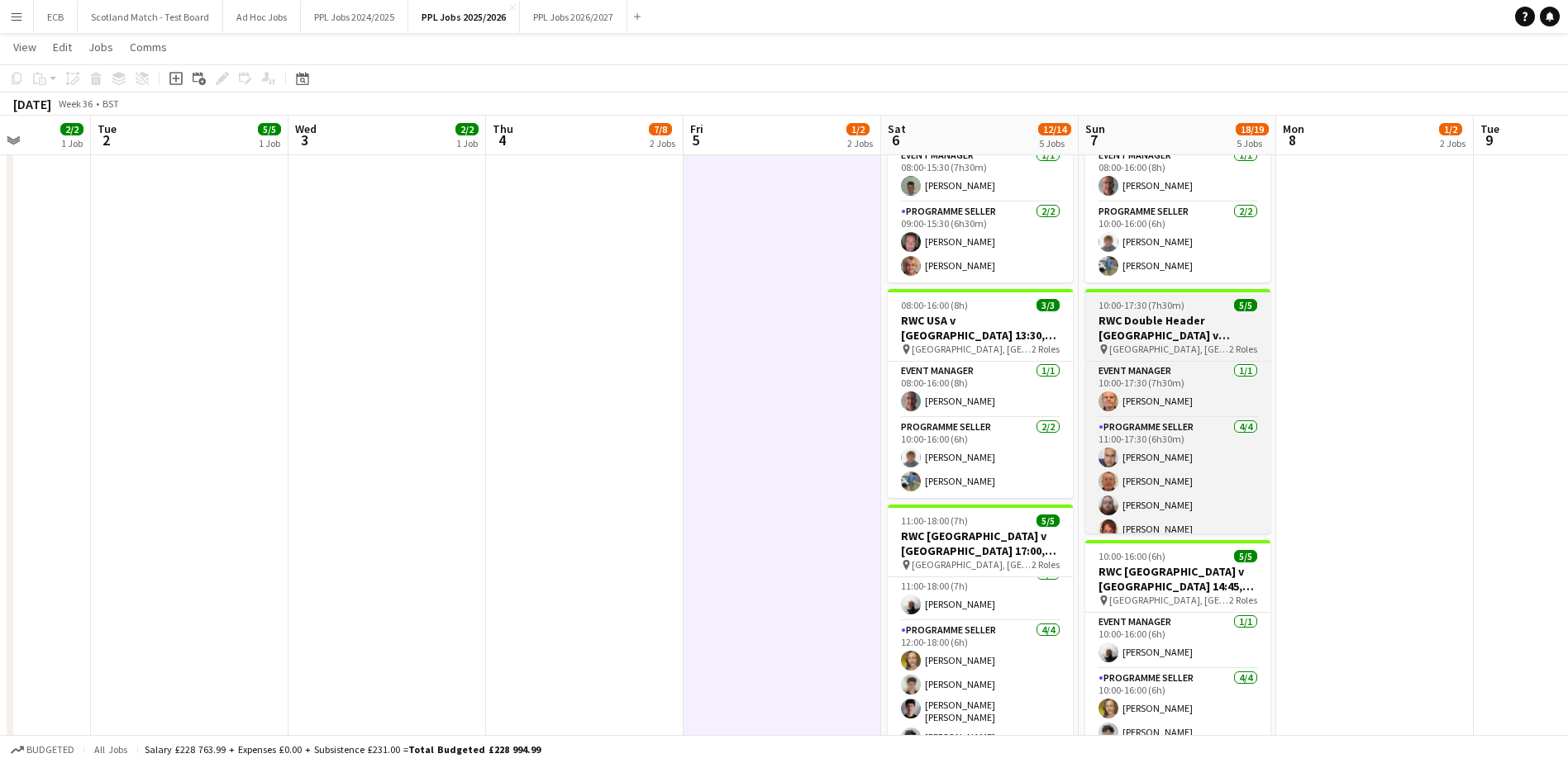
click at [1155, 313] on h3 "RWC Double Header [GEOGRAPHIC_DATA] v [GEOGRAPHIC_DATA] 14:00 & France v [GEOGR…" at bounding box center [1178, 328] width 185 height 29
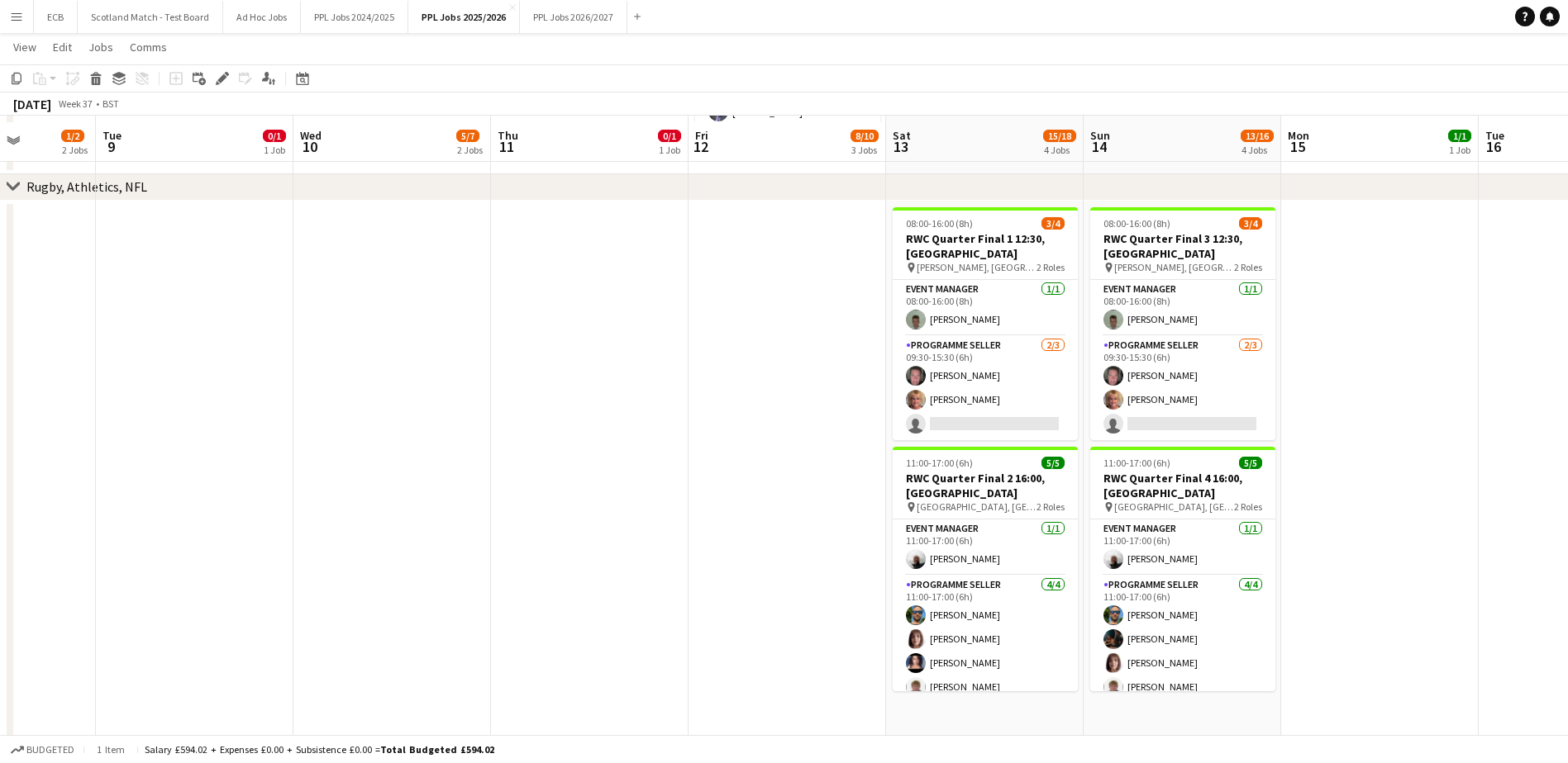
scroll to position [1116, 0]
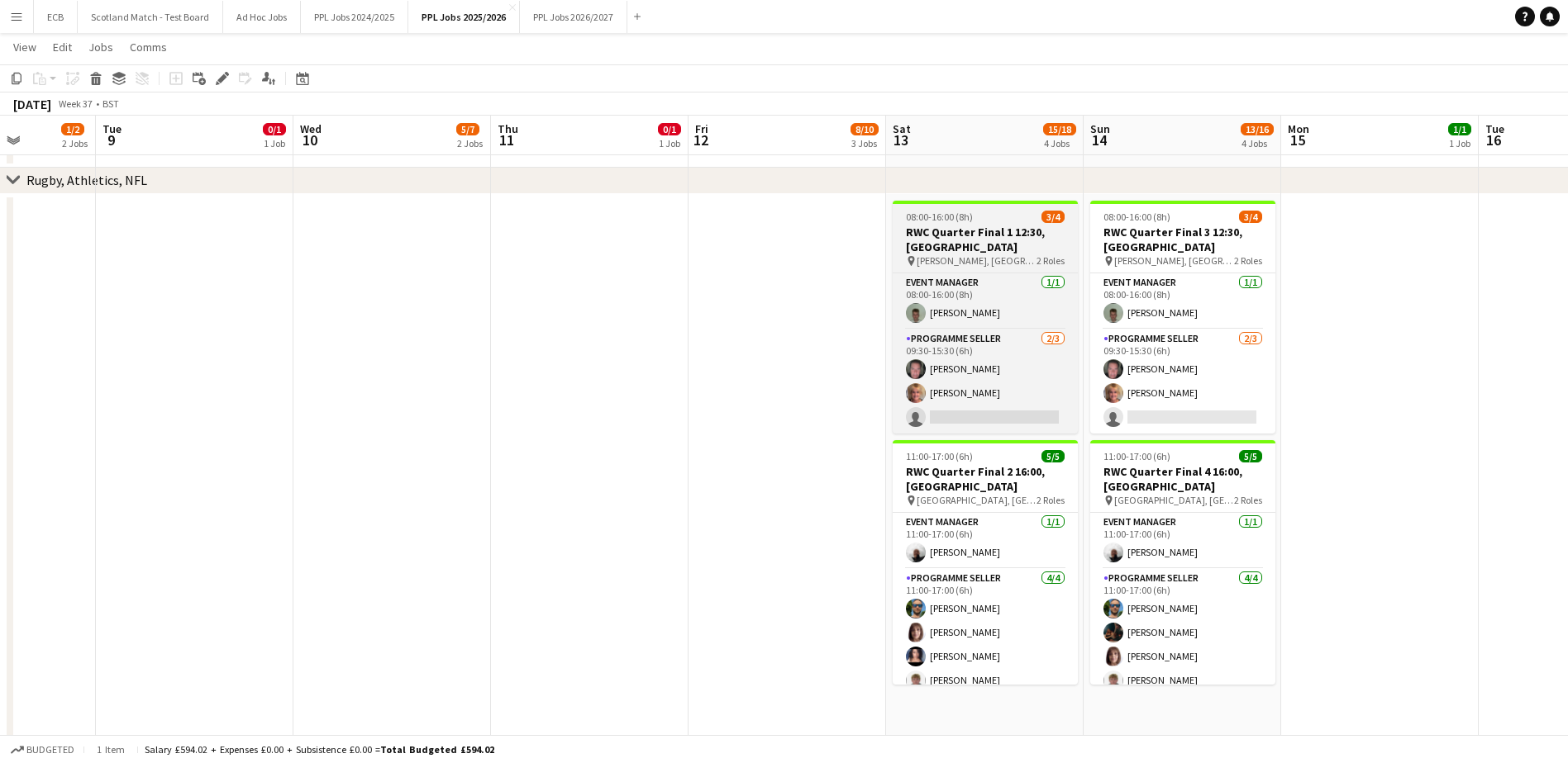
click at [985, 240] on h3 "RWC Quarter Final 1 12:30, [GEOGRAPHIC_DATA]" at bounding box center [984, 239] width 185 height 29
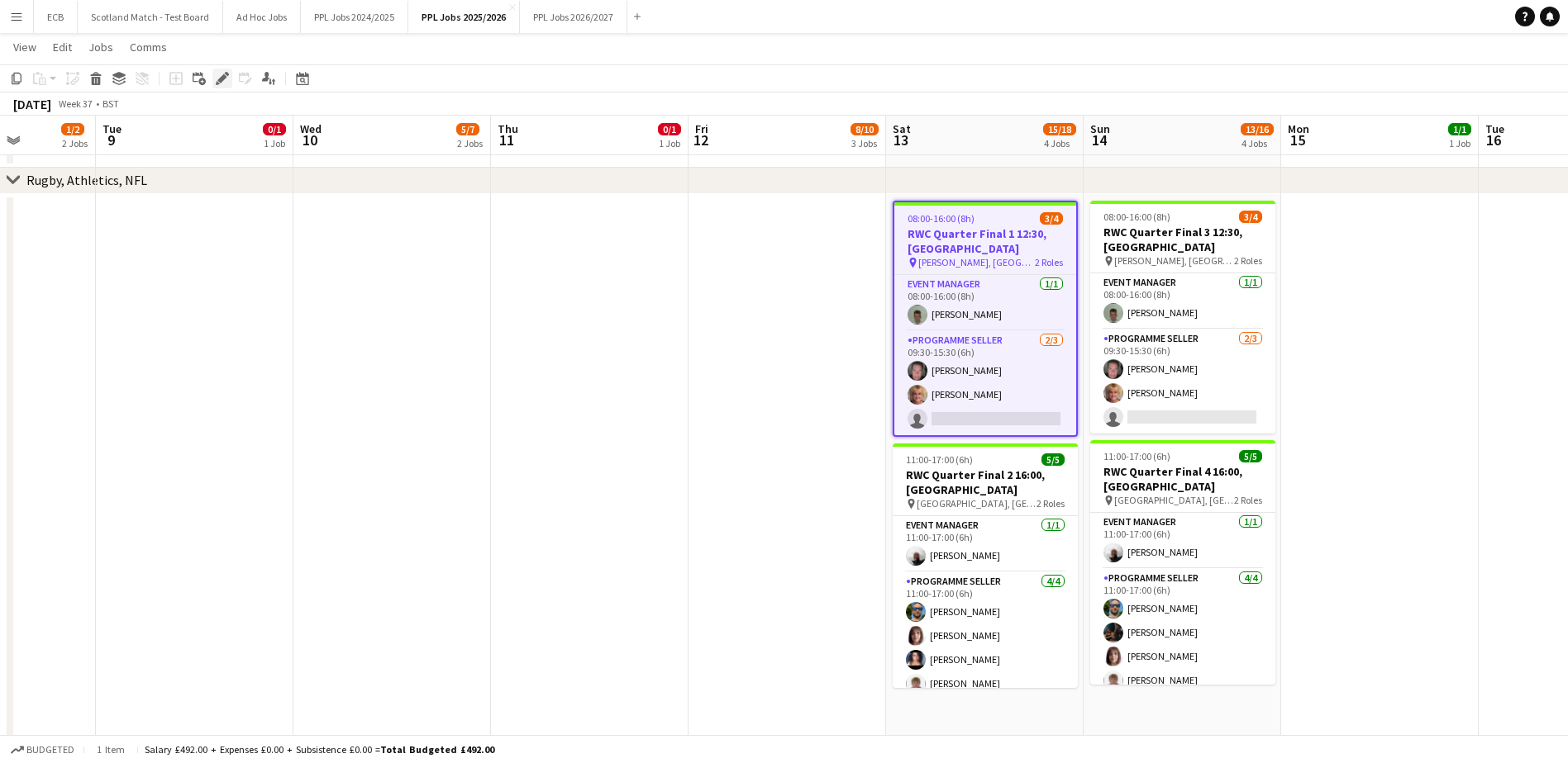
click at [213, 69] on div "Edit" at bounding box center [223, 79] width 20 height 20
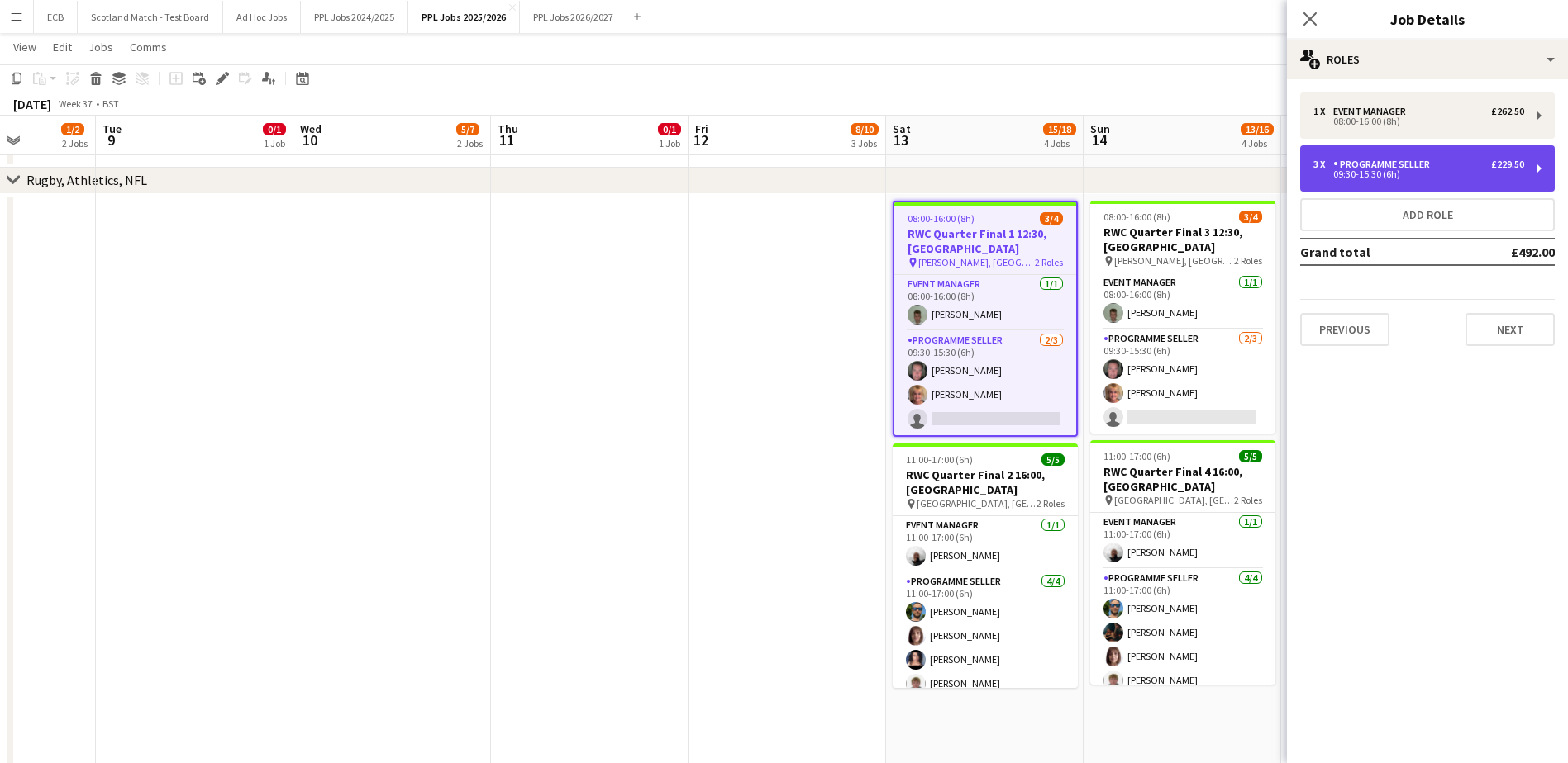
click at [1416, 168] on div "Programme Seller" at bounding box center [1385, 164] width 103 height 12
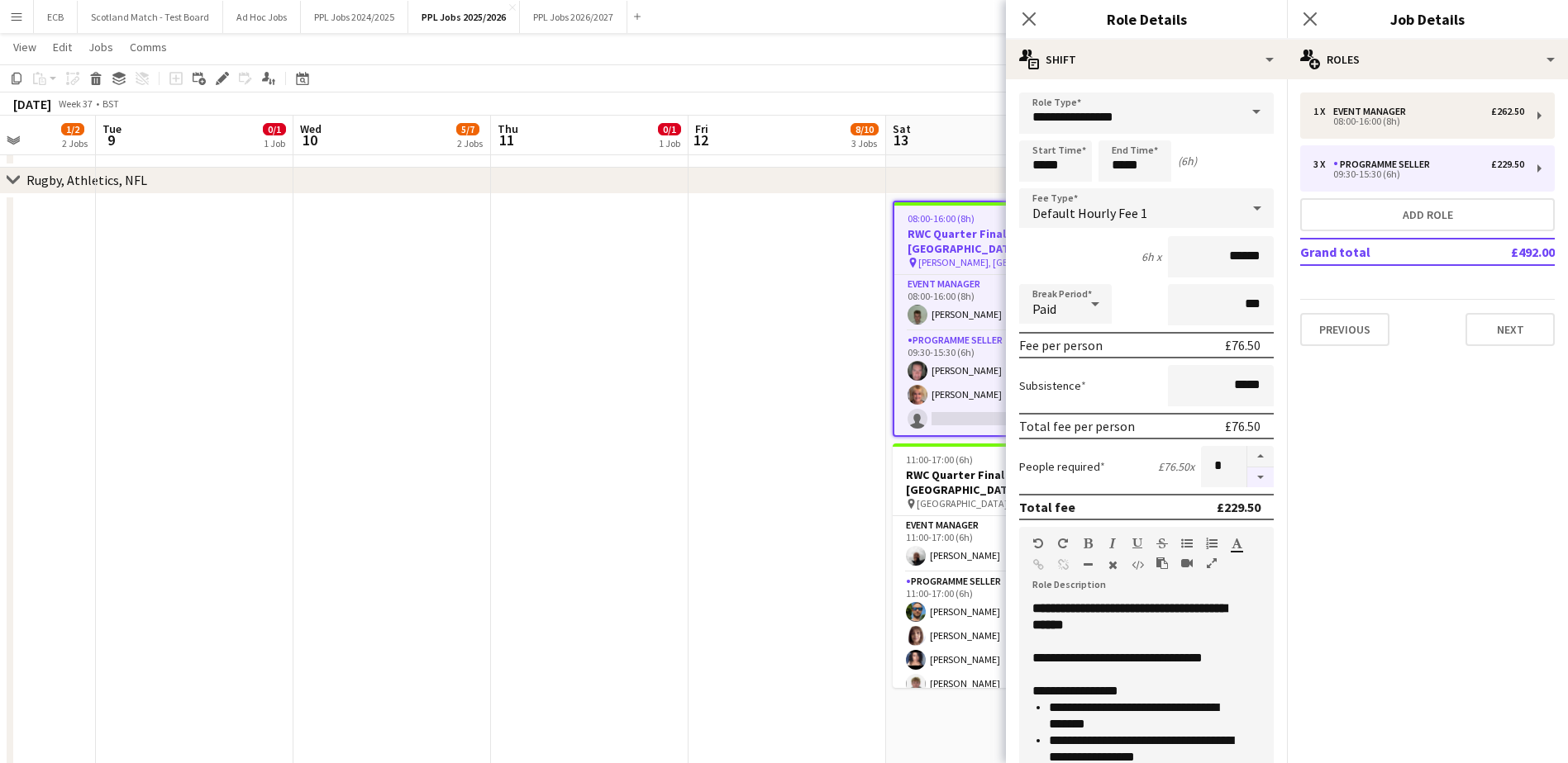
click at [1249, 479] on button "button" at bounding box center [1260, 478] width 27 height 20
type input "*"
click at [1413, 485] on mat-expansion-panel "pencil3 General details 1 x Event Manager £262.50 08:00-16:00 (8h) 3 x Programm…" at bounding box center [1427, 421] width 281 height 684
click at [835, 466] on app-date-cell at bounding box center [787, 583] width 198 height 777
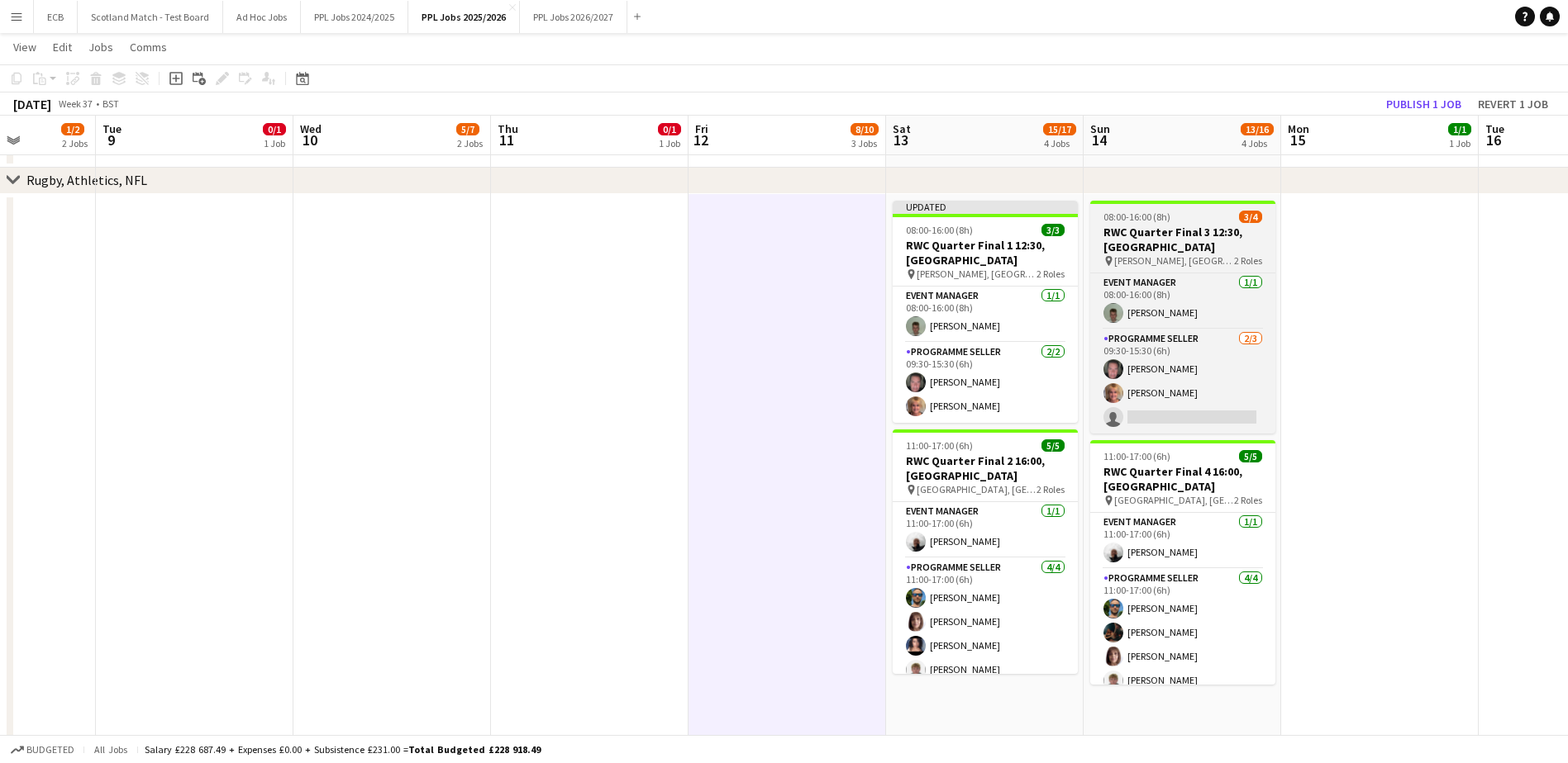
click at [1201, 222] on div "08:00-16:00 (8h) 3/4" at bounding box center [1182, 216] width 185 height 12
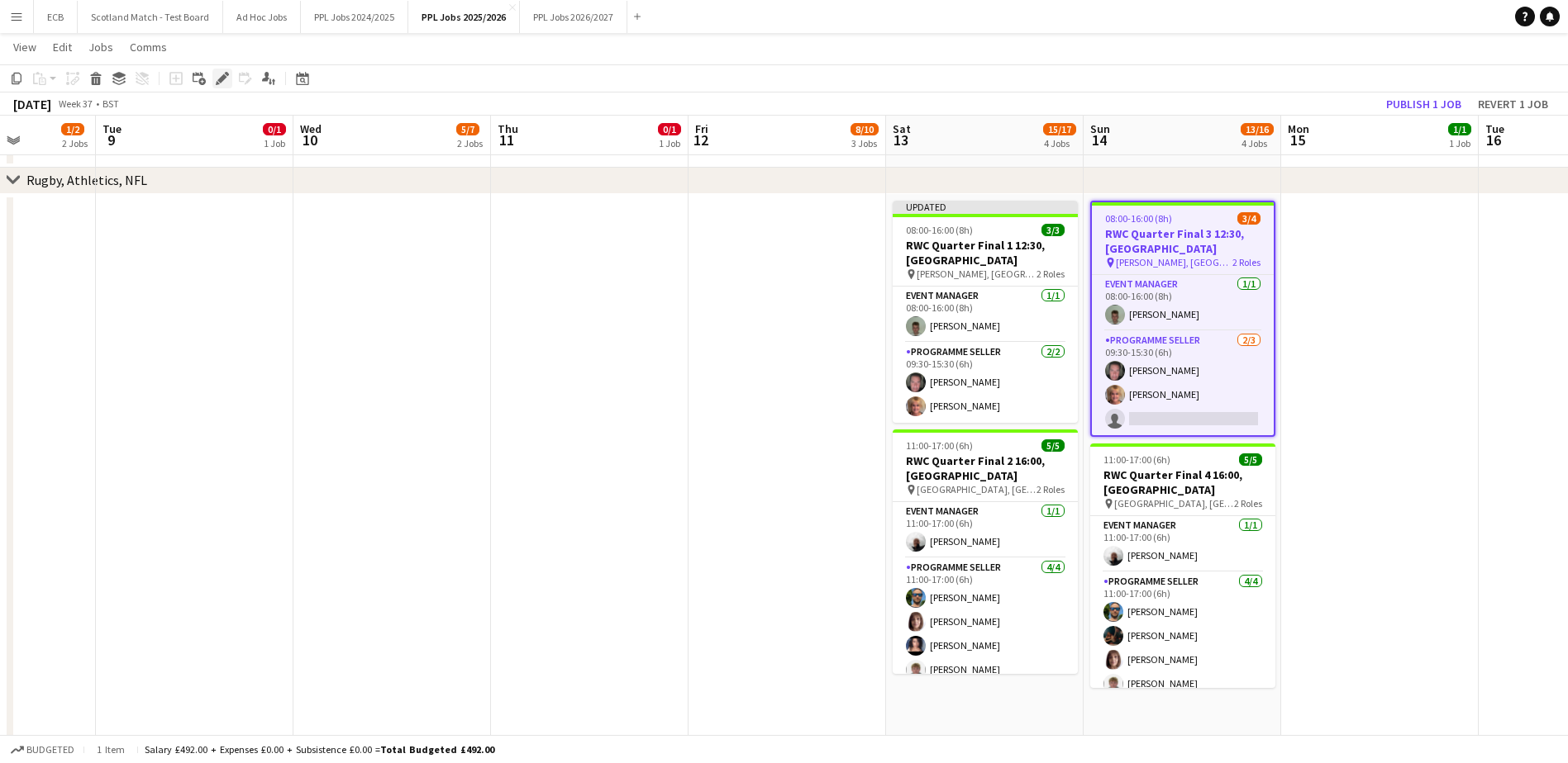
click at [225, 79] on icon "Edit" at bounding box center [222, 78] width 13 height 13
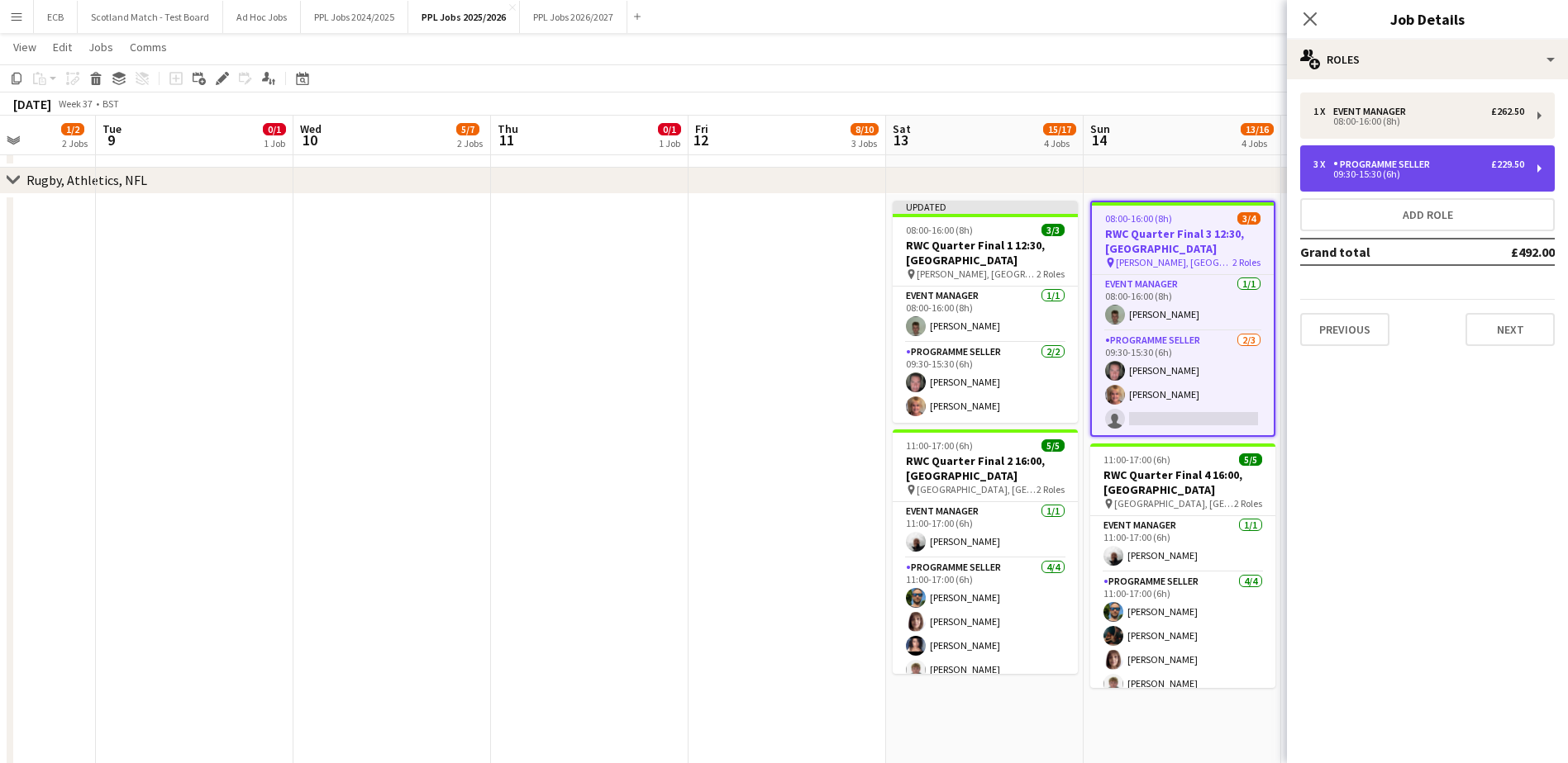
click at [1435, 166] on div "Programme Seller" at bounding box center [1385, 164] width 103 height 12
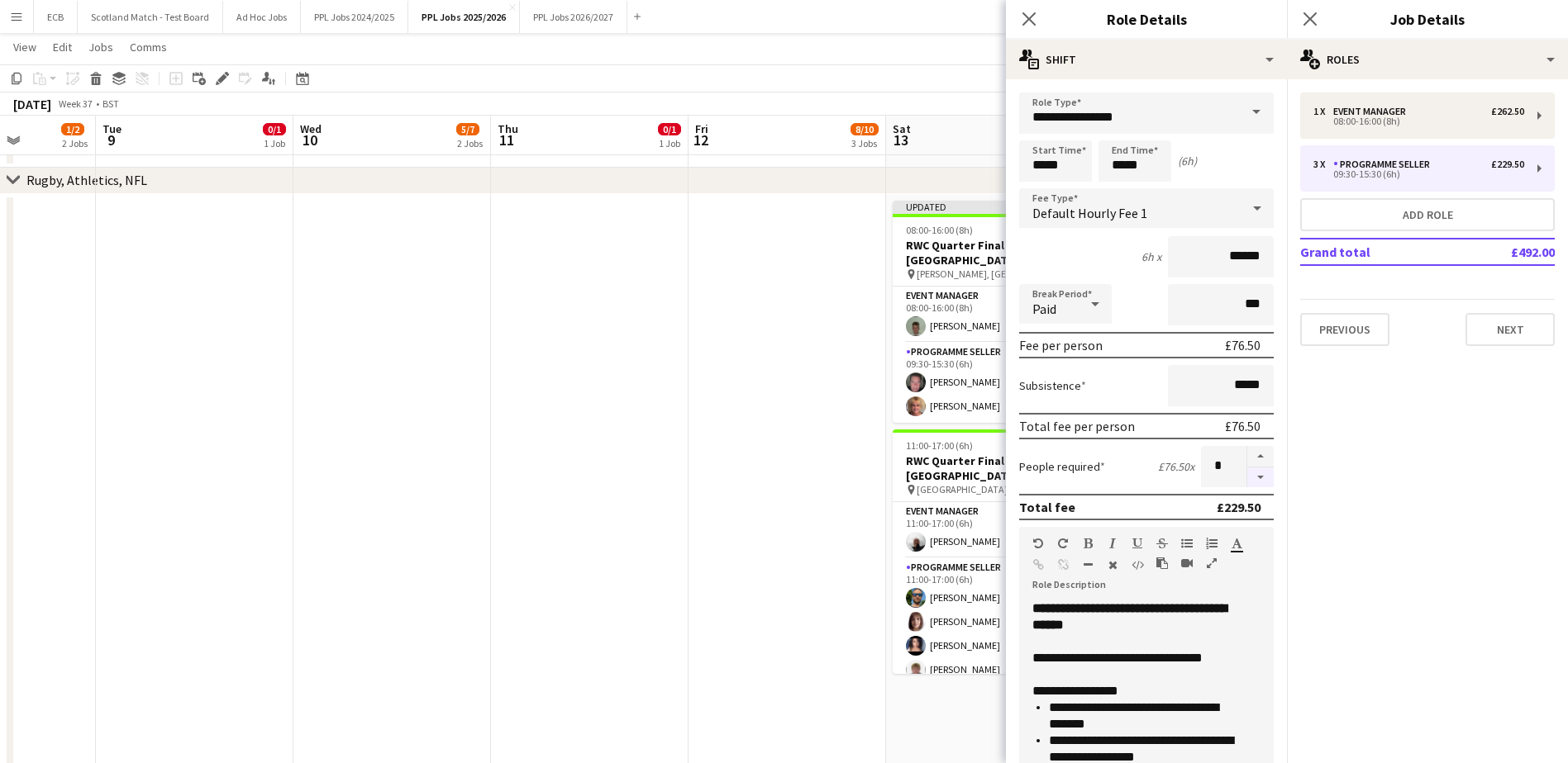
click at [1248, 475] on button "button" at bounding box center [1260, 478] width 27 height 20
type input "*"
click at [819, 411] on app-date-cell at bounding box center [787, 583] width 198 height 777
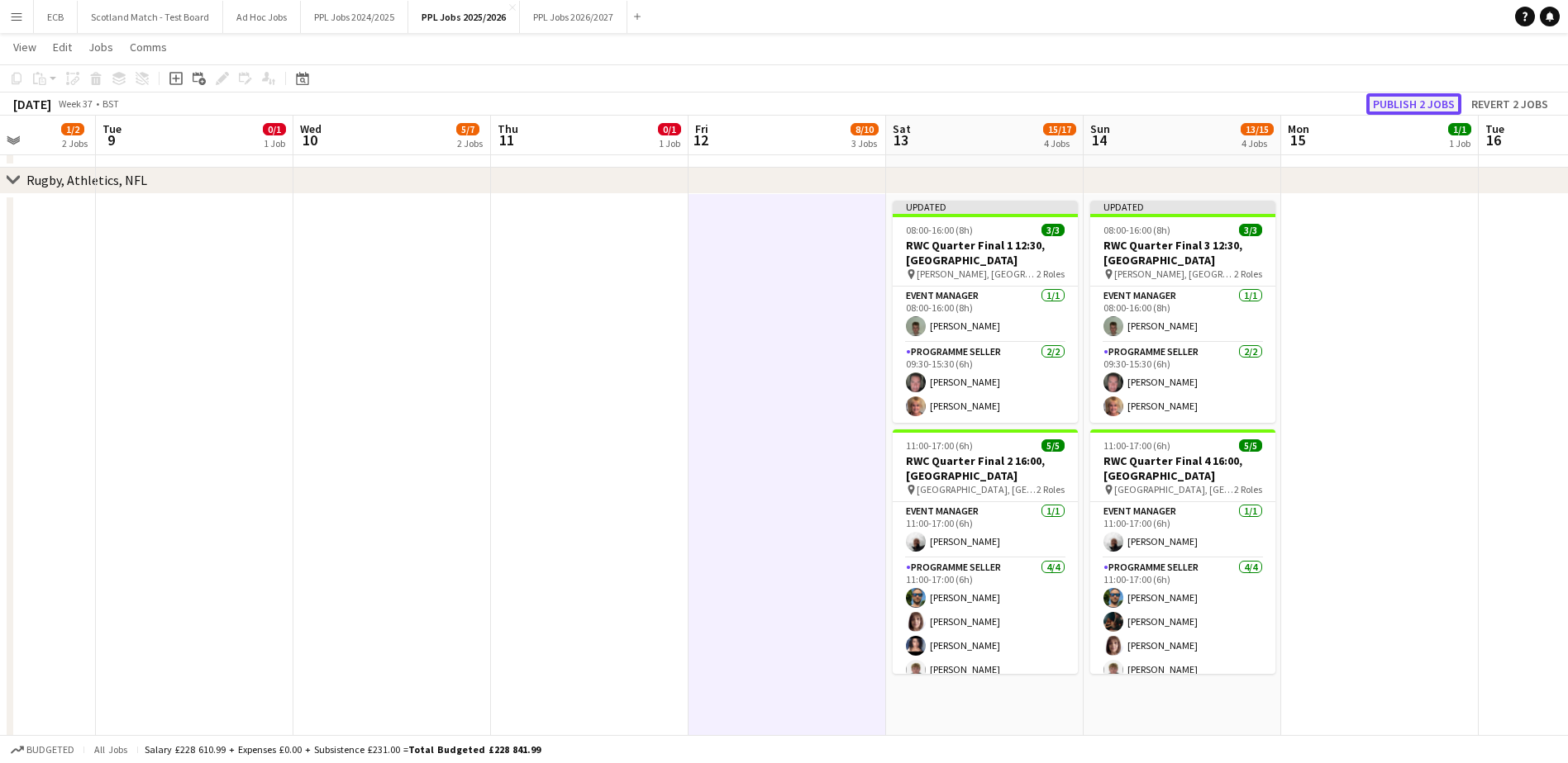
click at [1398, 103] on button "Publish 2 jobs" at bounding box center [1413, 103] width 95 height 21
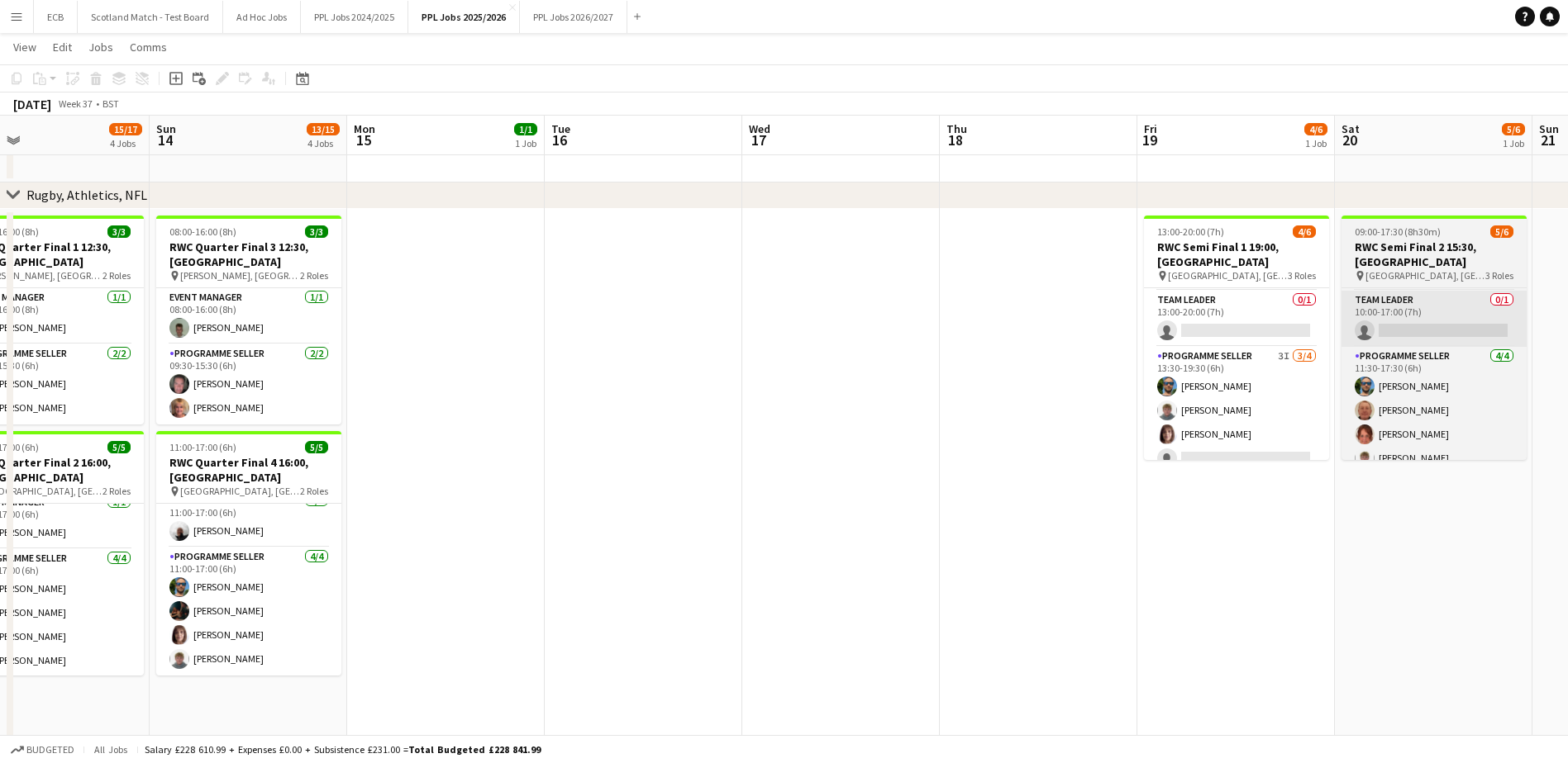
scroll to position [0, 640]
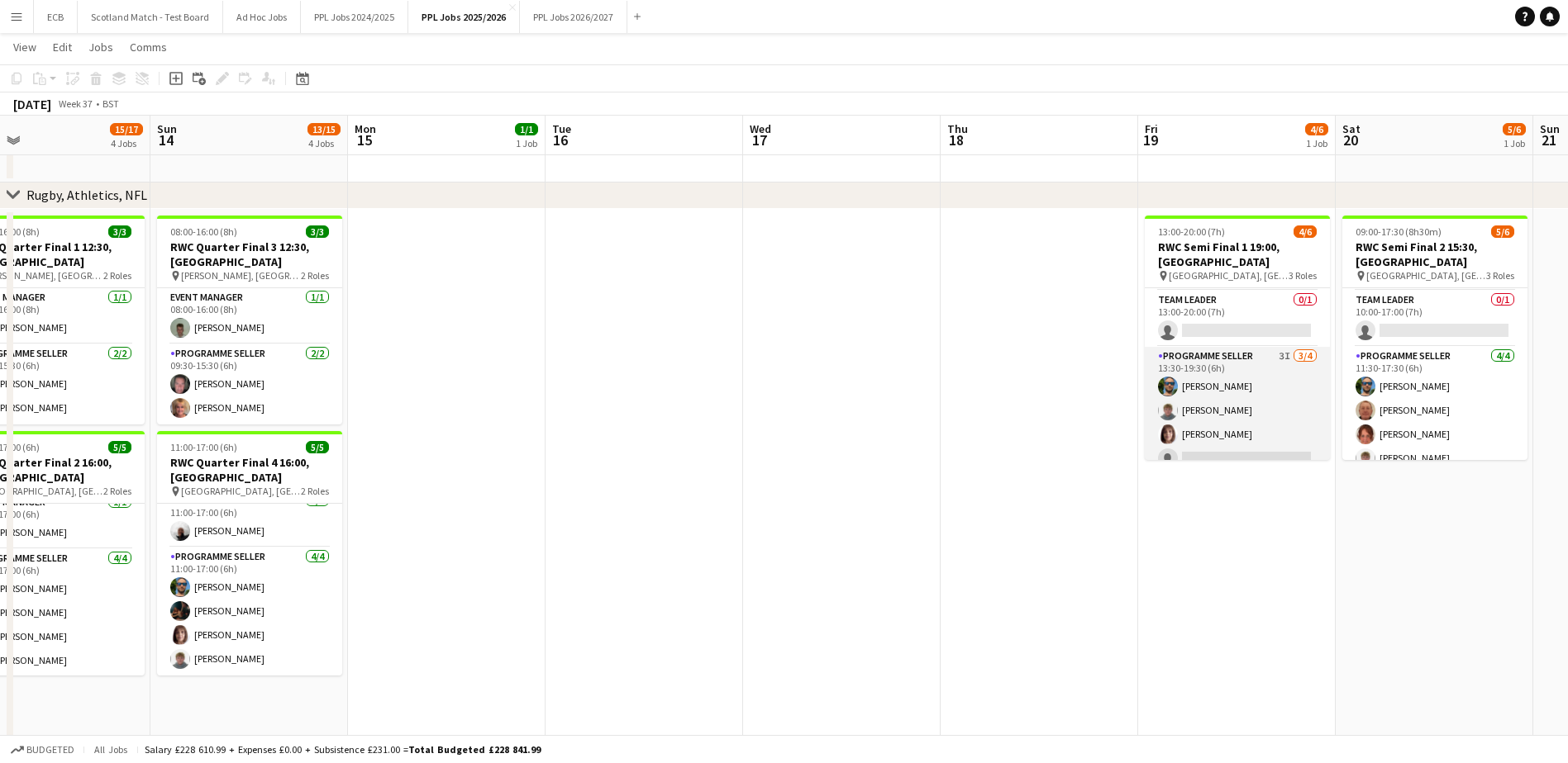
click at [1213, 347] on app-card-role "Programme Seller 3I [DATE] 13:30-19:30 (6h) [PERSON_NAME] [PERSON_NAME] single-…" at bounding box center [1237, 410] width 185 height 128
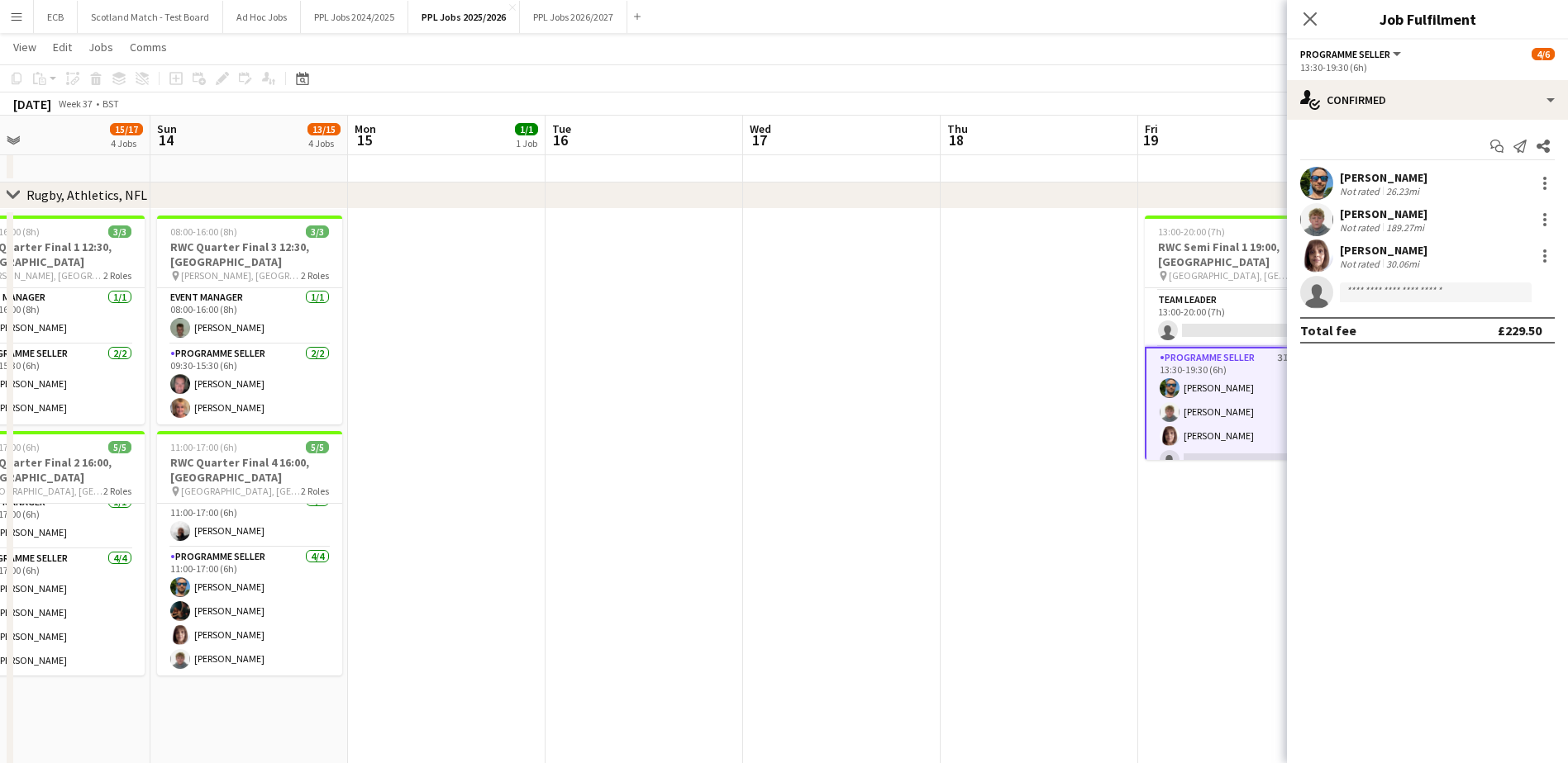
click at [1378, 60] on span "Programme Seller" at bounding box center [1345, 53] width 90 height 12
click at [1449, 392] on mat-expansion-panel "check Confirmed Start chat Send notification Share [PERSON_NAME] Not rated 26.2…" at bounding box center [1427, 441] width 281 height 643
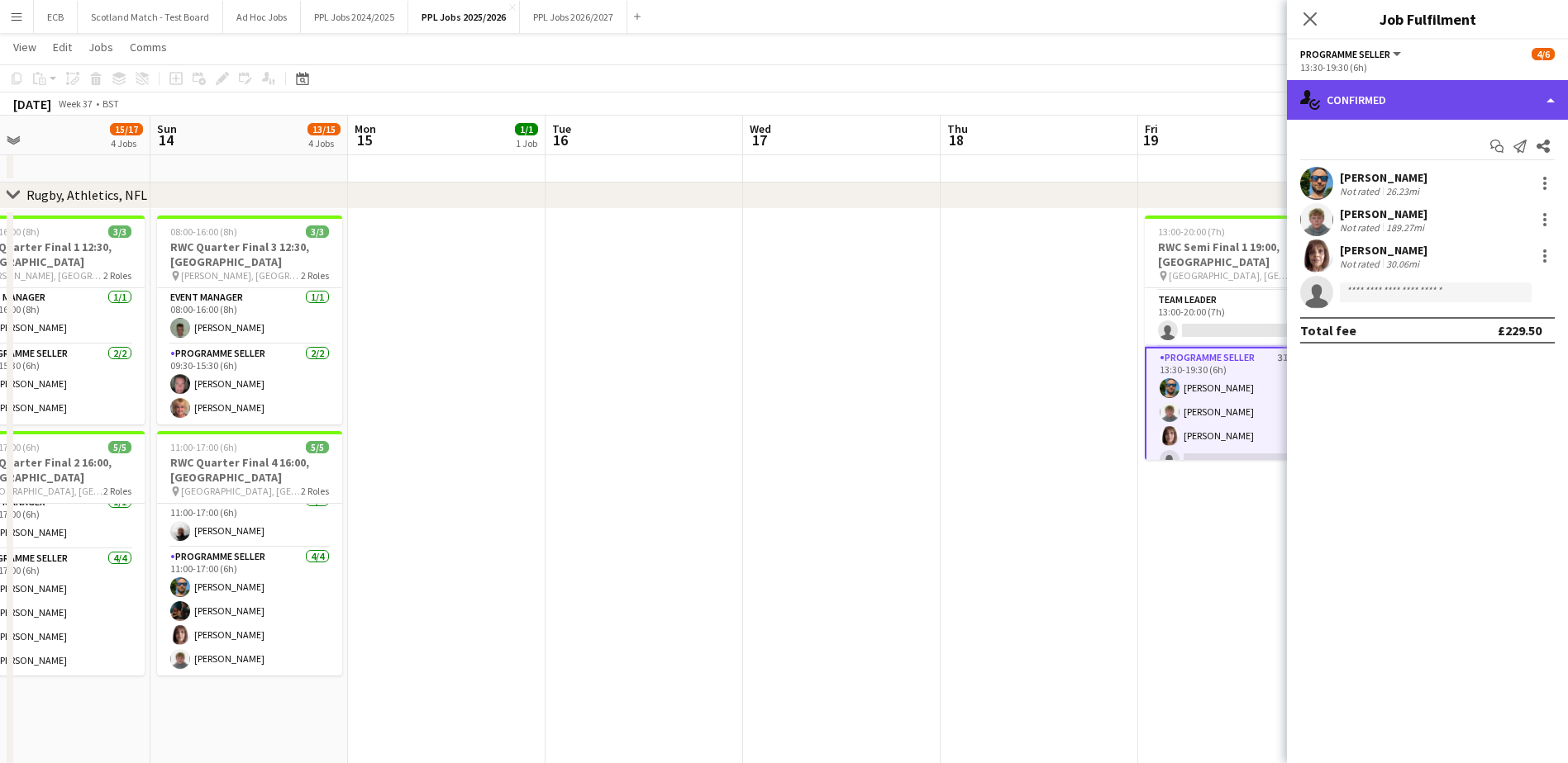
click at [1358, 107] on div "single-neutral-actions-check-2 Confirmed" at bounding box center [1427, 99] width 281 height 40
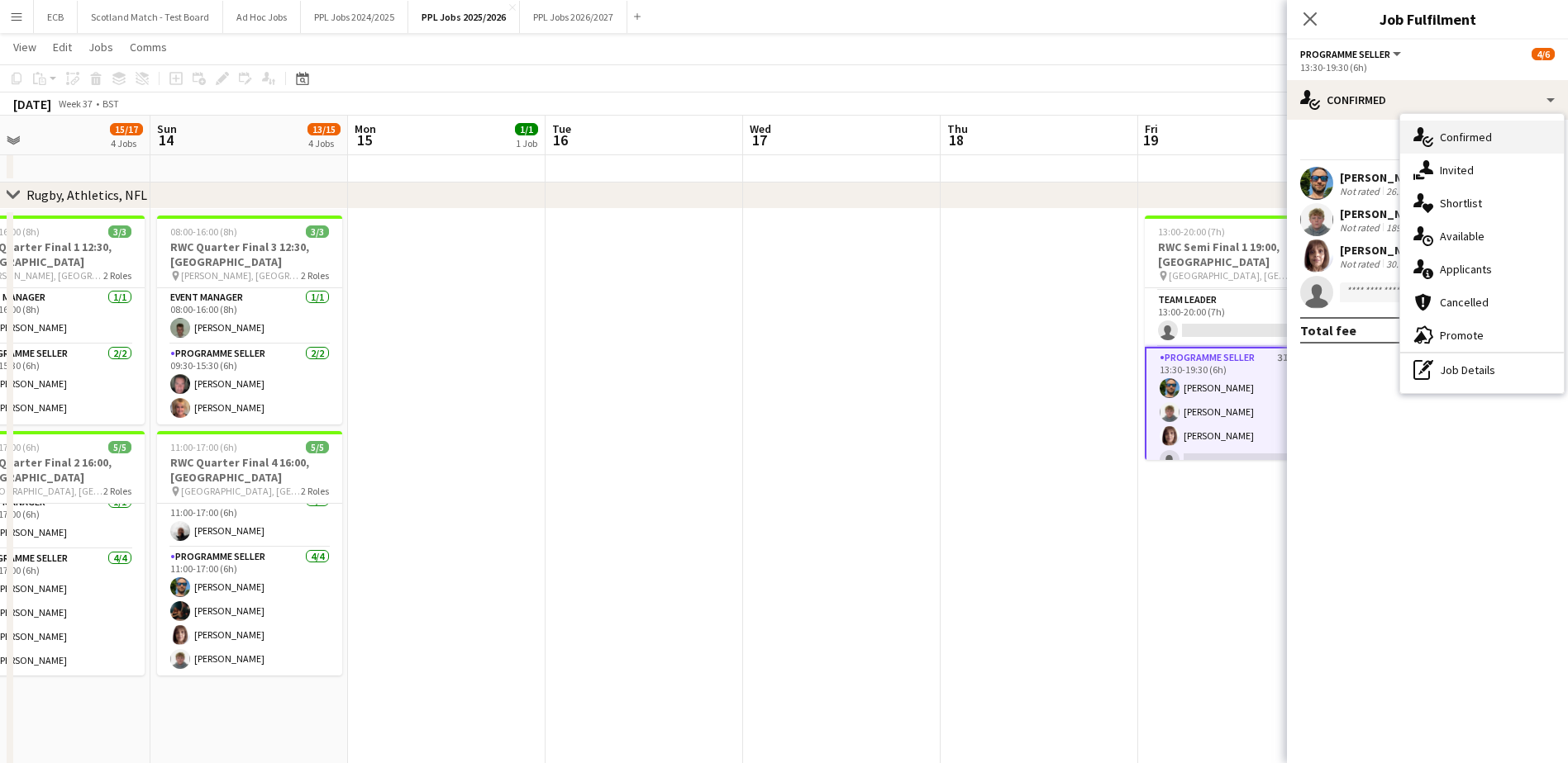
click at [1453, 153] on div "single-neutral-actions-check-2 Confirmed" at bounding box center [1482, 137] width 164 height 33
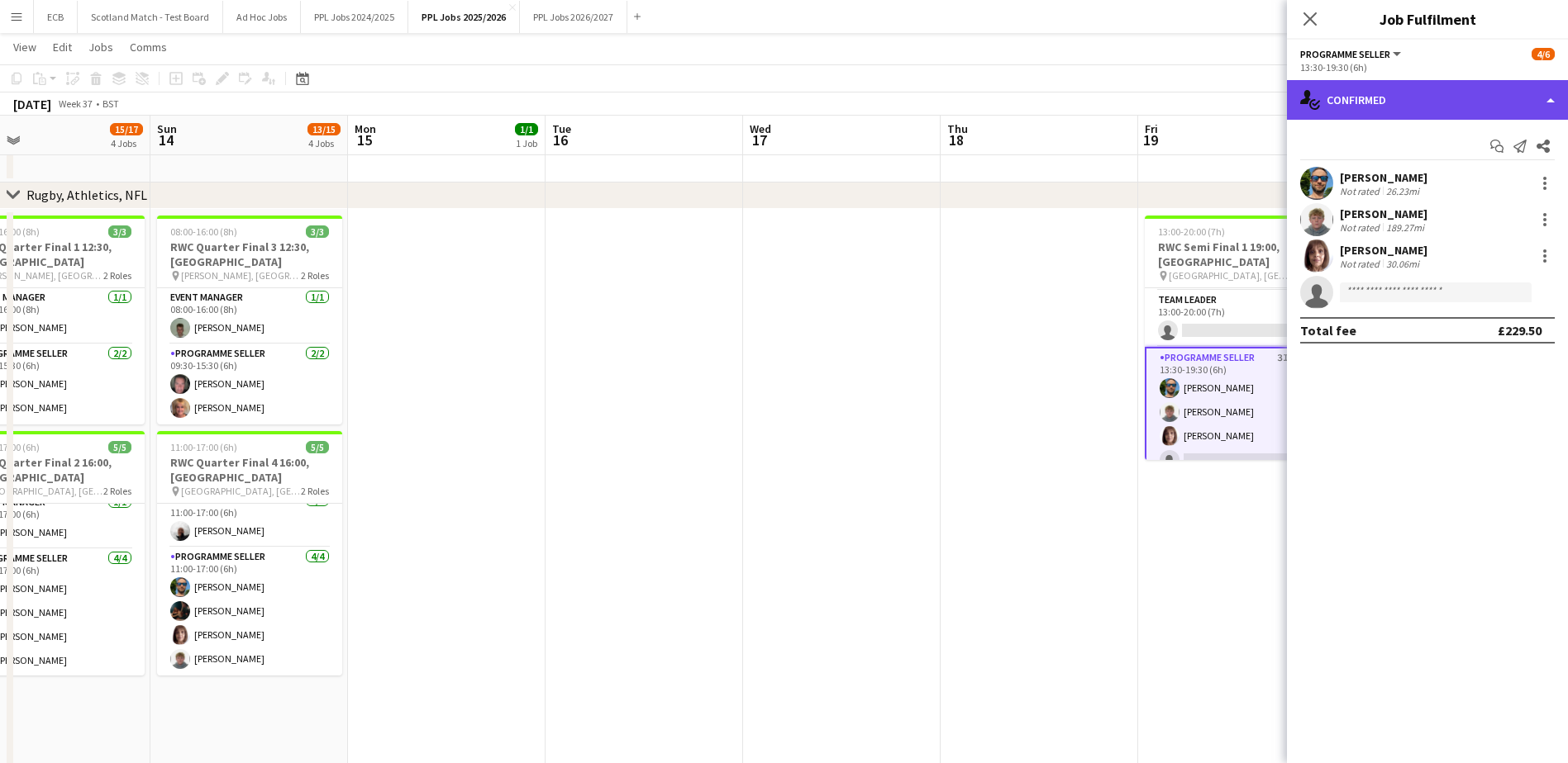
click at [1399, 104] on div "single-neutral-actions-check-2 Confirmed" at bounding box center [1427, 99] width 281 height 40
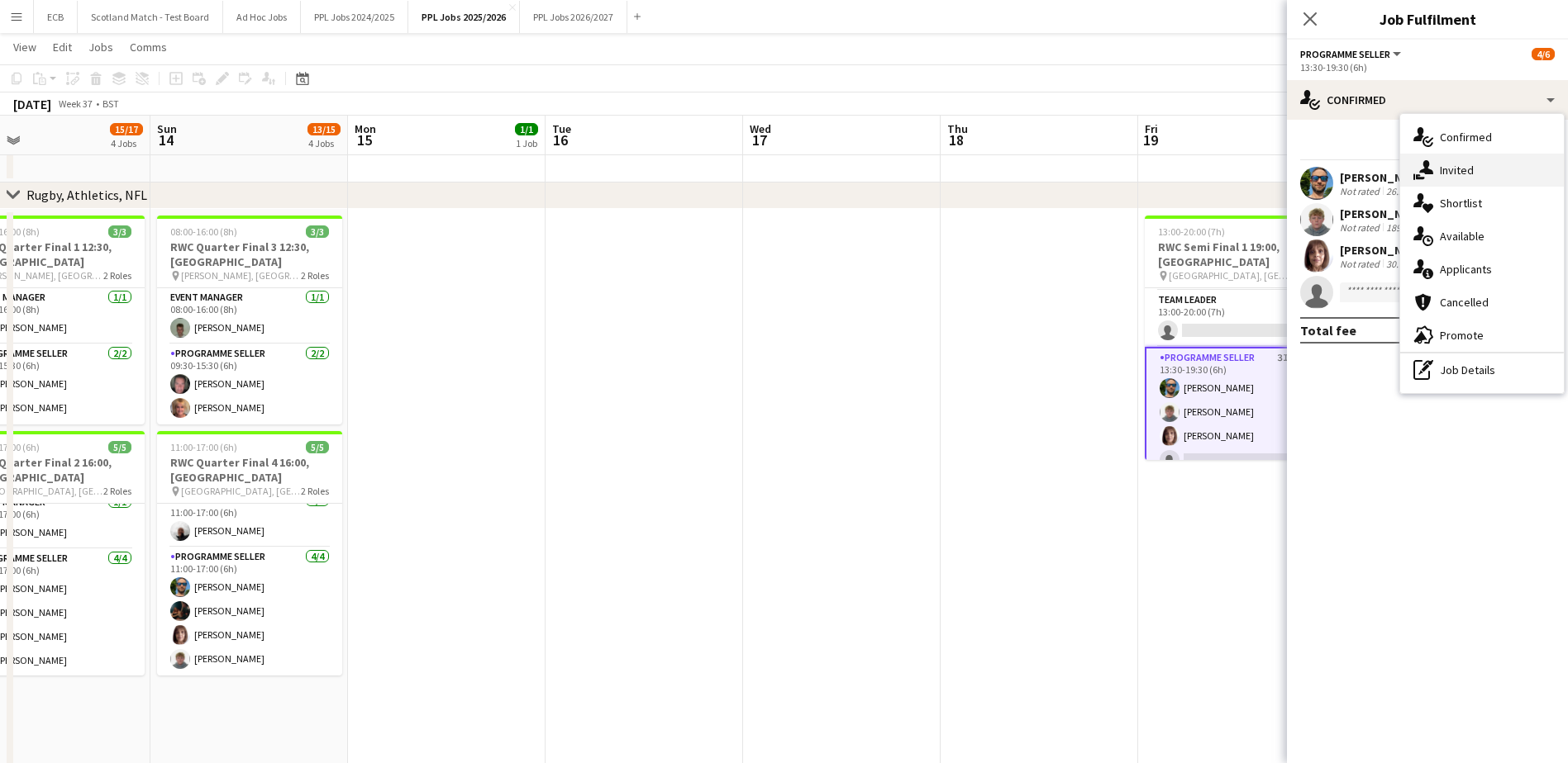
click at [1438, 172] on div "single-neutral-actions-share-1 Invited" at bounding box center [1482, 170] width 164 height 33
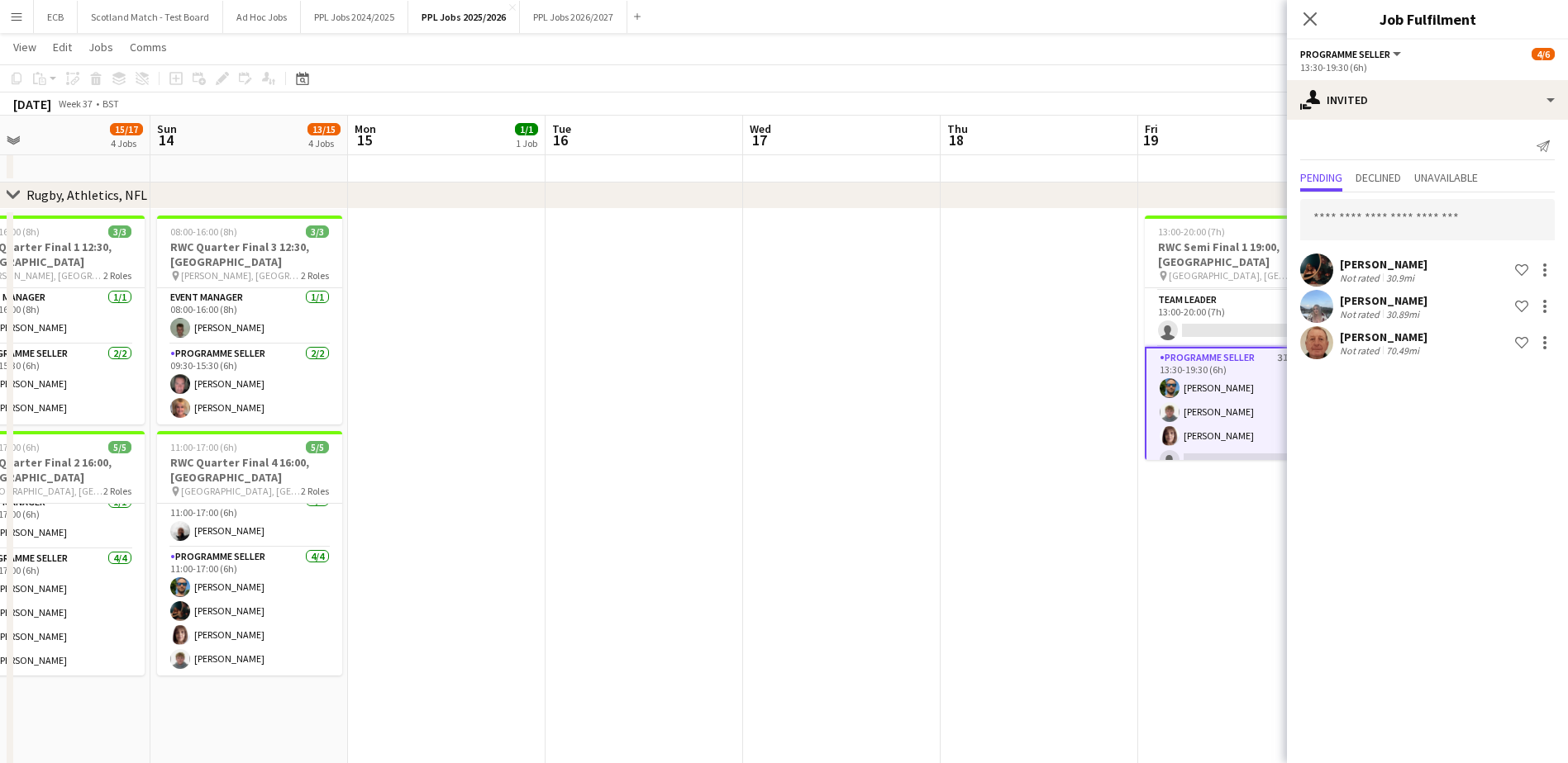
click at [1236, 488] on app-date-cell "13:00-20:00 (7h) 4/6 RWC Semi Final 1 19:00, [GEOGRAPHIC_DATA] pin [GEOGRAPHIC_…" at bounding box center [1237, 597] width 198 height 777
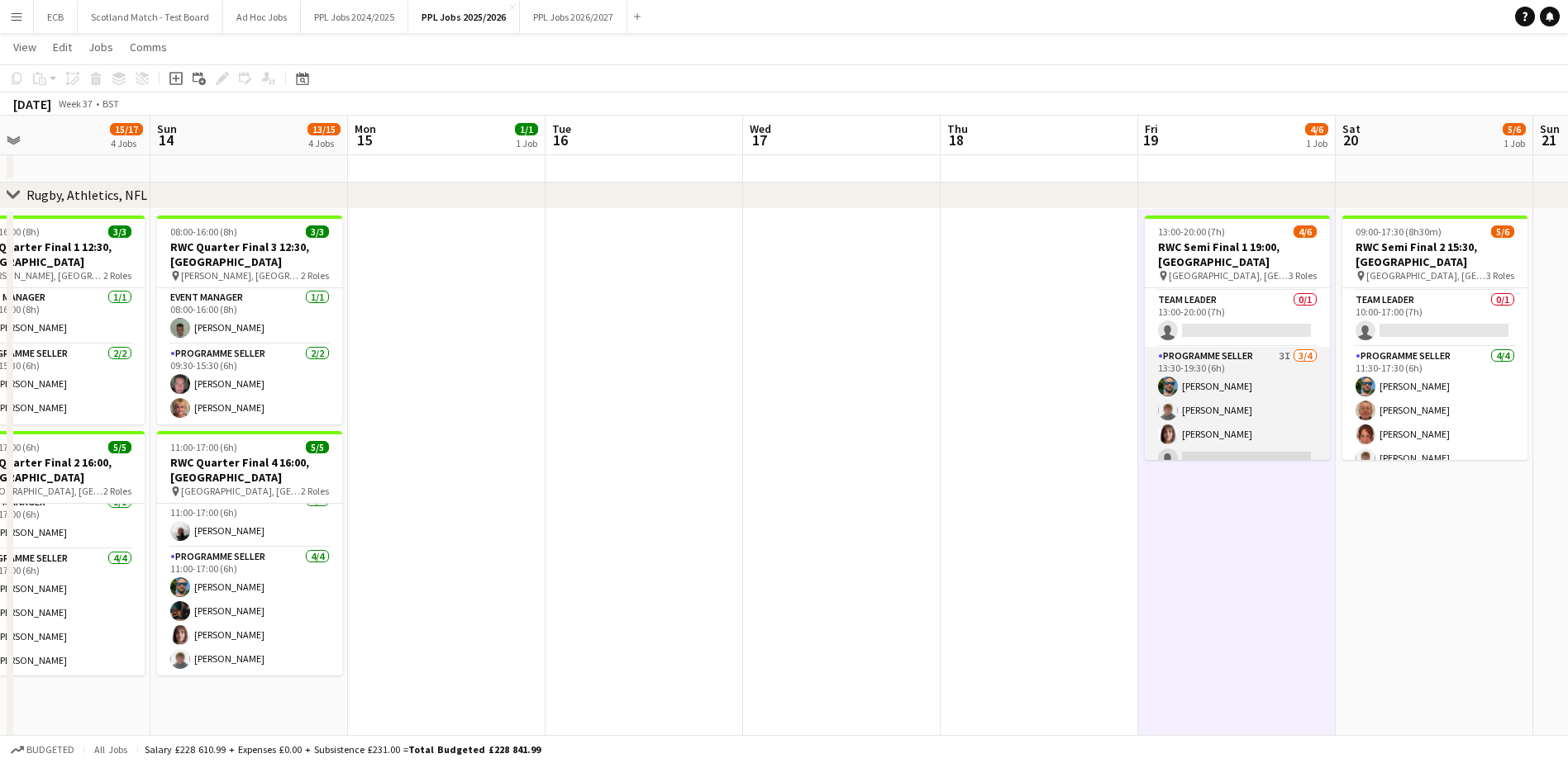
click at [1224, 351] on app-card-role "Programme Seller 3I [DATE] 13:30-19:30 (6h) [PERSON_NAME] [PERSON_NAME] single-…" at bounding box center [1237, 410] width 185 height 128
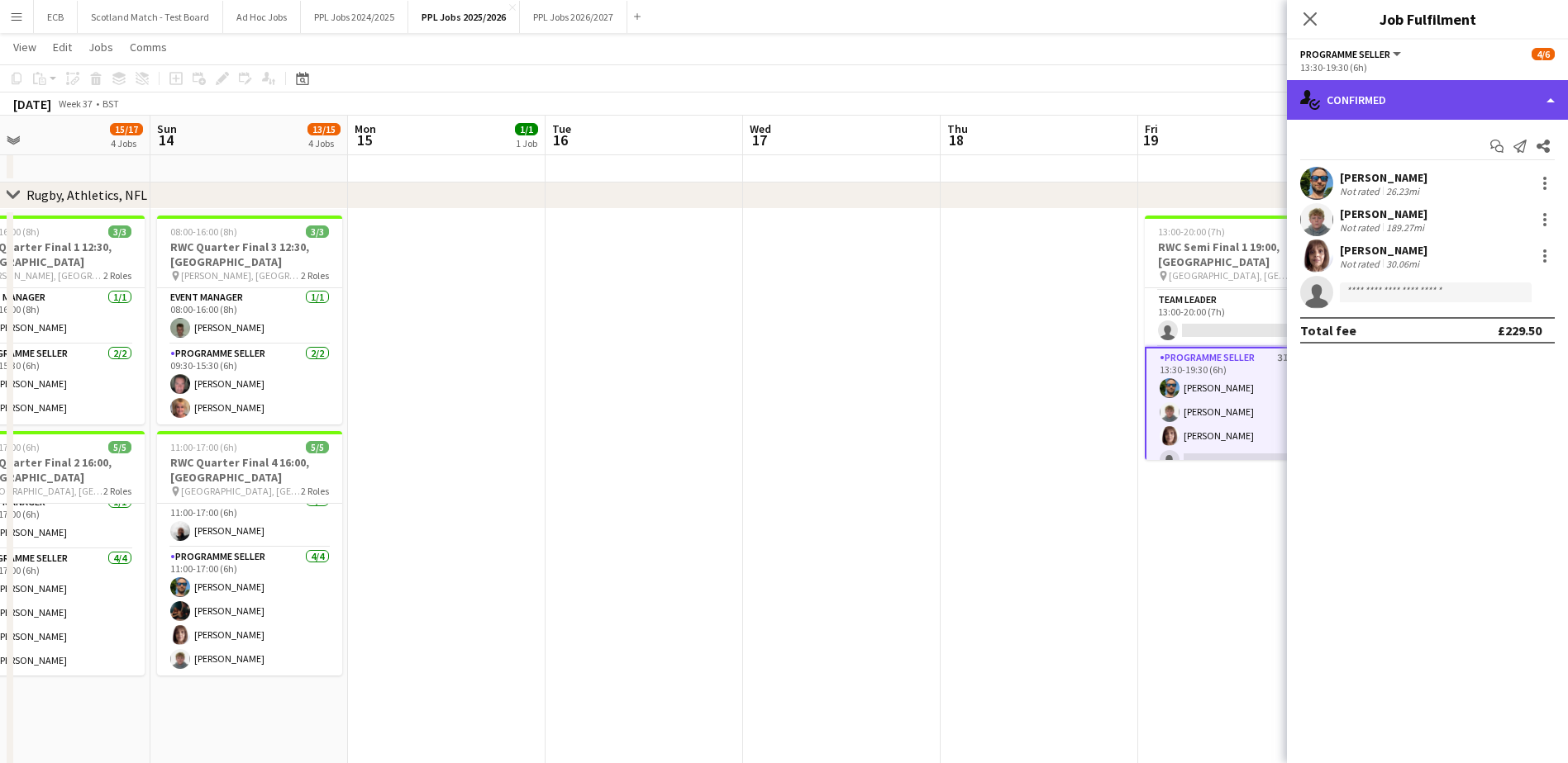
click at [1388, 112] on div "single-neutral-actions-check-2 Confirmed" at bounding box center [1427, 99] width 281 height 40
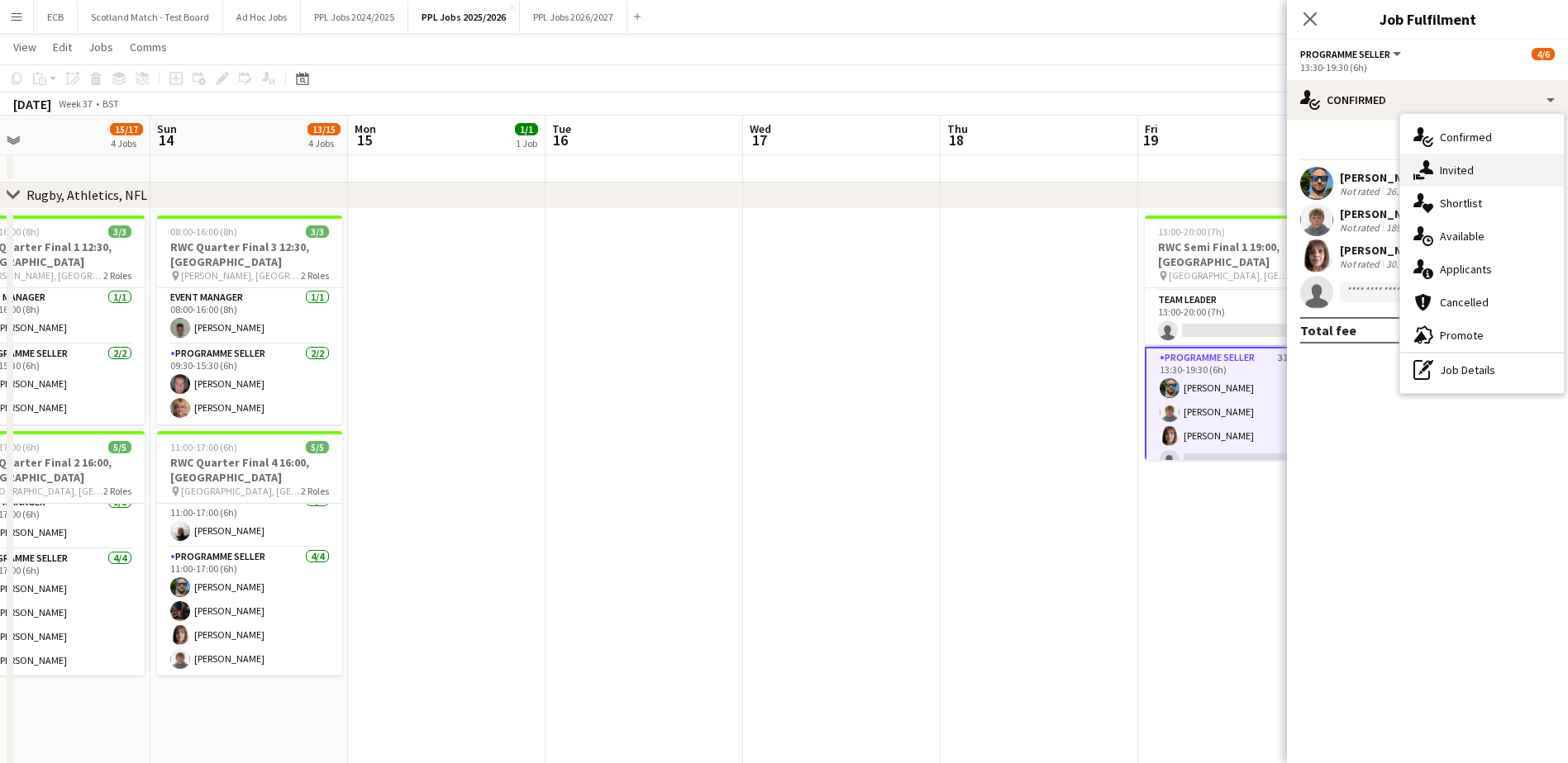
click at [1437, 168] on div "single-neutral-actions-share-1 Invited" at bounding box center [1482, 170] width 164 height 33
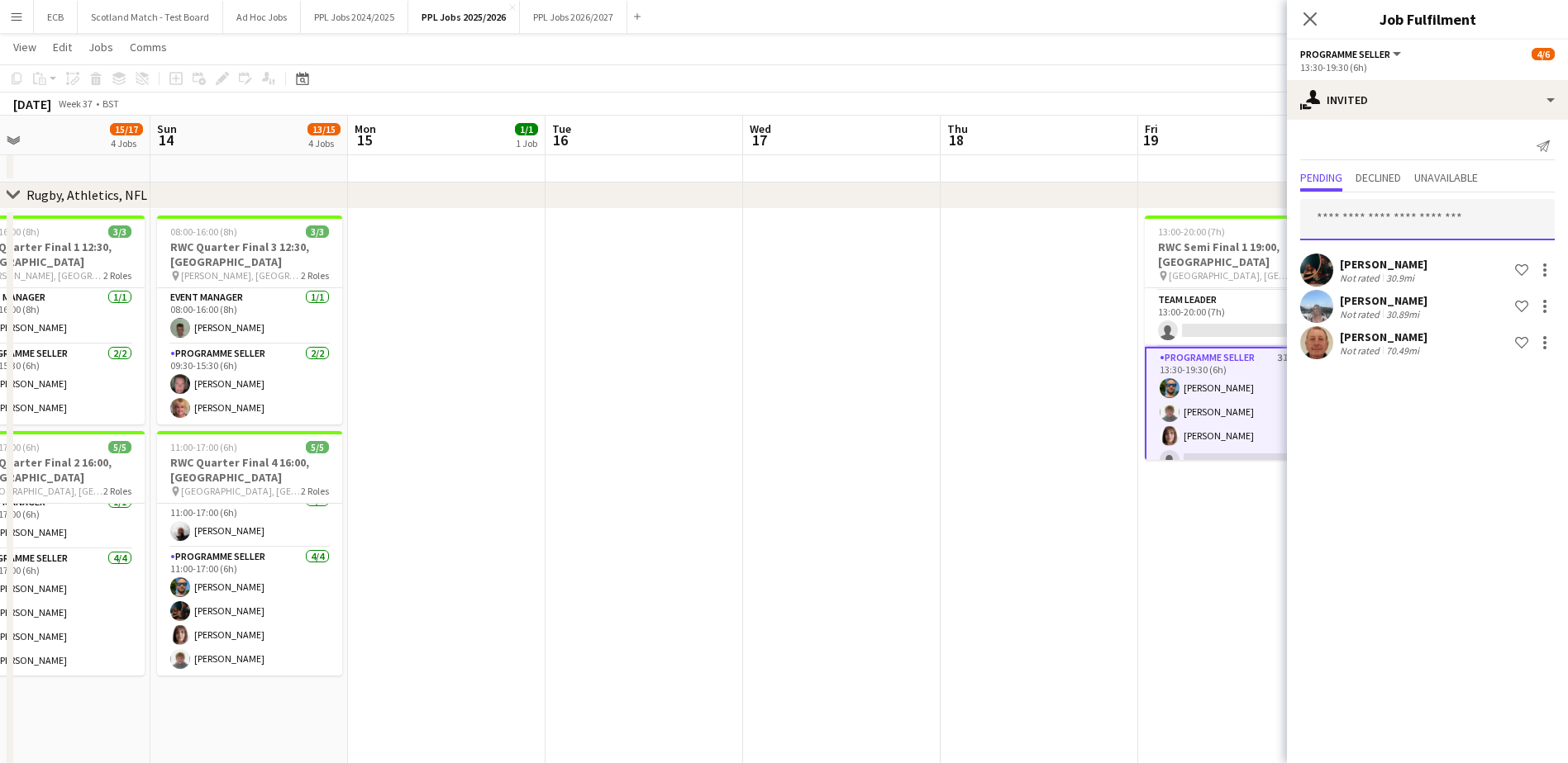
click at [1384, 217] on input "text" at bounding box center [1427, 219] width 254 height 41
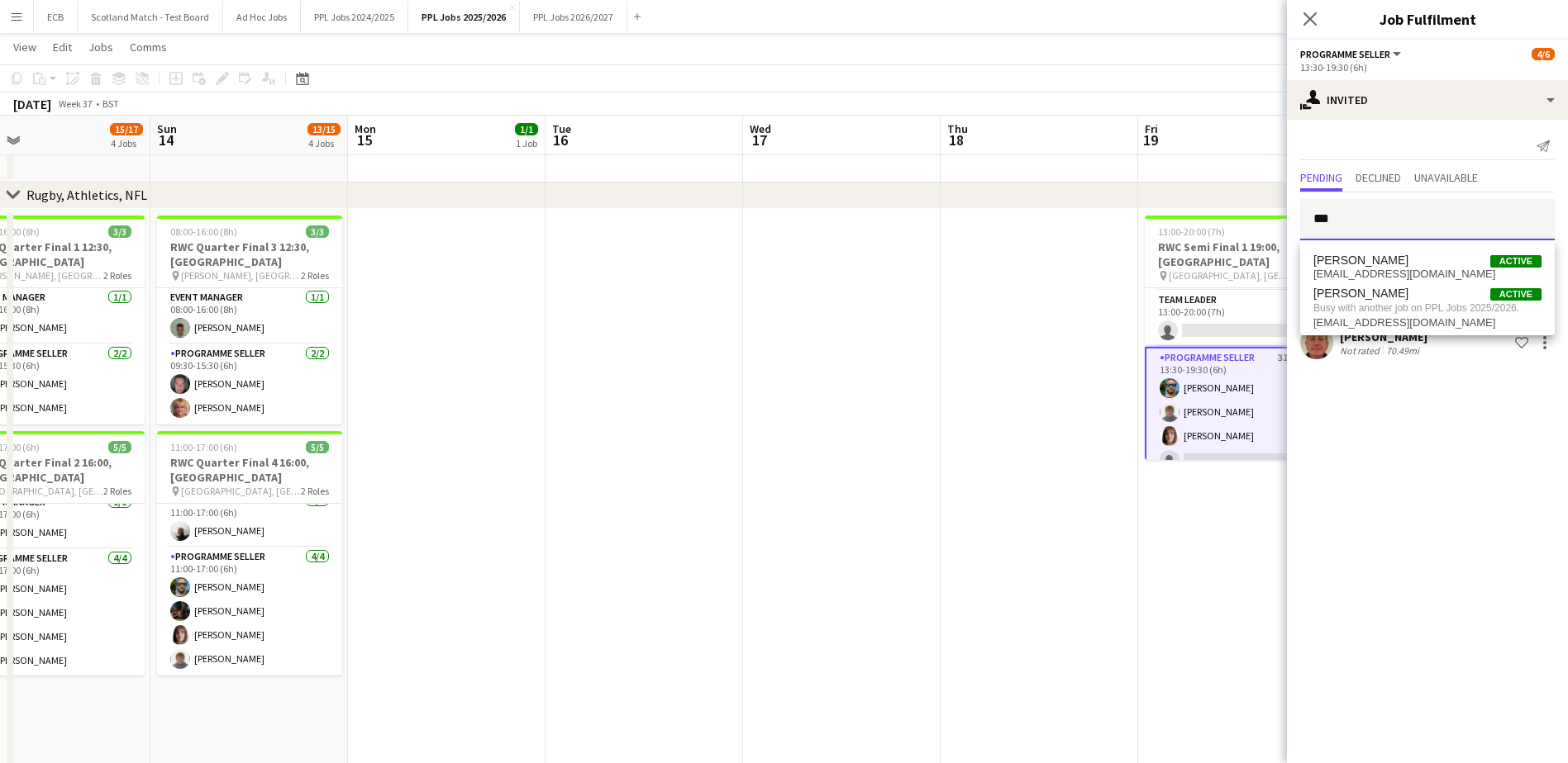
type input "***"
click at [1223, 519] on app-date-cell "13:00-20:00 (7h) 4/6 RWC Semi Final 1 19:00, [GEOGRAPHIC_DATA] pin [GEOGRAPHIC_…" at bounding box center [1237, 597] width 198 height 777
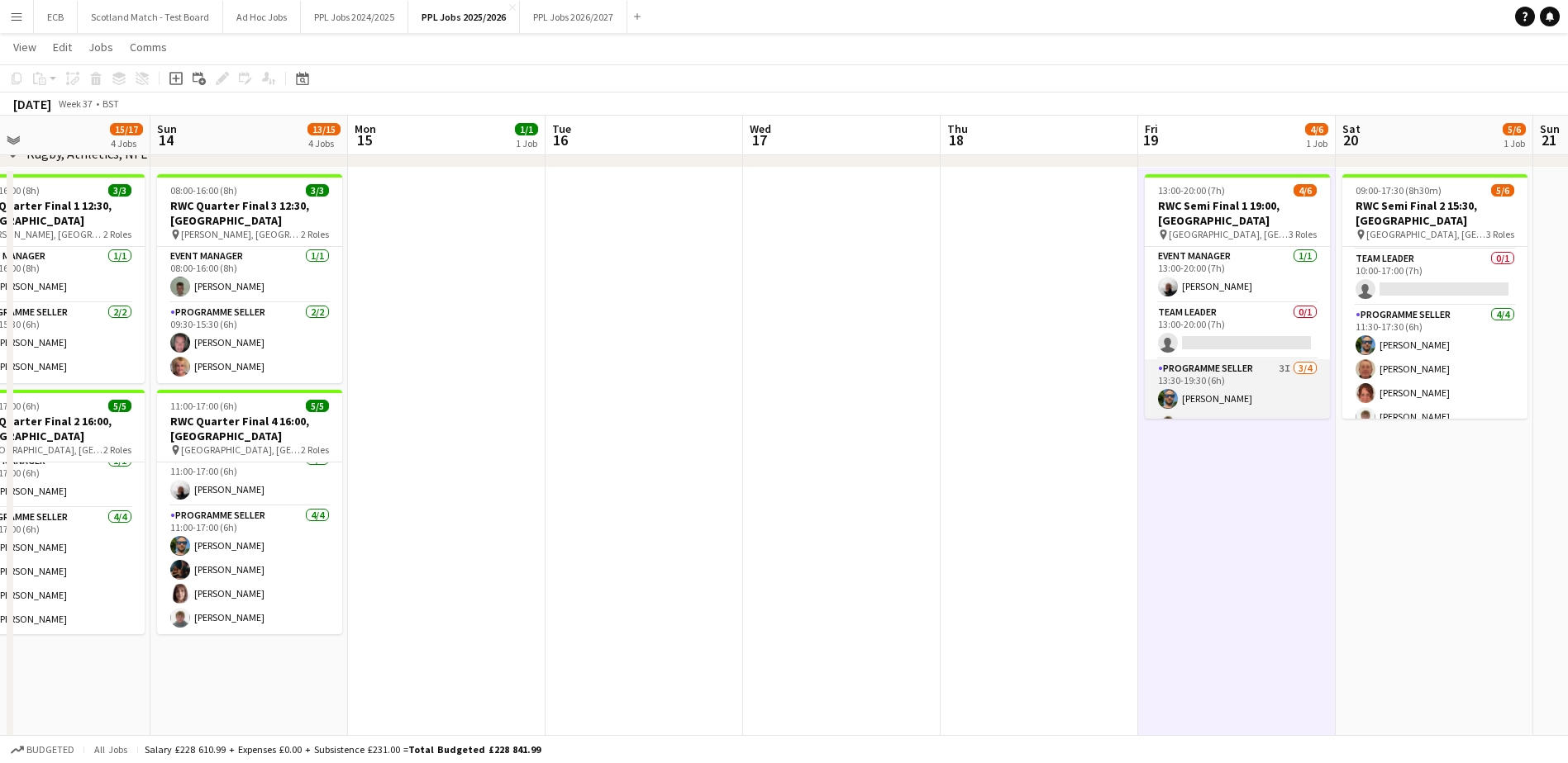
scroll to position [53, 0]
click at [1218, 392] on app-card-role "Programme Seller 3I [DATE] 13:30-19:30 (6h) [PERSON_NAME] [PERSON_NAME] single-…" at bounding box center [1237, 369] width 185 height 128
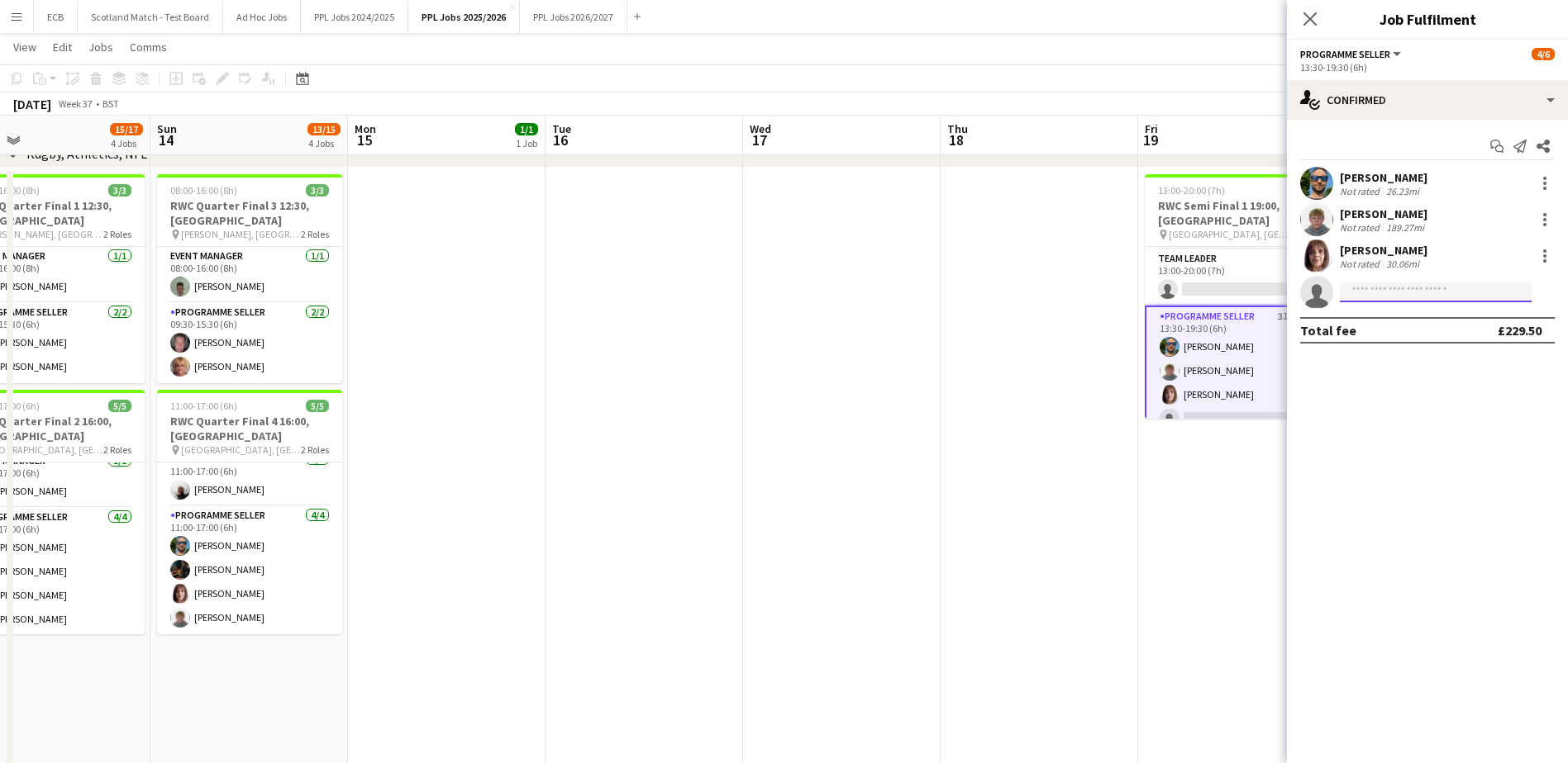
click at [1370, 293] on input at bounding box center [1435, 293] width 192 height 20
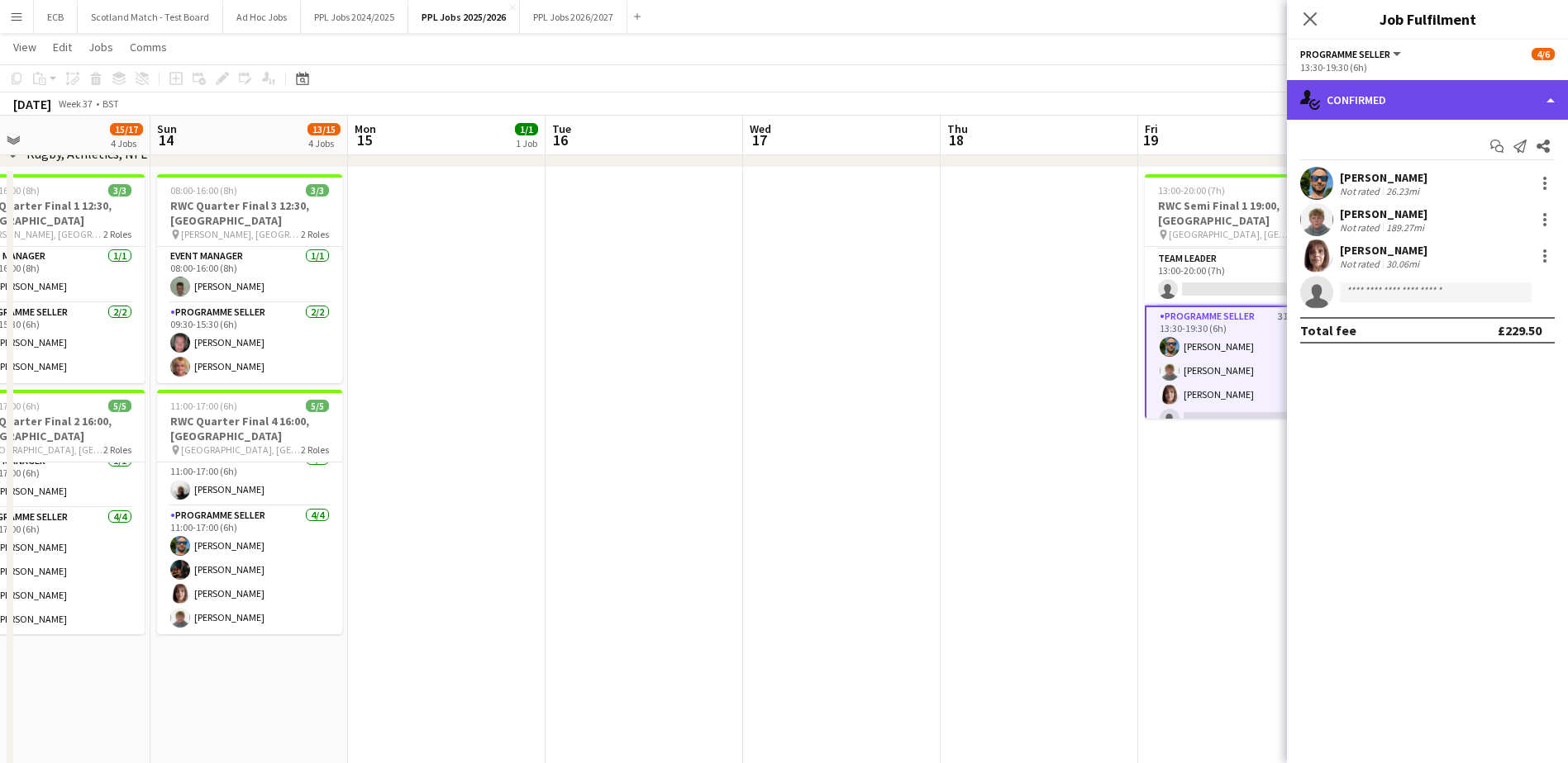
click at [1346, 114] on div "single-neutral-actions-check-2 Confirmed" at bounding box center [1427, 99] width 281 height 40
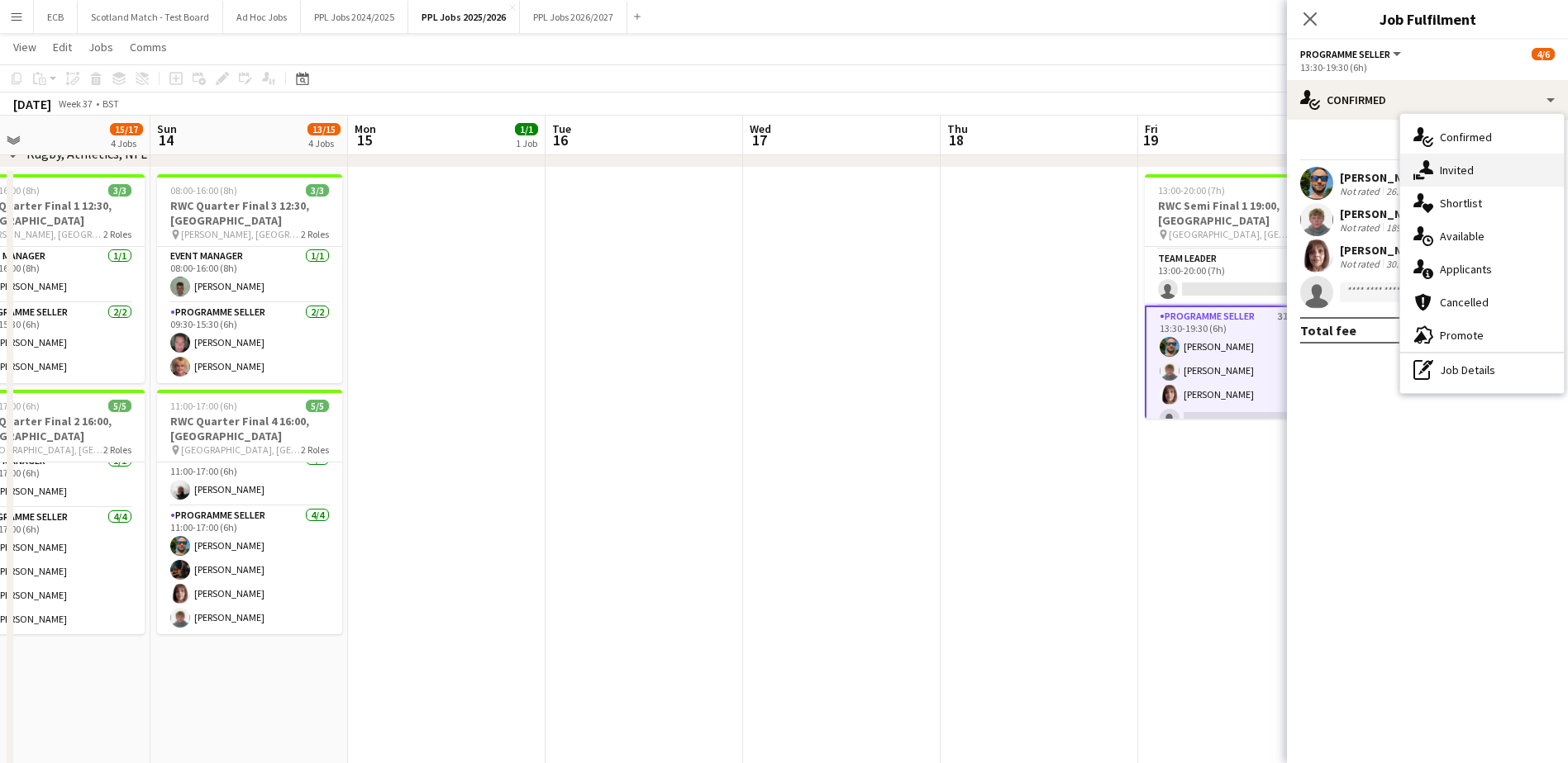
click at [1468, 163] on div "single-neutral-actions-share-1 Invited" at bounding box center [1482, 170] width 164 height 33
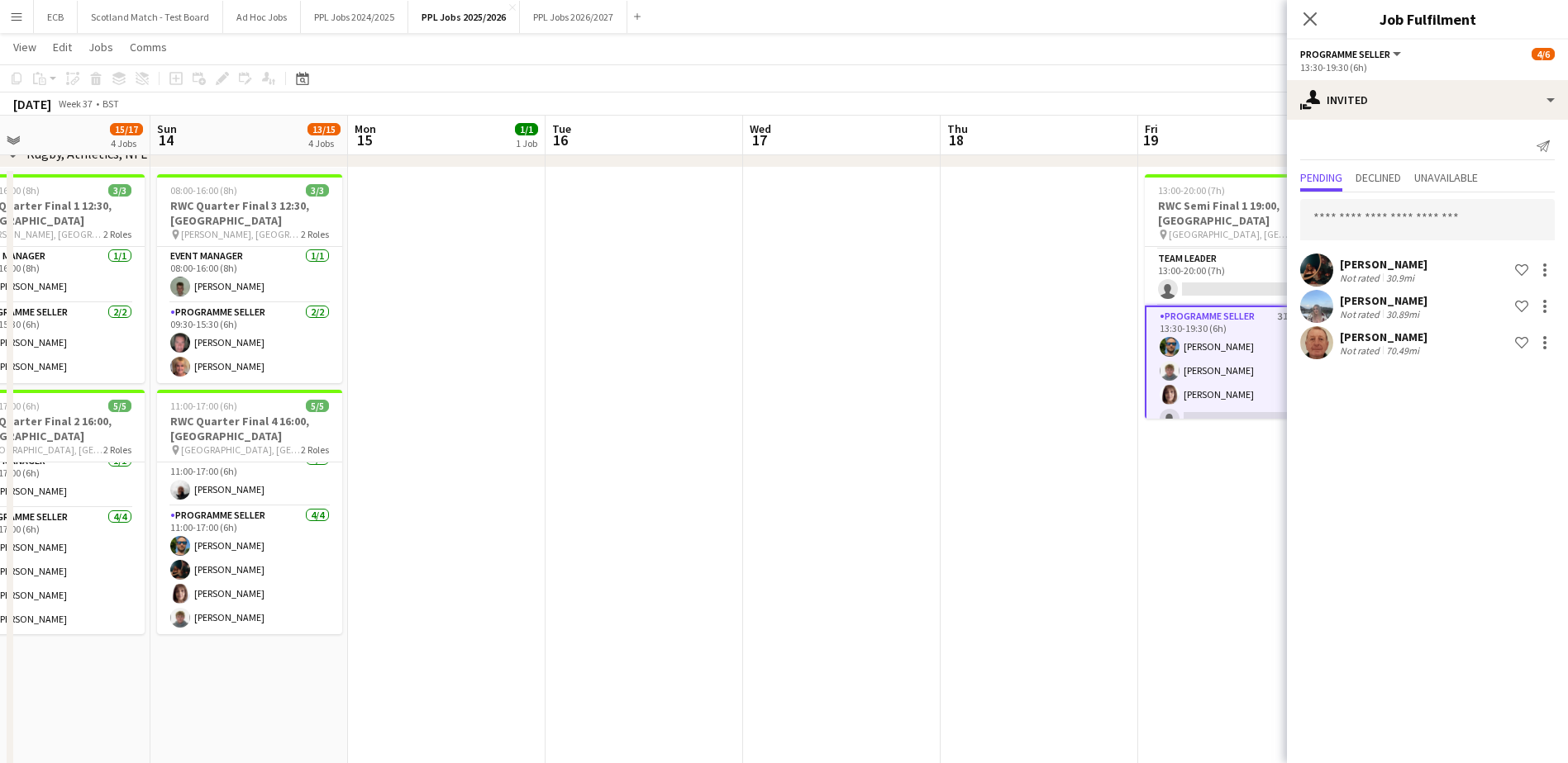
click at [1239, 469] on app-date-cell "13:00-20:00 (7h) 4/6 RWC Semi Final 1 19:00, [GEOGRAPHIC_DATA] pin [GEOGRAPHIC_…" at bounding box center [1237, 556] width 198 height 777
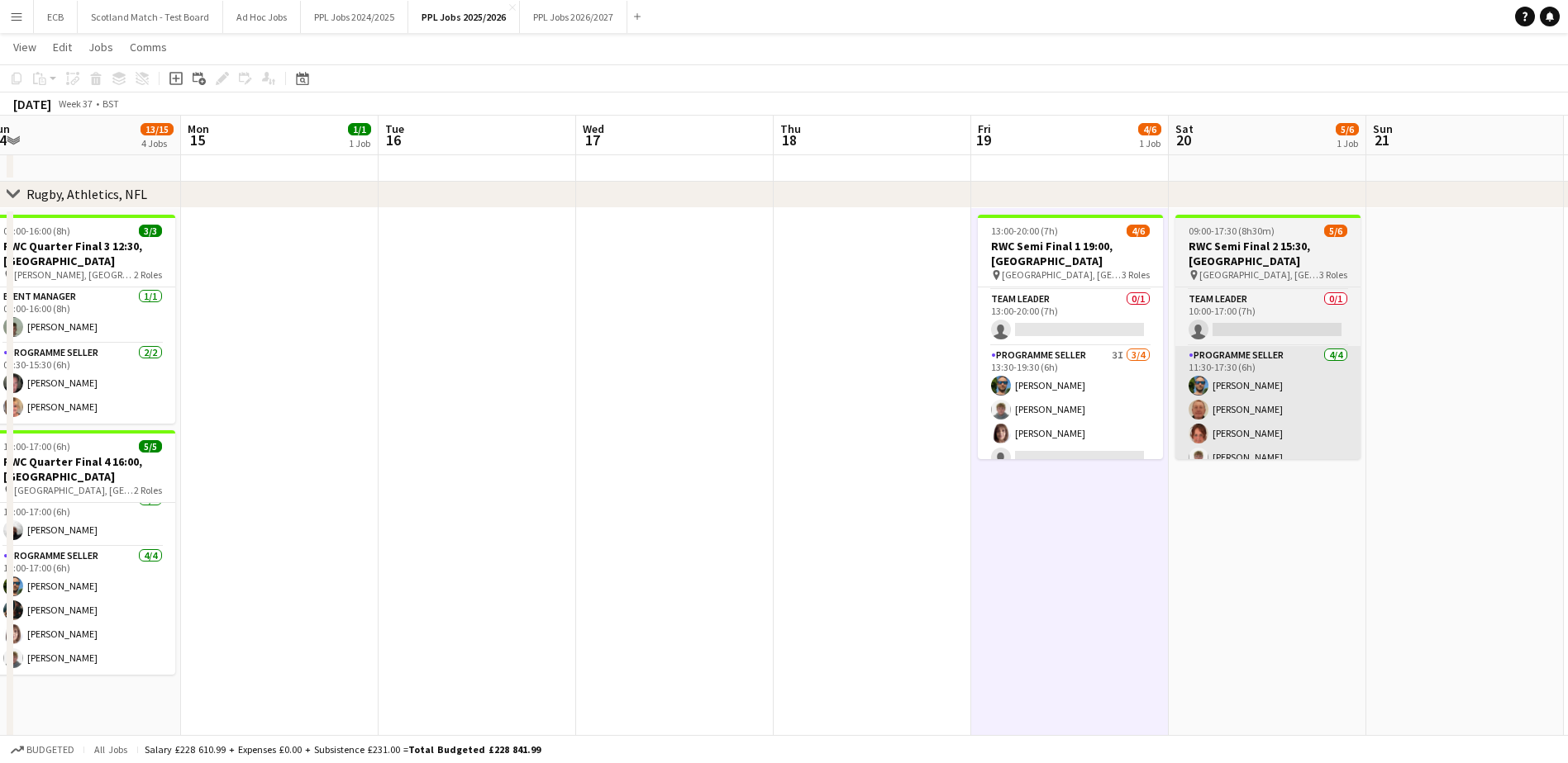
scroll to position [0, 629]
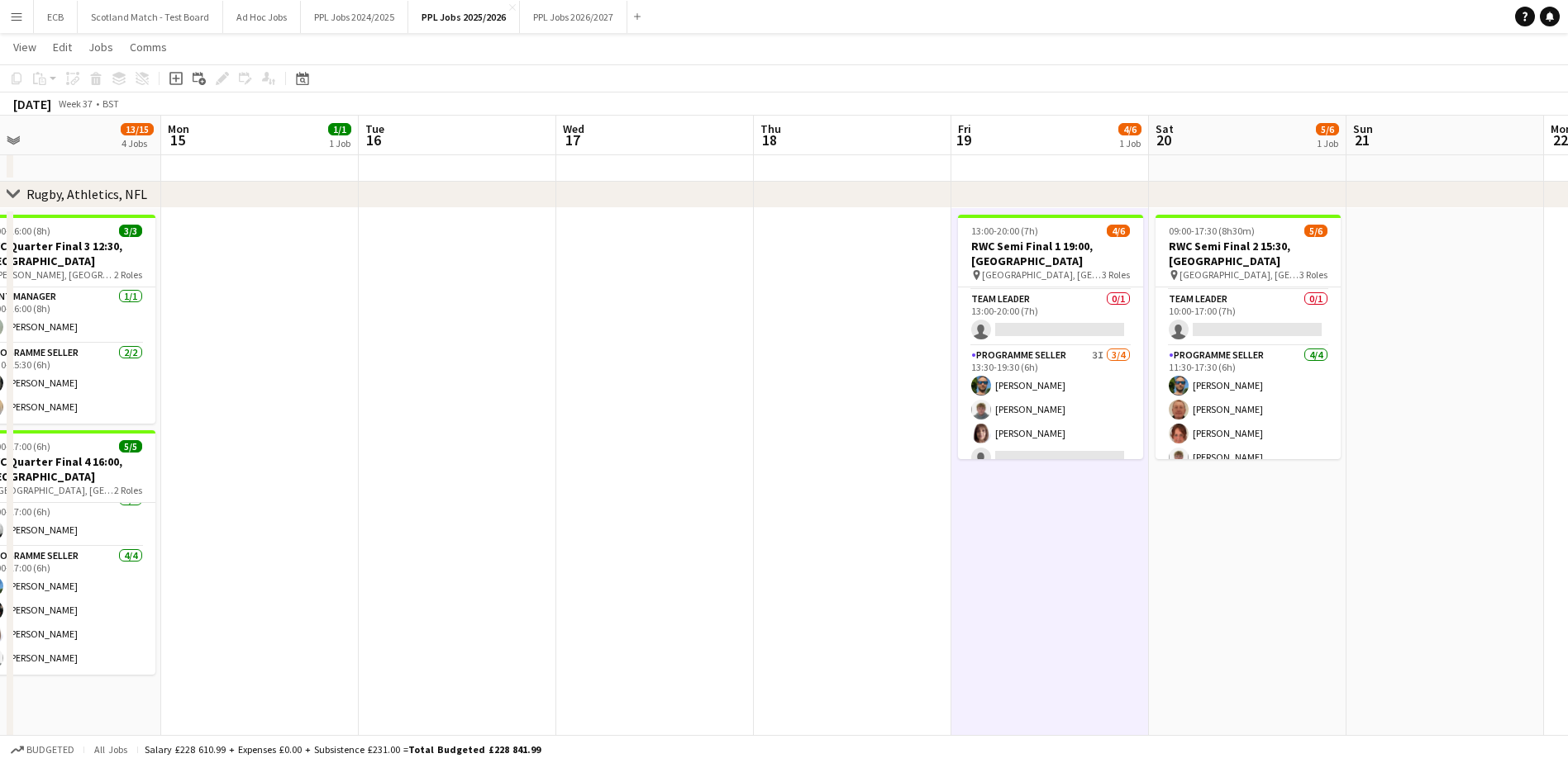
drag, startPoint x: 1370, startPoint y: 439, endPoint x: 1045, endPoint y: 588, distance: 357.5
click at [1045, 588] on app-date-cell "13:00-20:00 (7h) 4/6 RWC Semi Final 1 19:00, [GEOGRAPHIC_DATA] pin [GEOGRAPHIC_…" at bounding box center [1050, 596] width 198 height 777
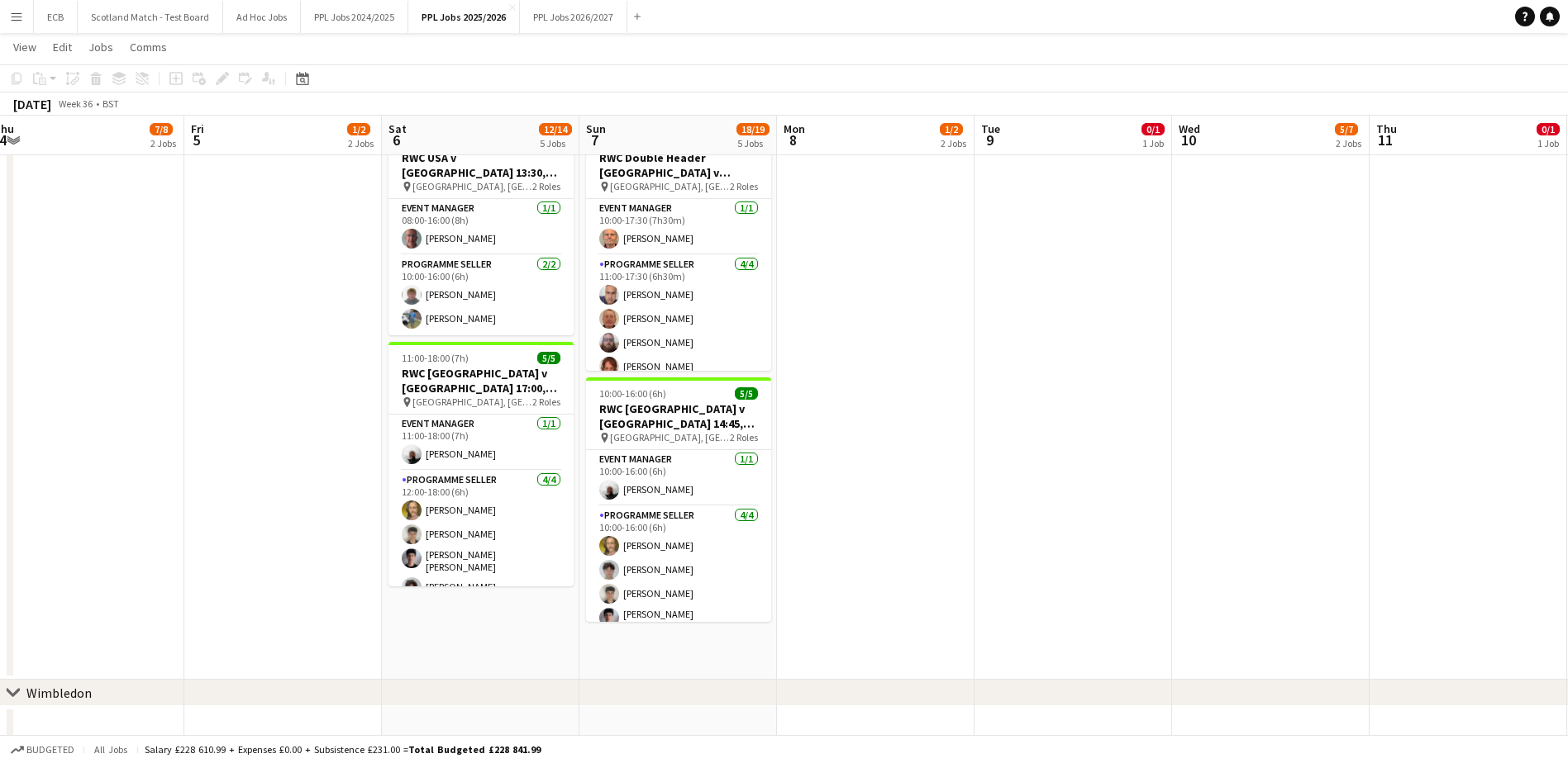
scroll to position [1407, 0]
